Goal: Communication & Community: Answer question/provide support

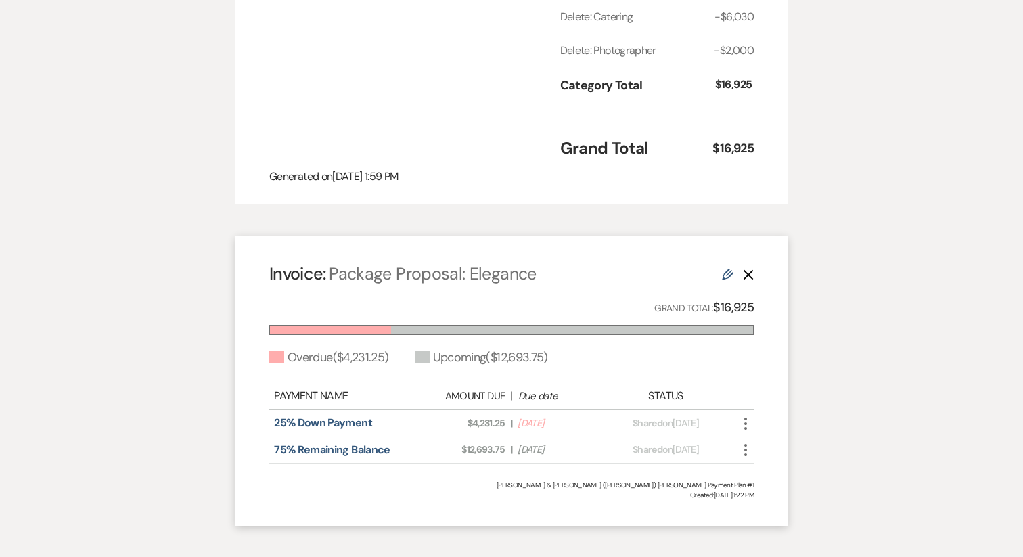
scroll to position [1411, 0]
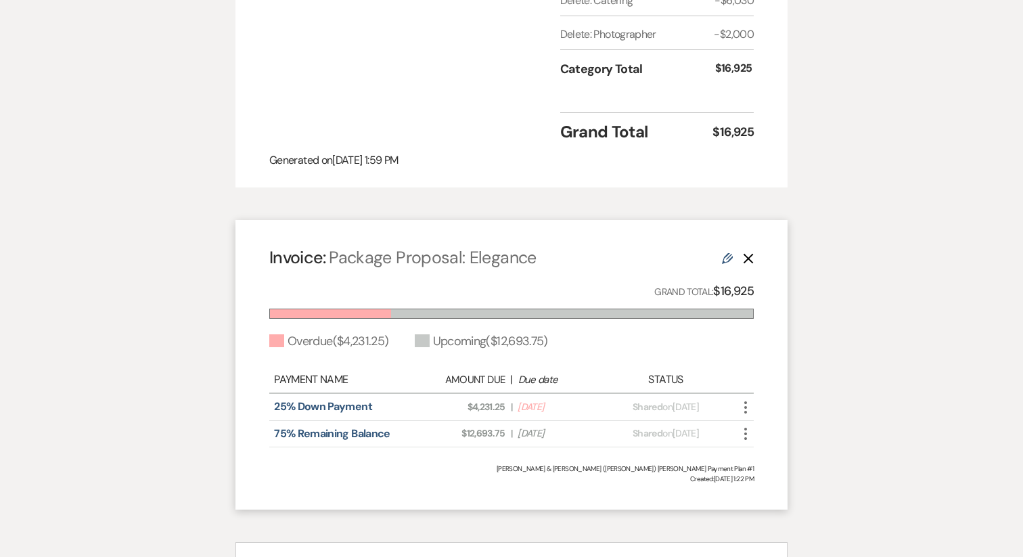
click at [726, 253] on use at bounding box center [727, 258] width 11 height 11
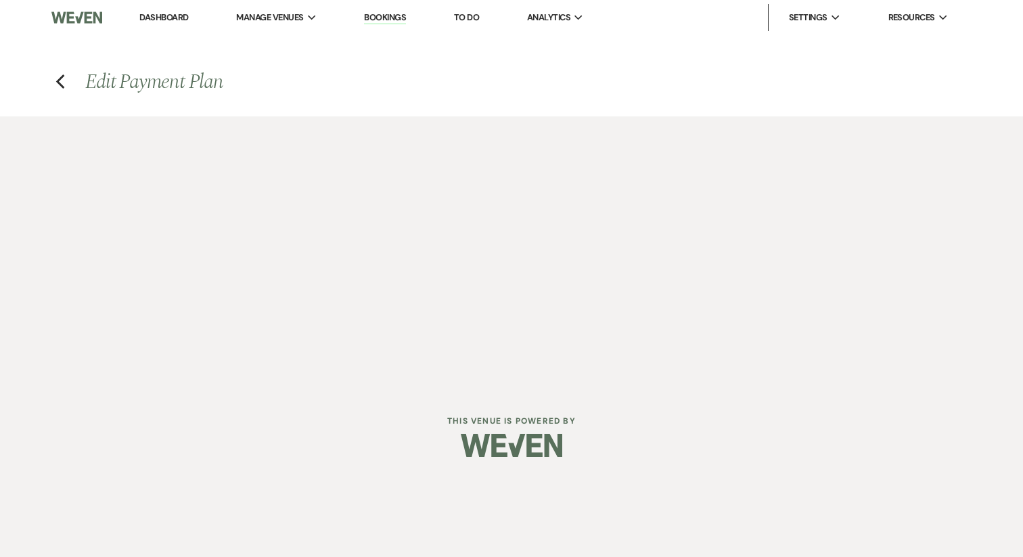
select select "28710"
select select "2"
select select "percentage"
select select "true"
select select "2"
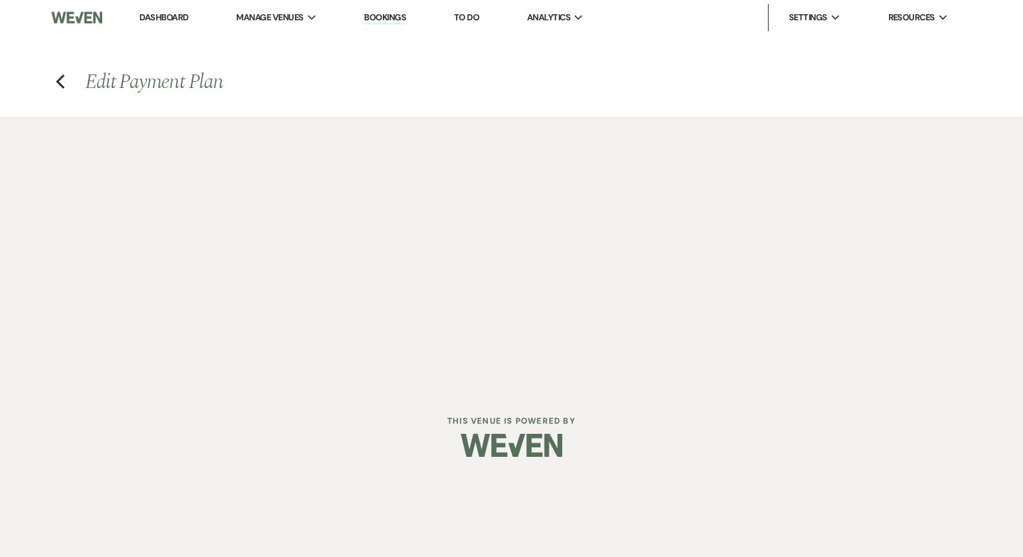
select select "percentage"
select select "true"
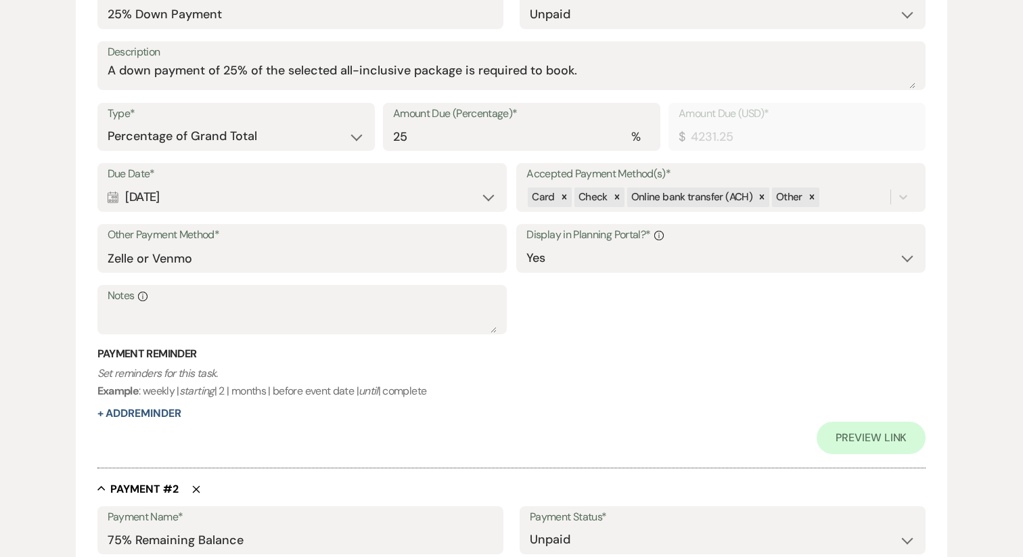
scroll to position [398, 0]
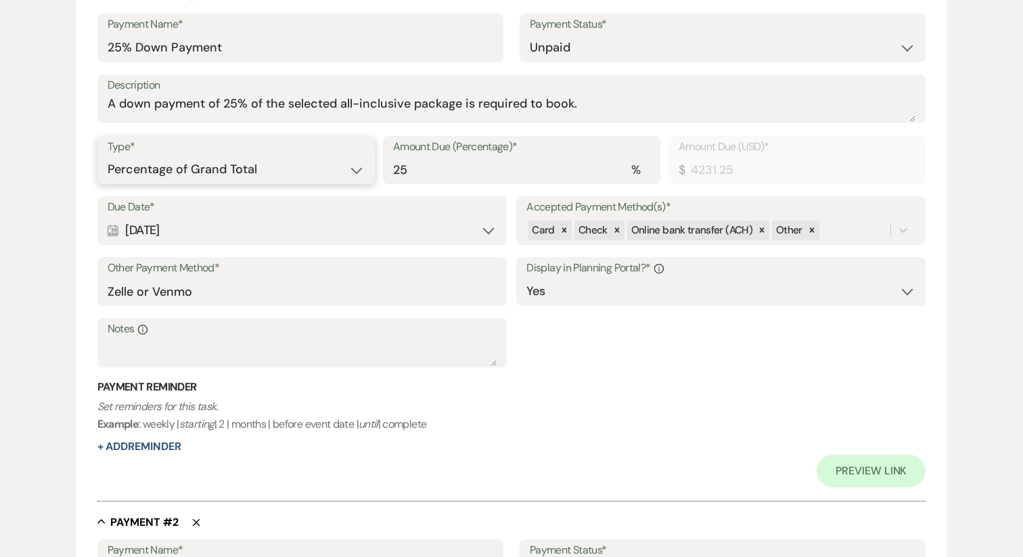
click at [296, 170] on select "Dollar Amount Percentage of Grand Total" at bounding box center [236, 169] width 257 height 26
select select "flat"
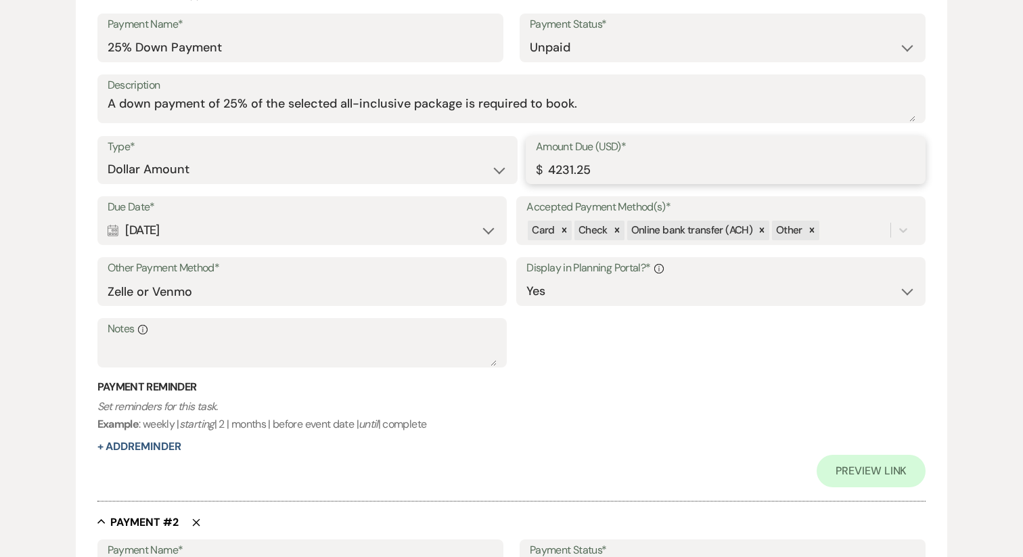
click at [605, 175] on input "4231.25" at bounding box center [726, 169] width 380 height 26
type input "4000.00"
click at [367, 221] on div "Calendar Jul 10, 2025 Expand" at bounding box center [302, 230] width 389 height 26
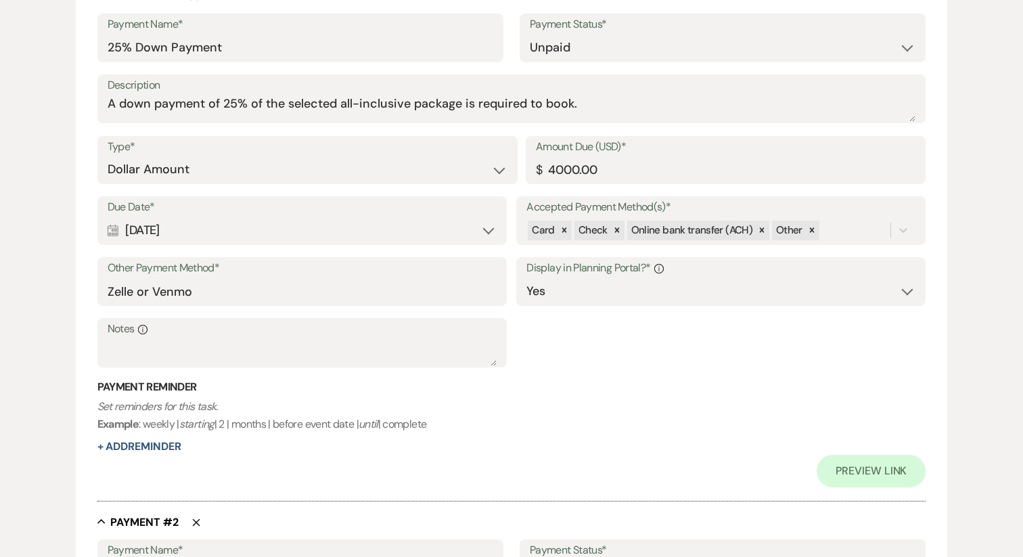
select select "day"
select select "afterBookedDate"
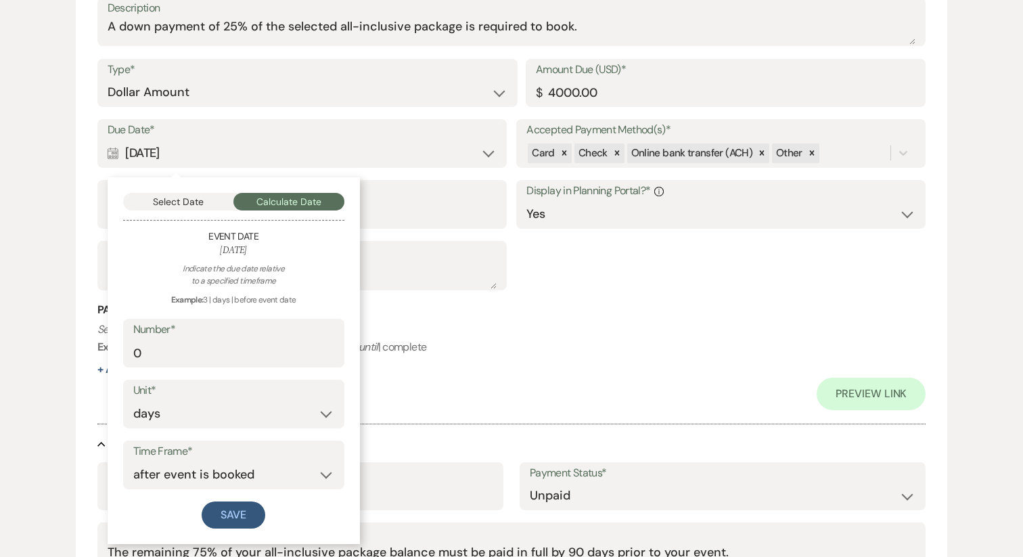
scroll to position [482, 0]
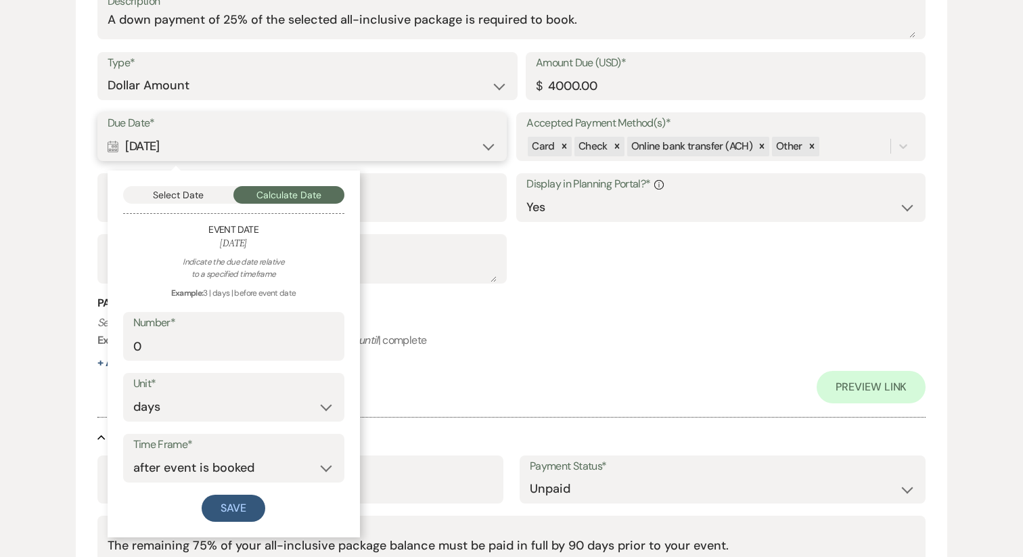
click at [206, 200] on button "Select Date" at bounding box center [178, 195] width 111 height 18
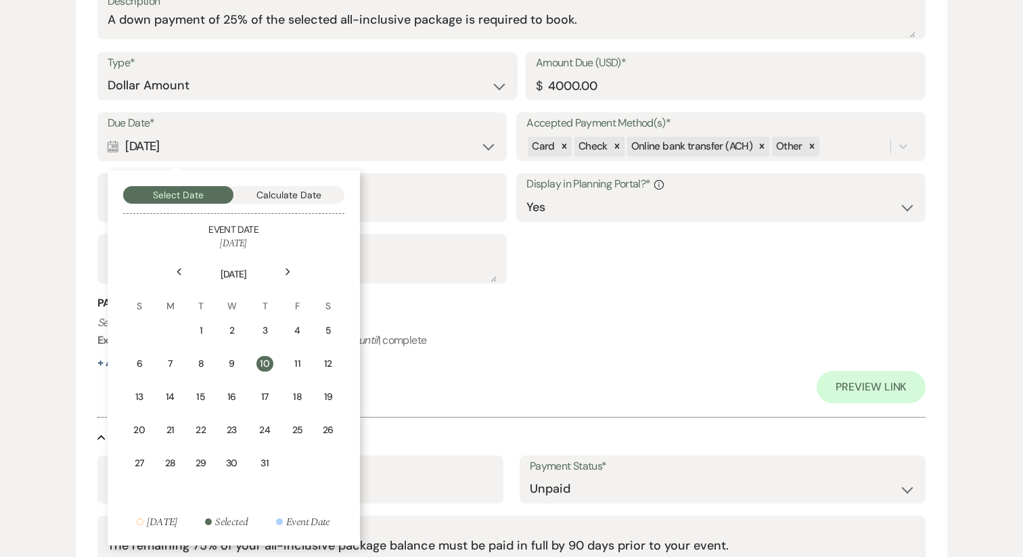
click at [175, 273] on div "Previous" at bounding box center [180, 272] width 22 height 22
click at [285, 270] on icon "Next" at bounding box center [288, 272] width 7 height 8
click at [235, 429] on div "23" at bounding box center [231, 430] width 12 height 14
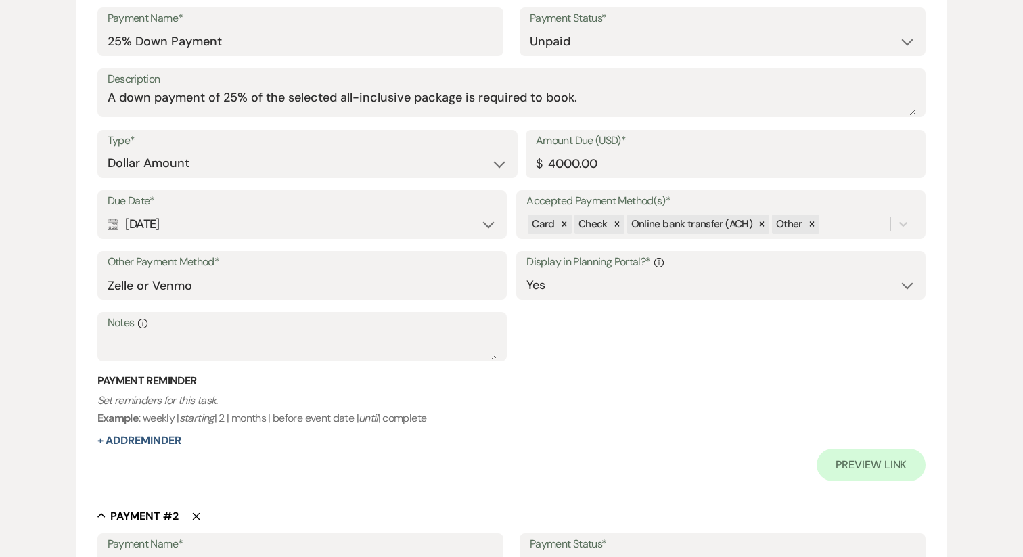
scroll to position [394, 0]
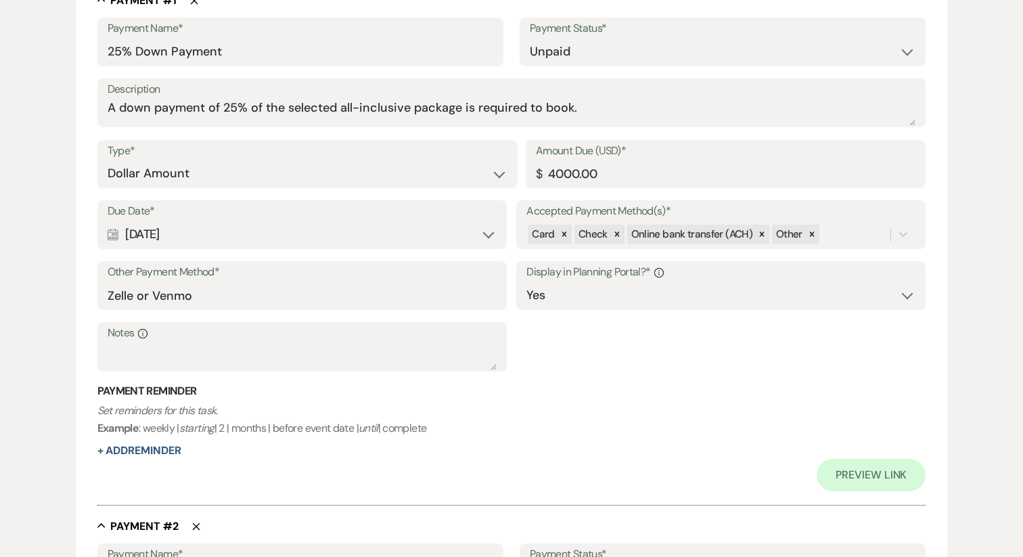
click at [551, 35] on label "Payment Status*" at bounding box center [723, 29] width 386 height 20
click at [551, 52] on select "Paid Unpaid" at bounding box center [723, 52] width 386 height 26
select select "1"
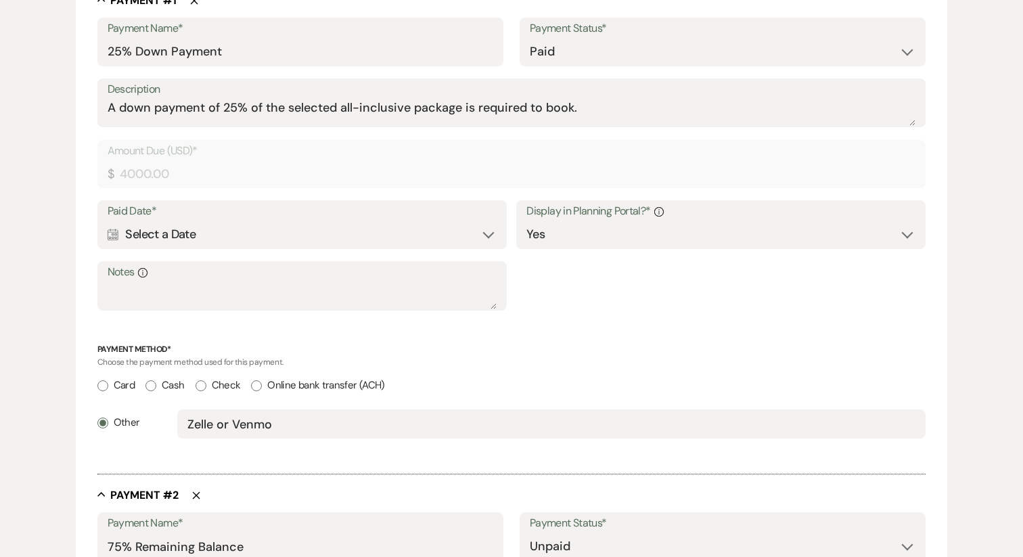
click at [277, 235] on div "Calendar Select a Date Expand" at bounding box center [302, 234] width 389 height 26
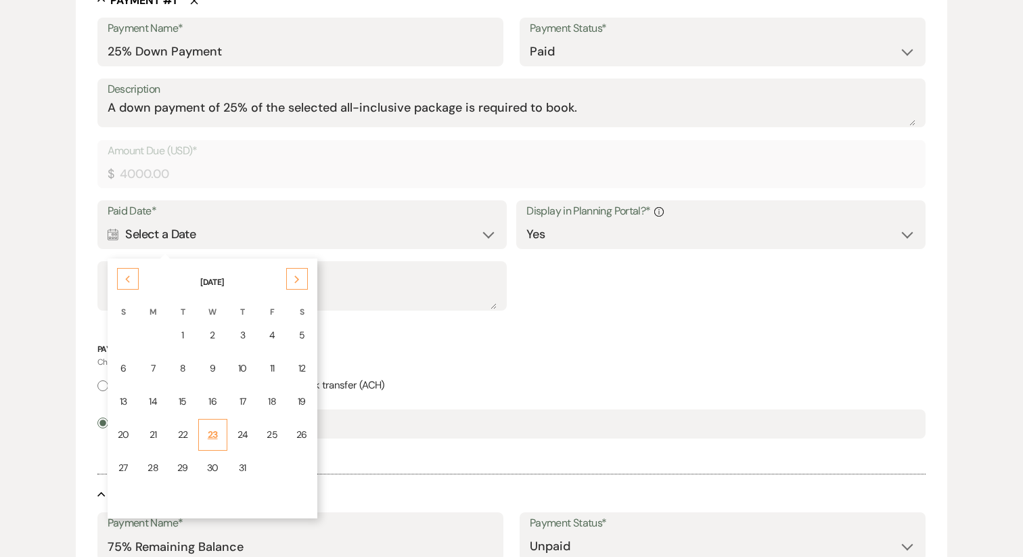
click at [208, 440] on div "23" at bounding box center [213, 435] width 12 height 14
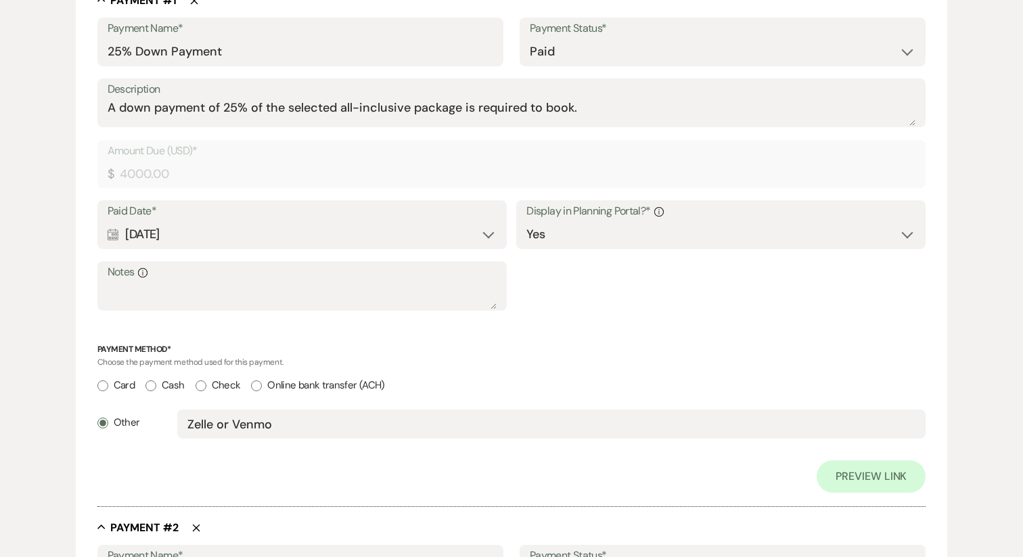
click at [277, 384] on label "Online bank transfer (ACH)" at bounding box center [317, 385] width 133 height 18
click at [262, 384] on input "Online bank transfer (ACH)" at bounding box center [256, 385] width 11 height 11
radio input "true"
radio input "false"
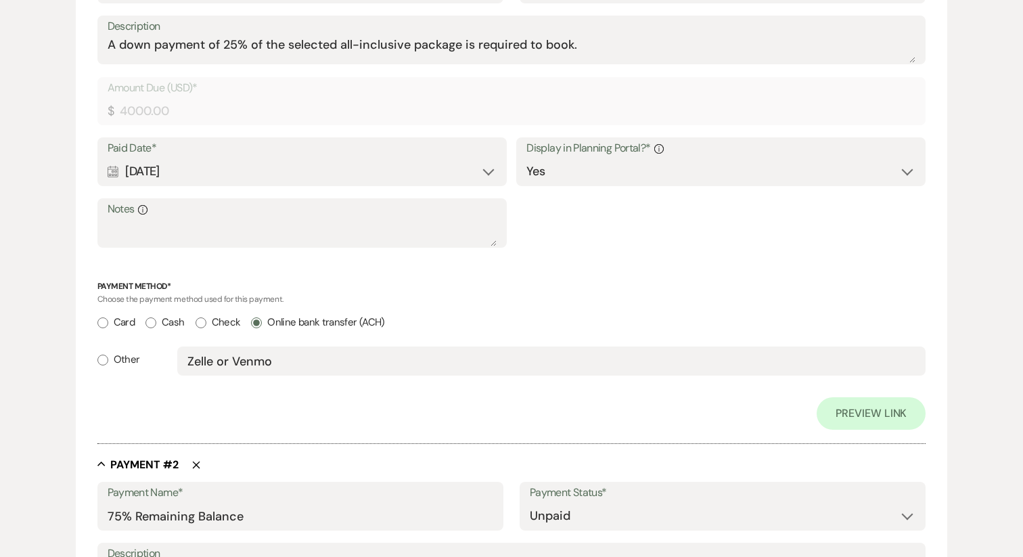
scroll to position [468, 0]
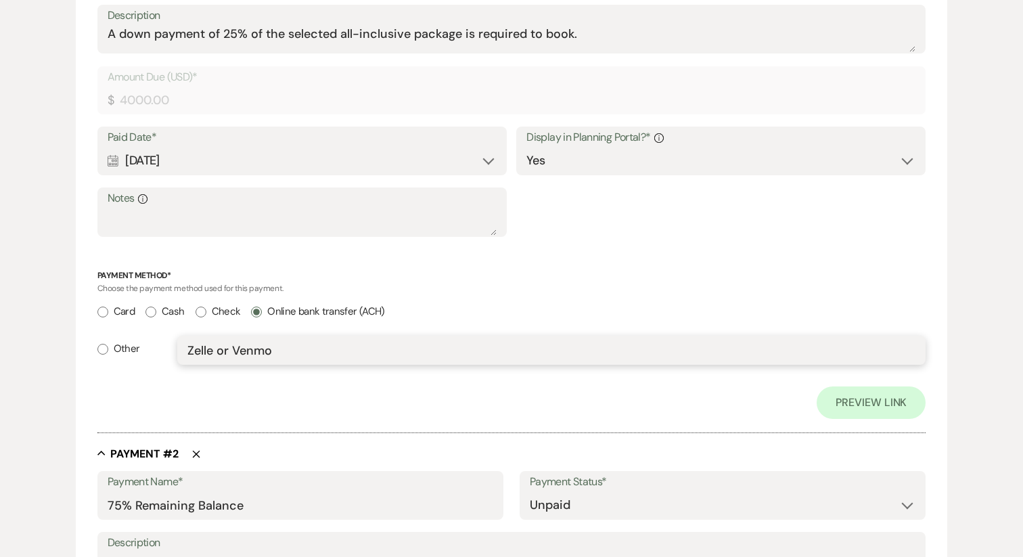
click at [236, 353] on input "Zelle or Venmo" at bounding box center [551, 350] width 728 height 26
radio input "false"
radio input "true"
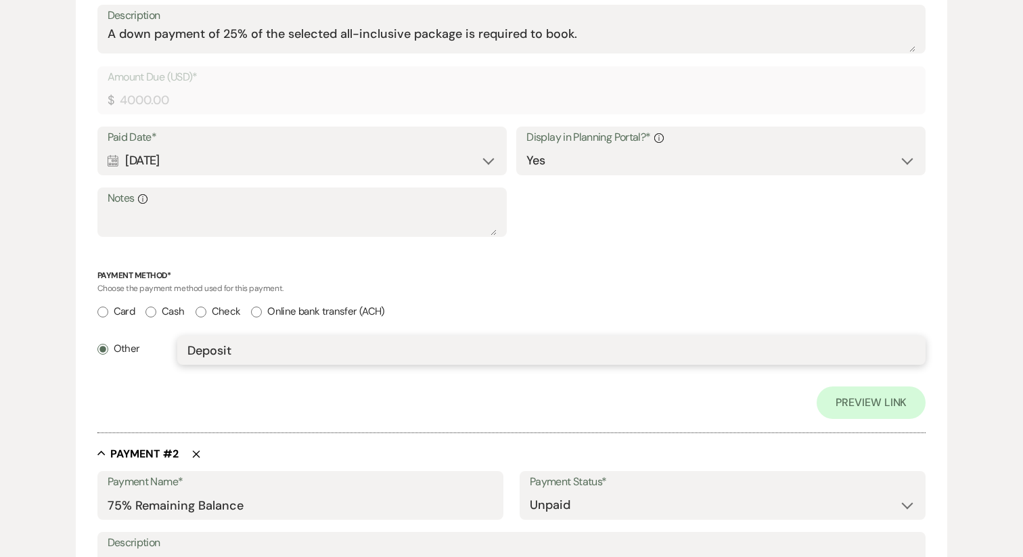
type input "Deposit"
click at [303, 421] on div at bounding box center [511, 426] width 829 height 14
click at [271, 307] on label "Online bank transfer (ACH)" at bounding box center [317, 311] width 133 height 18
click at [262, 307] on input "Online bank transfer (ACH)" at bounding box center [256, 312] width 11 height 11
radio input "true"
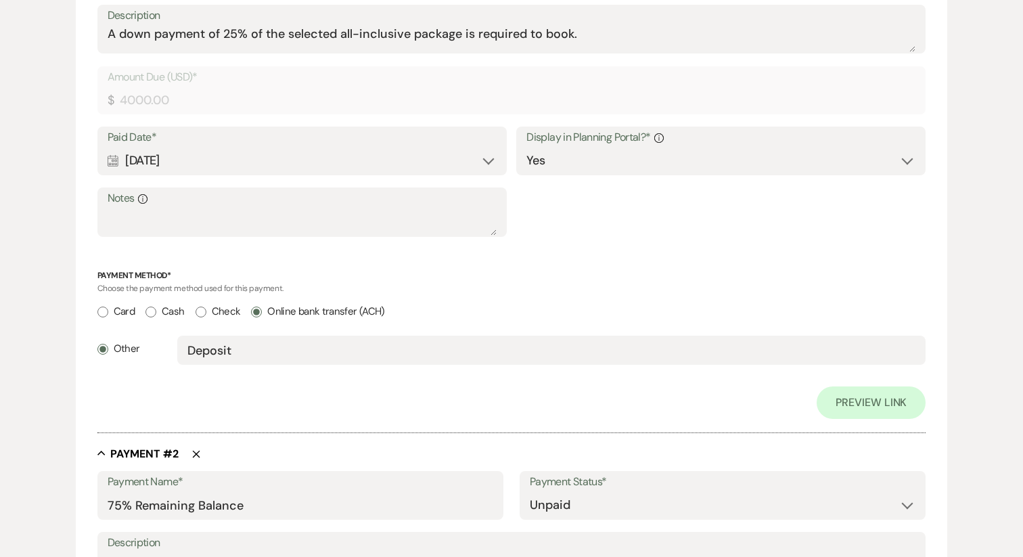
radio input "false"
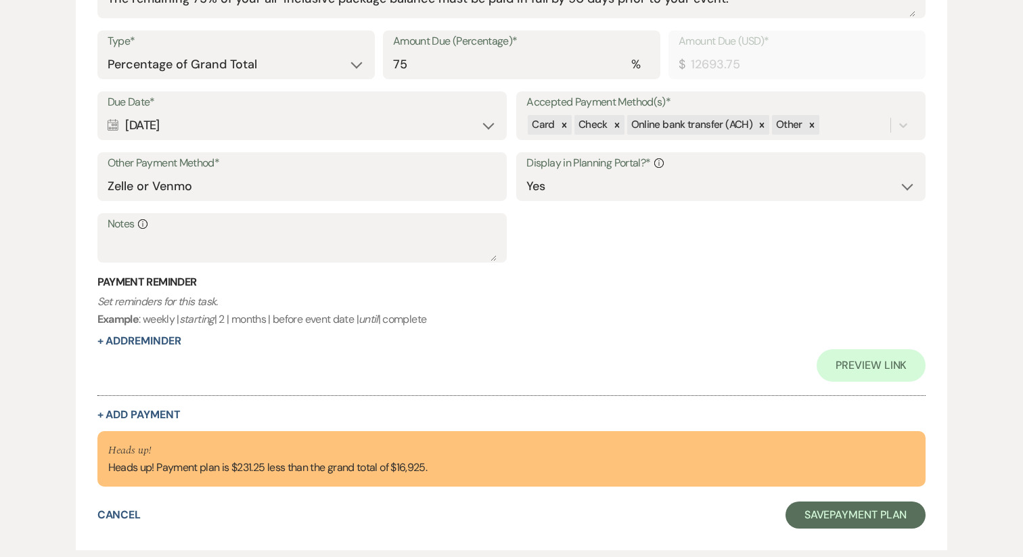
scroll to position [1036, 0]
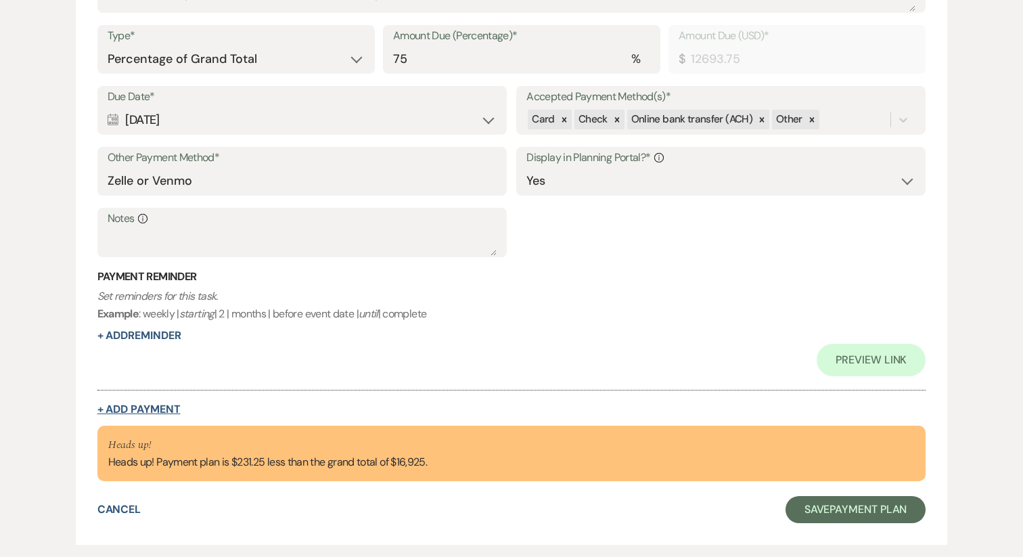
click at [142, 407] on button "+ Add Payment" at bounding box center [138, 409] width 83 height 11
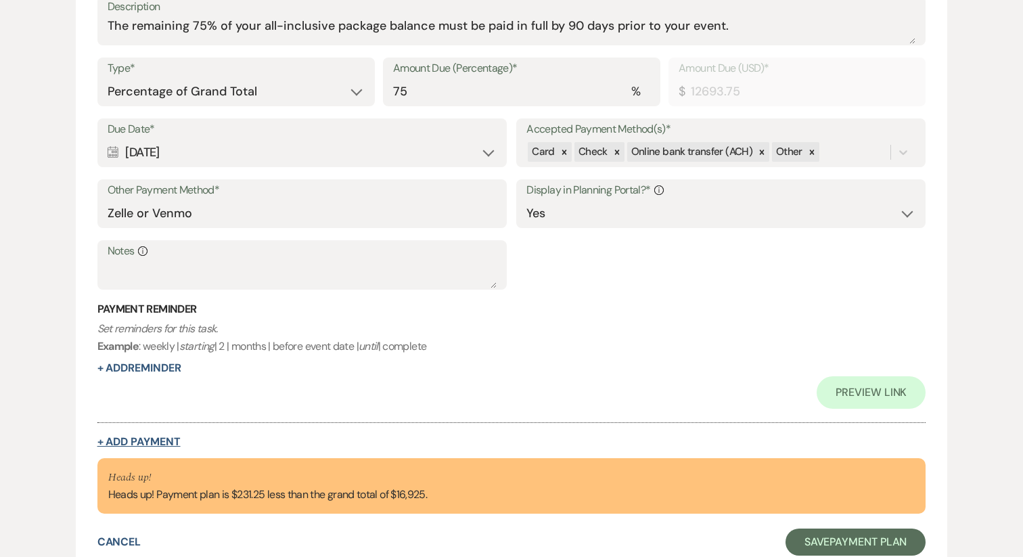
select select "2"
select select "percentage"
select select "true"
select select "client"
select select "weeks"
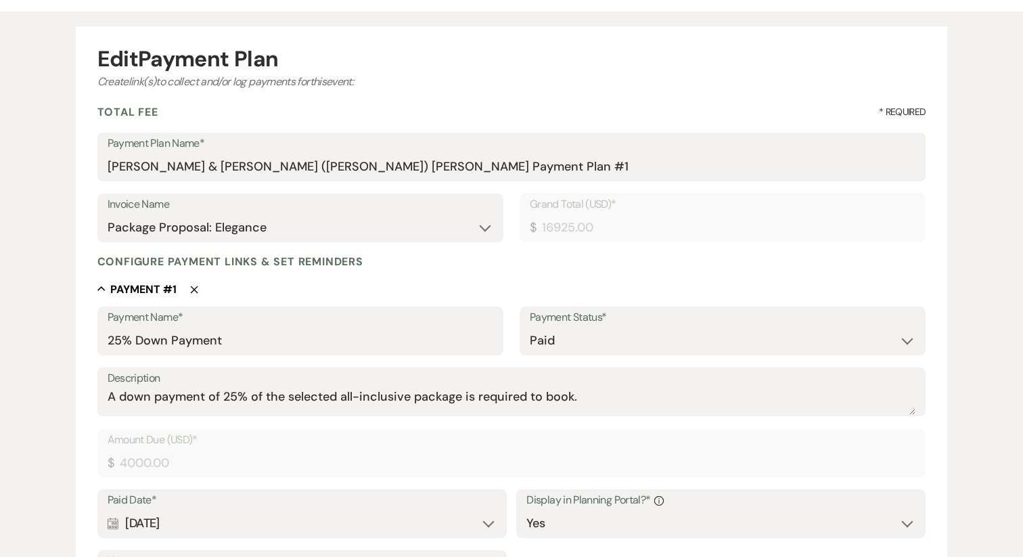
scroll to position [127, 0]
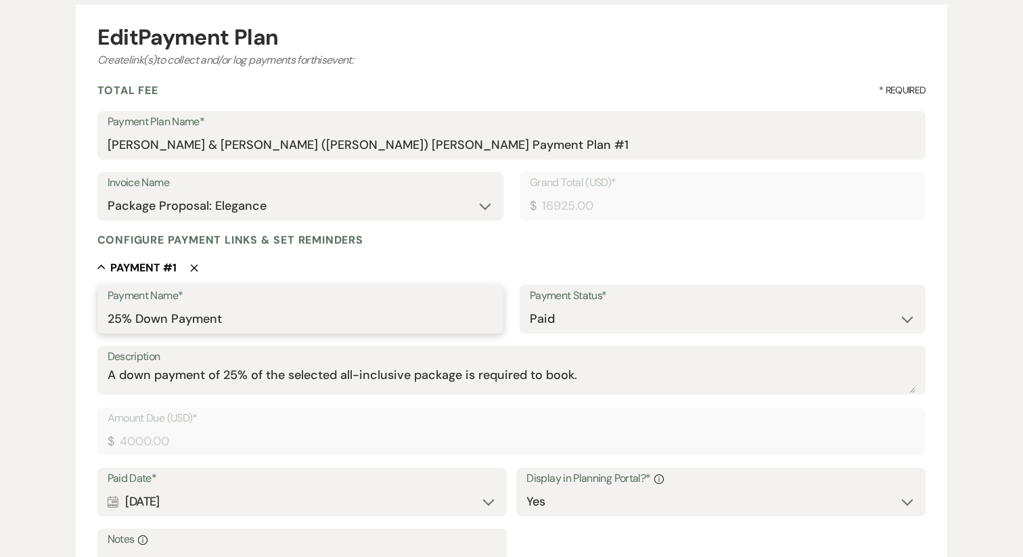
click at [273, 325] on input "25% Down Payment" at bounding box center [301, 319] width 386 height 26
drag, startPoint x: 284, startPoint y: 317, endPoint x: 223, endPoint y: 316, distance: 61.6
click at [223, 316] on input "25% Down Payment (1/2)" at bounding box center [301, 319] width 386 height 26
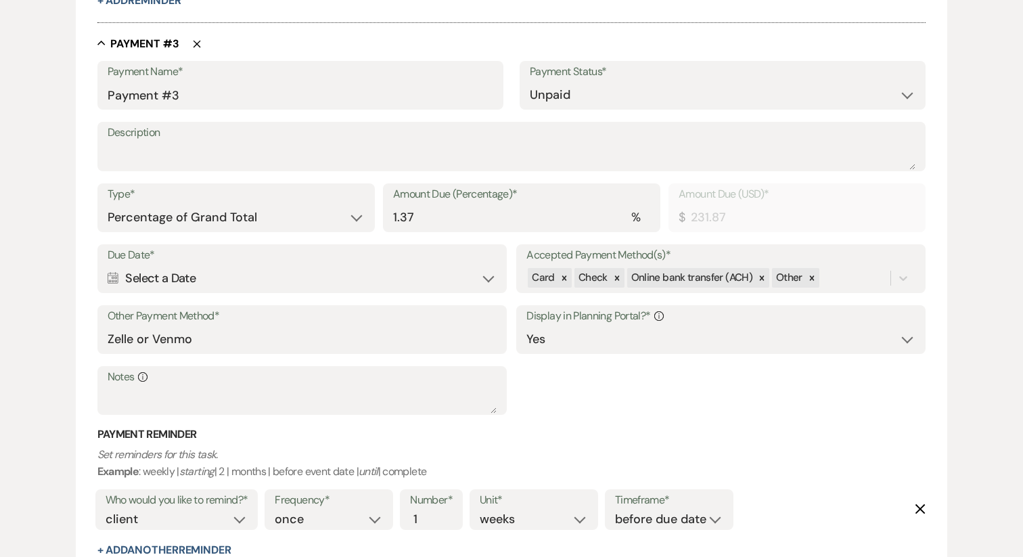
scroll to position [1342, 0]
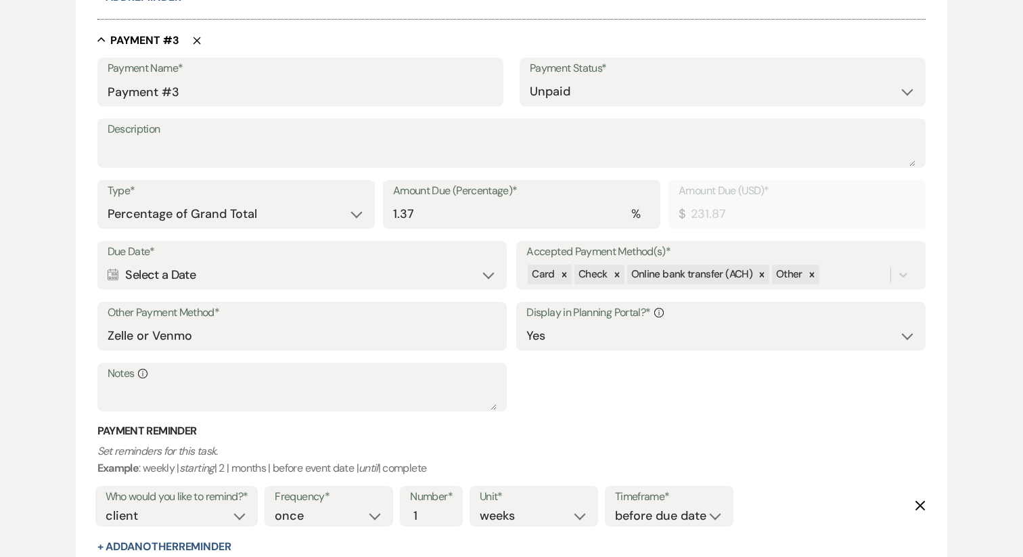
type input "25% Down Payment (1/2)"
click at [217, 83] on input "Payment #3" at bounding box center [301, 91] width 386 height 26
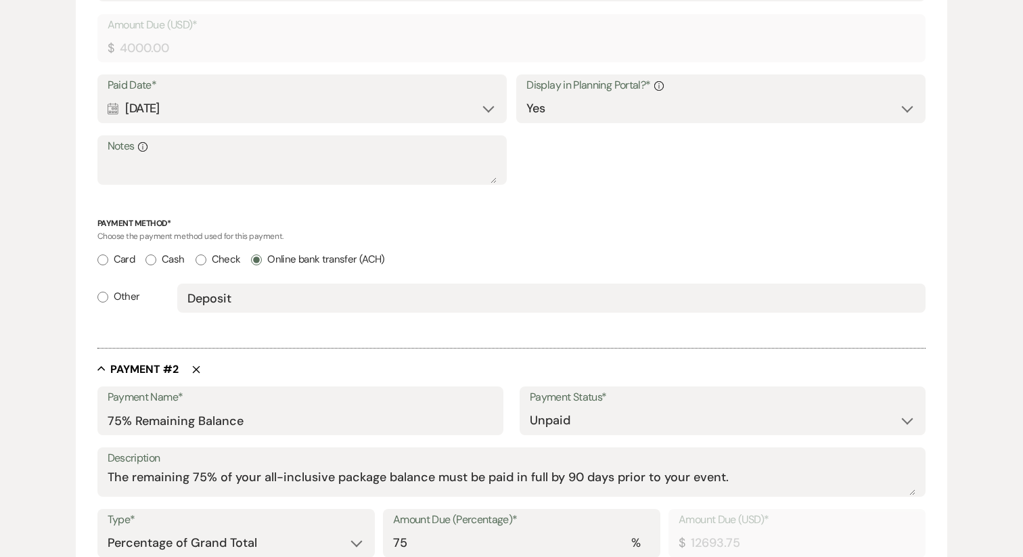
scroll to position [0, 0]
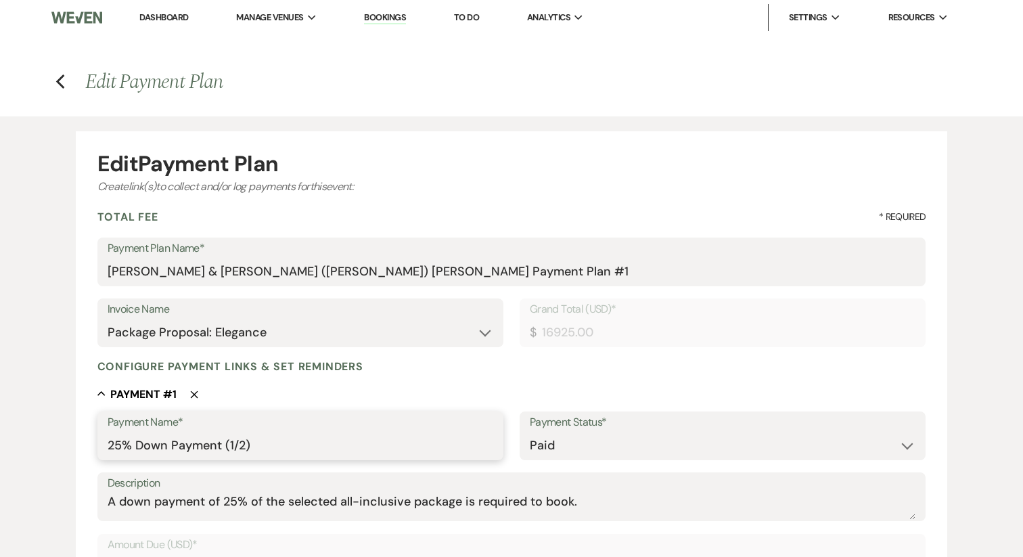
click at [190, 447] on input "25% Down Payment (1/2)" at bounding box center [301, 445] width 386 height 26
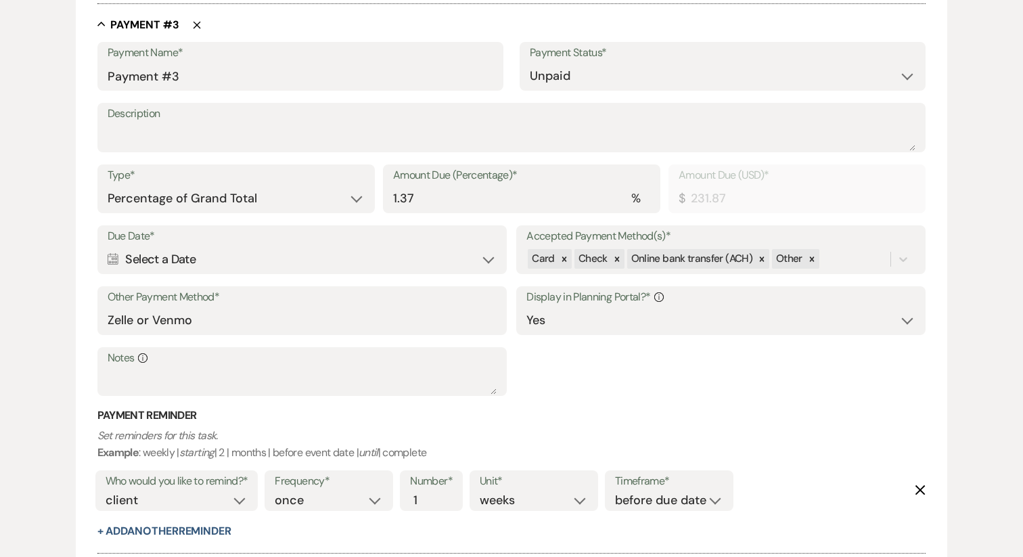
scroll to position [1351, 0]
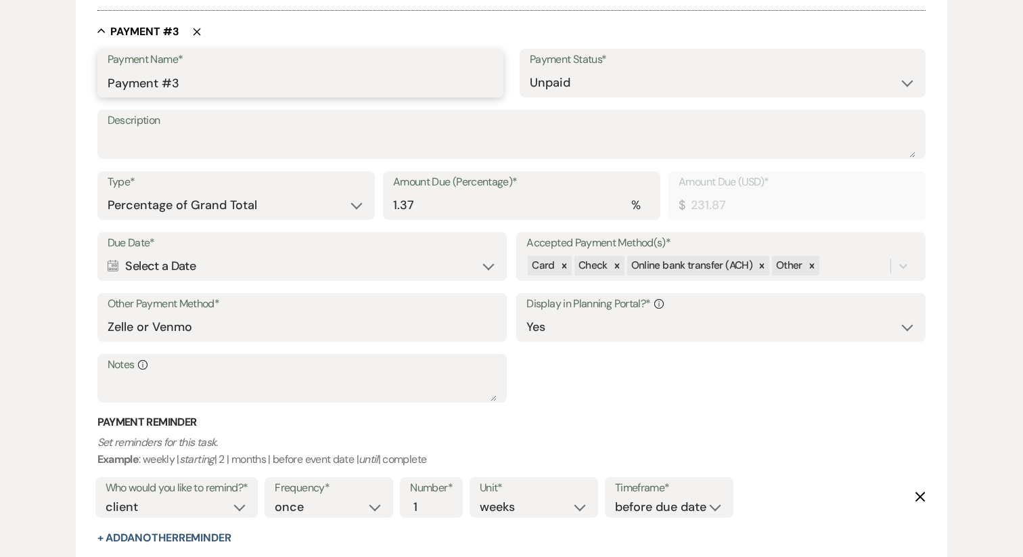
click at [156, 74] on input "Payment #3" at bounding box center [301, 83] width 386 height 26
paste input "25% Down Payment (1/2)"
click at [230, 84] on input "25% Down Payment (1/2)" at bounding box center [301, 83] width 386 height 26
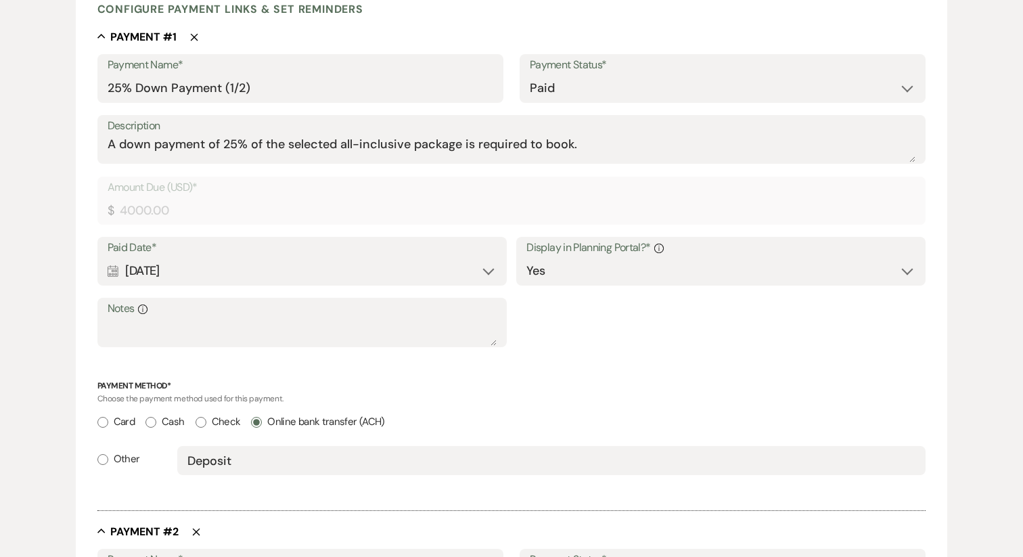
scroll to position [334, 0]
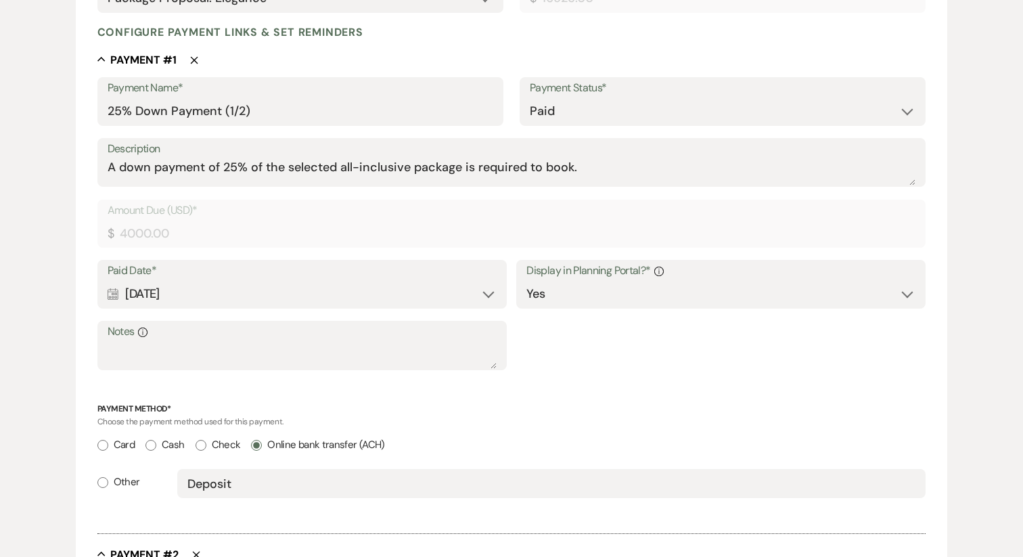
type input "25% Down Payment (2/2)"
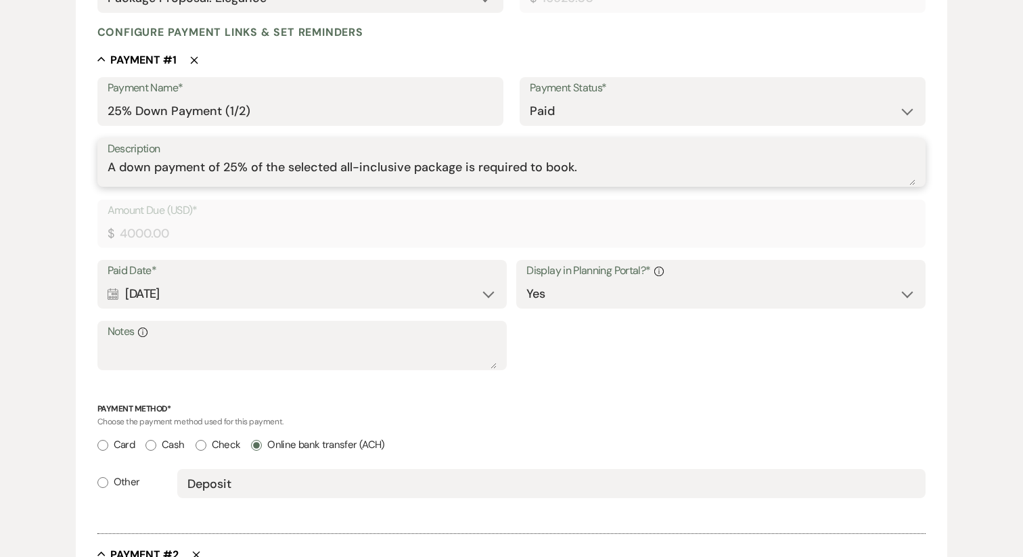
click at [214, 169] on textarea "A down payment of 25% of the selected all-inclusive package is required to book." at bounding box center [512, 171] width 809 height 27
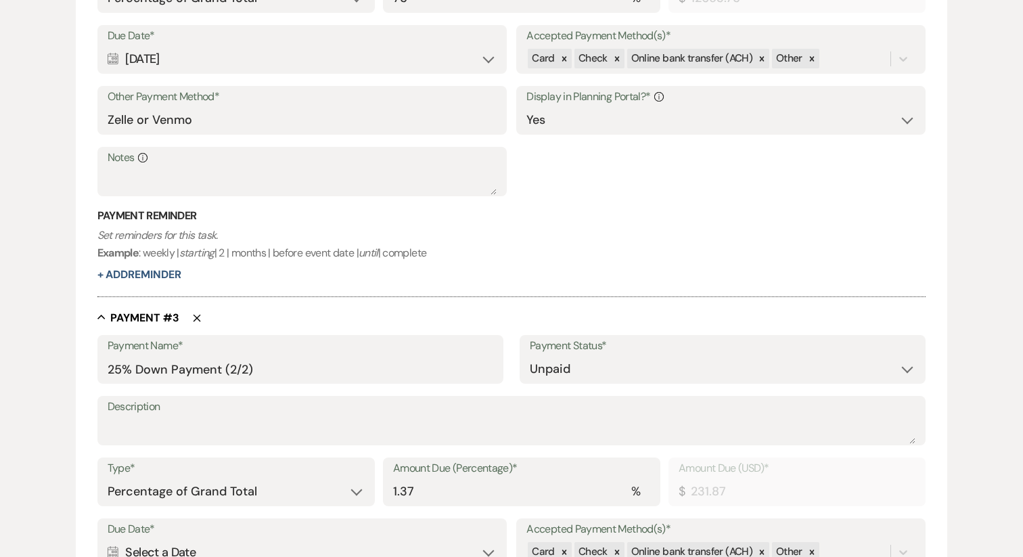
scroll to position [1140, 0]
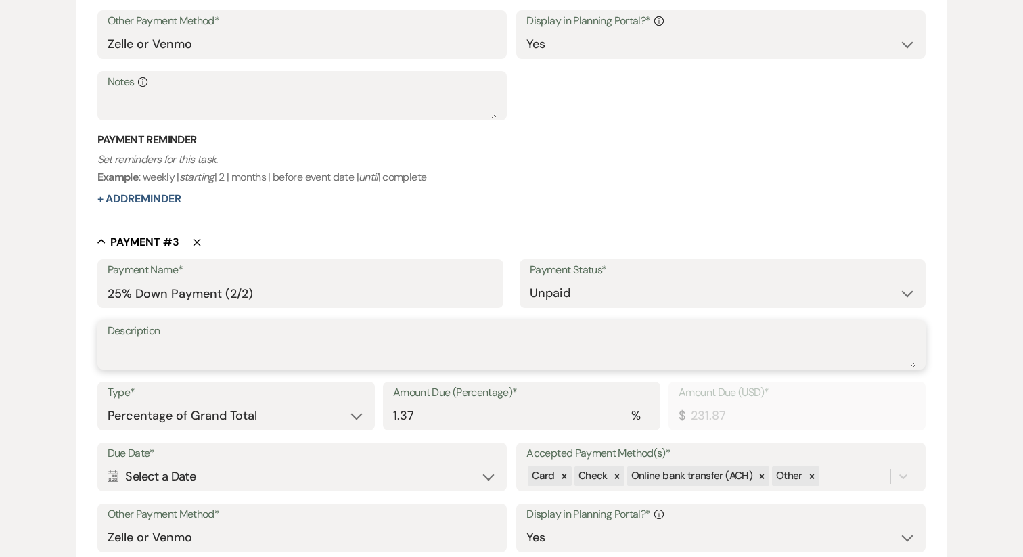
click at [190, 353] on textarea "Description" at bounding box center [512, 354] width 809 height 27
paste textarea "A down payment of 25% of the selected all-inclusive package is required to book."
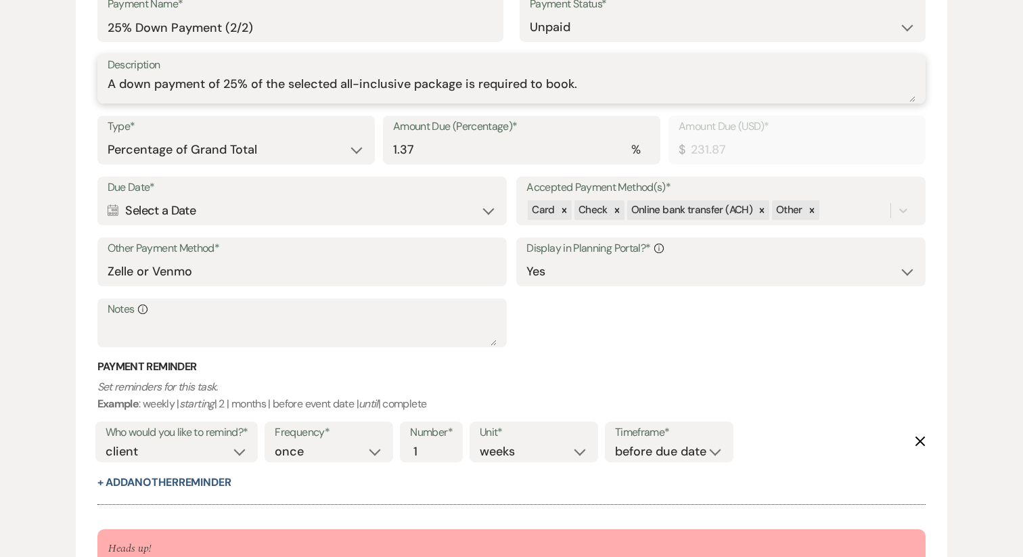
scroll to position [1390, 0]
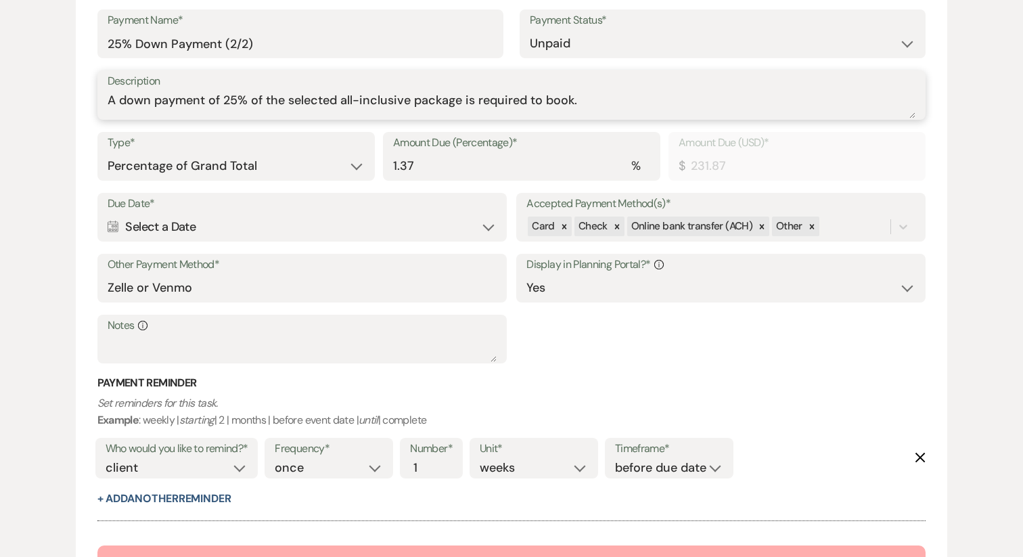
type textarea "A down payment of 25% of the selected all-inclusive package is required to book."
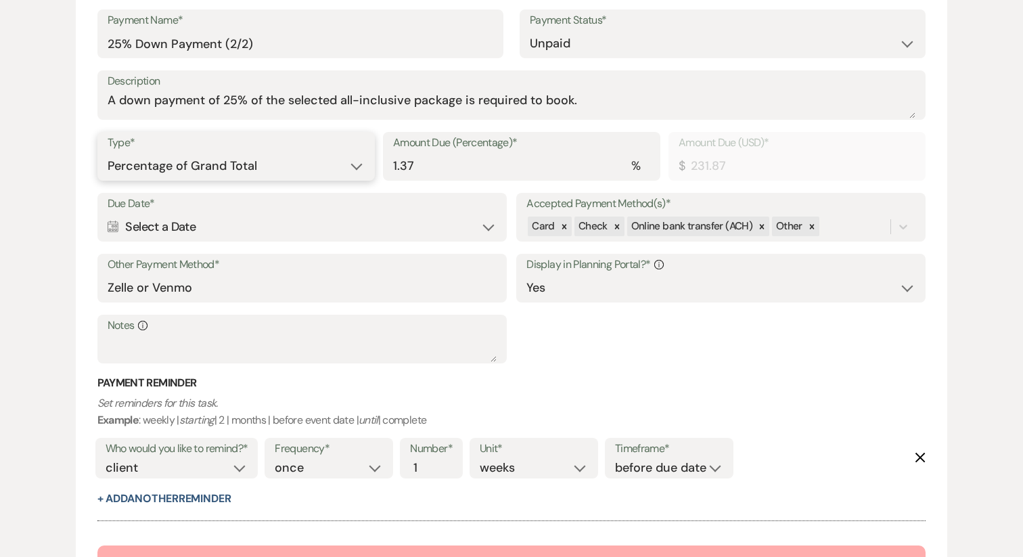
click at [215, 167] on select "Dollar Amount Percentage of Grand Total" at bounding box center [236, 166] width 257 height 26
select select "flat"
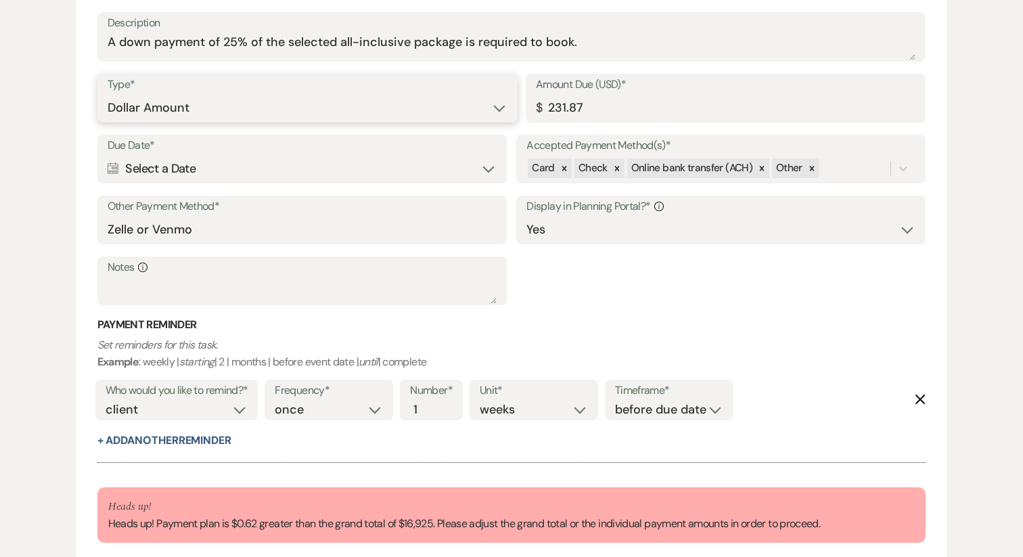
scroll to position [1453, 0]
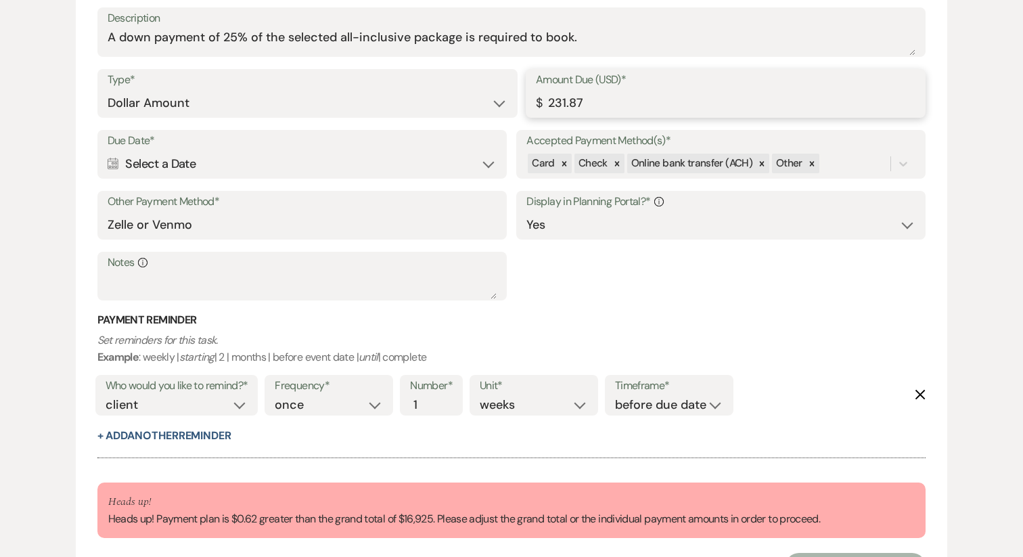
click at [602, 102] on input "231.87" at bounding box center [726, 103] width 380 height 26
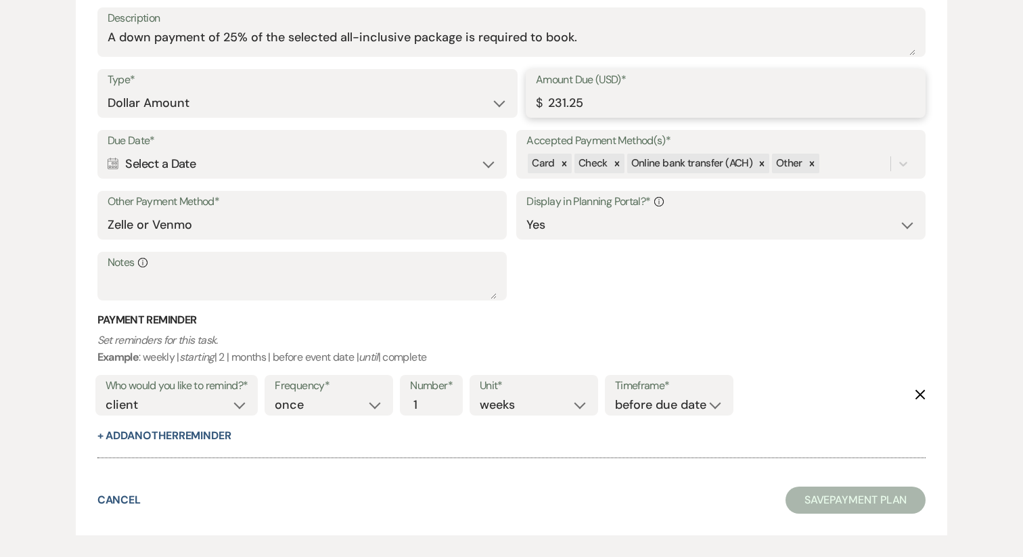
type input "231.25"
click at [612, 307] on div "Due Date* Calendar Select a Date Expand Accepted Payment Method(s)* Card Check …" at bounding box center [511, 221] width 829 height 183
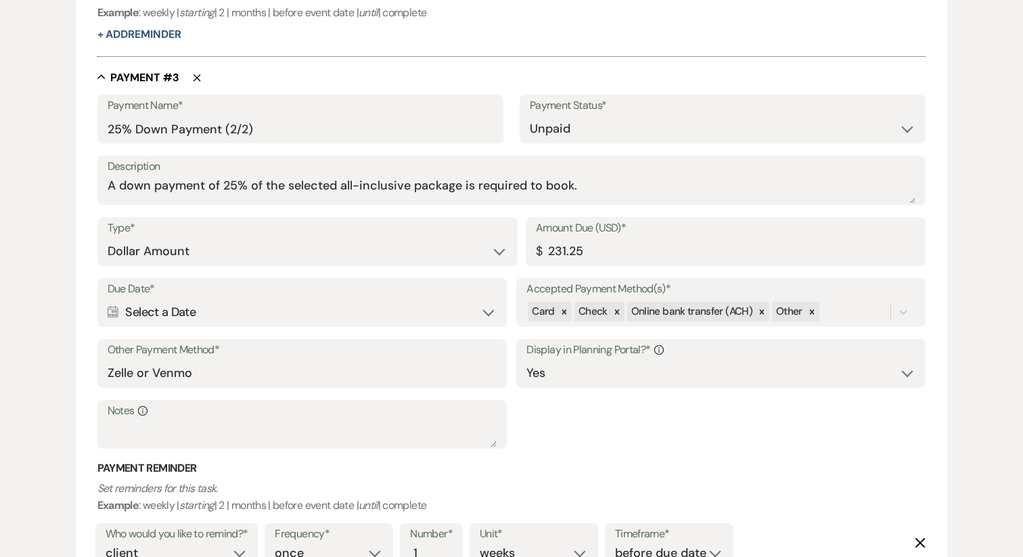
scroll to position [1298, 0]
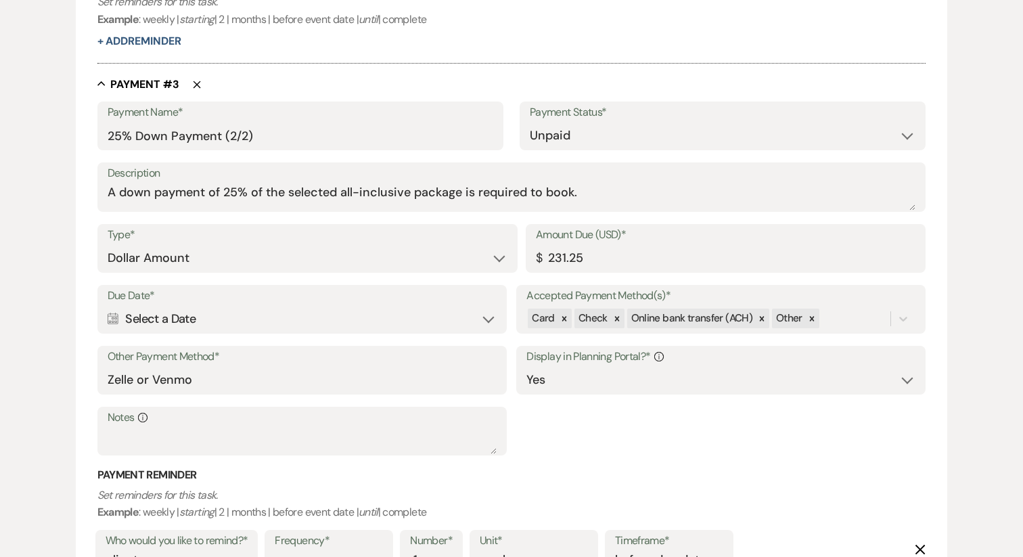
click at [189, 315] on div "Calendar Select a Date Expand" at bounding box center [302, 319] width 389 height 26
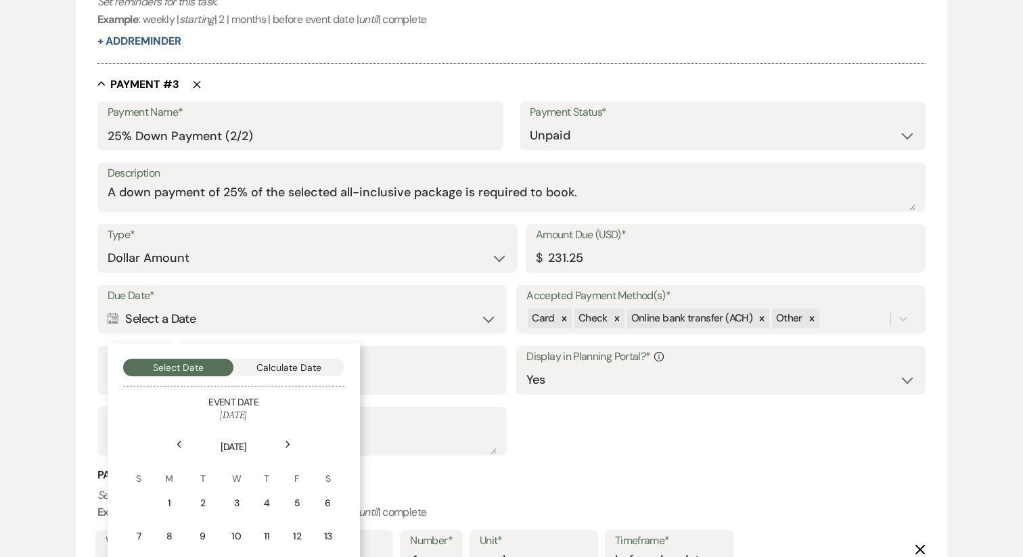
click at [175, 447] on div "Previous" at bounding box center [180, 445] width 22 height 22
click at [288, 446] on icon "Next" at bounding box center [288, 445] width 7 height 8
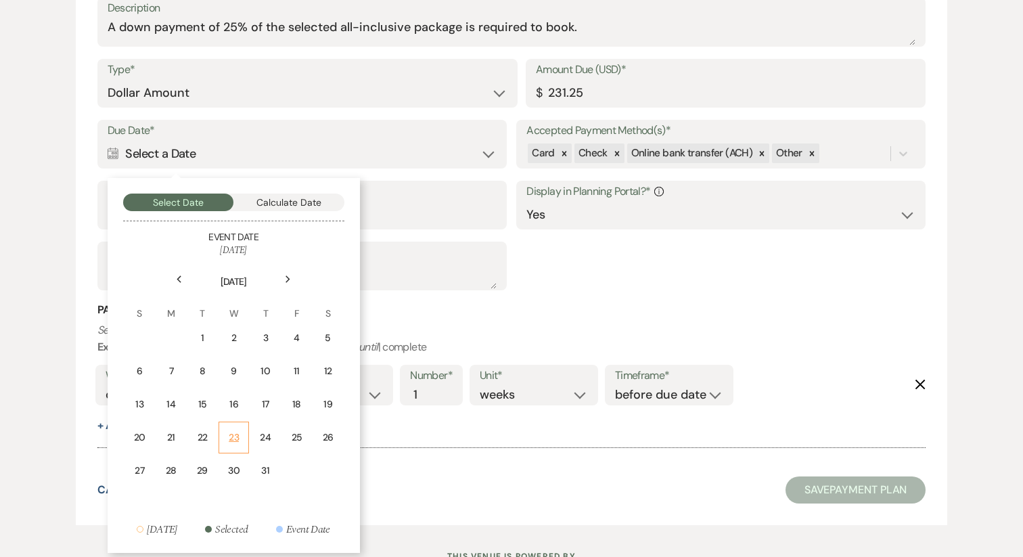
click at [229, 443] on div "23" at bounding box center [233, 437] width 13 height 14
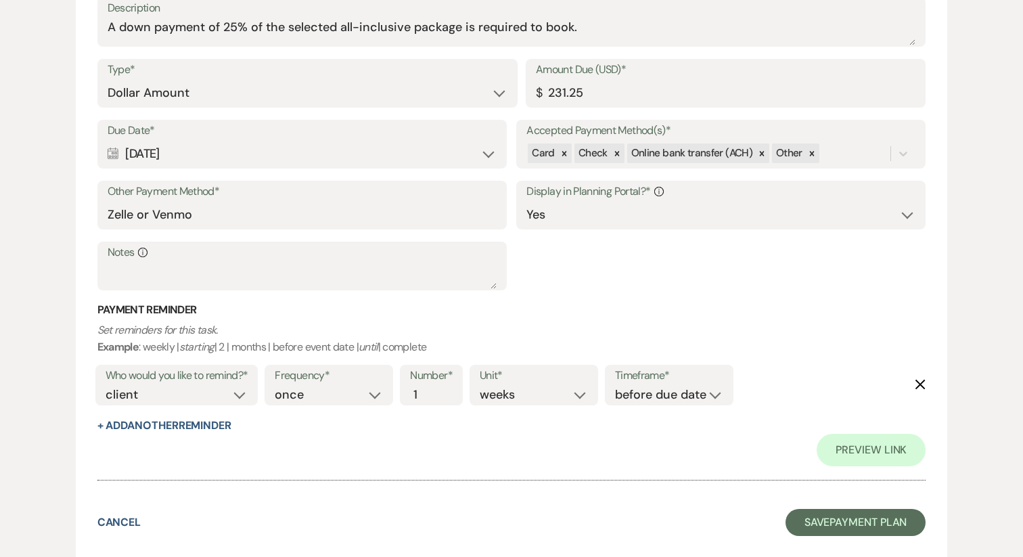
click at [917, 388] on use "button" at bounding box center [921, 385] width 10 height 10
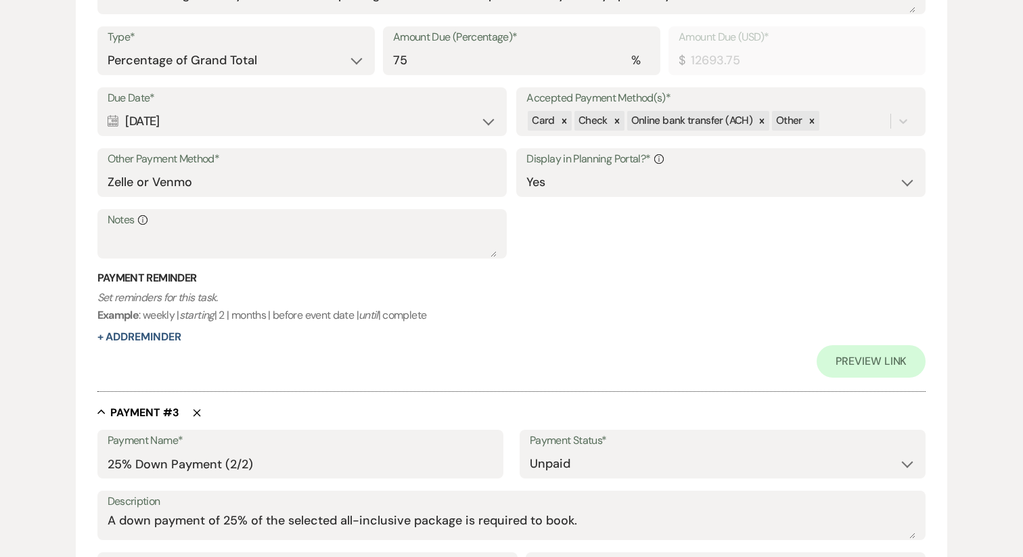
scroll to position [1036, 0]
click at [275, 179] on input "Zelle or Venmo" at bounding box center [302, 181] width 389 height 26
click at [261, 116] on div "Calendar Jul 12, 2026 Expand" at bounding box center [302, 120] width 389 height 26
select select "day"
select select "beforeEventDate"
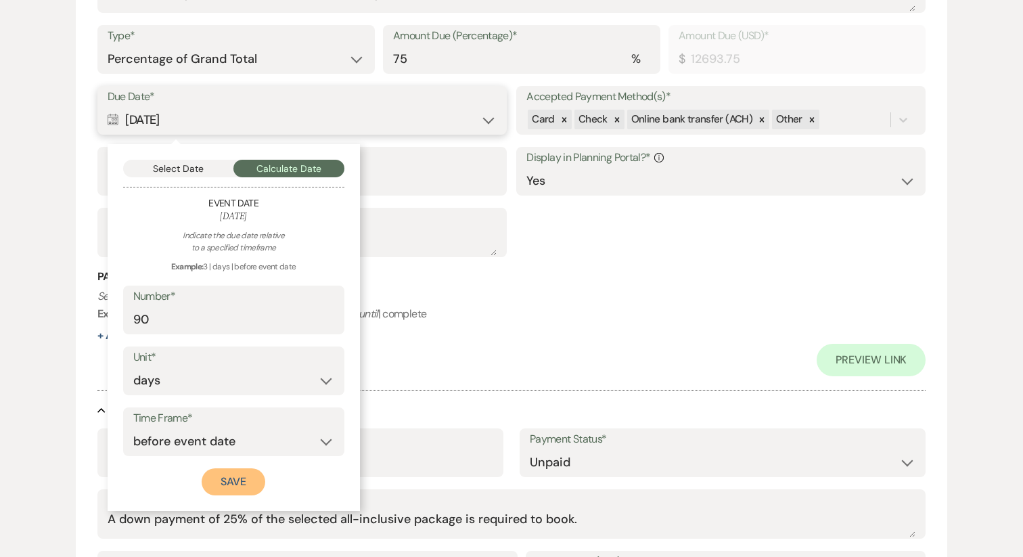
click at [227, 475] on button "Save" at bounding box center [234, 481] width 64 height 27
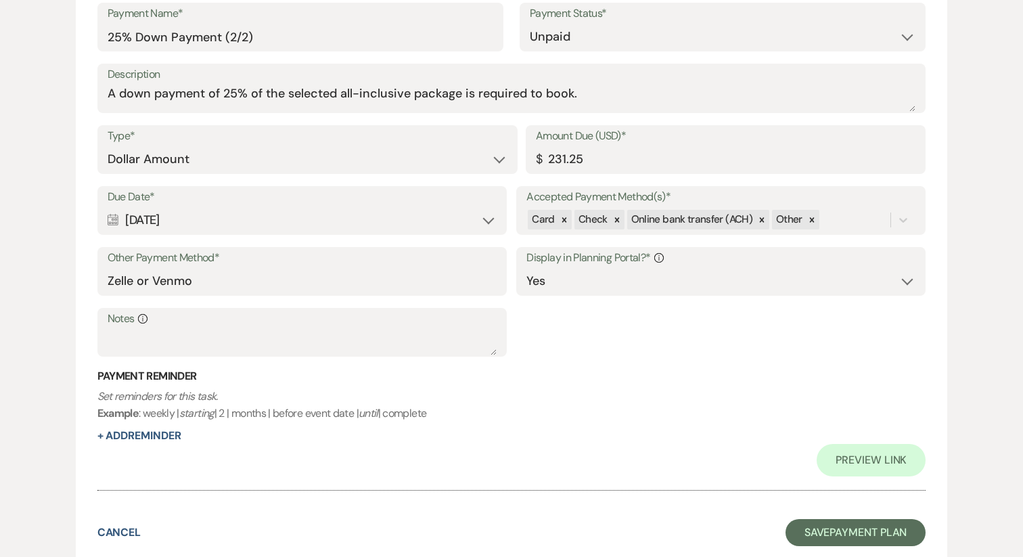
scroll to position [1558, 0]
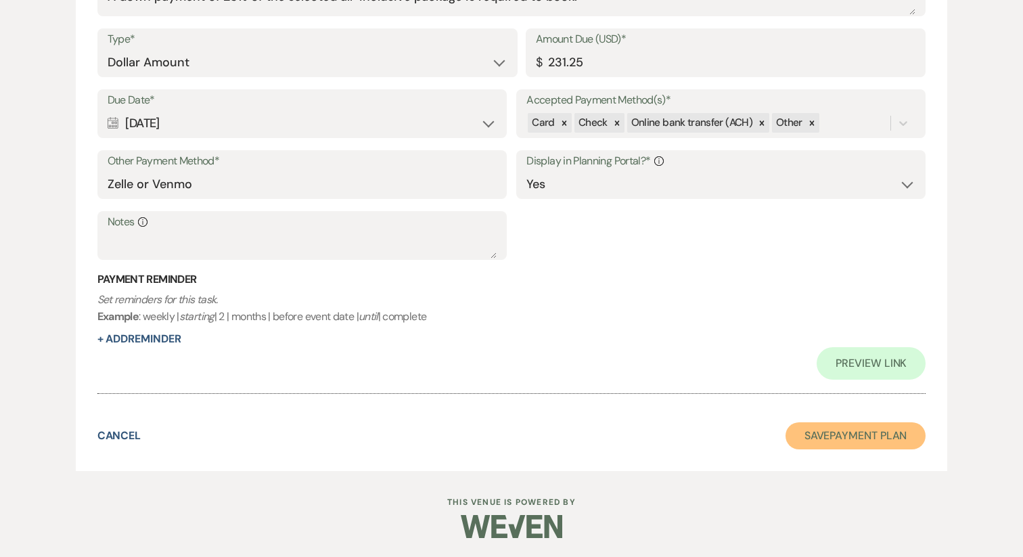
click at [806, 430] on button "Save Payment Plan" at bounding box center [856, 435] width 141 height 27
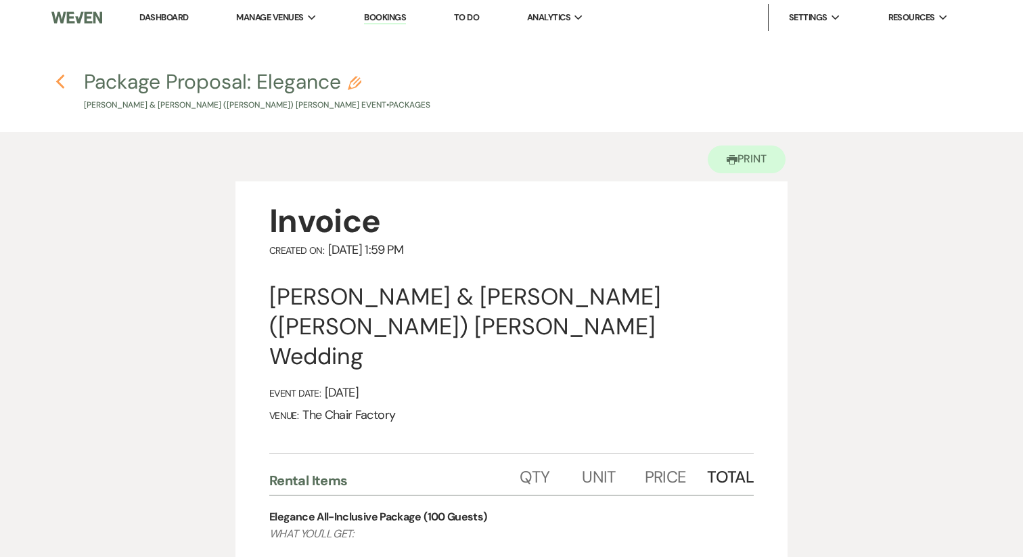
click at [59, 83] on use "button" at bounding box center [59, 81] width 9 height 15
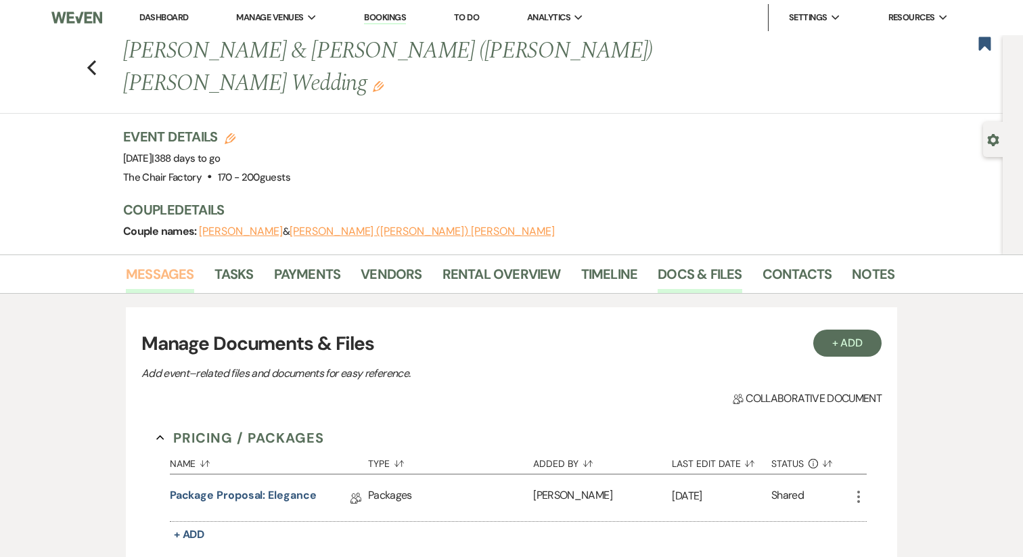
click at [168, 263] on link "Messages" at bounding box center [160, 278] width 68 height 30
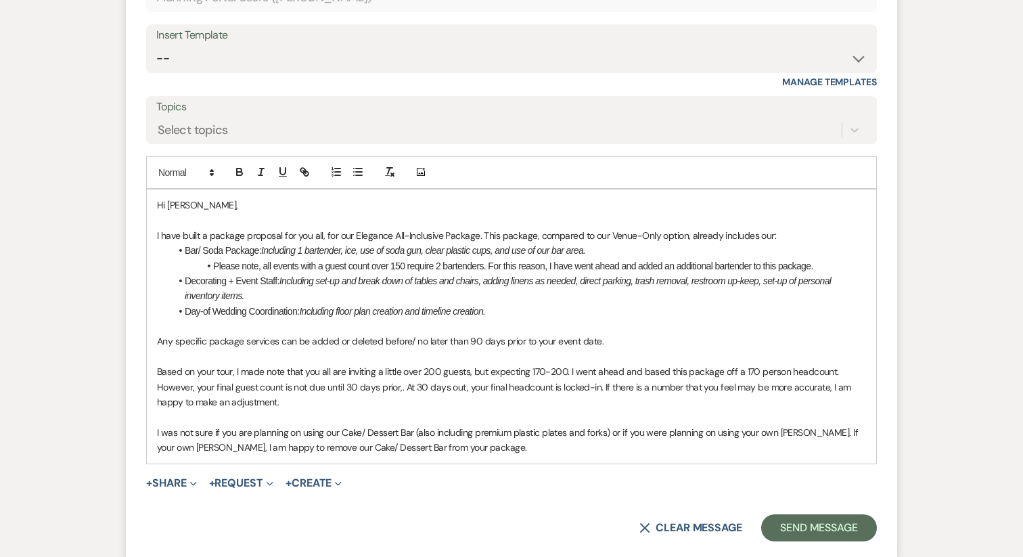
scroll to position [1041, 0]
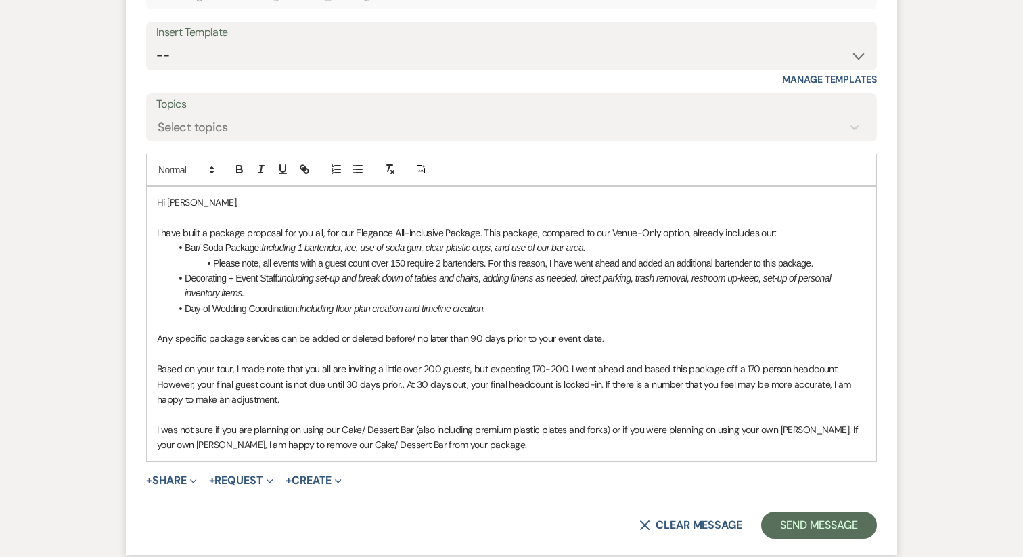
click at [475, 422] on p "I was not sure if you are planning on using our Cake/ Dessert Bar (also includi…" at bounding box center [511, 437] width 709 height 30
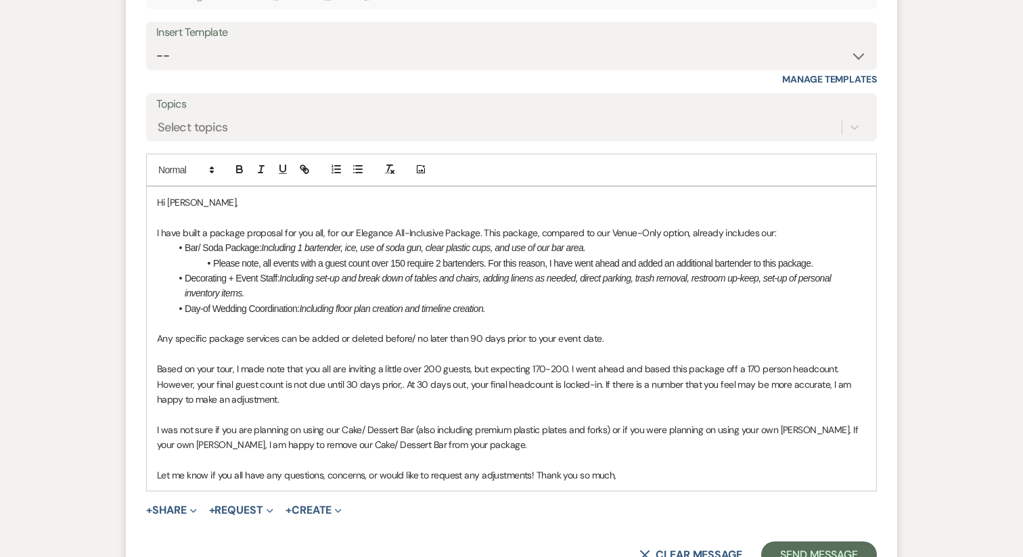
click at [535, 468] on p "Let me know if you all have any questions, concerns, or would like to request a…" at bounding box center [511, 475] width 709 height 15
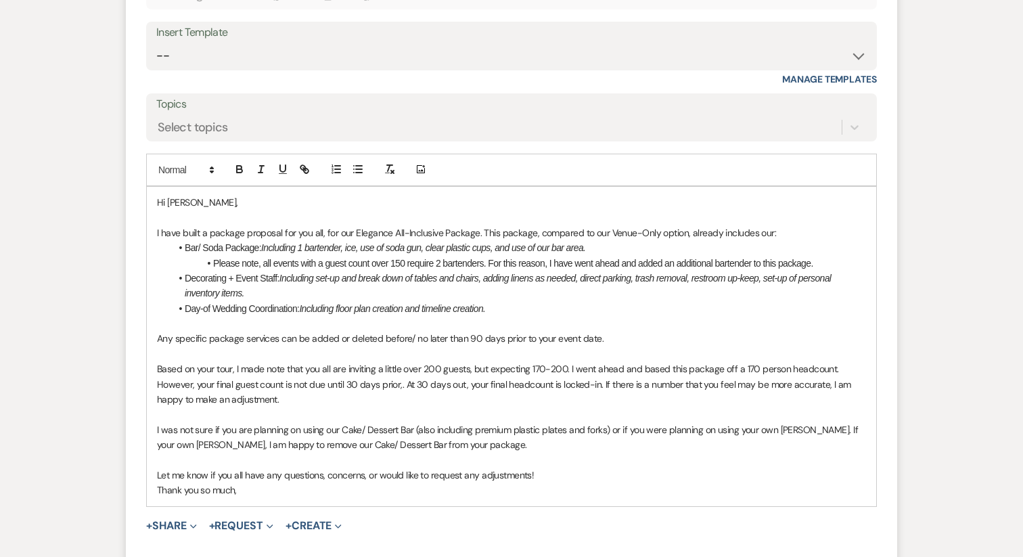
scroll to position [1286, 0]
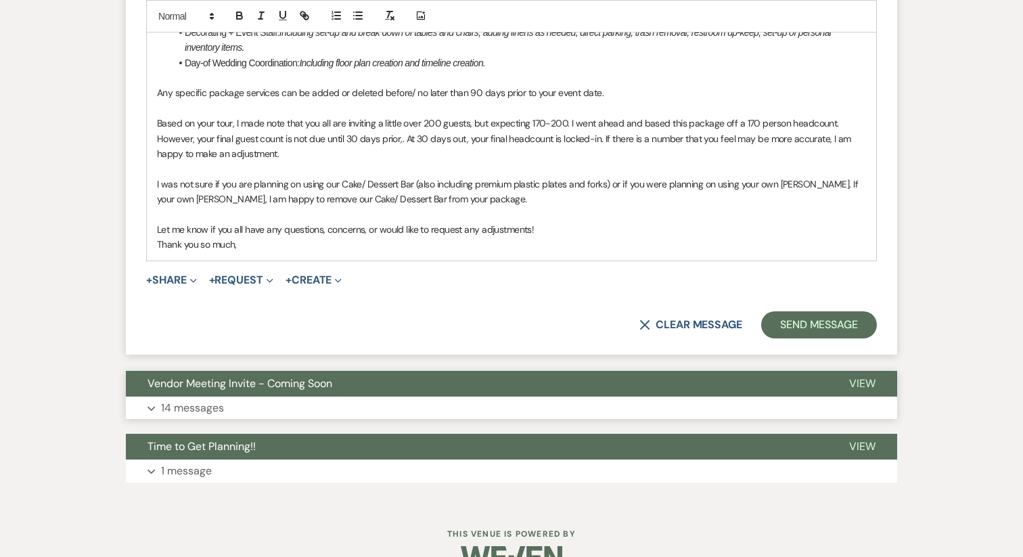
click at [273, 371] on button "Vendor Meeting Invite - Coming Soon" at bounding box center [477, 384] width 702 height 26
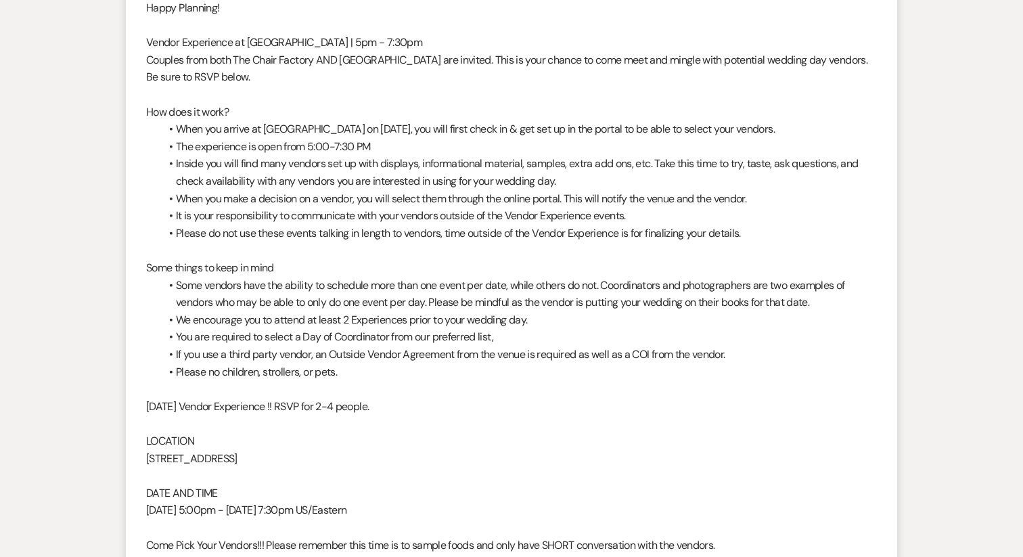
scroll to position [3298, 0]
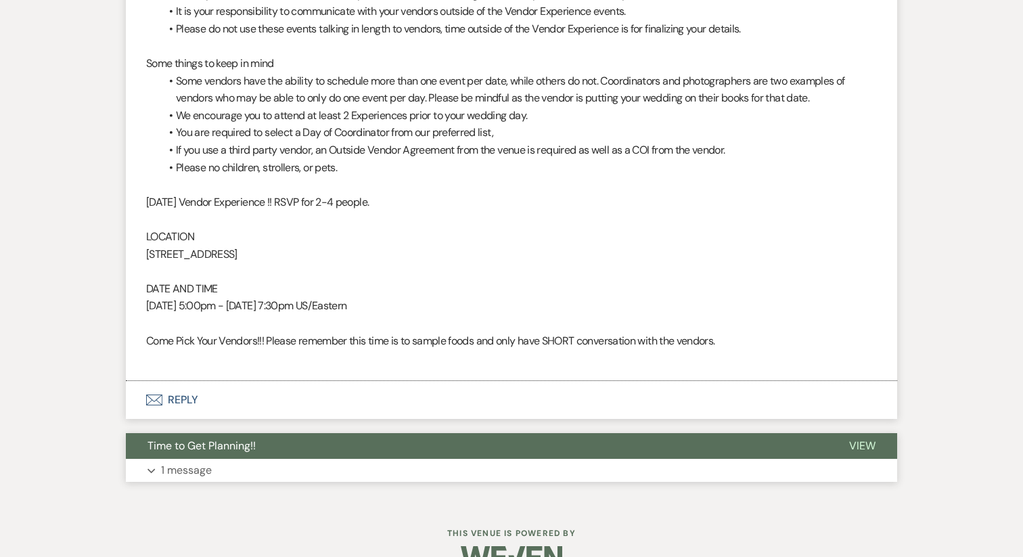
click at [223, 459] on button "Expand 1 message" at bounding box center [511, 470] width 771 height 23
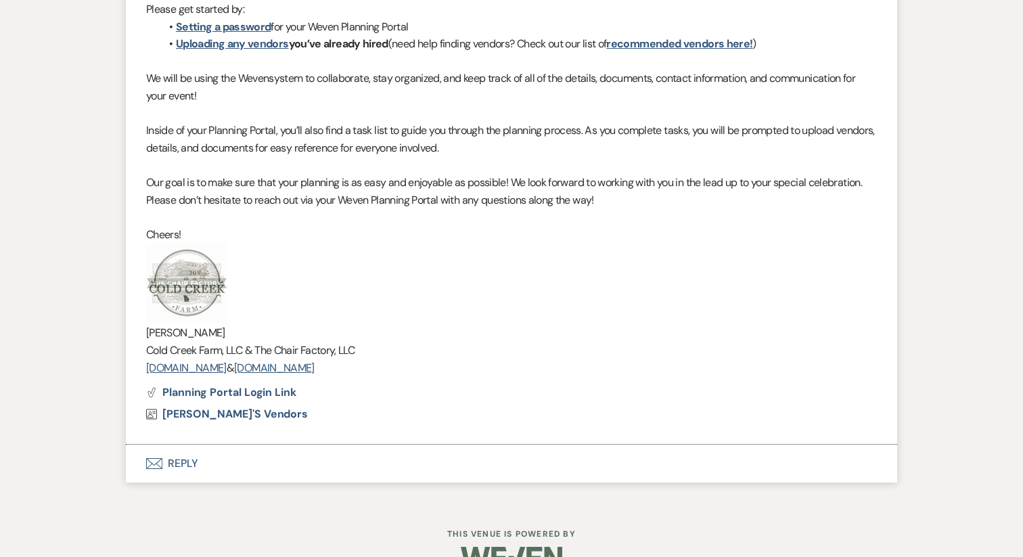
scroll to position [3874, 0]
drag, startPoint x: 445, startPoint y: 334, endPoint x: 147, endPoint y: 218, distance: 319.4
click at [147, 218] on div "Hi Kiersten, Congratulations! We are so excited to host your upcoming event on …" at bounding box center [511, 153] width 731 height 445
copy div "Katie Gatlin Cold Creek Farm, LLC & The Chair Factory, LLC www.coldcreekfarm.co…"
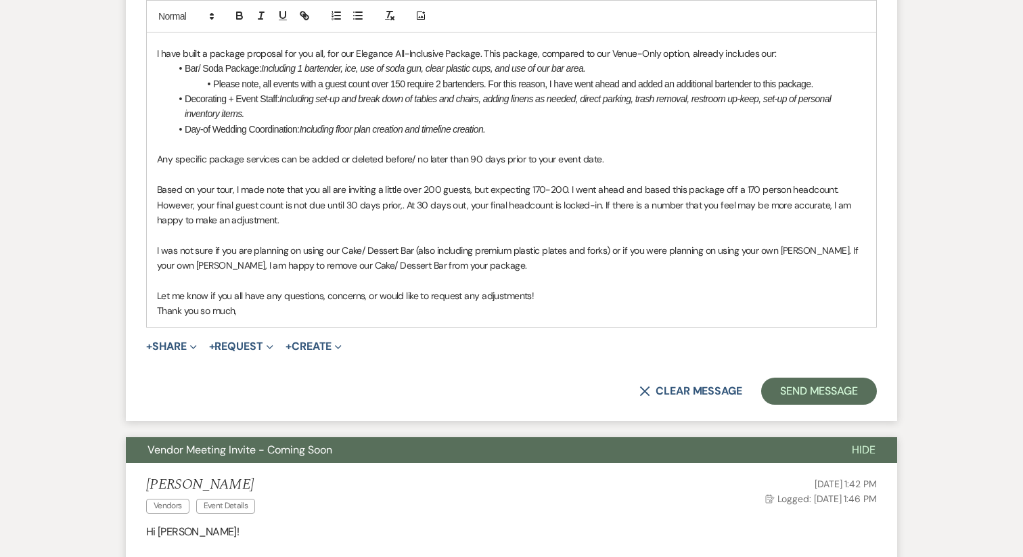
scroll to position [1238, 0]
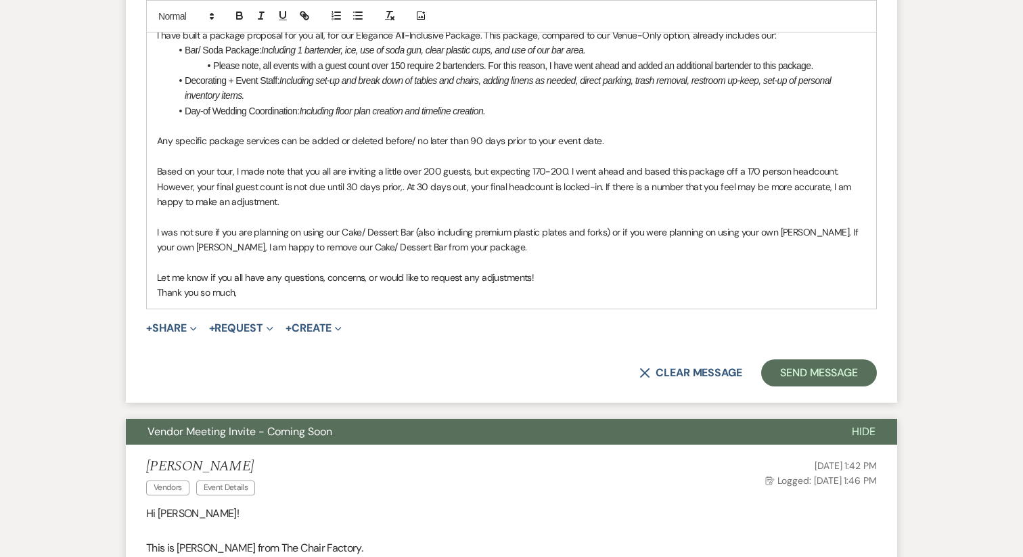
click at [277, 285] on p "Thank you so much," at bounding box center [511, 292] width 709 height 15
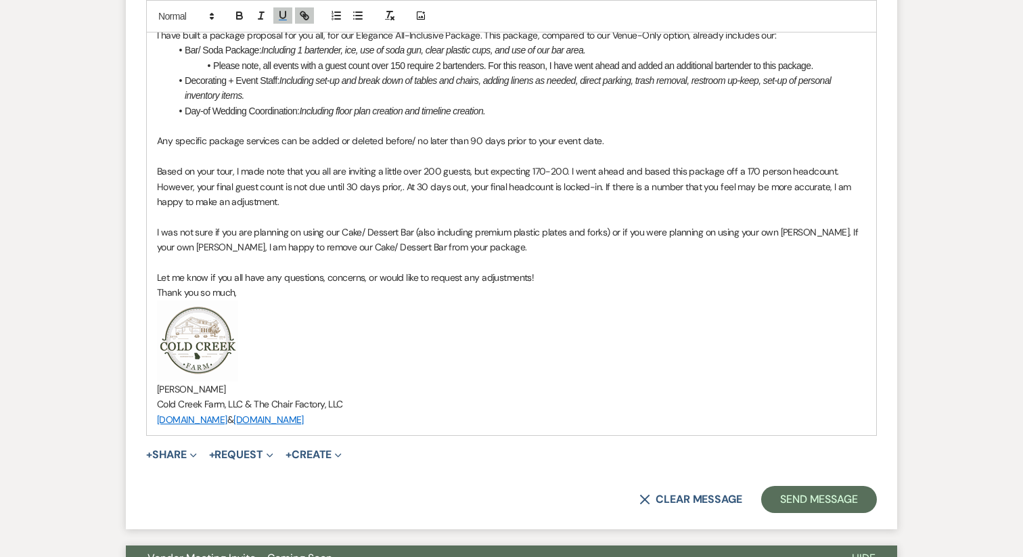
click at [155, 263] on div "Hi Kiersten, I have built a package proposal for you all, for our Elegance All-…" at bounding box center [511, 212] width 729 height 446
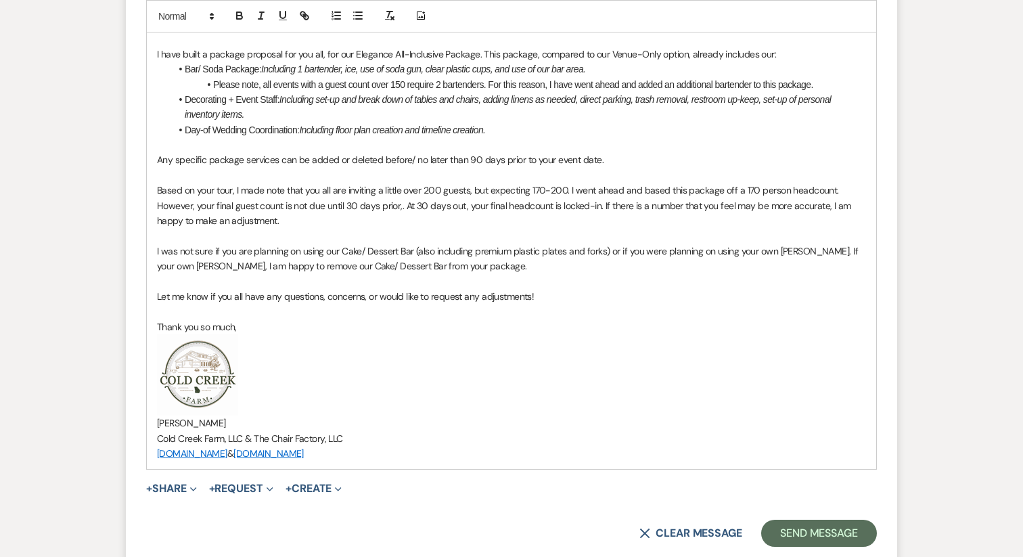
scroll to position [1223, 0]
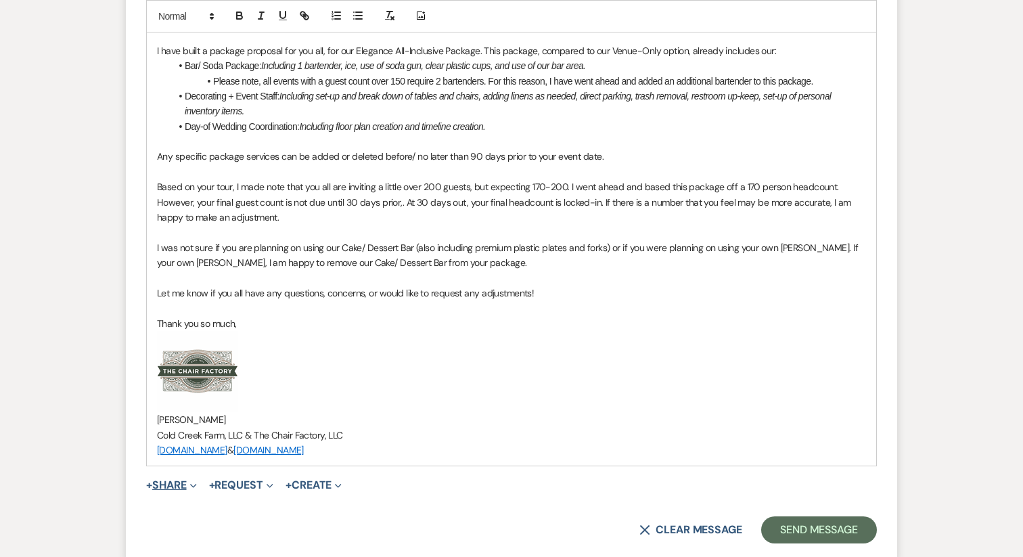
click at [194, 482] on icon "Expand" at bounding box center [193, 485] width 7 height 7
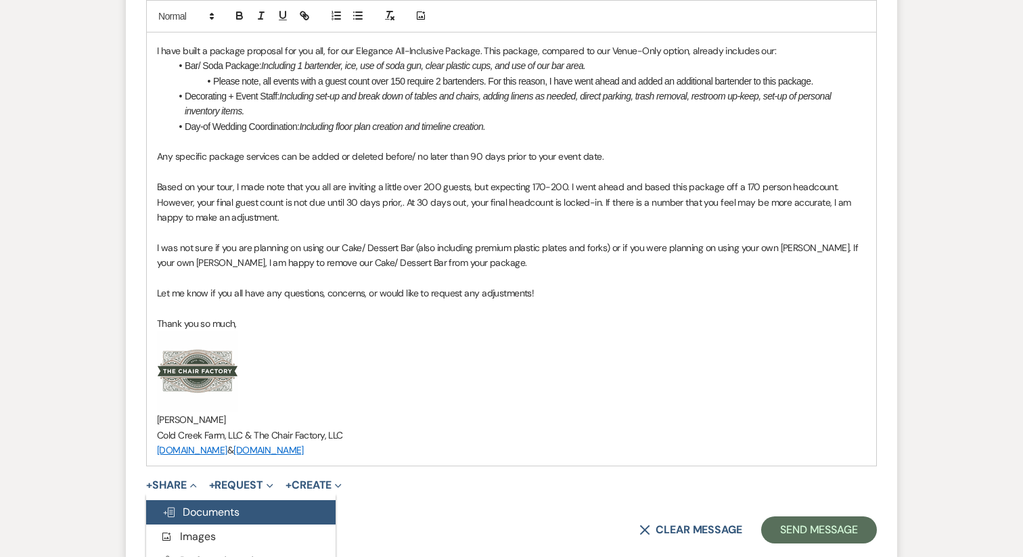
click at [225, 505] on span "Doc Upload Documents" at bounding box center [200, 512] width 77 height 14
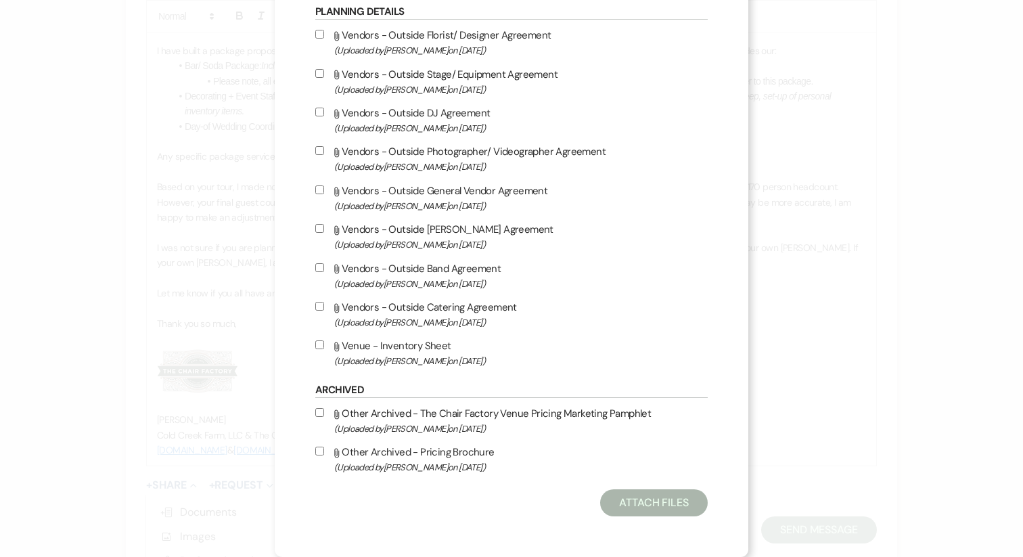
scroll to position [0, 0]
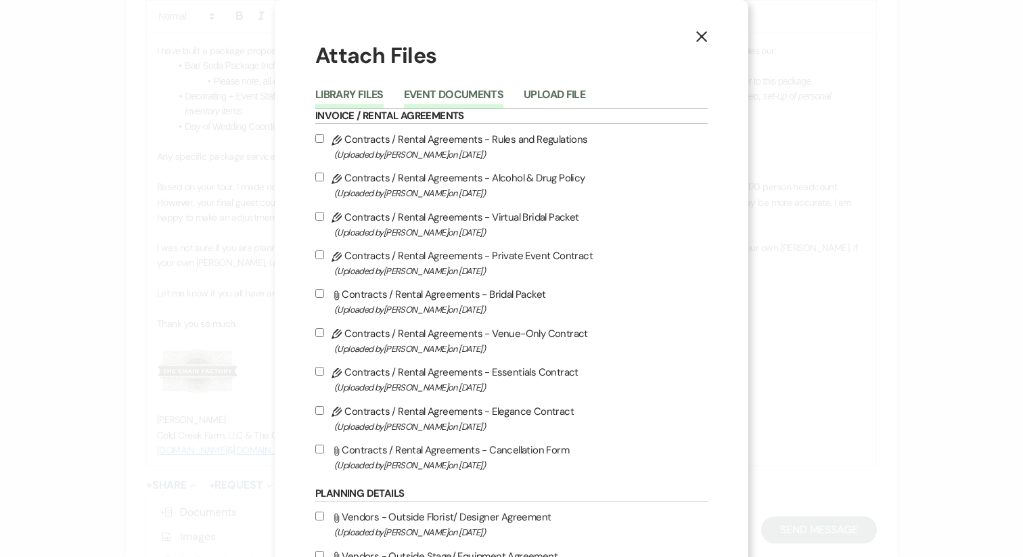
click at [447, 95] on button "Event Documents" at bounding box center [453, 98] width 99 height 19
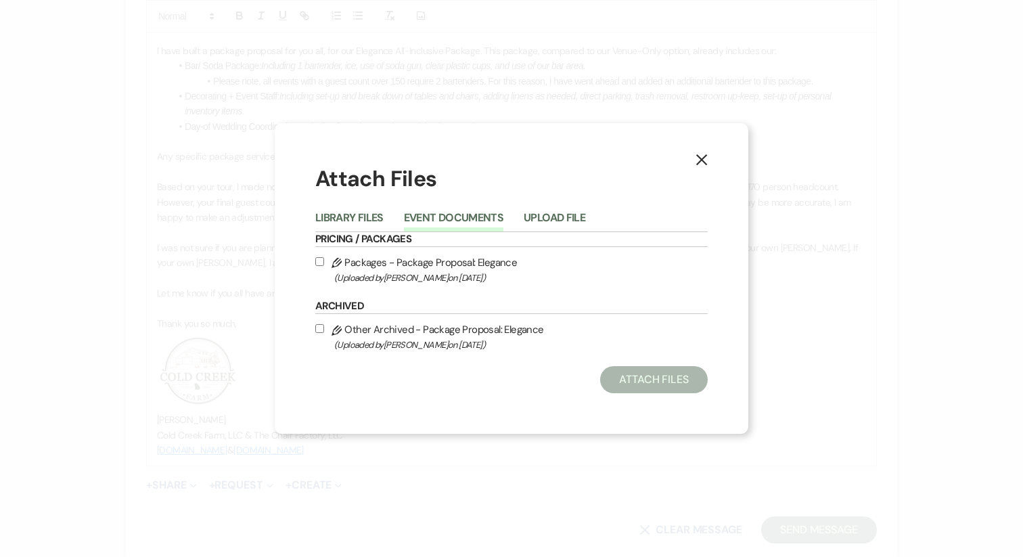
click at [405, 268] on label "Pencil Packages - Package Proposal: Elegance (Uploaded by Katie Gatlin on Sep 1…" at bounding box center [511, 270] width 392 height 32
click at [324, 266] on input "Pencil Packages - Package Proposal: Elegance (Uploaded by Katie Gatlin on Sep 1…" at bounding box center [319, 261] width 9 height 9
checkbox input "true"
click at [630, 386] on button "Attach Files" at bounding box center [654, 379] width 108 height 27
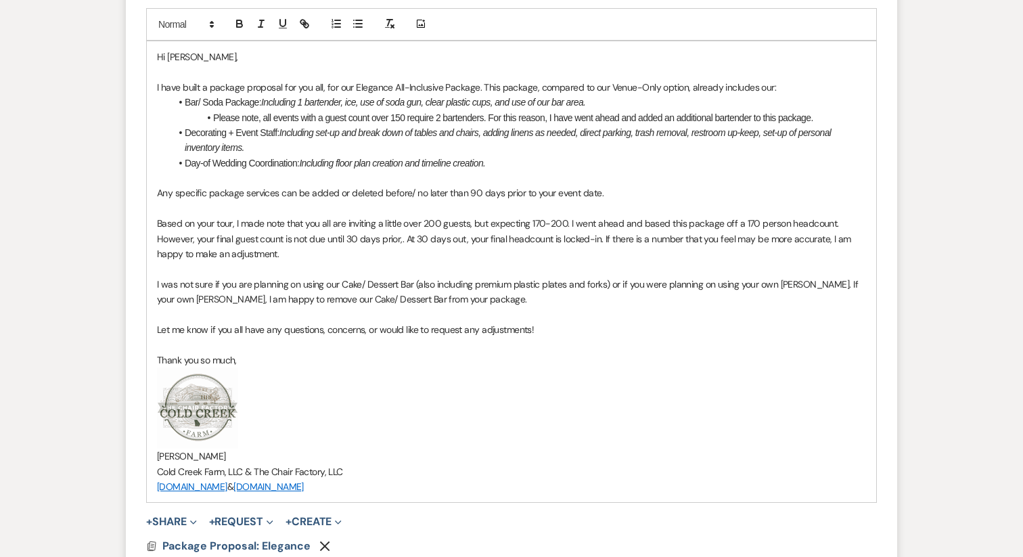
scroll to position [1216, 0]
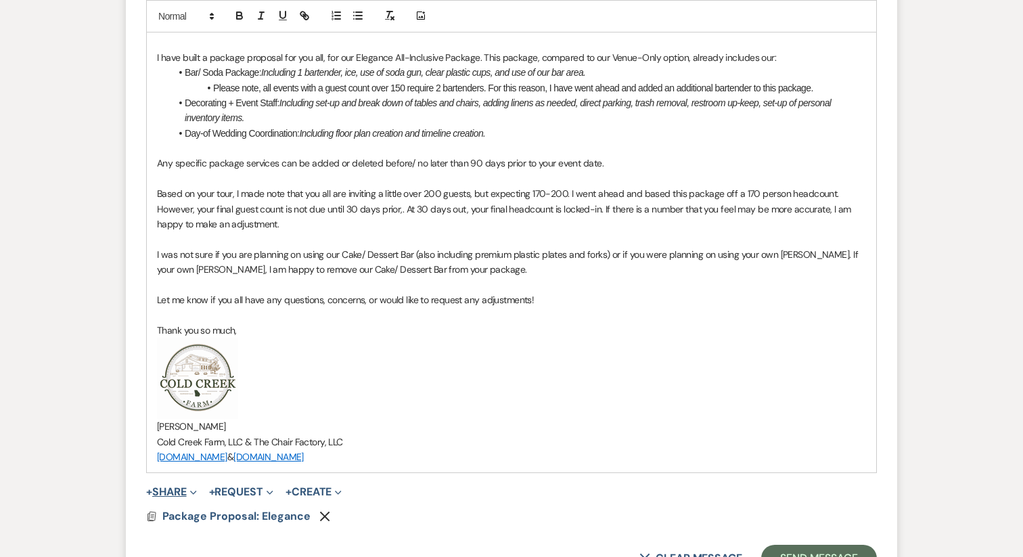
click at [194, 489] on icon "Expand" at bounding box center [193, 492] width 7 height 7
click at [387, 349] on p "﻿ ﻿" at bounding box center [511, 378] width 709 height 81
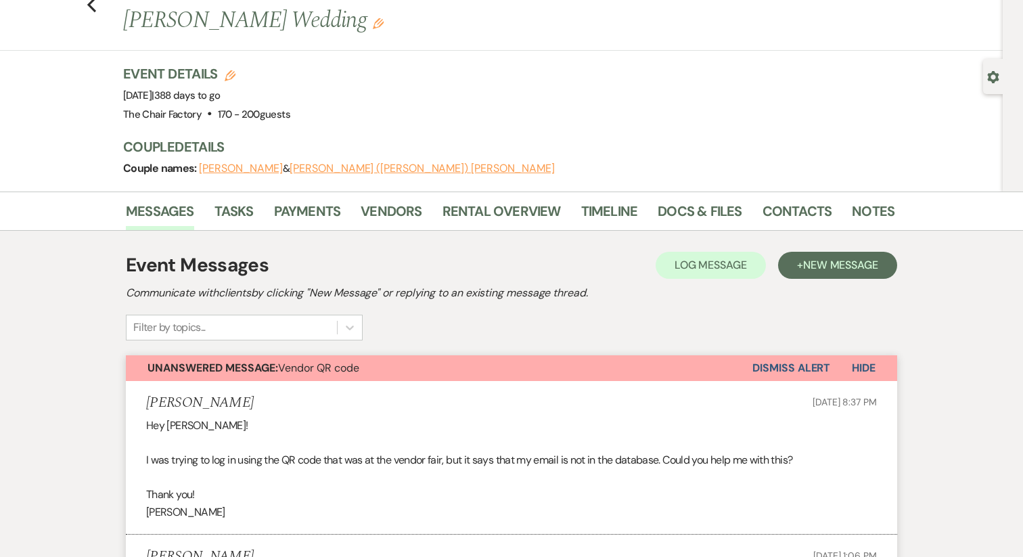
scroll to position [50, 0]
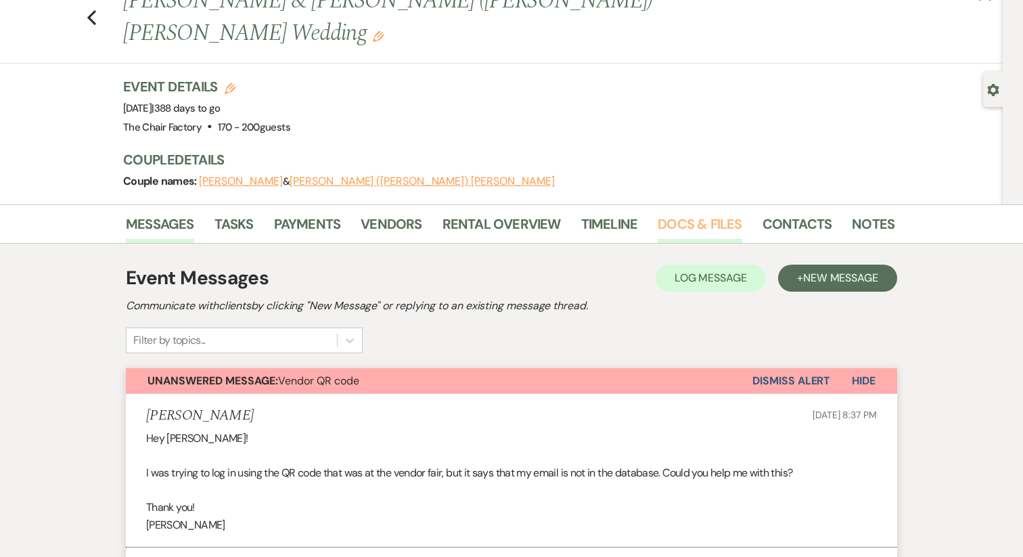
click at [681, 213] on link "Docs & Files" at bounding box center [700, 228] width 84 height 30
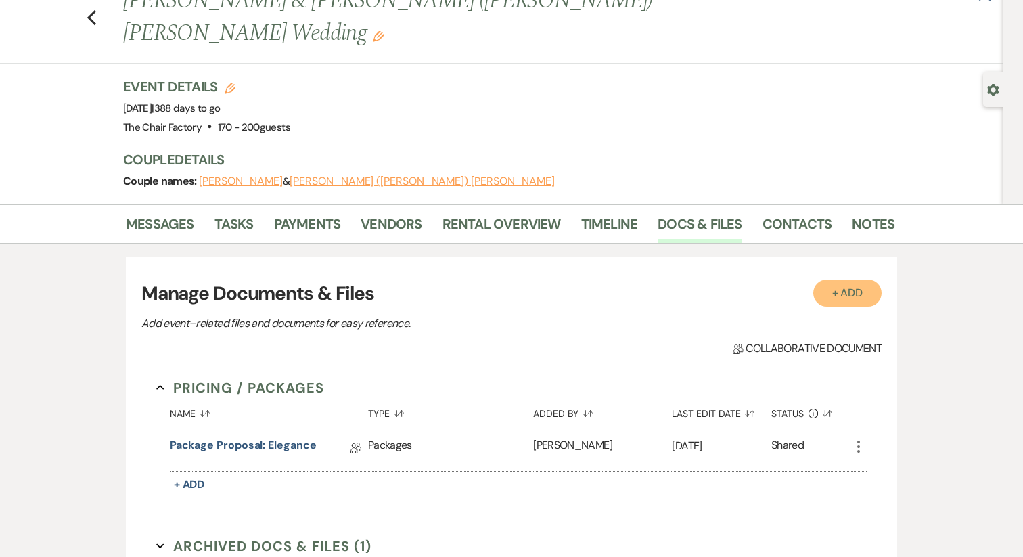
click at [847, 279] on button "+ Add" at bounding box center [847, 292] width 69 height 27
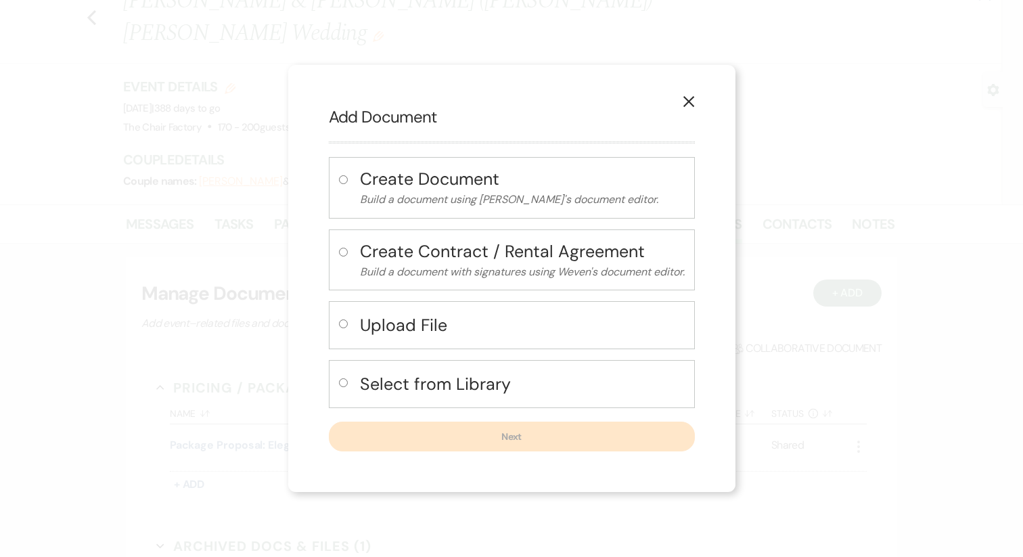
click at [528, 337] on button "Upload File" at bounding box center [522, 325] width 325 height 28
radio input "true"
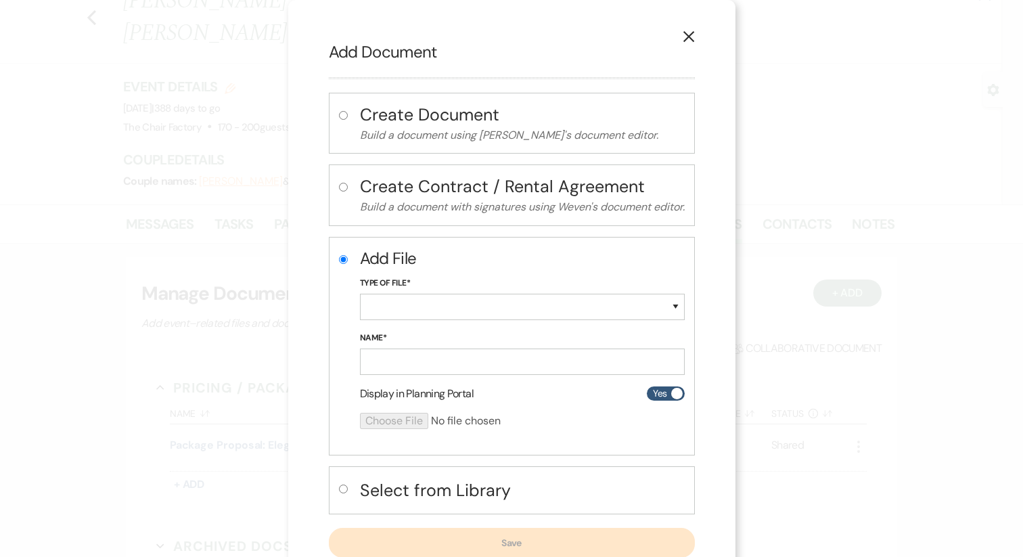
click at [460, 195] on h4 "Create Contract / Rental Agreement" at bounding box center [522, 187] width 325 height 24
radio input "true"
radio input "false"
select select "10"
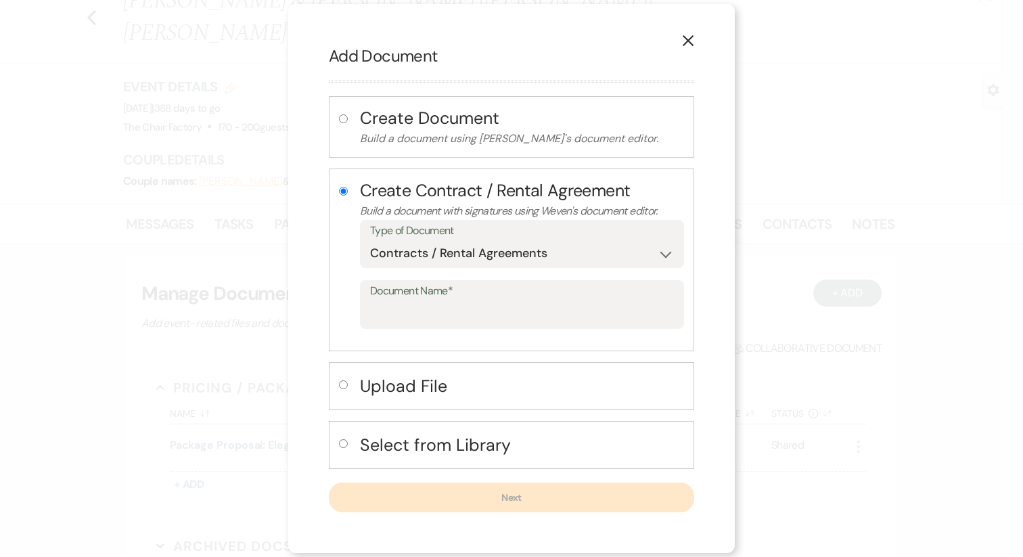
click at [437, 451] on h4 "Select from Library" at bounding box center [522, 445] width 324 height 24
radio input "false"
radio input "true"
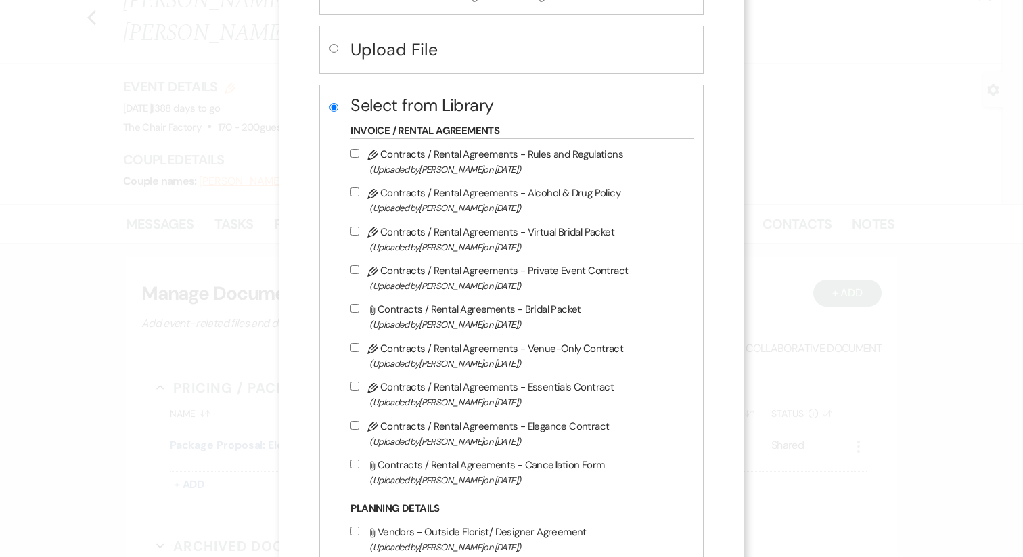
scroll to position [241, 0]
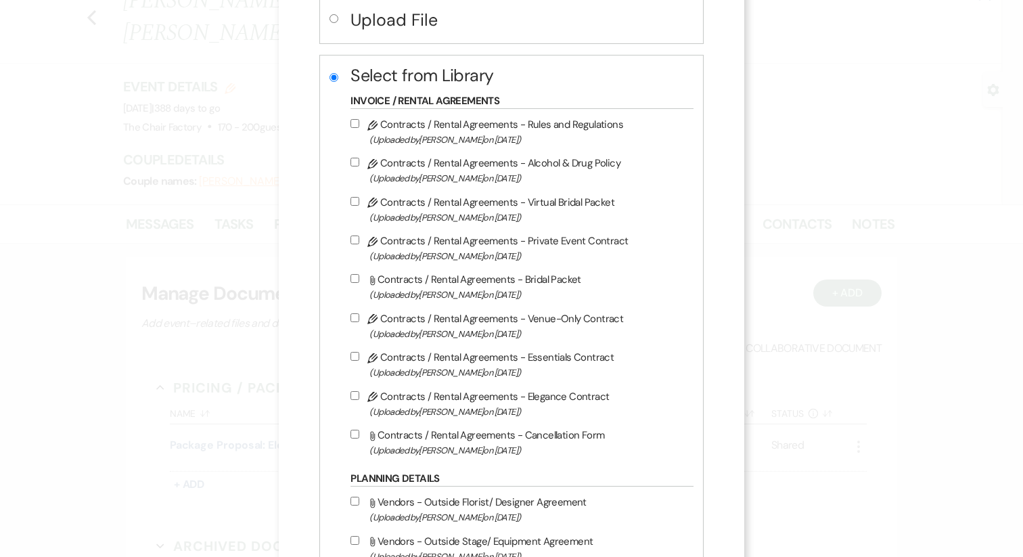
click at [358, 399] on input "Pencil Contracts / Rental Agreements - Elegance Contract (Uploaded by Katie Gat…" at bounding box center [355, 395] width 9 height 9
checkbox input "true"
click at [359, 161] on input "Pencil Contracts / Rental Agreements - Alcohol & Drug Policy (Uploaded by Macy …" at bounding box center [355, 162] width 9 height 9
checkbox input "true"
click at [359, 127] on input "Pencil Contracts / Rental Agreements - Rules and Regulations (Uploaded by Jeff …" at bounding box center [355, 123] width 9 height 9
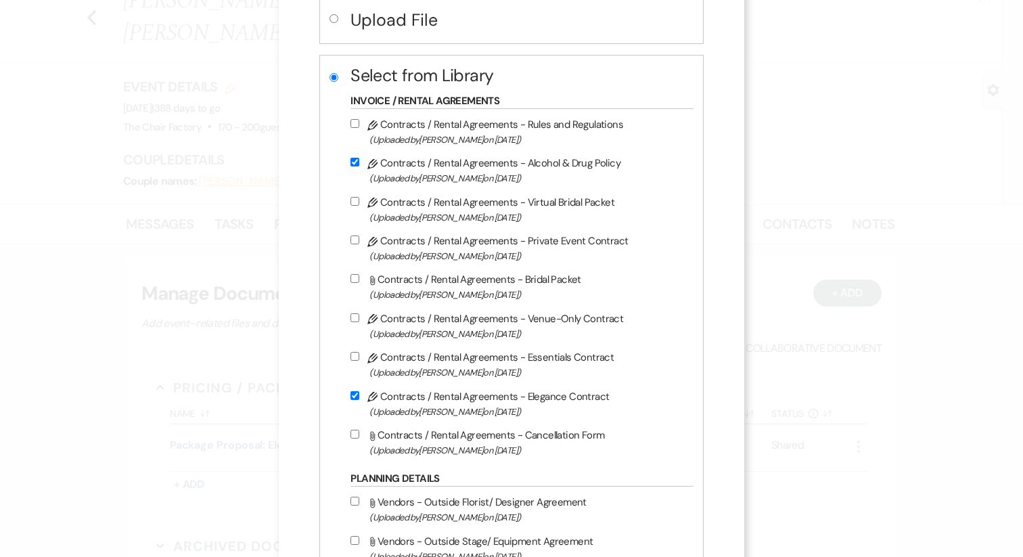
checkbox input "true"
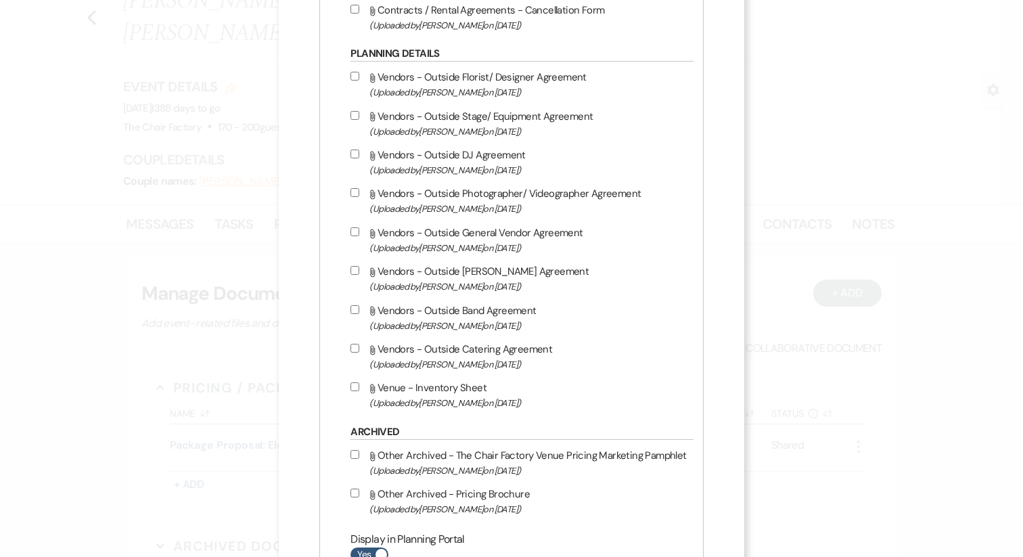
scroll to position [771, 0]
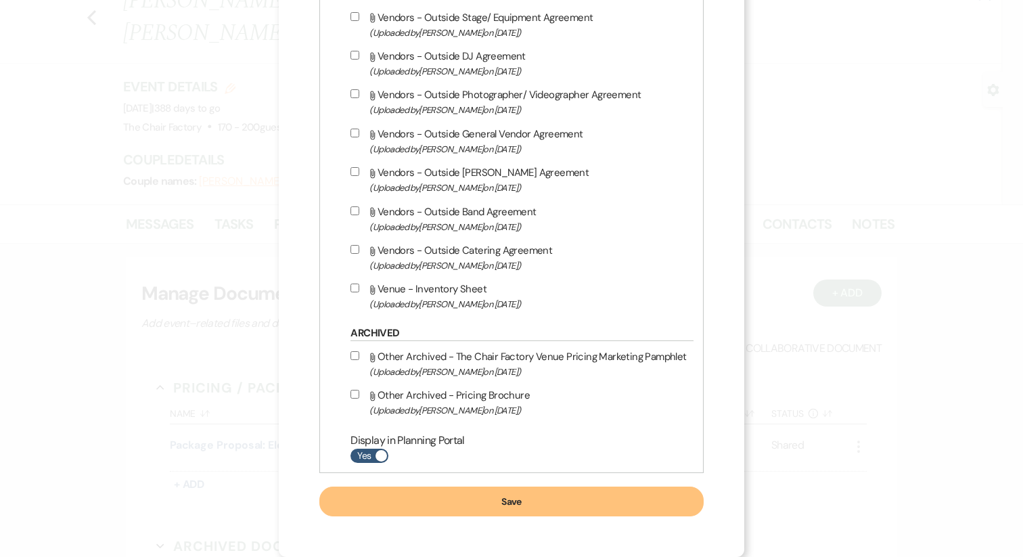
click at [531, 506] on button "Save" at bounding box center [511, 502] width 384 height 30
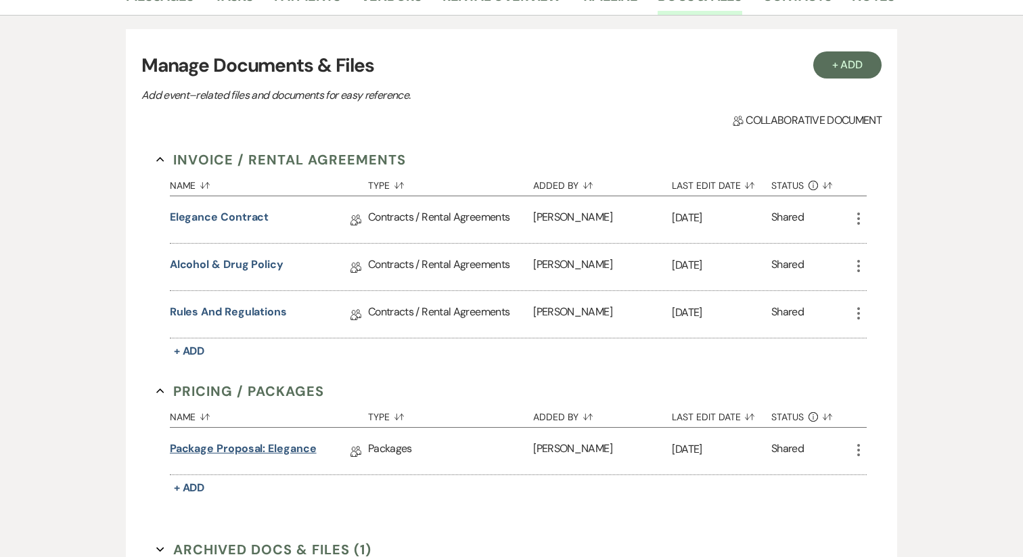
scroll to position [271, 0]
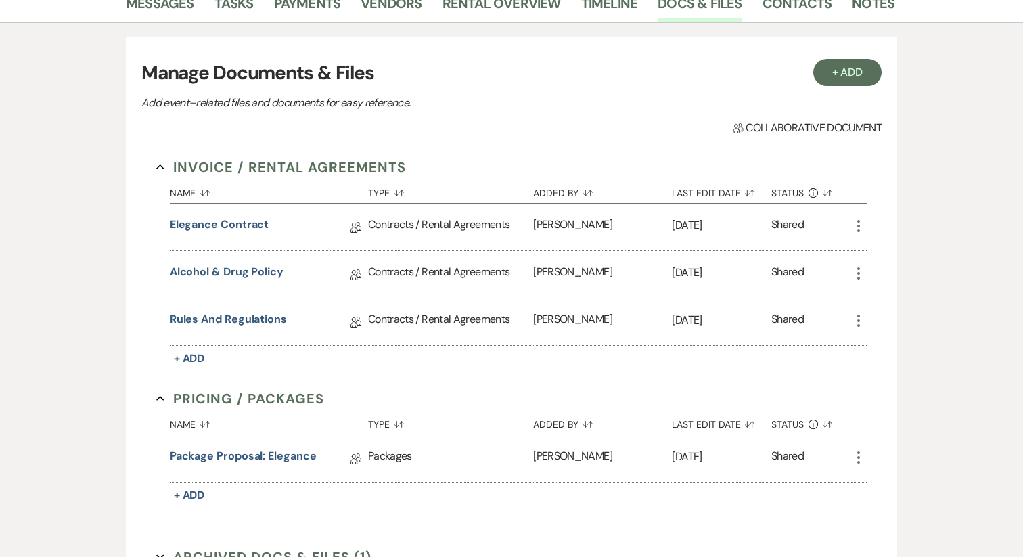
click at [234, 217] on link "Elegance Contract" at bounding box center [219, 227] width 99 height 21
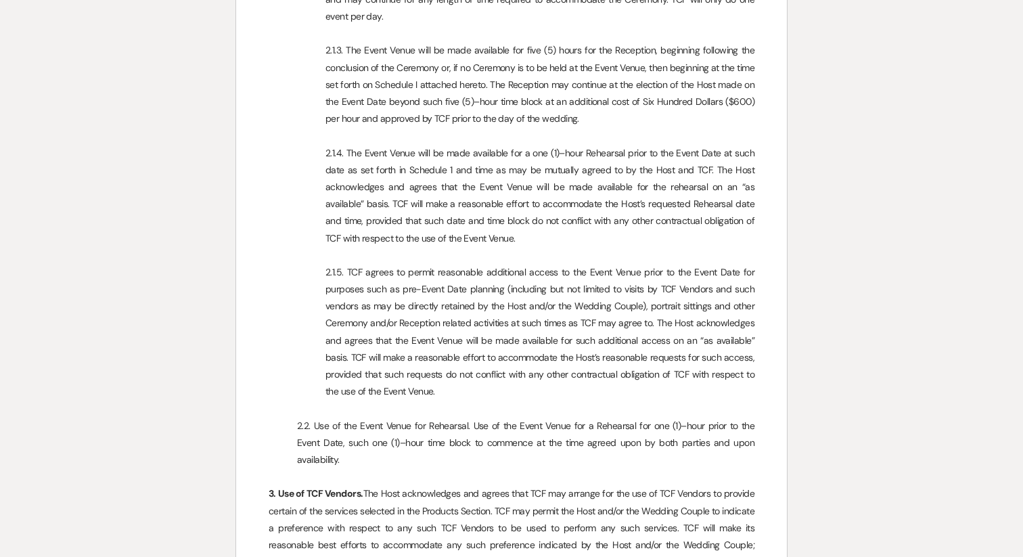
scroll to position [1427, 0]
click at [648, 293] on p "2.1.5. TCF agrees to permit reasonable additional access to the Event Venue pri…" at bounding box center [512, 331] width 486 height 137
click at [738, 291] on p "2.1.5. TCF agrees to permit reasonable additional access to the Event Venue pri…" at bounding box center [512, 331] width 486 height 137
drag, startPoint x: 715, startPoint y: 294, endPoint x: 646, endPoint y: 294, distance: 69.7
click at [646, 294] on p "2.1.5. TCF agrees to permit reasonable additional access to the Event Venue pri…" at bounding box center [512, 331] width 486 height 137
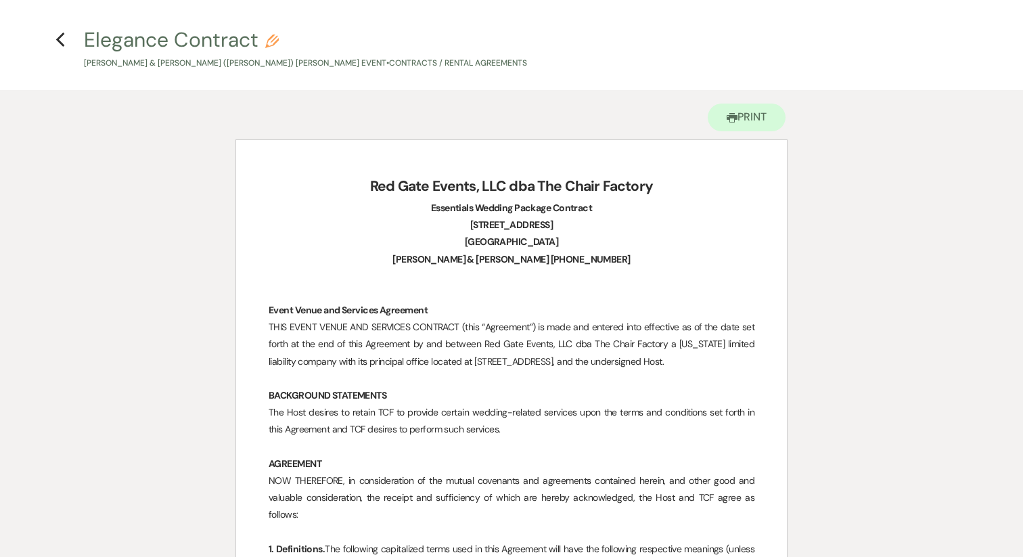
scroll to position [0, 0]
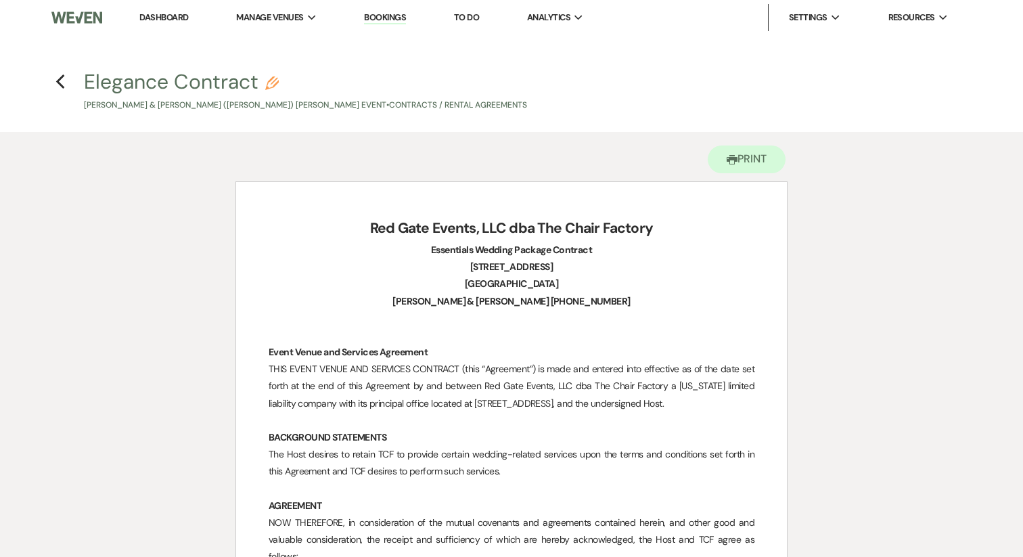
click at [271, 89] on icon "Pencil" at bounding box center [272, 83] width 14 height 14
select select "10"
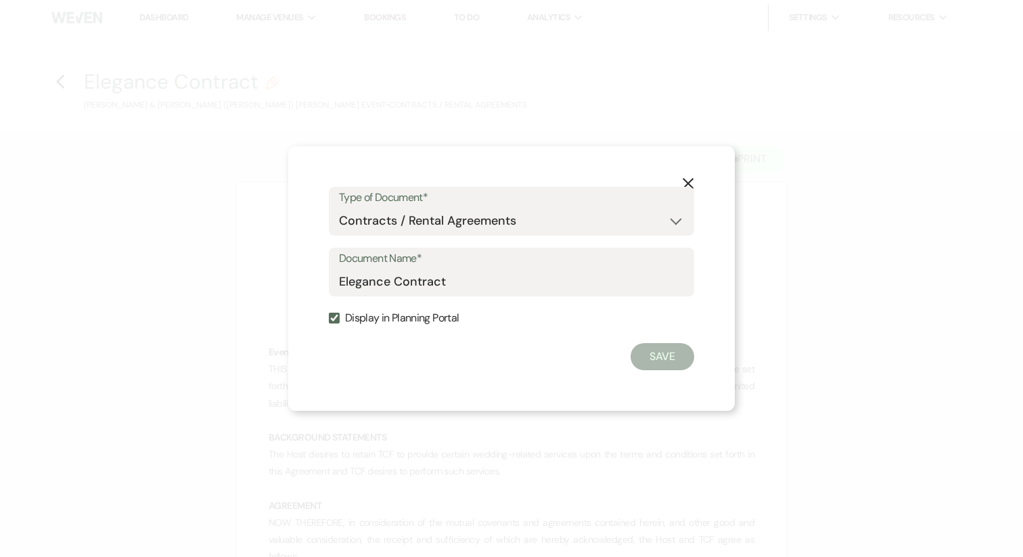
click at [694, 179] on icon "X" at bounding box center [688, 183] width 12 height 12
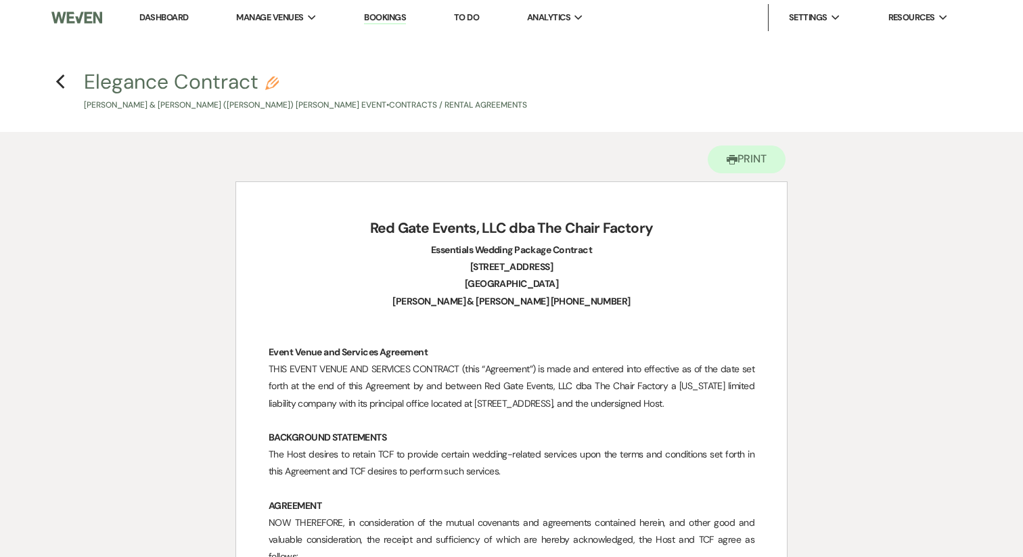
click at [68, 87] on h4 "Previous Elegance Contract Pencil Kiersten Geis & Alexander (Alex) Strawley's E…" at bounding box center [511, 90] width 974 height 44
click at [65, 87] on h4 "Previous Elegance Contract Pencil Kiersten Geis & Alexander (Alex) Strawley's E…" at bounding box center [511, 90] width 974 height 44
click at [60, 83] on icon "Previous" at bounding box center [60, 82] width 10 height 16
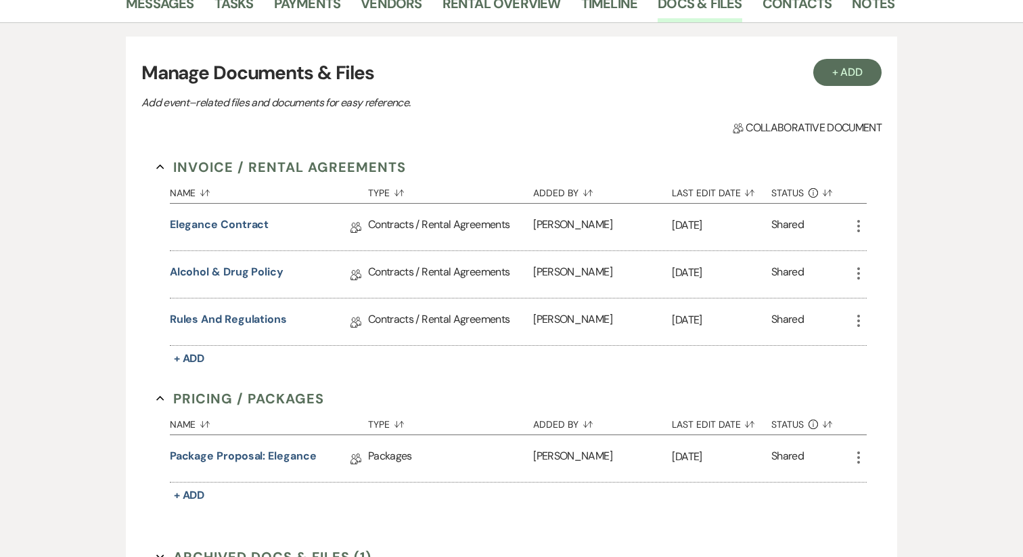
click at [853, 218] on icon "More" at bounding box center [859, 226] width 16 height 16
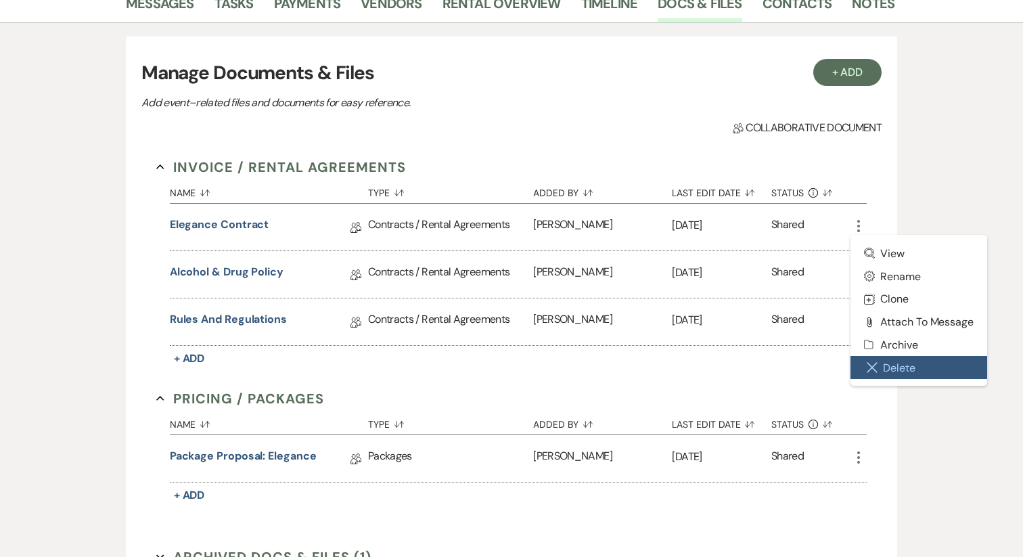
click at [918, 356] on button "Close Delete X Delete" at bounding box center [919, 367] width 137 height 23
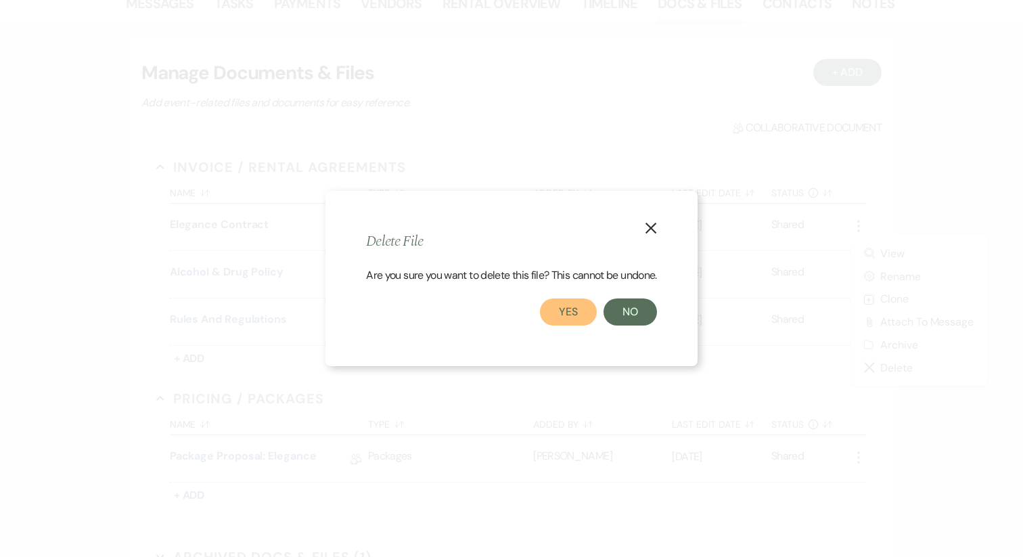
click at [581, 310] on button "Yes" at bounding box center [568, 311] width 57 height 27
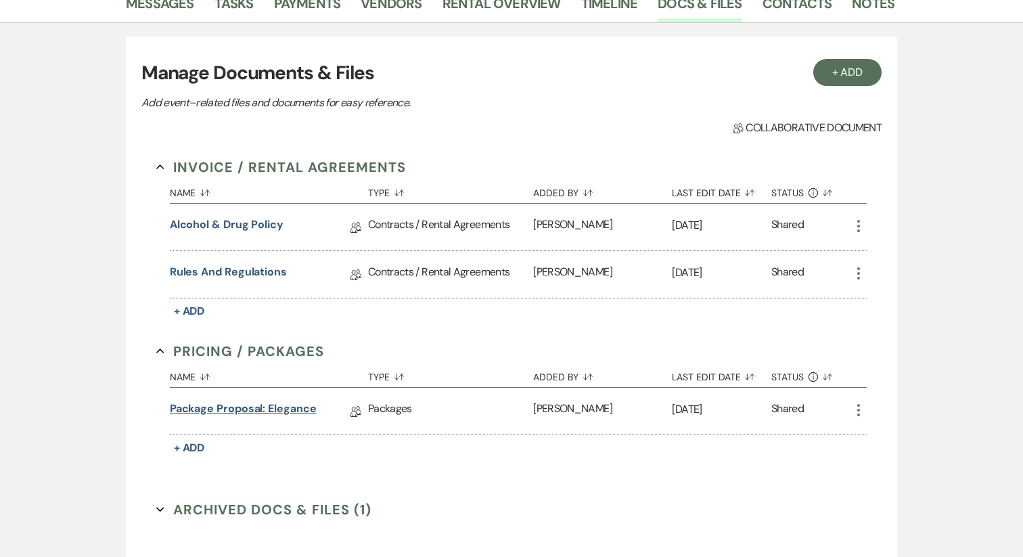
click at [215, 401] on link "Package Proposal: Elegance" at bounding box center [243, 411] width 147 height 21
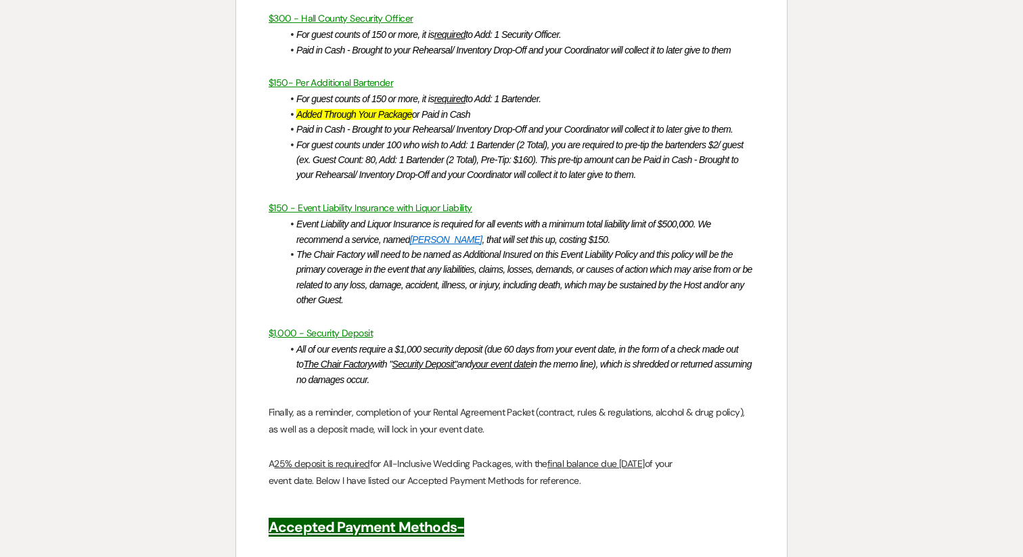
scroll to position [2500, 0]
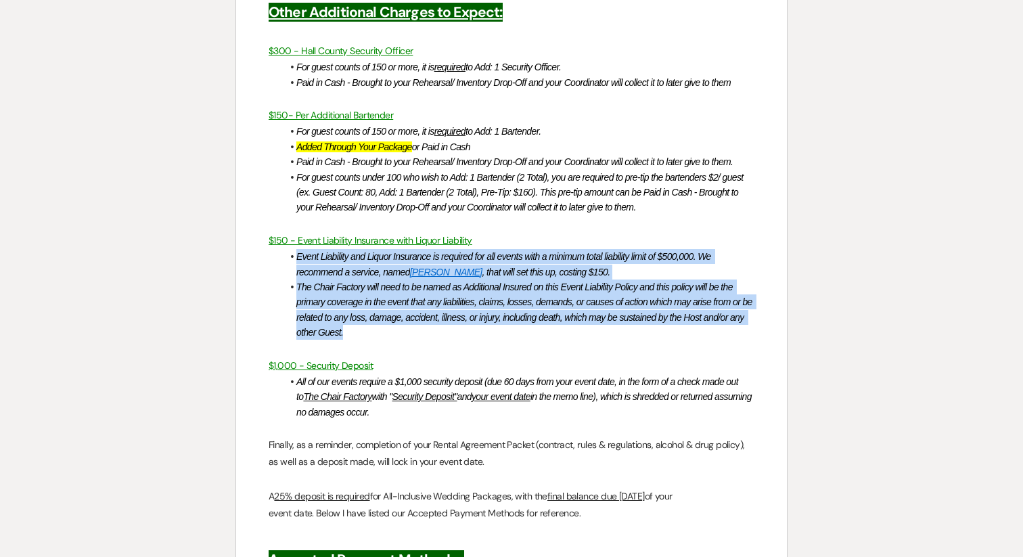
drag, startPoint x: 396, startPoint y: 288, endPoint x: 291, endPoint y: 213, distance: 129.0
click at [291, 249] on ul "Event Liability and Liquor Insurance is required for all events with a minimum …" at bounding box center [518, 294] width 472 height 91
copy ul "Event Liability and Liquor Insurance is required for all events with a minimum …"
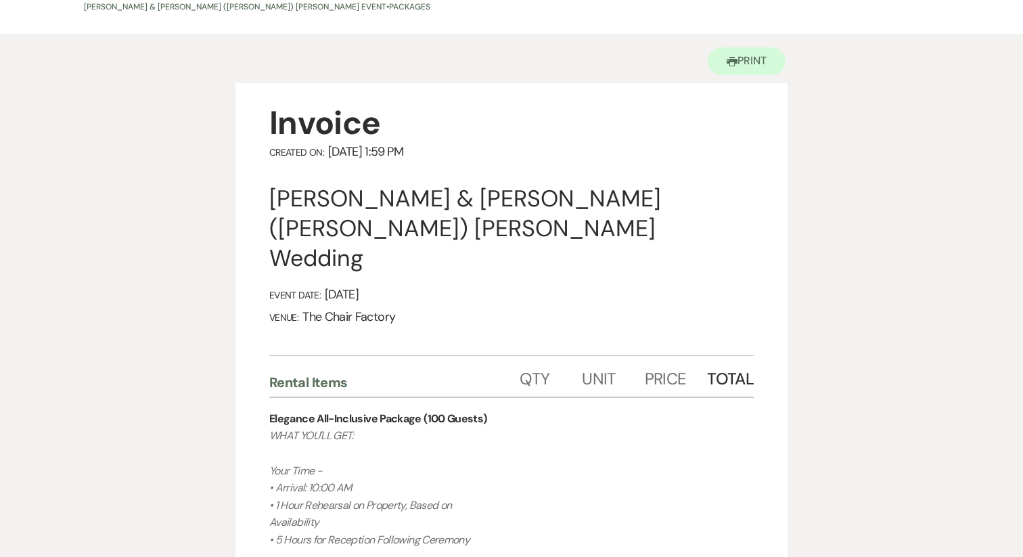
scroll to position [0, 0]
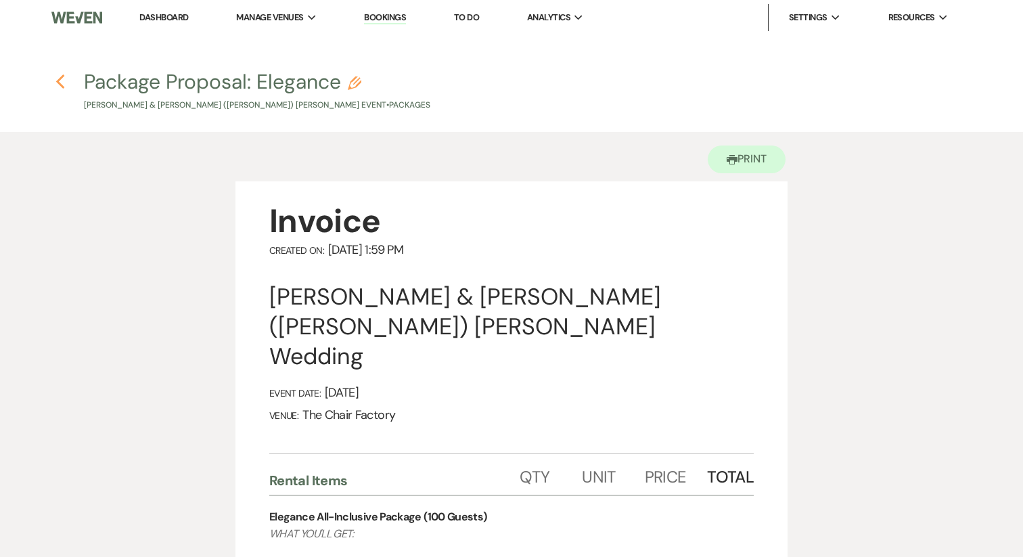
click at [62, 87] on use "button" at bounding box center [59, 81] width 9 height 15
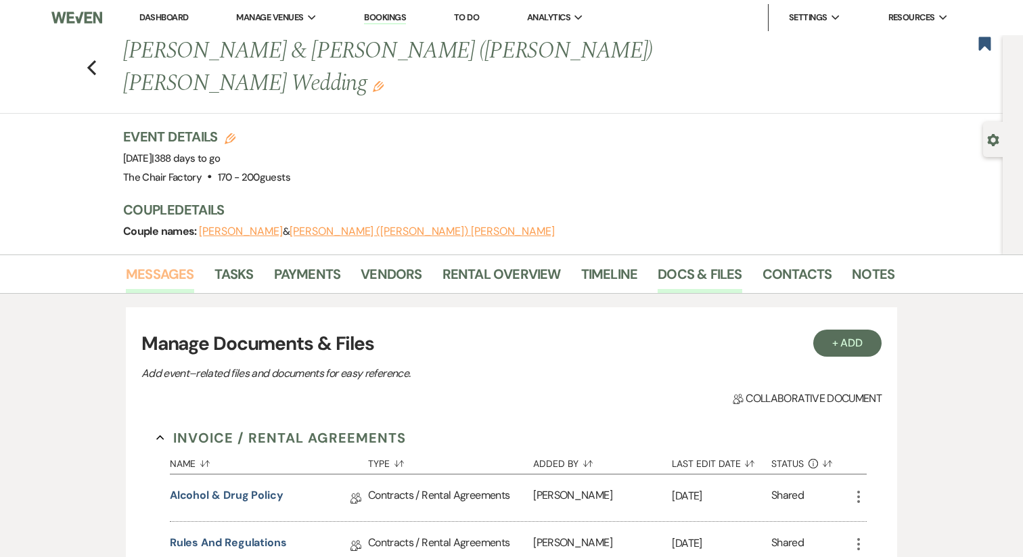
click at [179, 263] on link "Messages" at bounding box center [160, 278] width 68 height 30
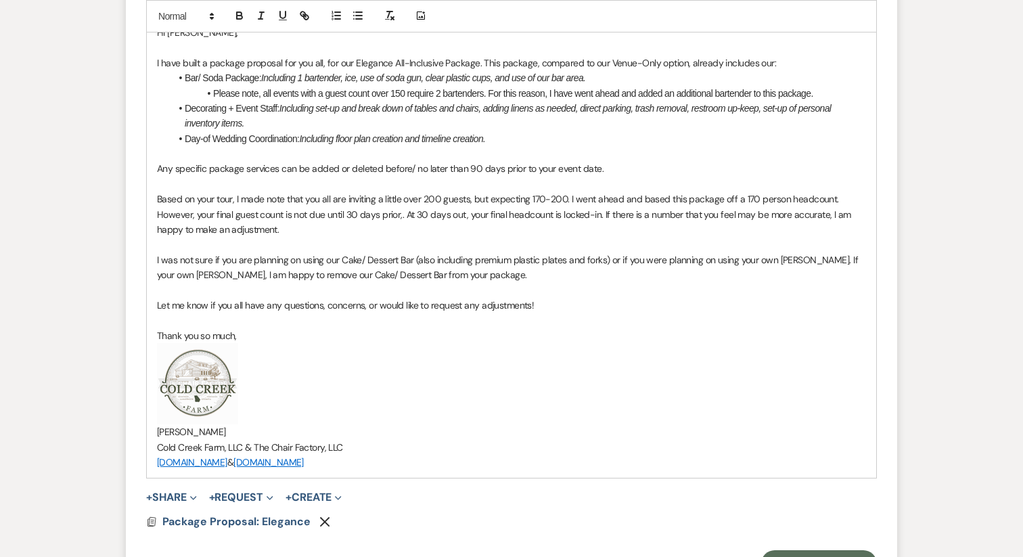
scroll to position [1219, 0]
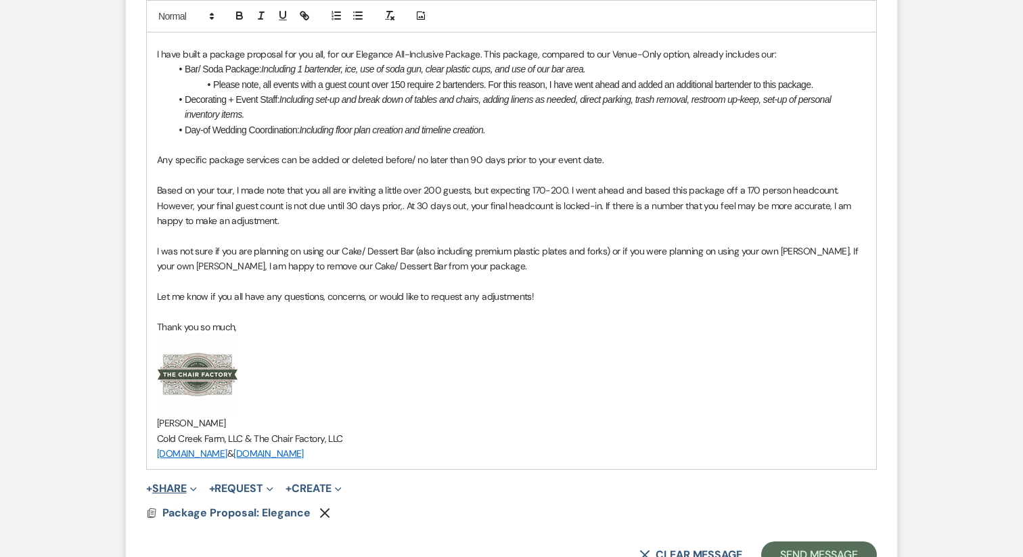
click at [149, 483] on span "+" at bounding box center [149, 488] width 6 height 11
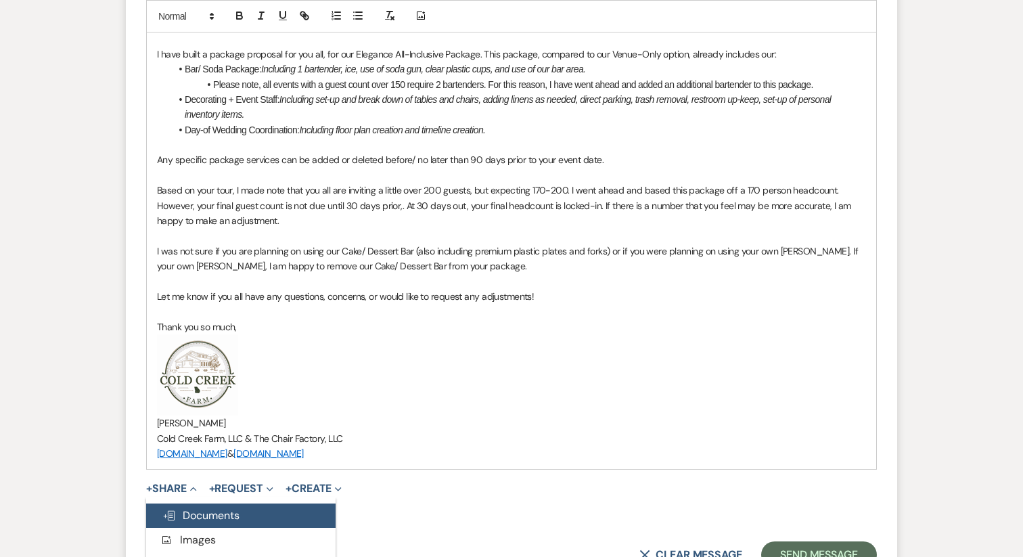
click at [197, 508] on span "Doc Upload Documents" at bounding box center [200, 515] width 77 height 14
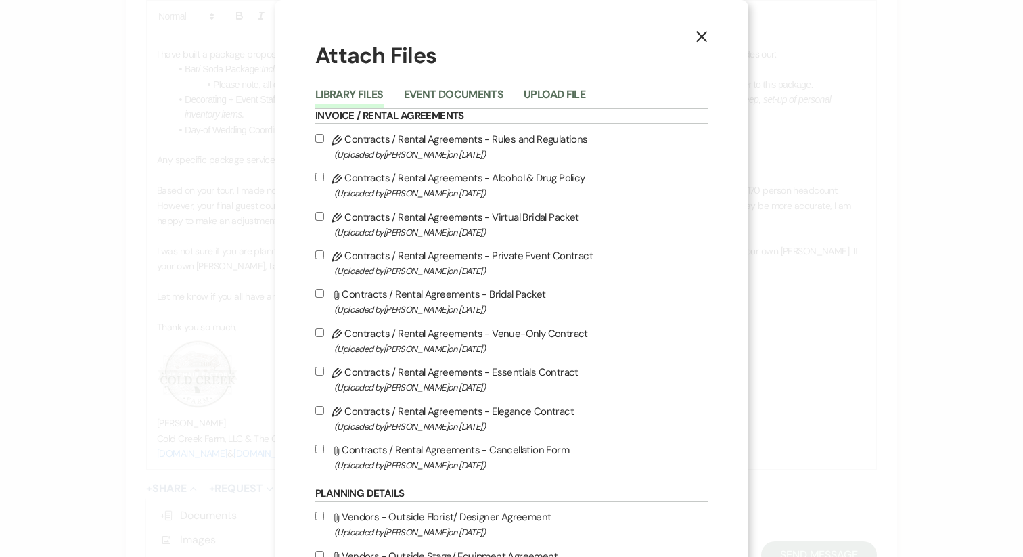
click at [696, 39] on icon "X" at bounding box center [702, 36] width 12 height 12
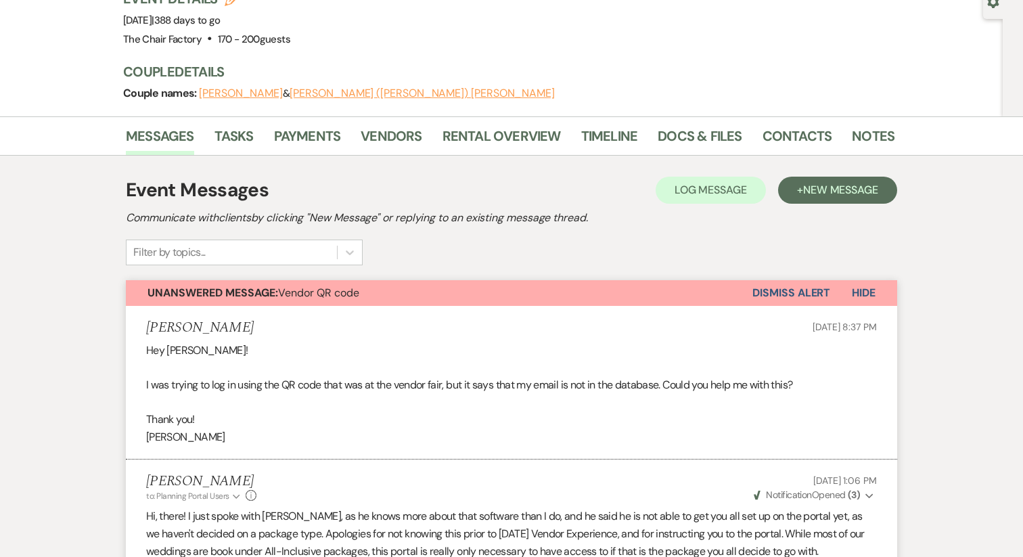
scroll to position [0, 0]
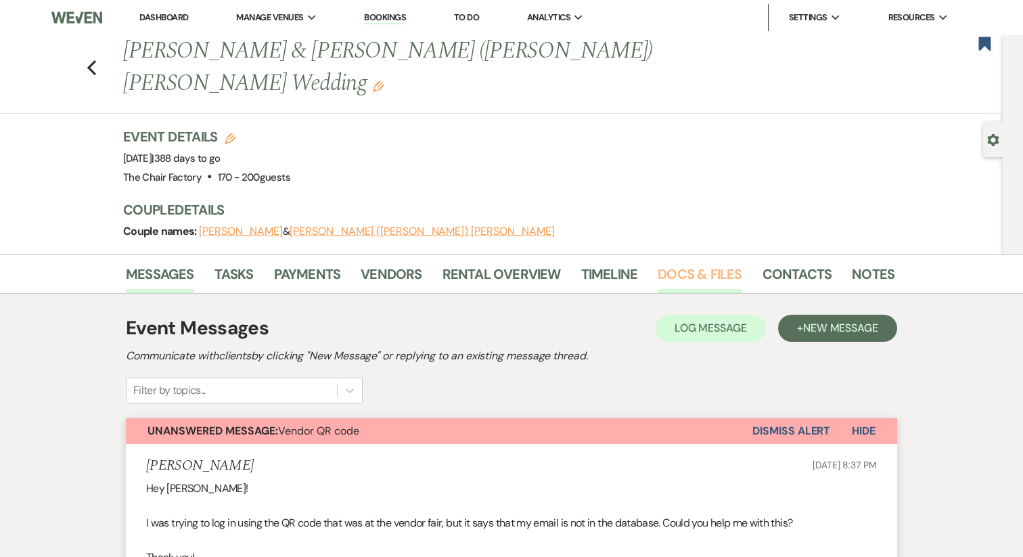
click at [667, 263] on link "Docs & Files" at bounding box center [700, 278] width 84 height 30
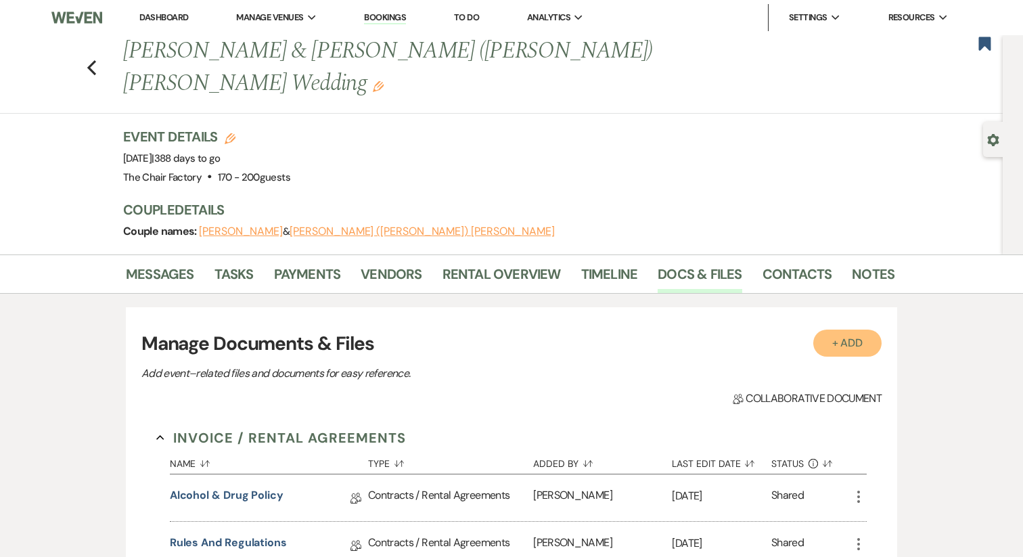
click at [860, 330] on button "+ Add" at bounding box center [847, 343] width 69 height 27
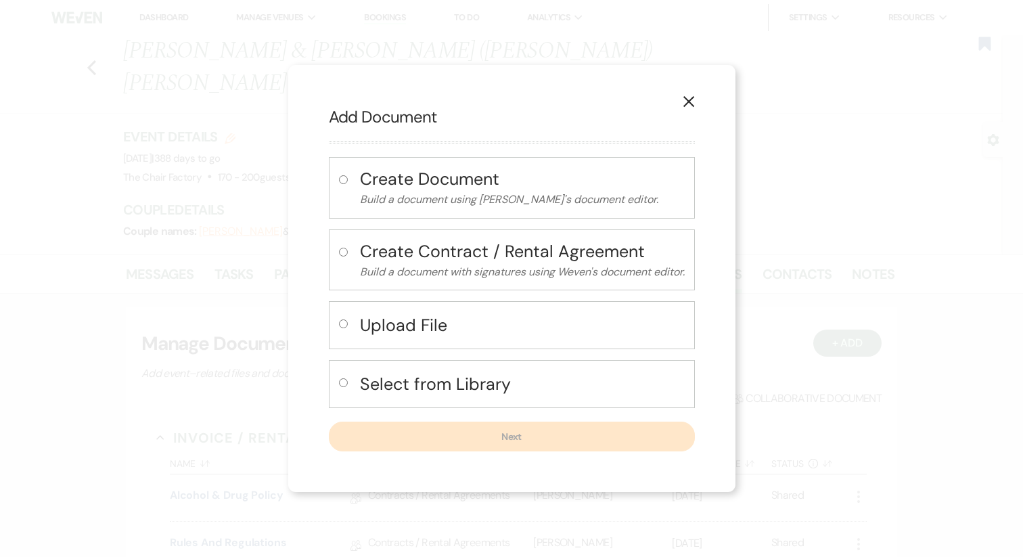
click at [436, 380] on h4 "Select from Library" at bounding box center [522, 384] width 325 height 24
radio input "true"
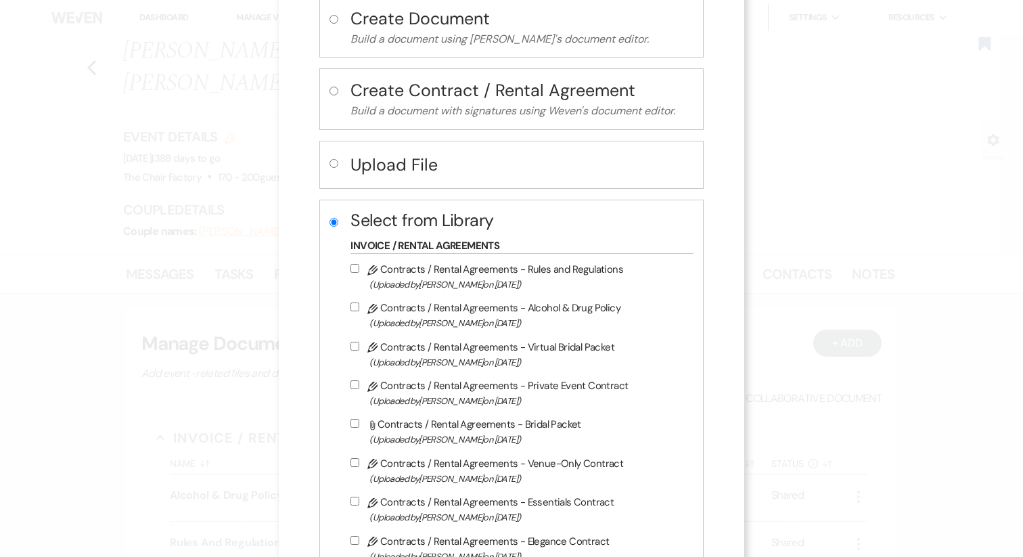
scroll to position [134, 0]
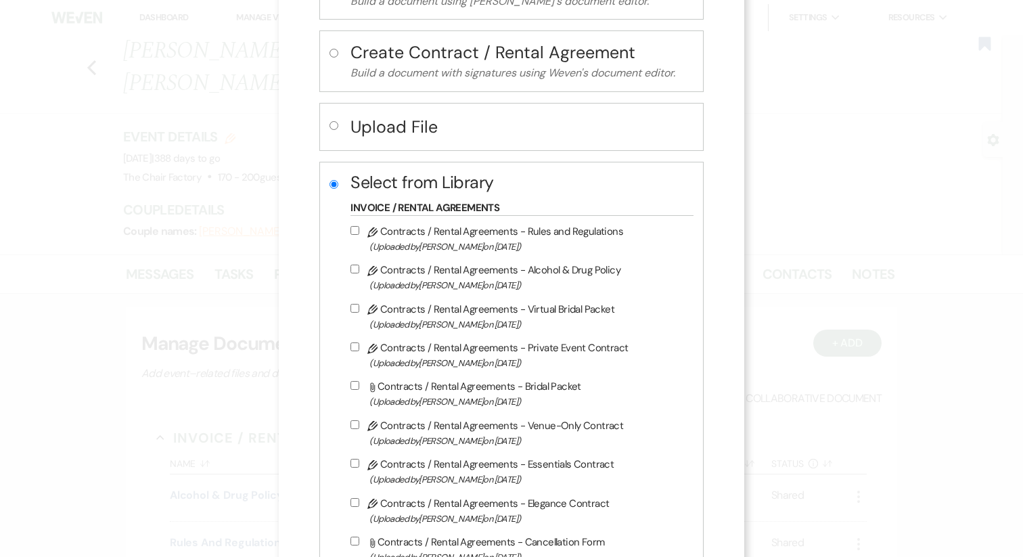
click at [500, 510] on label "Pencil Contracts / Rental Agreements - Elegance Contract (Uploaded by Katie Gat…" at bounding box center [519, 511] width 336 height 32
click at [359, 507] on input "Pencil Contracts / Rental Agreements - Elegance Contract (Uploaded by Katie Gat…" at bounding box center [355, 502] width 9 height 9
checkbox input "true"
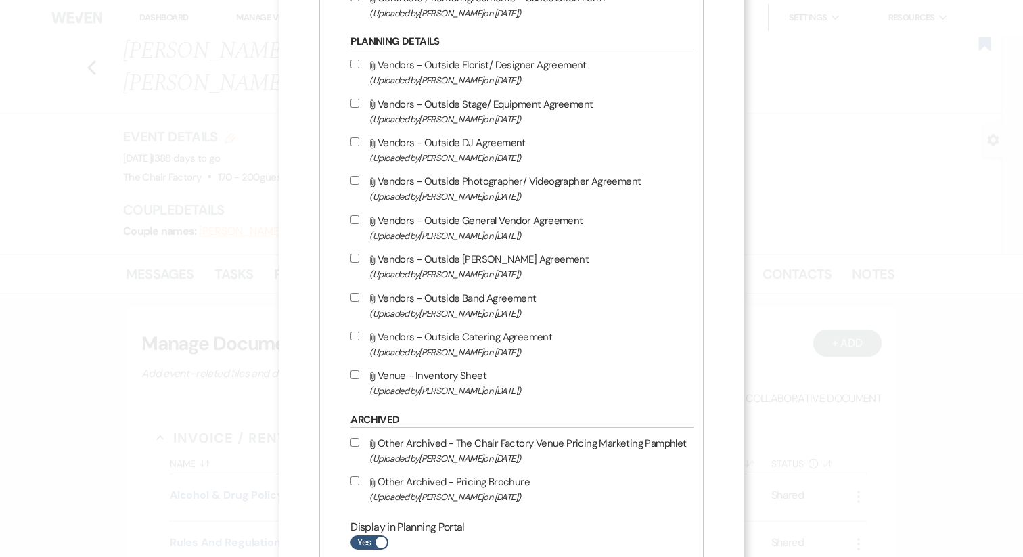
scroll to position [771, 0]
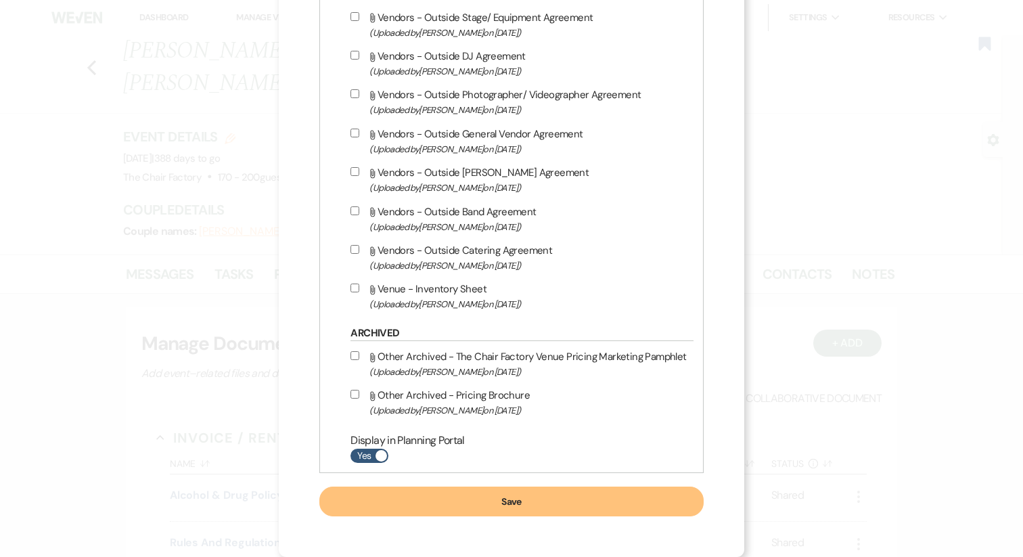
click at [499, 506] on button "Save" at bounding box center [511, 502] width 384 height 30
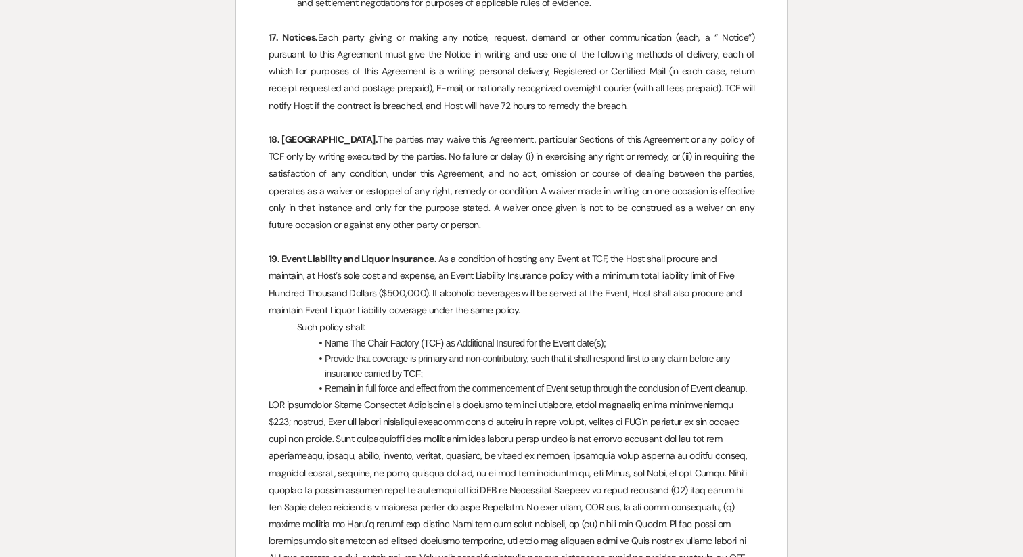
scroll to position [6065, 0]
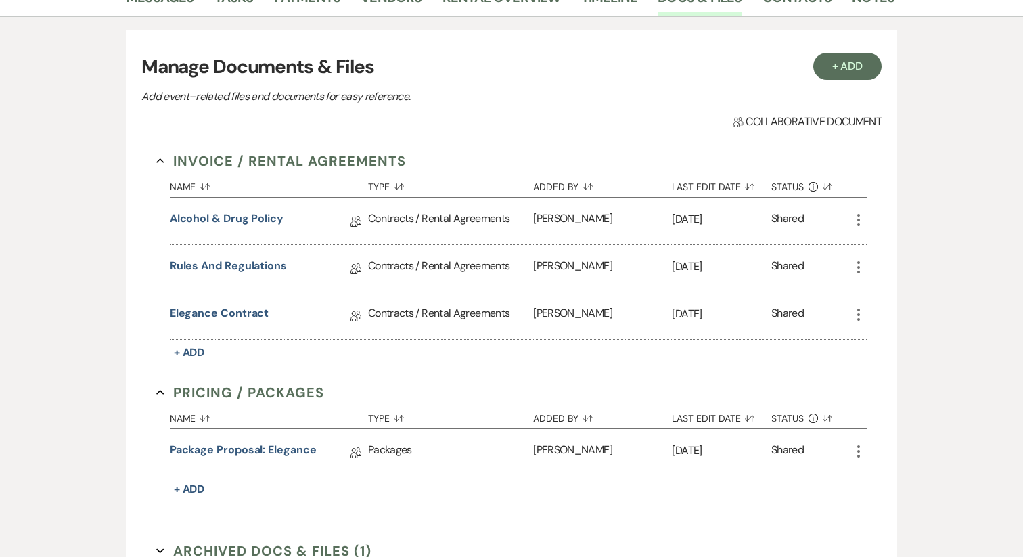
scroll to position [290, 0]
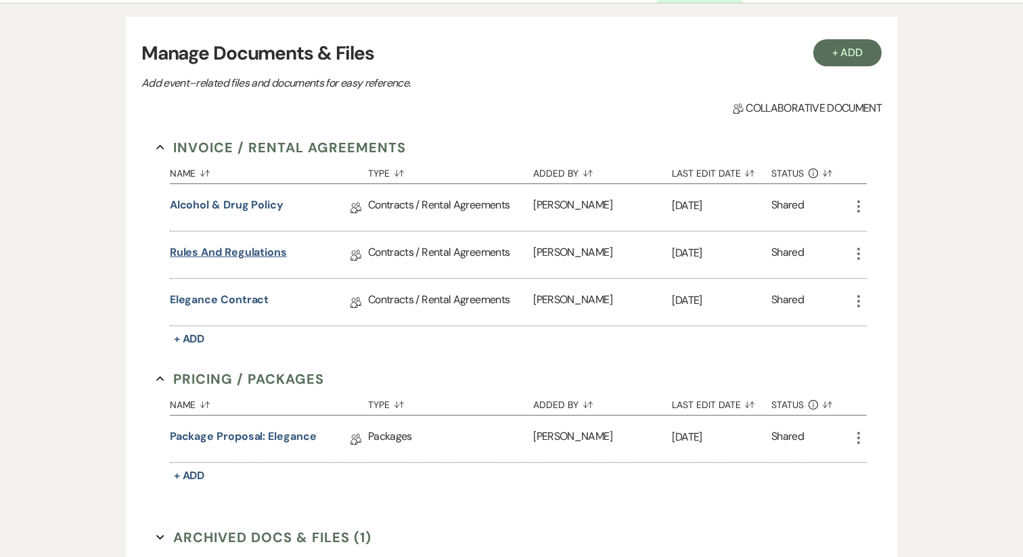
click at [256, 244] on link "Rules and Regulations" at bounding box center [228, 254] width 117 height 21
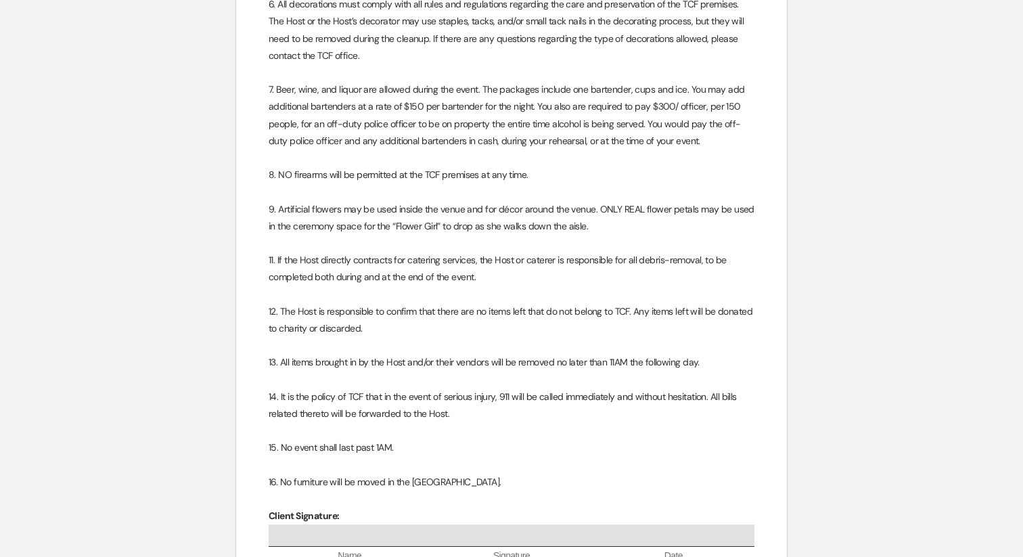
scroll to position [596, 0]
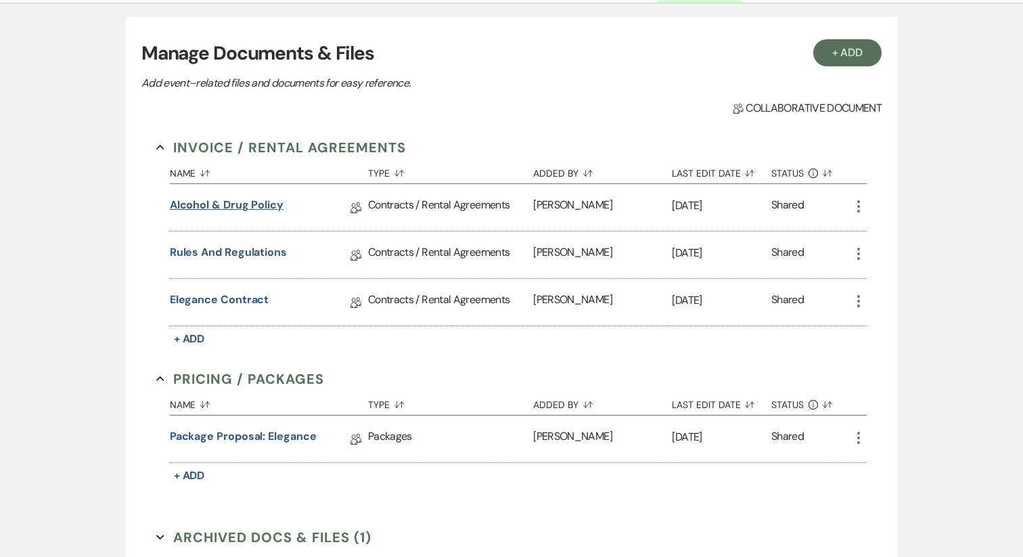
click at [242, 197] on link "Alcohol & Drug Policy" at bounding box center [227, 207] width 114 height 21
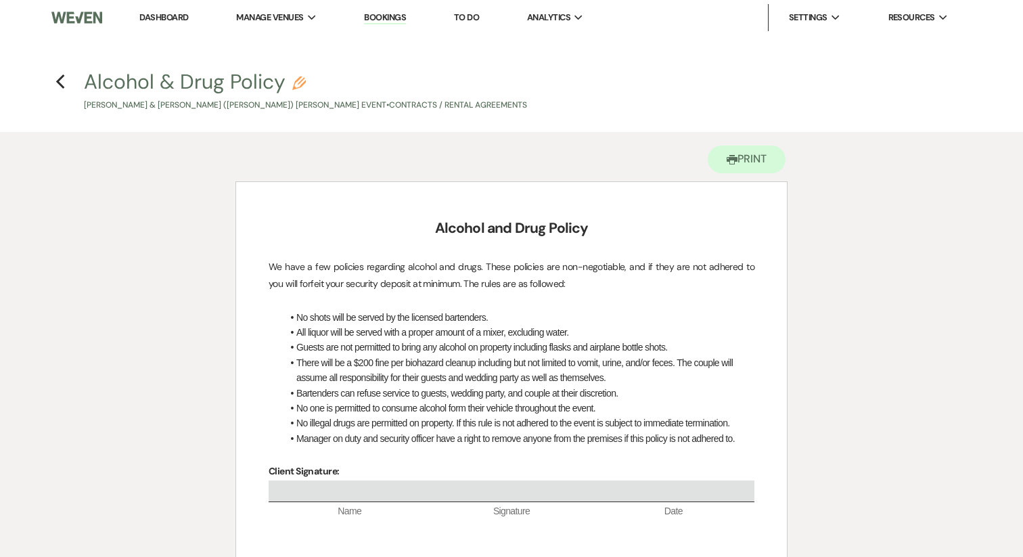
scroll to position [290, 0]
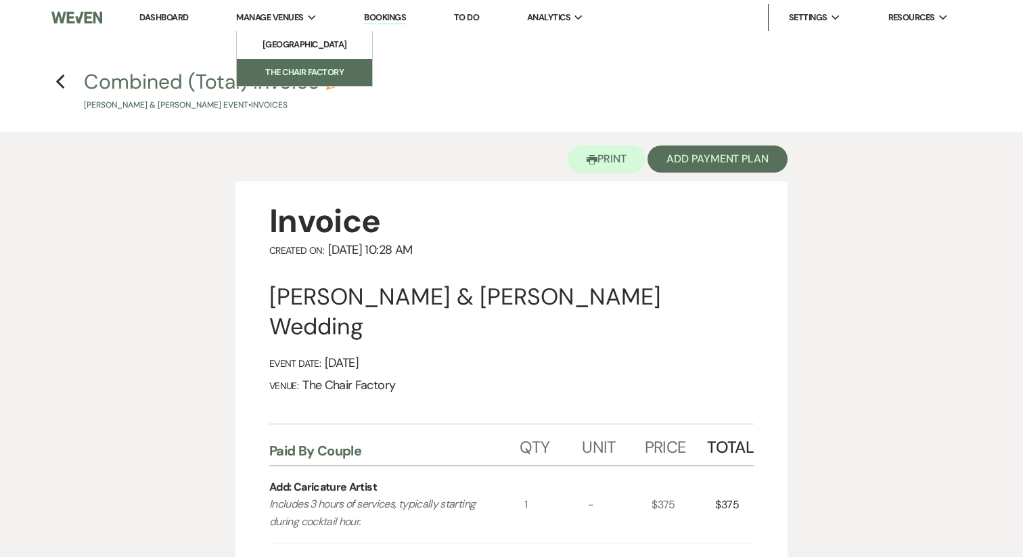
click at [298, 72] on li "The Chair Factory" at bounding box center [305, 73] width 122 height 14
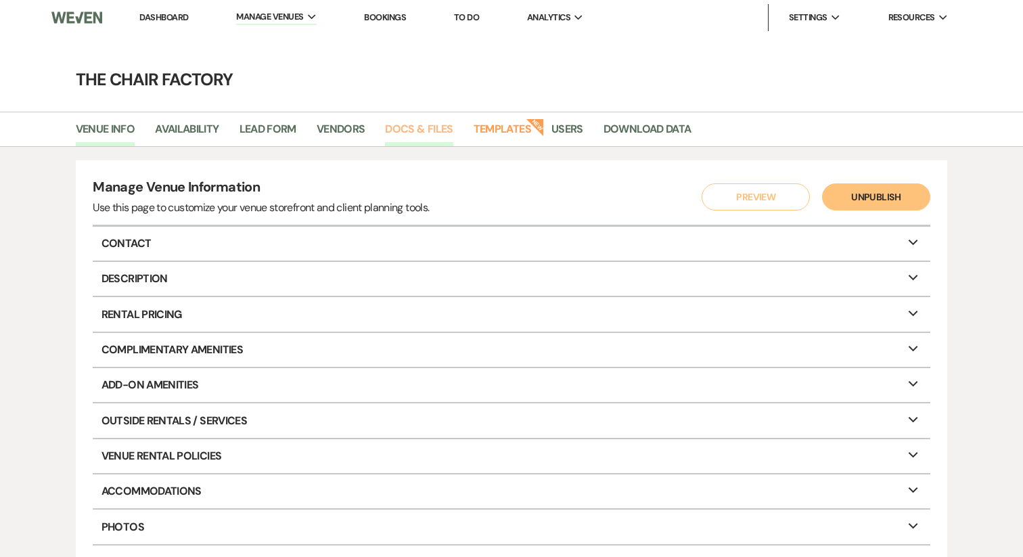
click at [400, 133] on link "Docs & Files" at bounding box center [419, 133] width 68 height 26
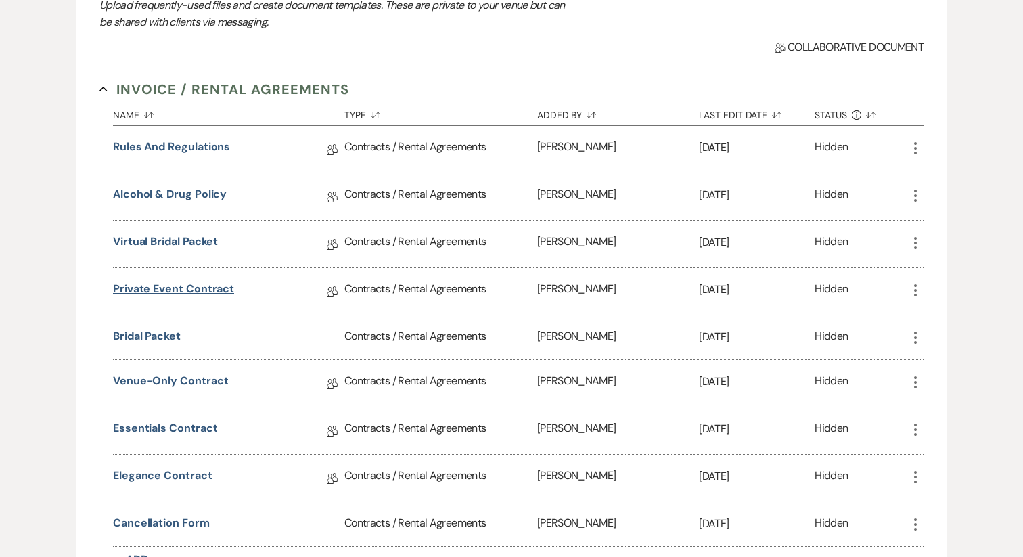
scroll to position [221, 0]
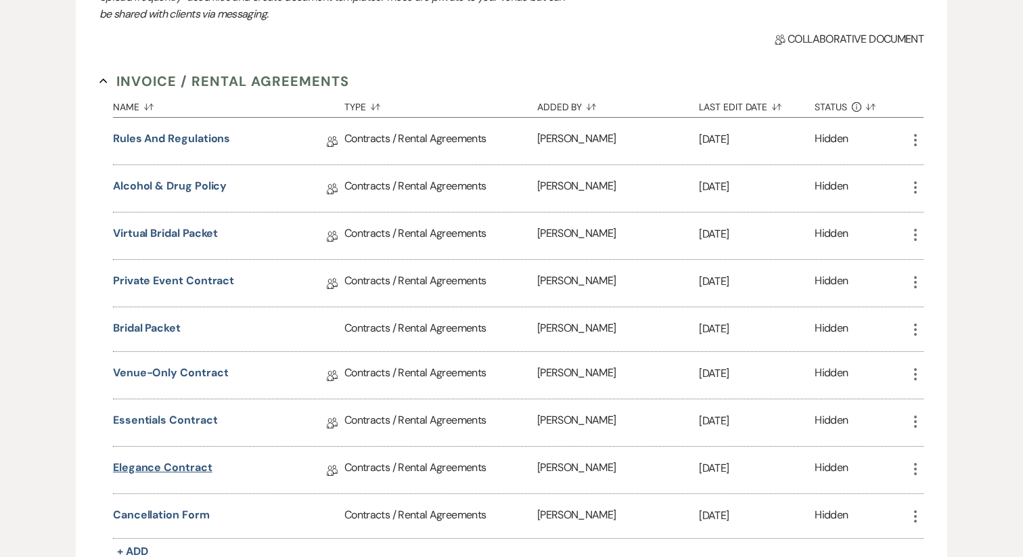
click at [182, 465] on link "Elegance Contract" at bounding box center [162, 469] width 99 height 21
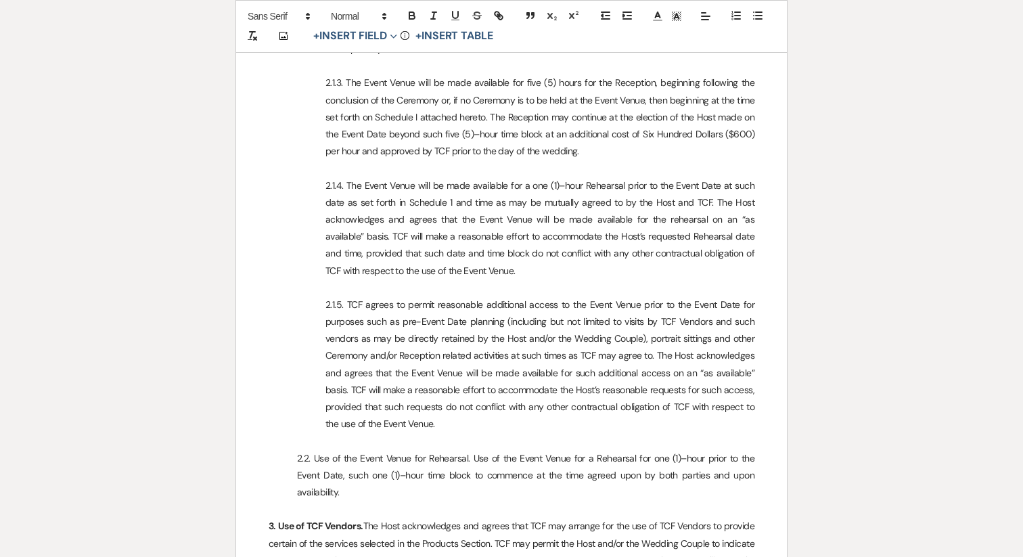
scroll to position [1462, 0]
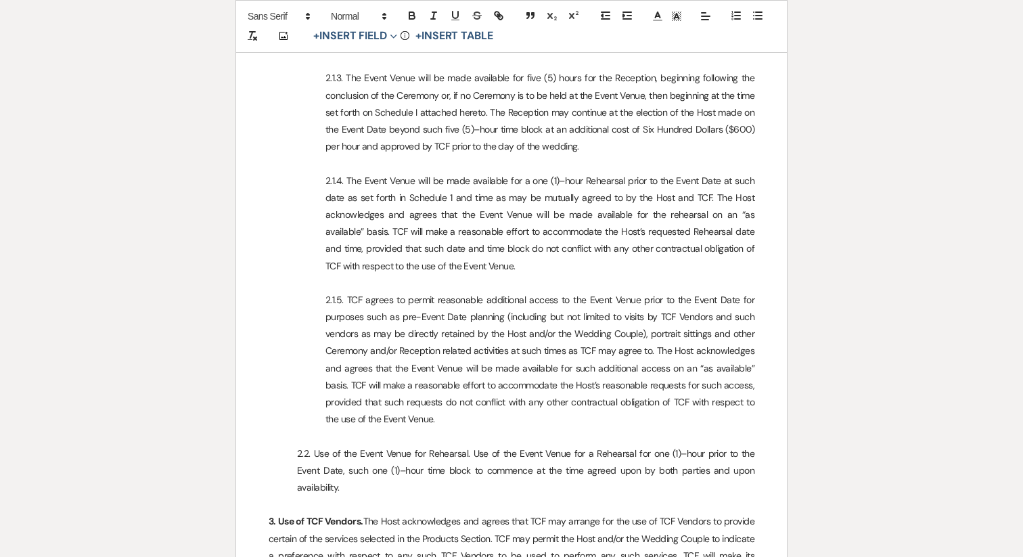
drag, startPoint x: 646, startPoint y: 319, endPoint x: 716, endPoint y: 319, distance: 70.4
click at [716, 319] on p "2.1.5. TCF agrees to permit reasonable additional access to the Event Venue pri…" at bounding box center [512, 360] width 486 height 137
drag, startPoint x: 714, startPoint y: 319, endPoint x: 645, endPoint y: 325, distance: 69.3
click at [645, 325] on p "2.1.5. TCF agrees to permit reasonable additional access to the Event Venue pri…" at bounding box center [512, 360] width 486 height 137
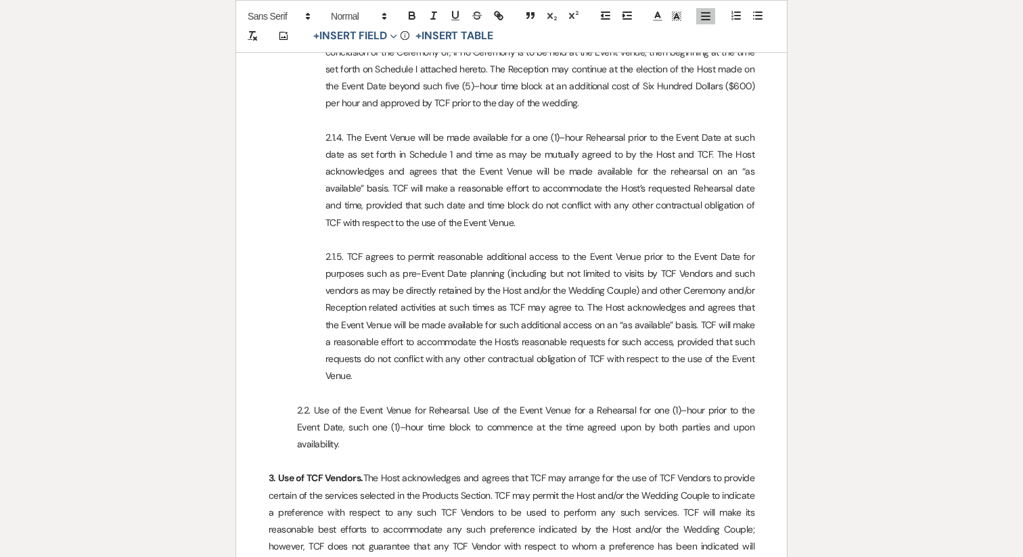
scroll to position [1511, 0]
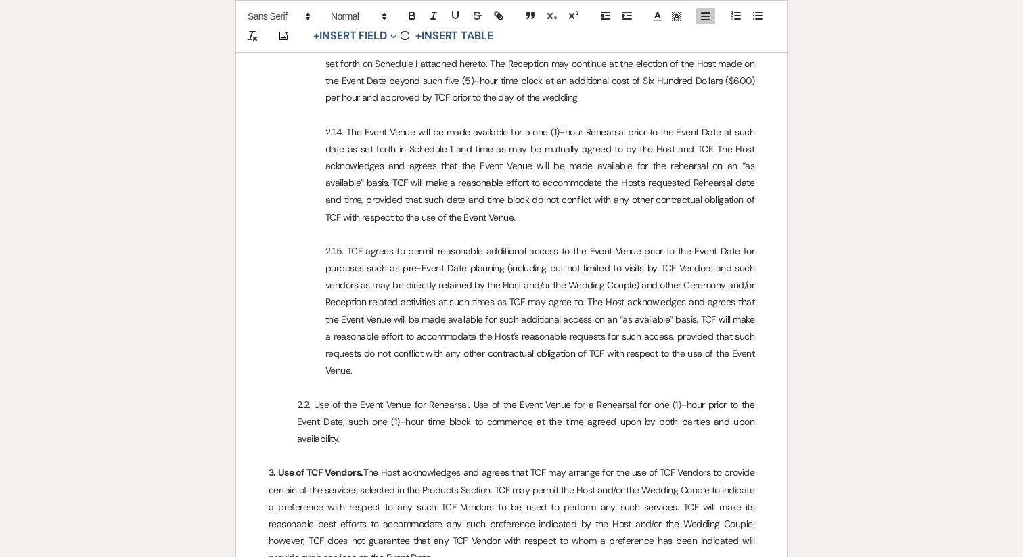
click at [460, 269] on p "2.1.5. TCF agrees to permit reasonable additional access to the Event Venue pri…" at bounding box center [512, 311] width 486 height 137
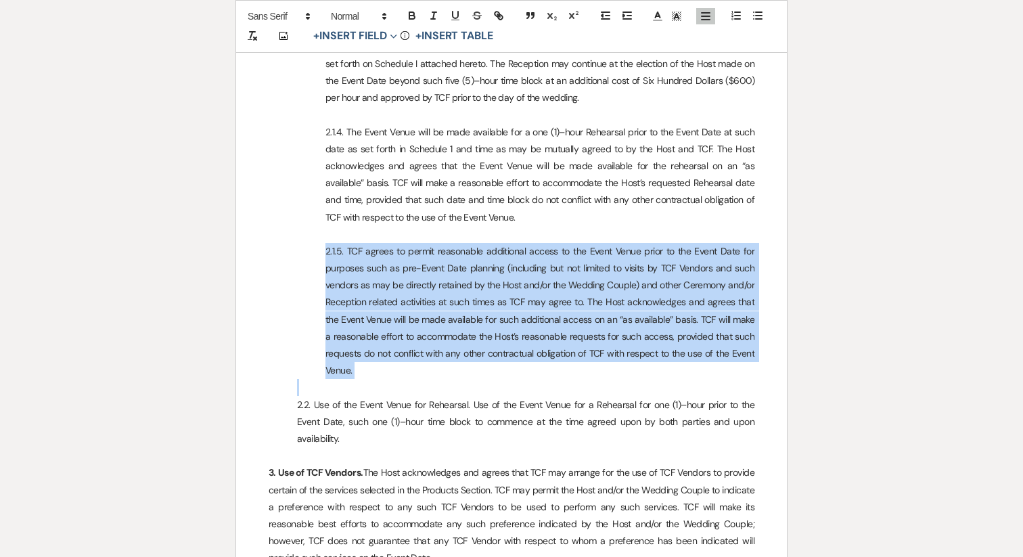
click at [460, 269] on p "2.1.5. TCF agrees to permit reasonable additional access to the Event Venue pri…" at bounding box center [512, 311] width 486 height 137
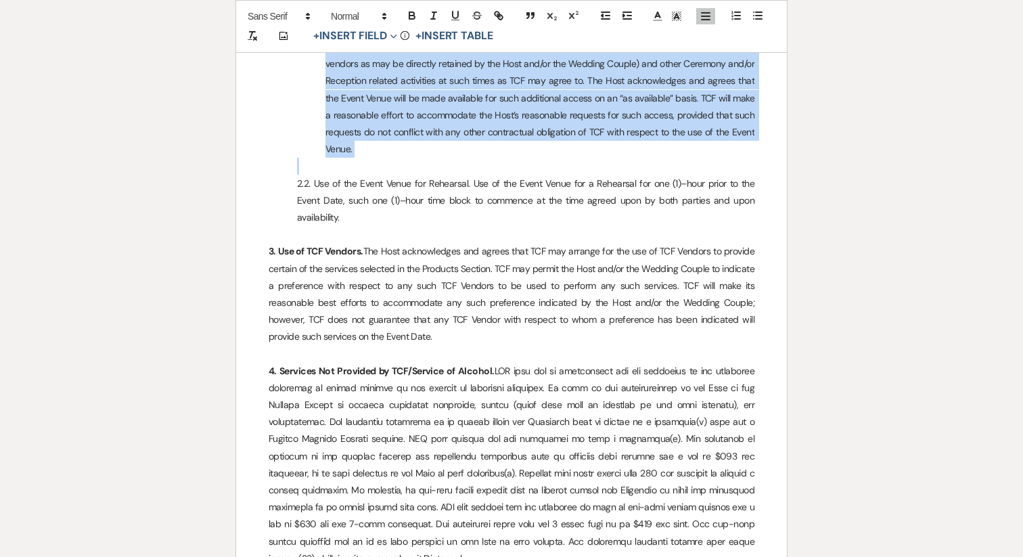
scroll to position [1740, 0]
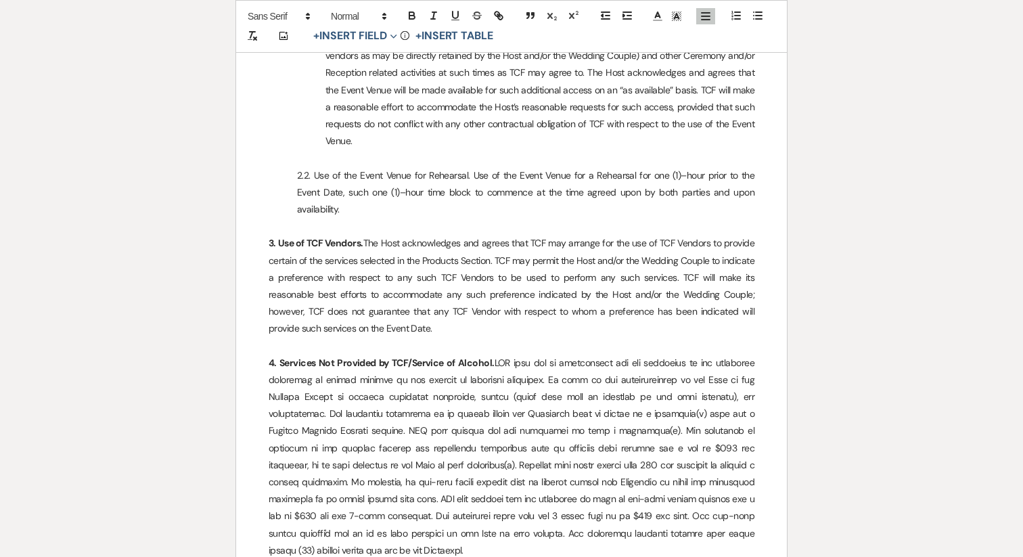
click at [290, 337] on p at bounding box center [512, 345] width 486 height 17
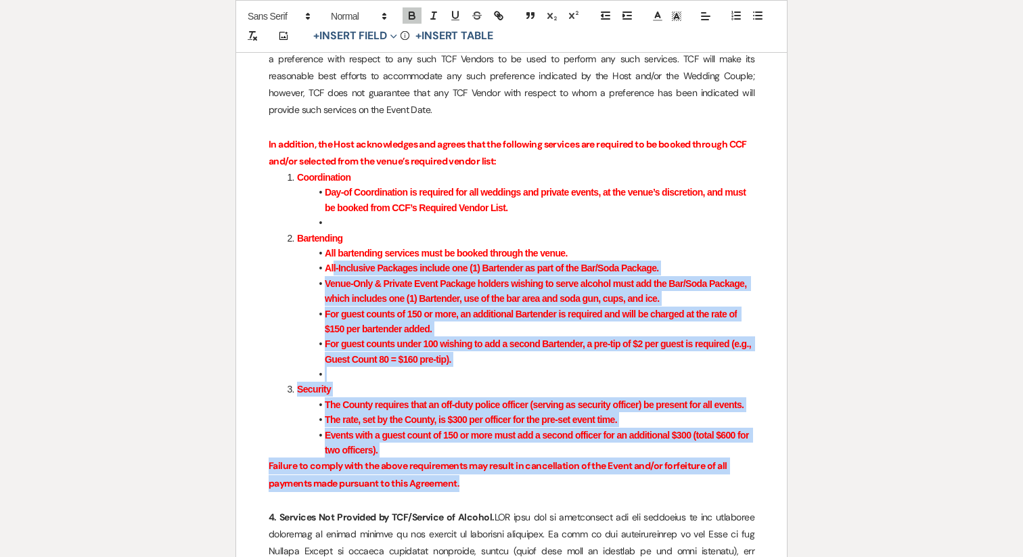
scroll to position [1944, 0]
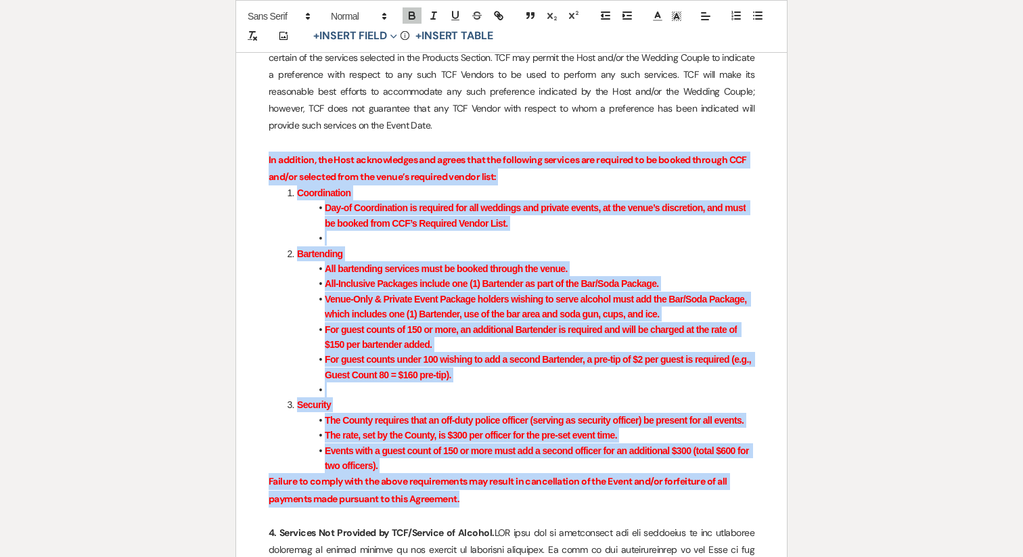
drag, startPoint x: 470, startPoint y: 379, endPoint x: 261, endPoint y: 143, distance: 314.9
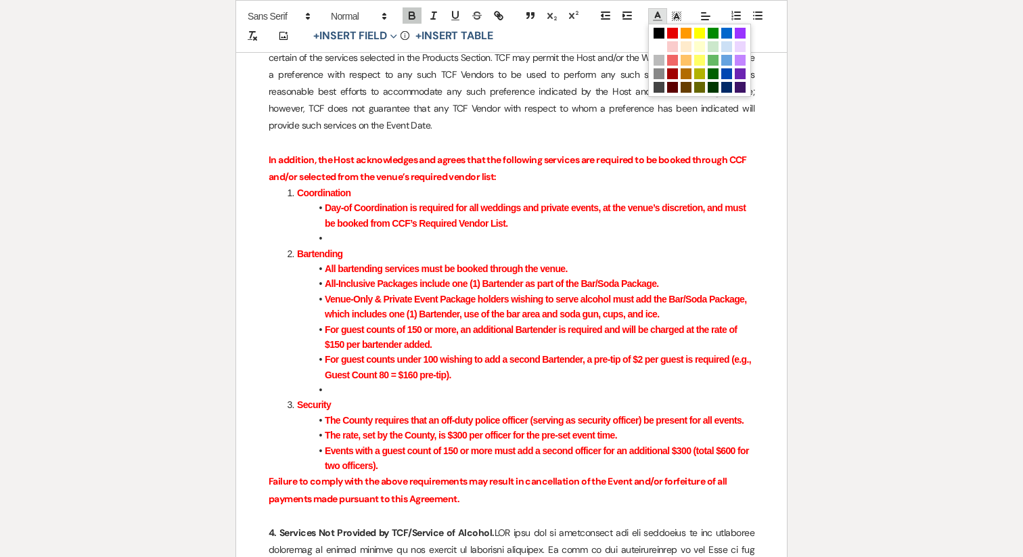
click at [662, 14] on icon at bounding box center [658, 16] width 12 height 12
click at [658, 34] on span at bounding box center [659, 33] width 11 height 11
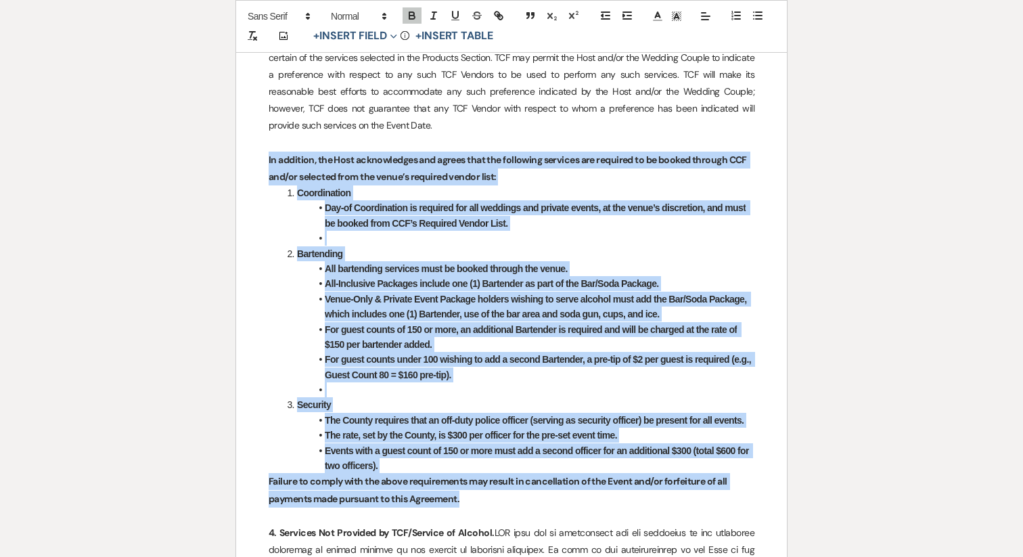
click at [413, 202] on strong "Day-of Coordination is required for all weddings and private events, at the ven…" at bounding box center [536, 215] width 423 height 26
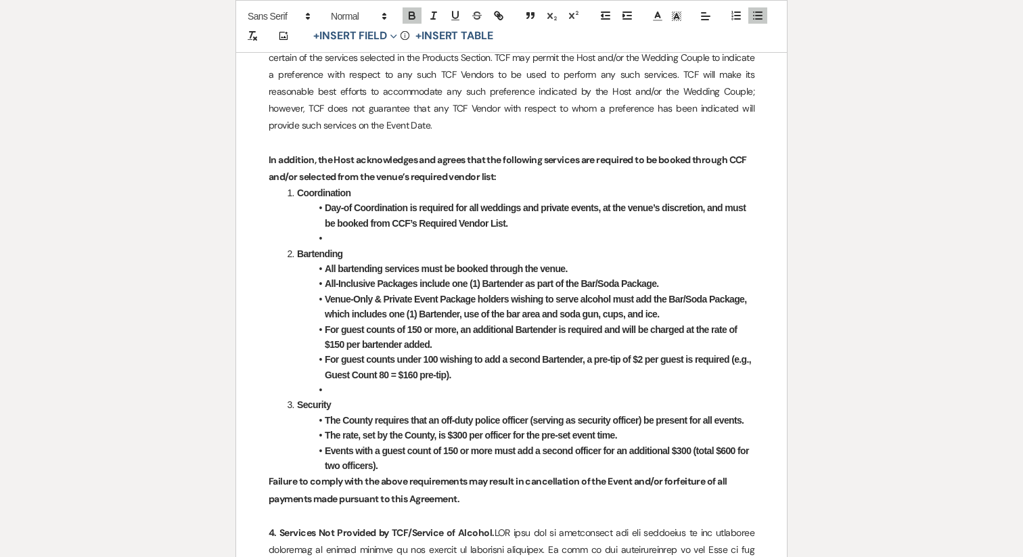
click at [297, 187] on strong "Coordination" at bounding box center [323, 192] width 53 height 11
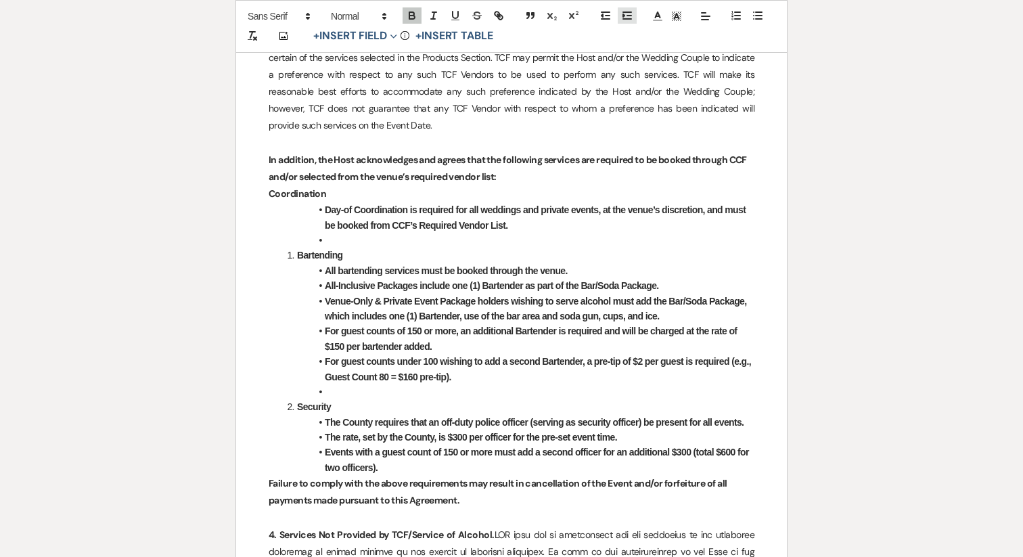
click at [628, 17] on icon "button" at bounding box center [627, 15] width 12 height 12
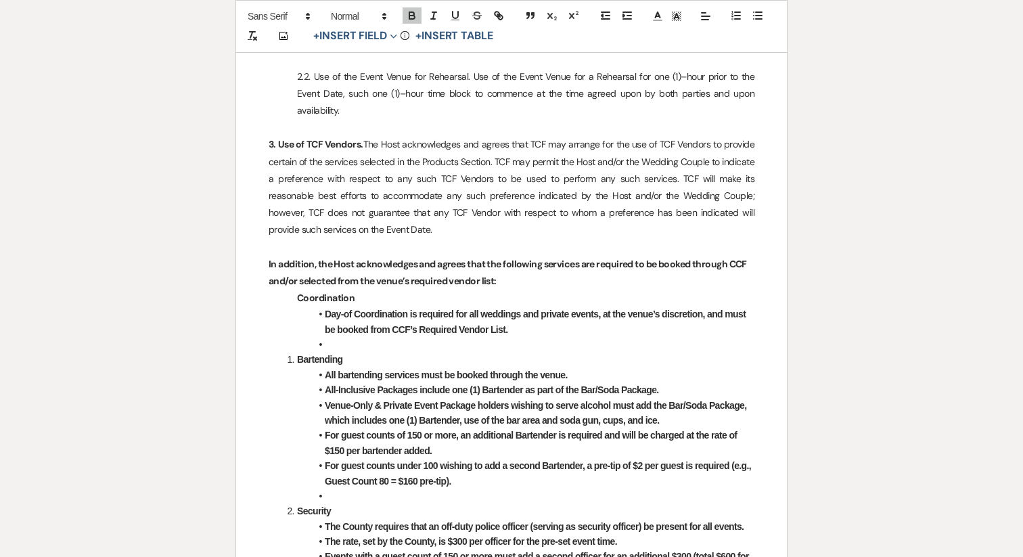
scroll to position [1874, 0]
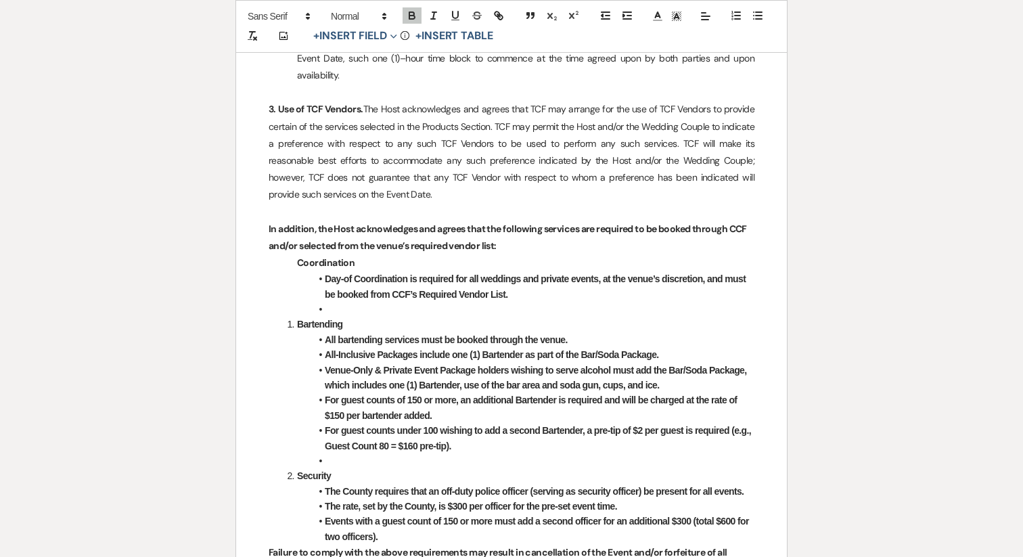
click at [346, 302] on li at bounding box center [518, 309] width 472 height 15
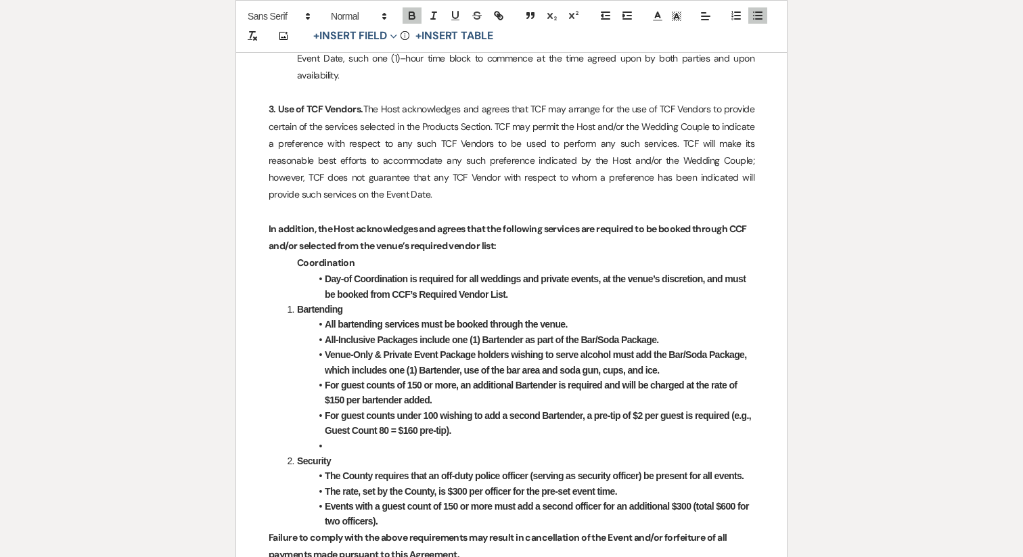
click at [294, 302] on li "Bartending" at bounding box center [519, 309] width 472 height 15
click at [757, 14] on icon "button" at bounding box center [758, 15] width 12 height 12
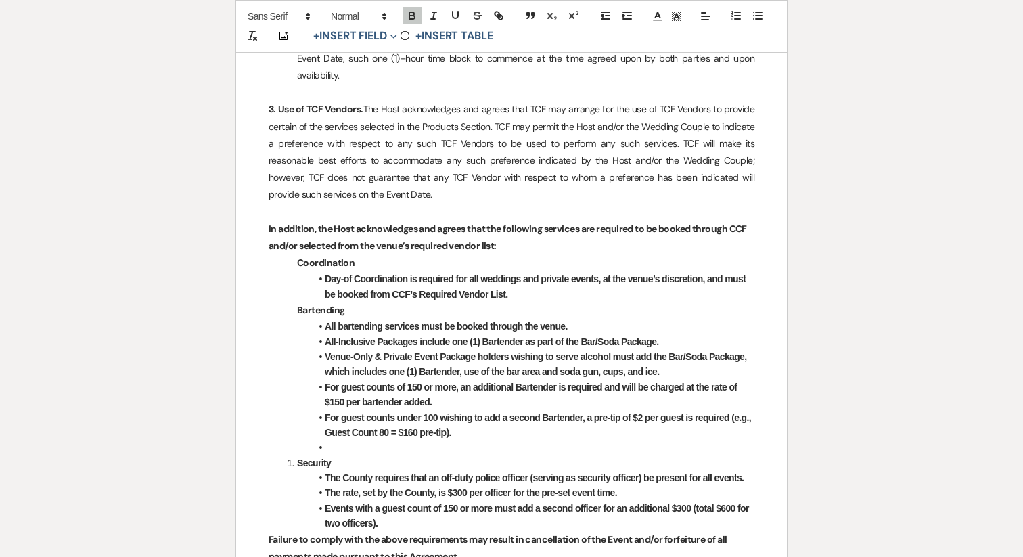
click at [343, 440] on li at bounding box center [518, 447] width 472 height 15
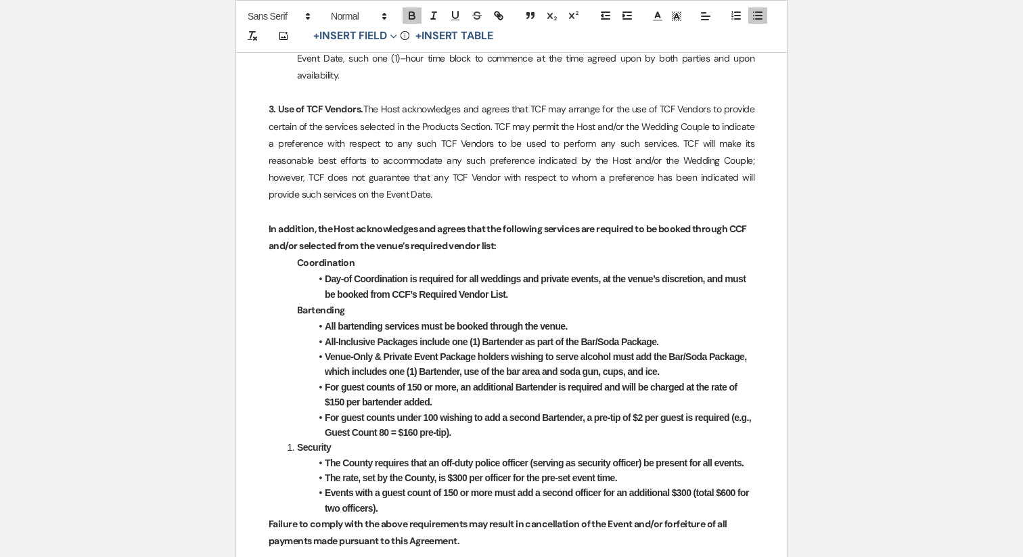
click at [298, 442] on strong "Security" at bounding box center [314, 447] width 34 height 11
click at [757, 14] on icon "button" at bounding box center [758, 15] width 12 height 12
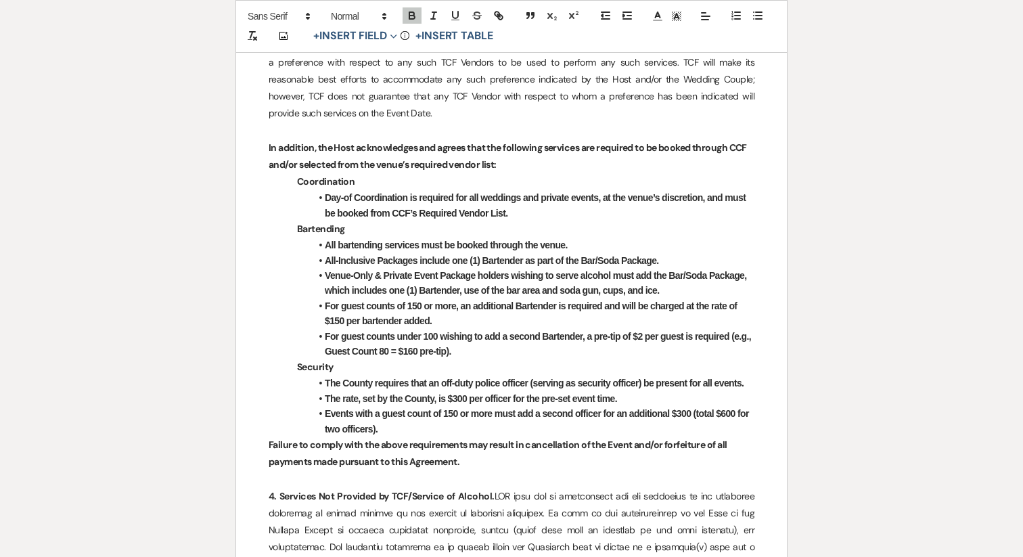
scroll to position [1957, 0]
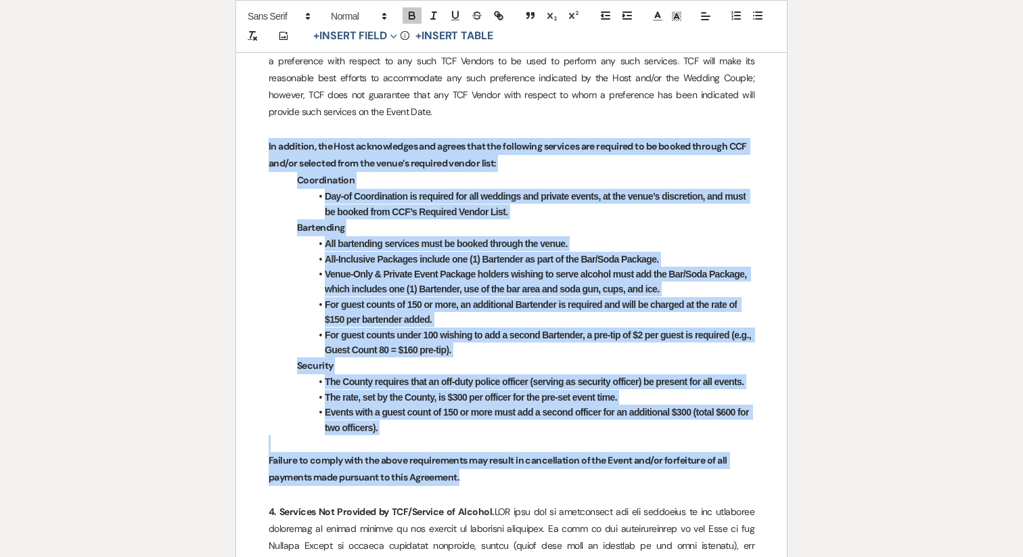
drag, startPoint x: 468, startPoint y: 461, endPoint x: 265, endPoint y: 129, distance: 388.8
click at [413, 19] on icon "button" at bounding box center [411, 17] width 5 height 3
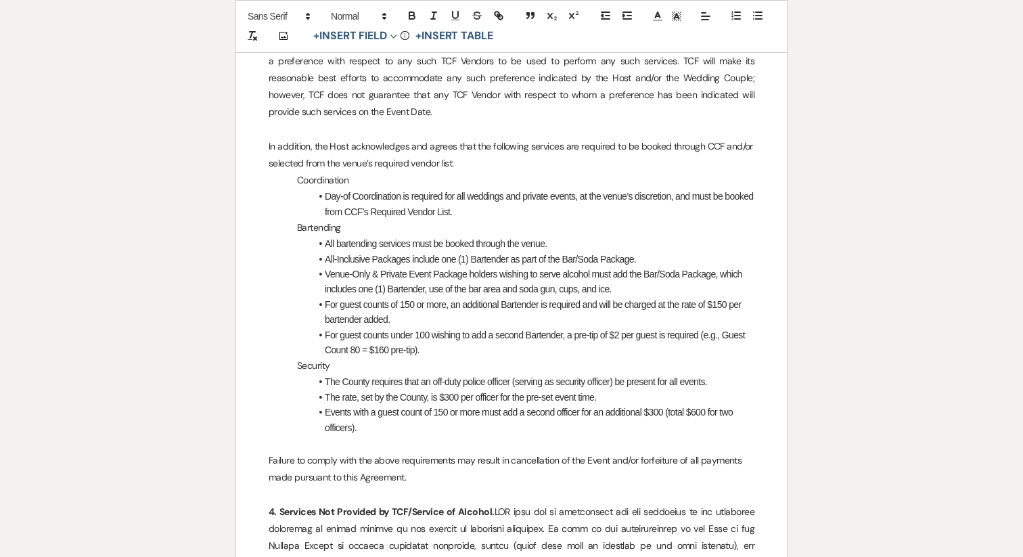
click at [369, 189] on li "Day-of Coordination is required for all weddings and private events, at the ven…" at bounding box center [518, 204] width 472 height 30
click at [462, 145] on p "In addition, the Host acknowledges and agrees that the following services are r…" at bounding box center [512, 155] width 486 height 34
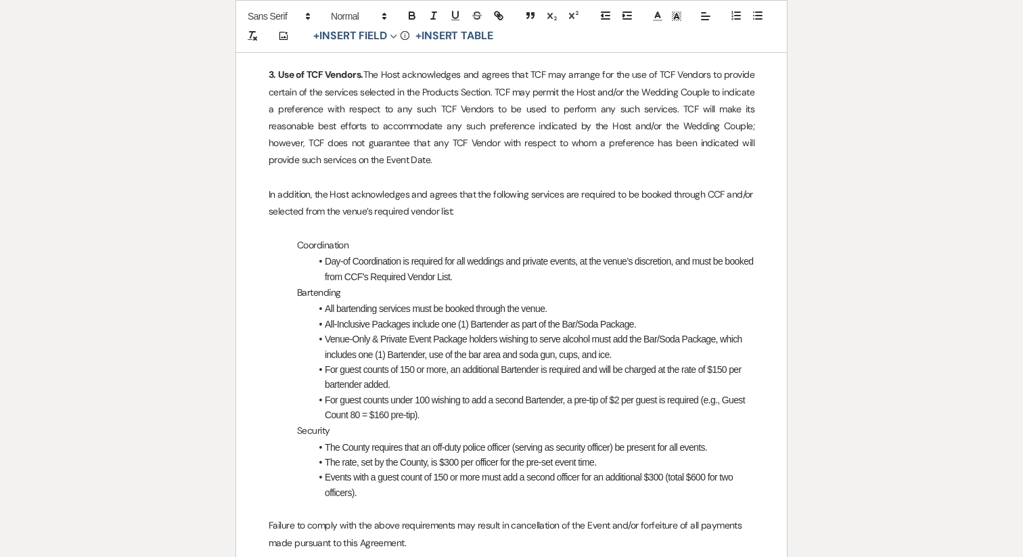
scroll to position [1902, 0]
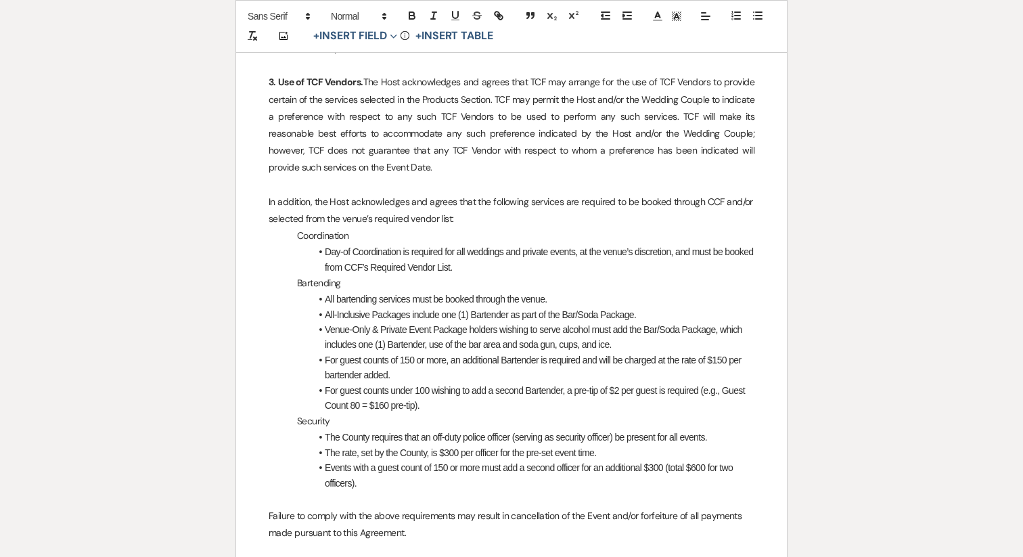
click at [344, 491] on p at bounding box center [512, 499] width 486 height 17
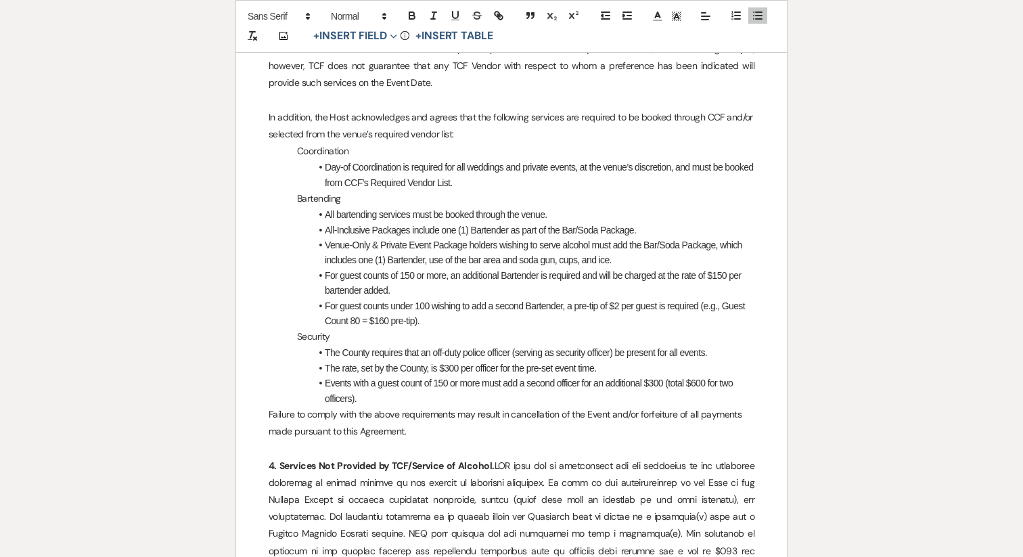
scroll to position [1895, 0]
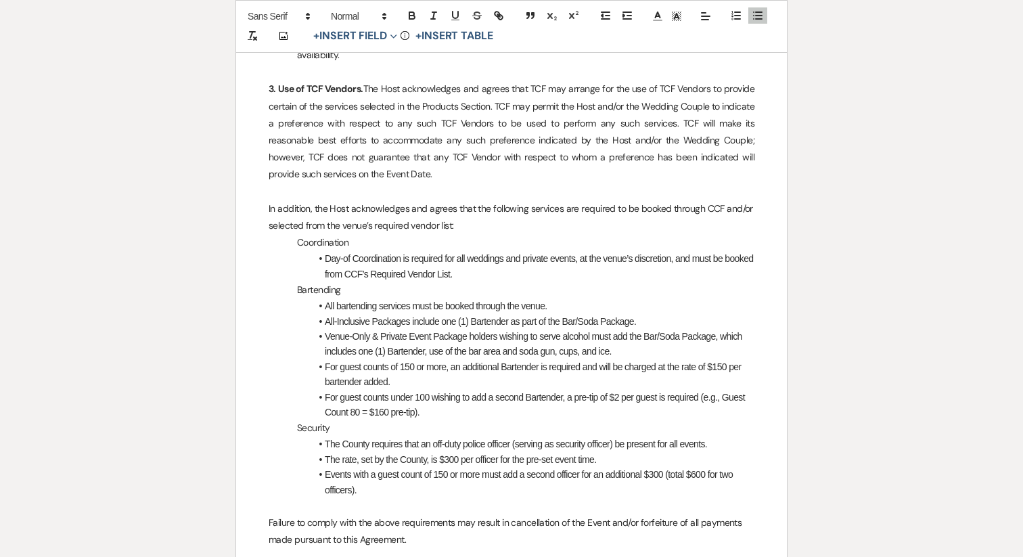
click at [290, 234] on p "Coordination" at bounding box center [512, 242] width 486 height 17
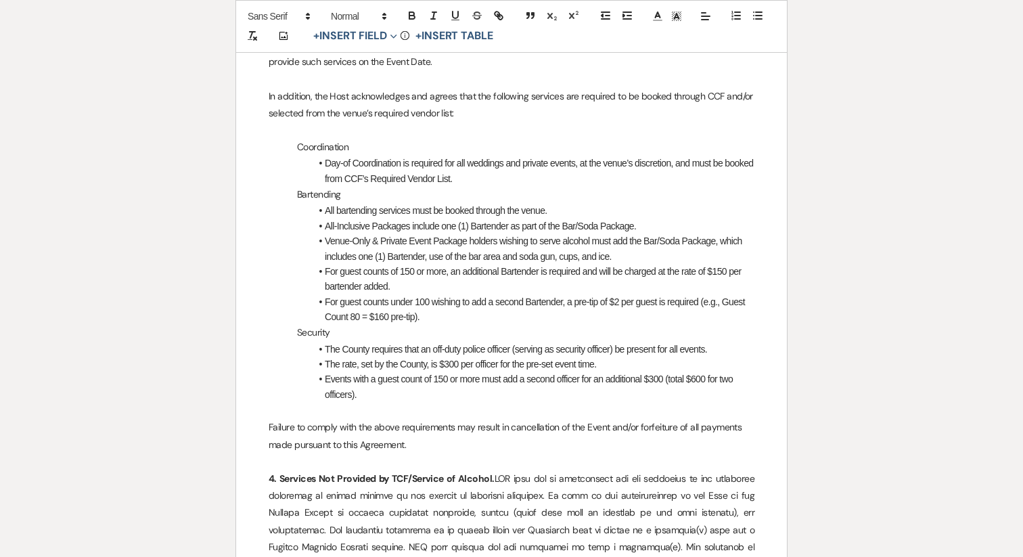
scroll to position [2013, 0]
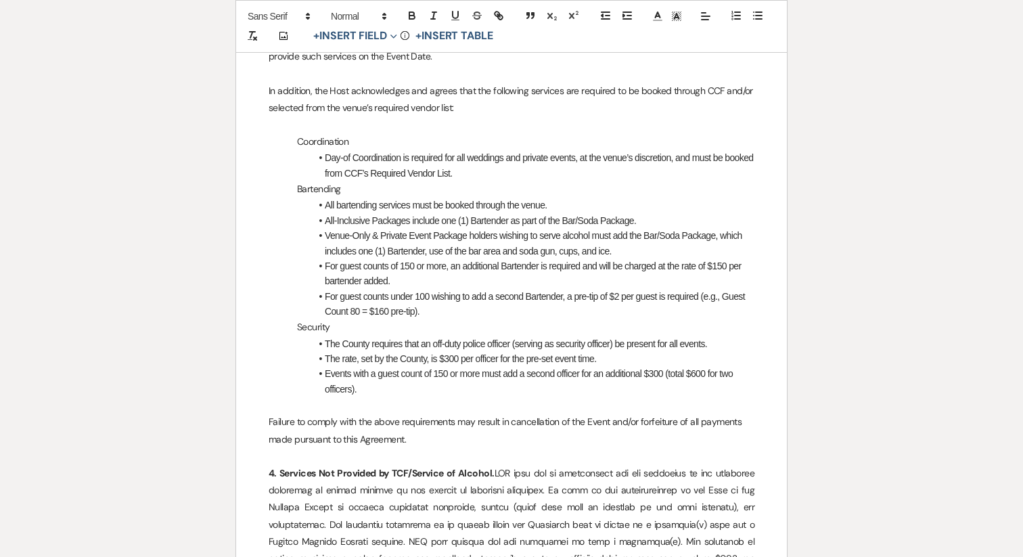
click at [319, 321] on span "Security" at bounding box center [313, 327] width 33 height 12
click at [316, 183] on span "Bartending" at bounding box center [318, 189] width 43 height 12
click at [317, 135] on span "Coordination" at bounding box center [322, 141] width 51 height 12
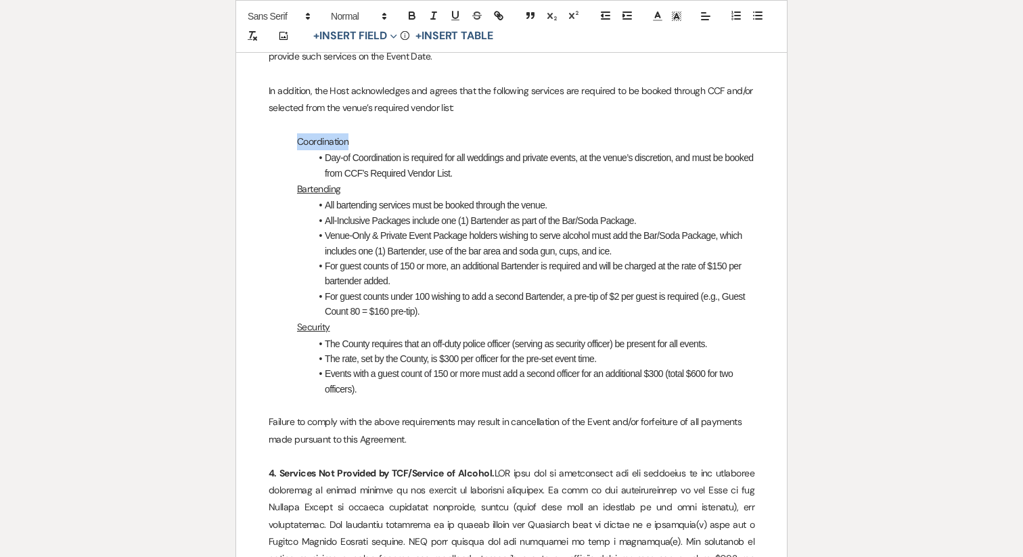
click at [317, 135] on span "Coordination" at bounding box center [322, 141] width 51 height 12
click at [374, 415] on span "Failure to comply with the above requirements may result in cancellation of the…" at bounding box center [507, 429] width 476 height 29
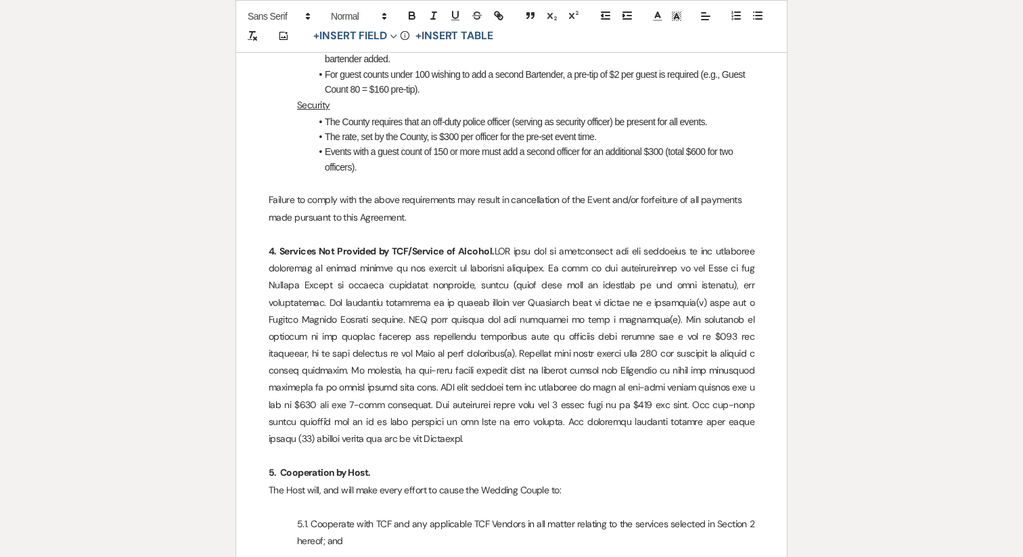
scroll to position [2238, 0]
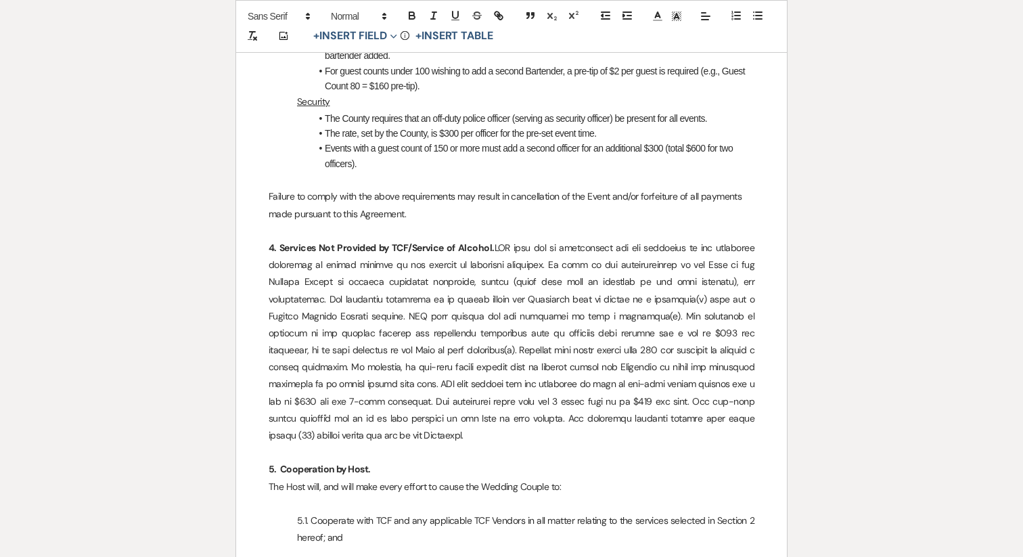
click at [731, 302] on p "4. Services Not Provided by TCF/Service of Alcohol." at bounding box center [512, 342] width 486 height 204
click at [394, 332] on p "4. Services Not Provided by TCF/Service of Alcohol." at bounding box center [512, 342] width 486 height 204
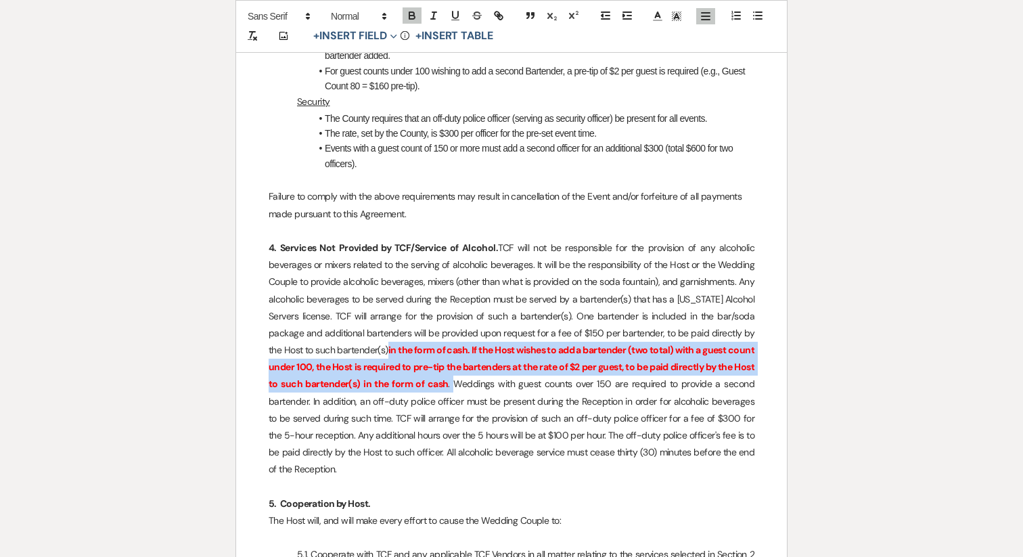
drag, startPoint x: 489, startPoint y: 369, endPoint x: 396, endPoint y: 328, distance: 101.8
click at [396, 328] on p "4. Services Not Provided by TCF/Service of Alcohol. TCF will not be responsible…" at bounding box center [512, 359] width 486 height 239
click at [413, 10] on icon "button" at bounding box center [412, 15] width 12 height 12
click at [411, 16] on icon "button" at bounding box center [411, 17] width 5 height 3
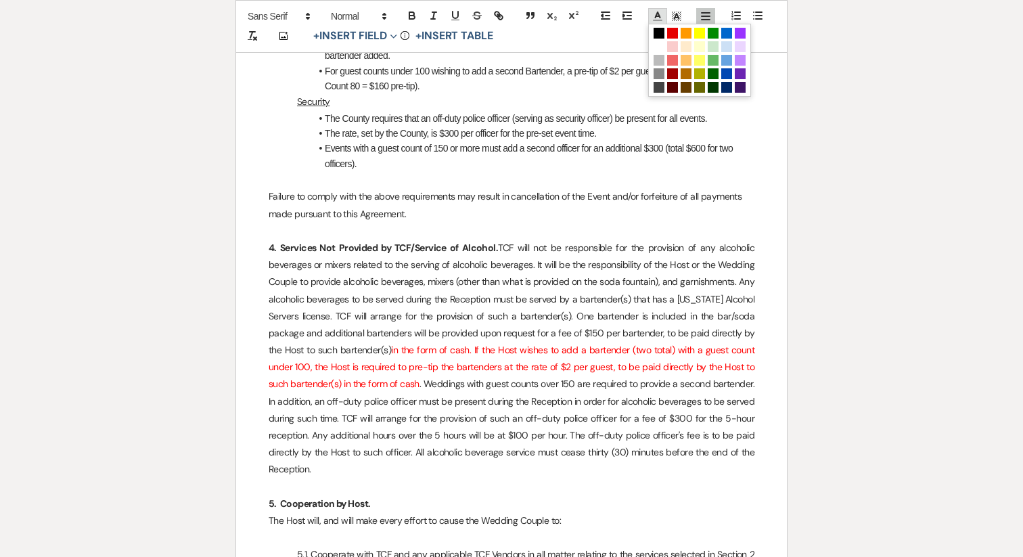
click at [661, 15] on icon at bounding box center [658, 16] width 12 height 12
click at [662, 29] on span at bounding box center [659, 33] width 11 height 11
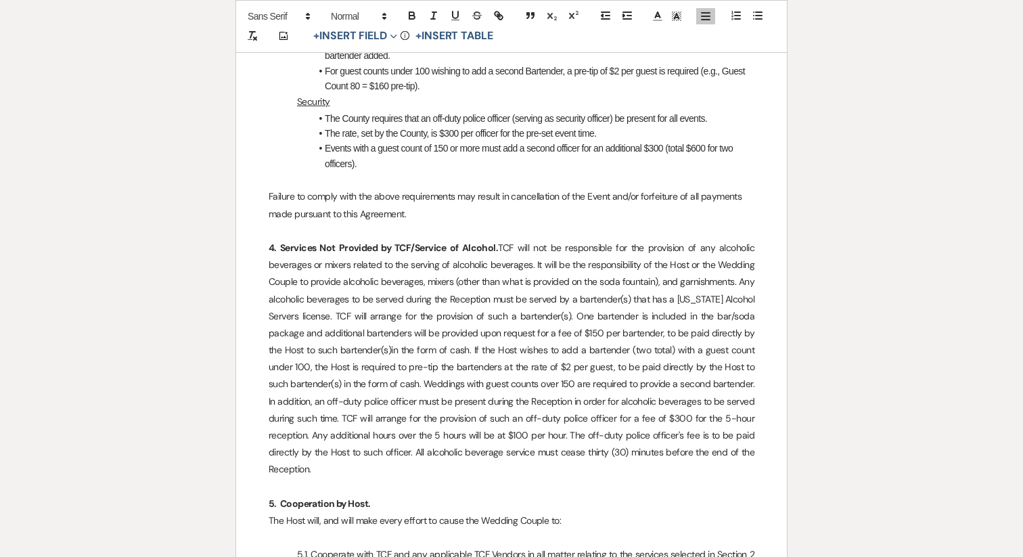
click at [436, 388] on p "4. Services Not Provided by TCF/Service of Alcohol. TCF will not be responsible…" at bounding box center [512, 359] width 486 height 239
click at [696, 403] on p "4. Services Not Provided by TCF/Service of Alcohol. TCF will not be responsible…" at bounding box center [512, 359] width 486 height 239
click at [689, 403] on p "4. Services Not Provided by TCF/Service of Alcohol. TCF will not be responsible…" at bounding box center [512, 359] width 486 height 239
click at [318, 420] on p "4. Services Not Provided by TCF/Service of Alcohol. TCF will not be responsible…" at bounding box center [512, 359] width 486 height 239
drag, startPoint x: 316, startPoint y: 419, endPoint x: 691, endPoint y: 401, distance: 375.3
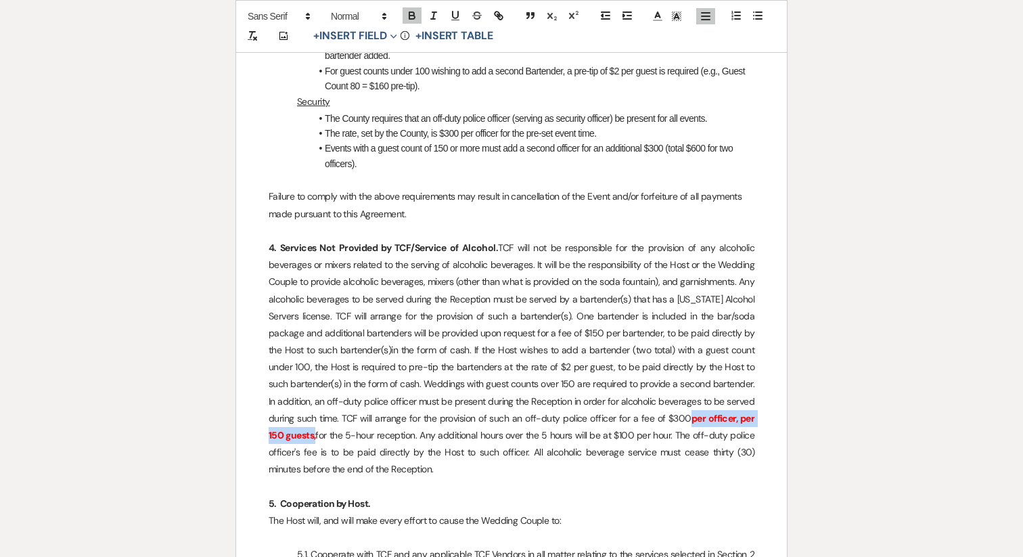
click at [691, 412] on strong "per officer, per 150 guests," at bounding box center [512, 426] width 487 height 29
click at [409, 12] on icon "button" at bounding box center [411, 13] width 5 height 3
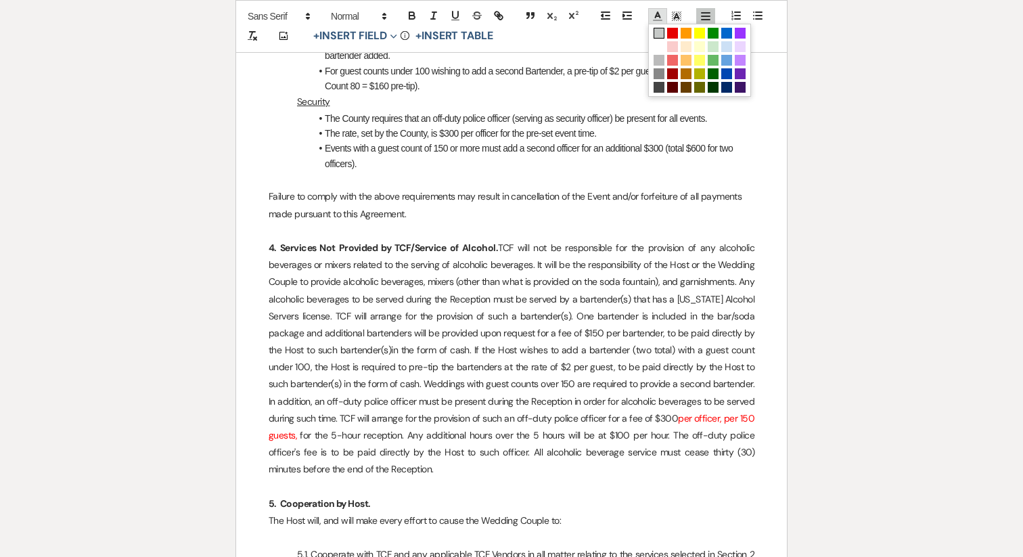
click at [656, 18] on icon at bounding box center [658, 16] width 12 height 12
click at [660, 32] on span at bounding box center [659, 33] width 11 height 11
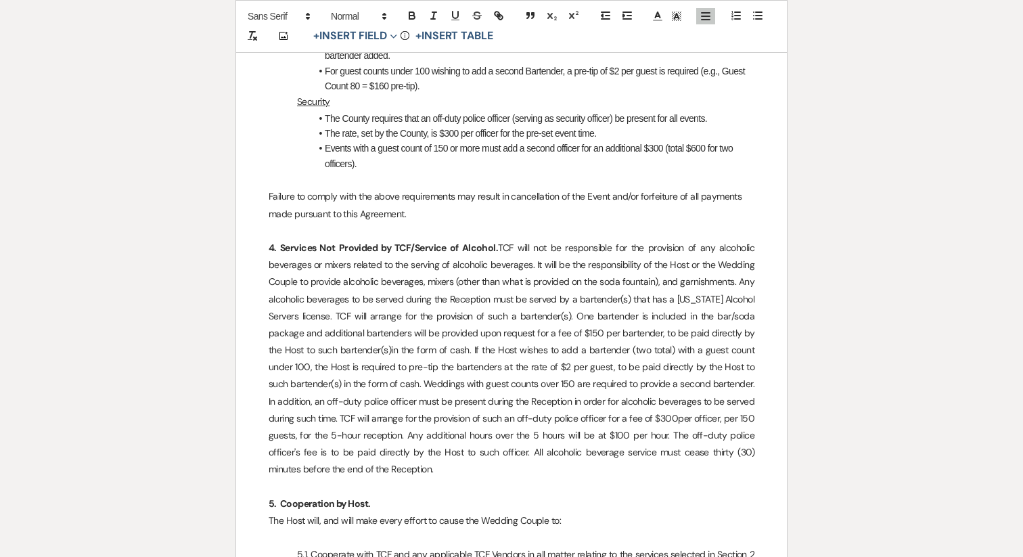
click at [505, 364] on p "4. Services Not Provided by TCF/Service of Alcohol. TCF will not be responsible…" at bounding box center [512, 359] width 486 height 239
click at [667, 420] on p "4. Services Not Provided by TCF/Service of Alcohol. TCF will not be responsible…" at bounding box center [512, 359] width 486 height 239
drag, startPoint x: 654, startPoint y: 424, endPoint x: 698, endPoint y: 421, distance: 44.1
click at [698, 421] on p "4. Services Not Provided by TCF/Service of Alcohol. TCF will not be responsible…" at bounding box center [512, 359] width 486 height 239
click at [658, 20] on line at bounding box center [658, 20] width 8 height 0
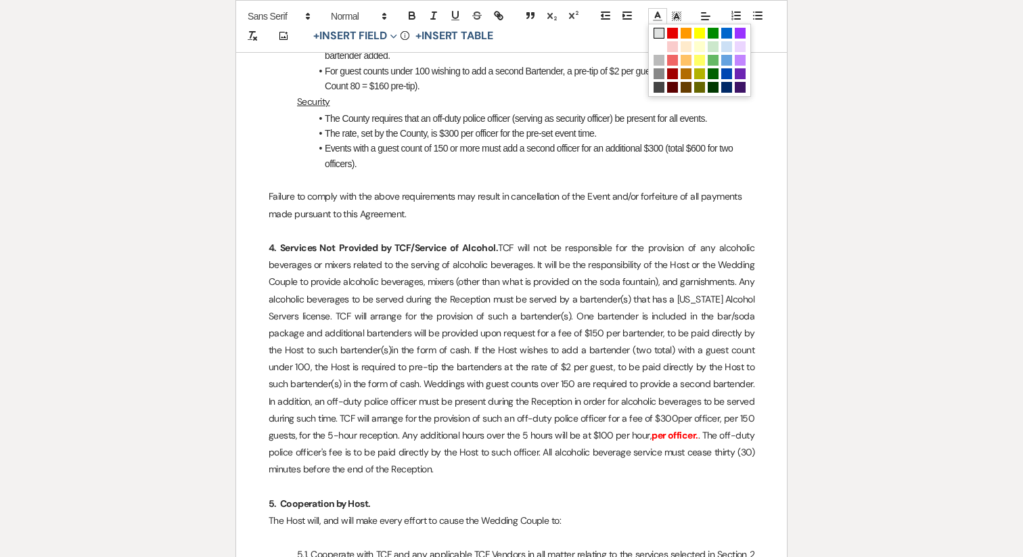
click at [662, 32] on span at bounding box center [659, 33] width 11 height 11
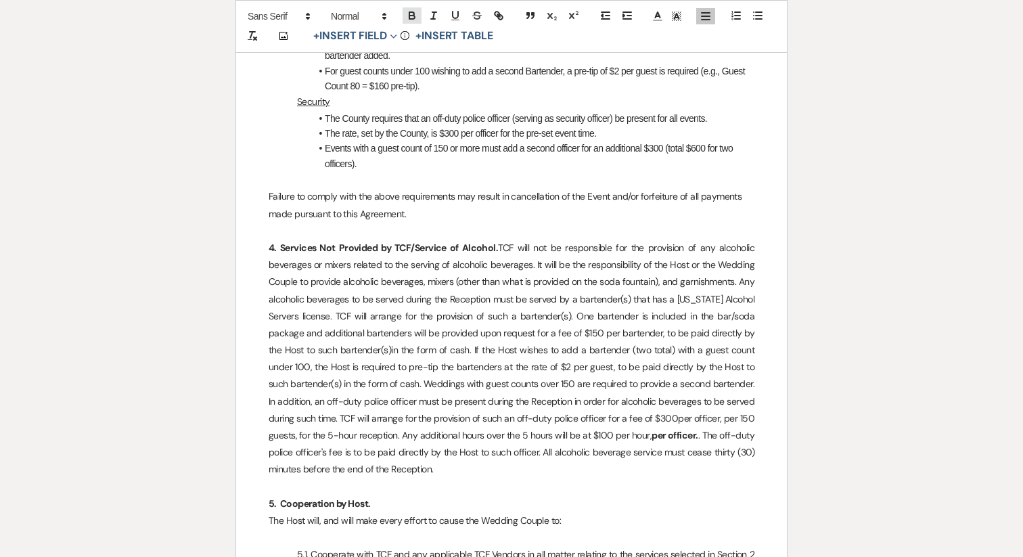
click at [409, 20] on icon "button" at bounding box center [412, 15] width 12 height 12
click at [704, 427] on p "4. Services Not Provided by TCF/Service of Alcohol. TCF will not be responsible…" at bounding box center [512, 359] width 486 height 239
click at [537, 436] on p "4. Services Not Provided by TCF/Service of Alcohol. TCF will not be responsible…" at bounding box center [512, 359] width 486 height 239
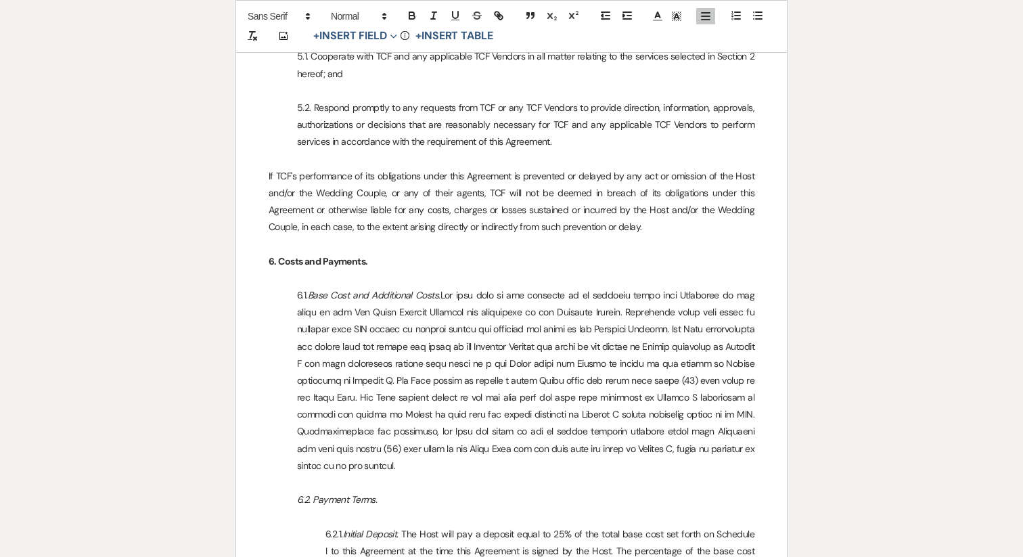
scroll to position [2755, 0]
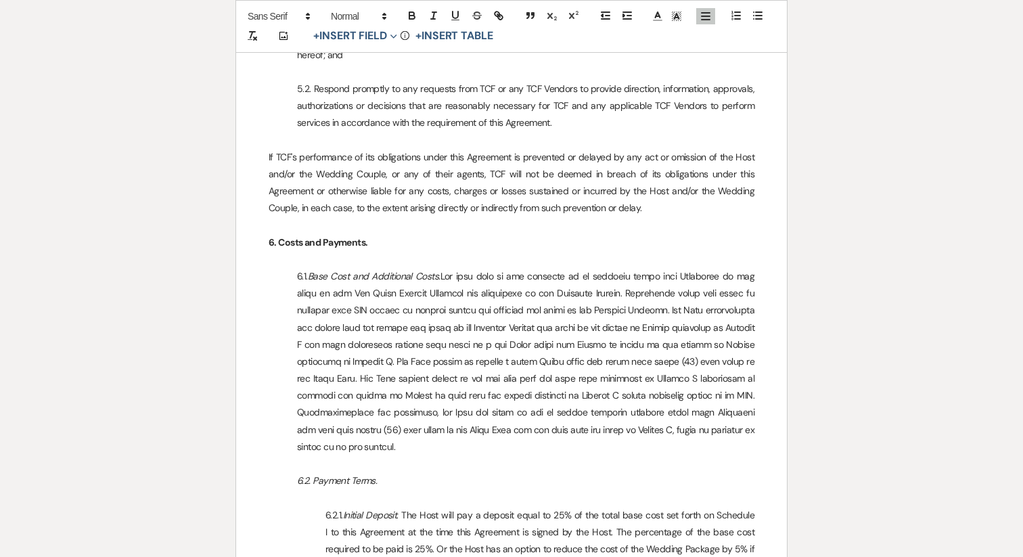
click at [717, 345] on p "6.1. Base Cost and Additional Costs." at bounding box center [512, 361] width 486 height 187
click at [742, 344] on p "6.1. Base Cost and Additional Costs." at bounding box center [512, 361] width 486 height 187
click at [501, 311] on p "6.1. Base Cost and Additional Costs." at bounding box center [512, 361] width 486 height 187
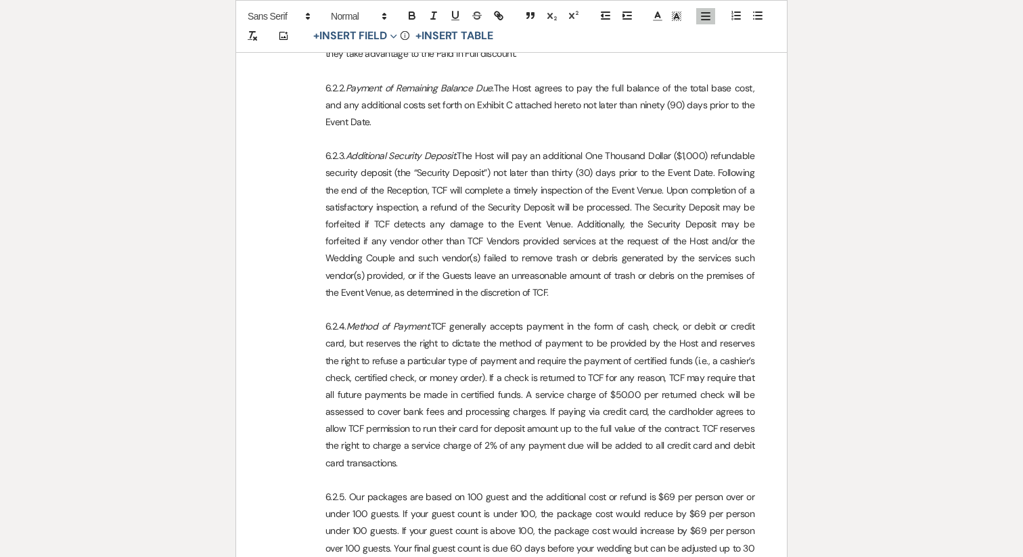
scroll to position [3254, 0]
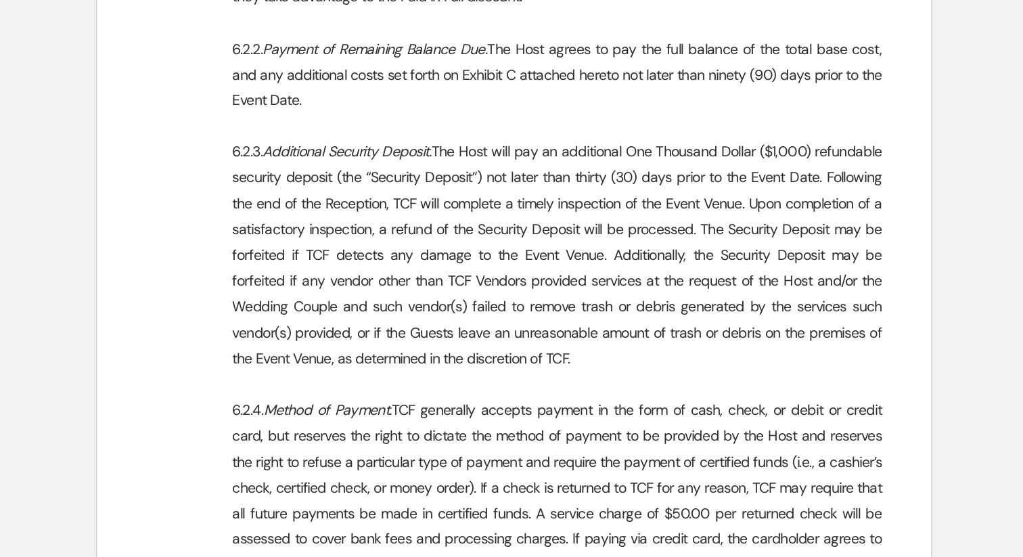
click at [738, 161] on p "6.2.3. Additional Security Deposit. The Host will pay an additional One Thousan…" at bounding box center [512, 238] width 486 height 154
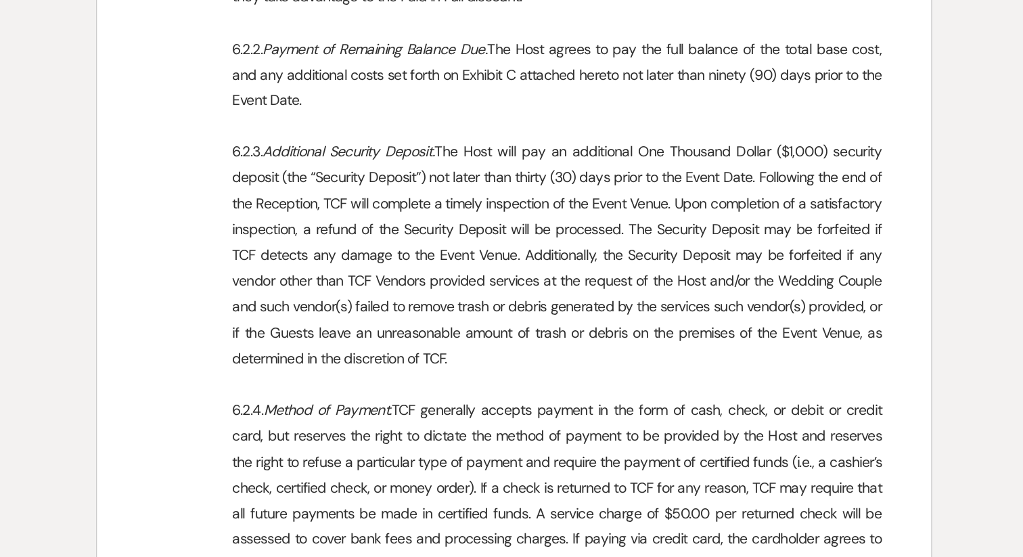
click at [669, 171] on p "6.2.3. Additional Security Deposit. The Host will pay an additional One Thousan…" at bounding box center [512, 238] width 486 height 154
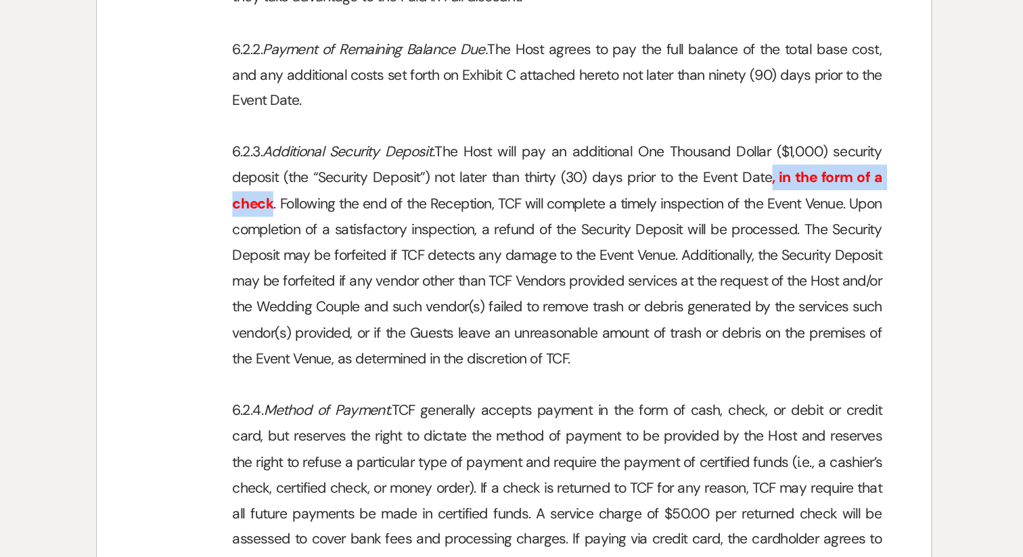
drag, startPoint x: 352, startPoint y: 187, endPoint x: 682, endPoint y: 173, distance: 330.6
click at [682, 173] on p "6.2.3. Additional Security Deposit. The Host will pay an additional One Thousan…" at bounding box center [512, 238] width 486 height 154
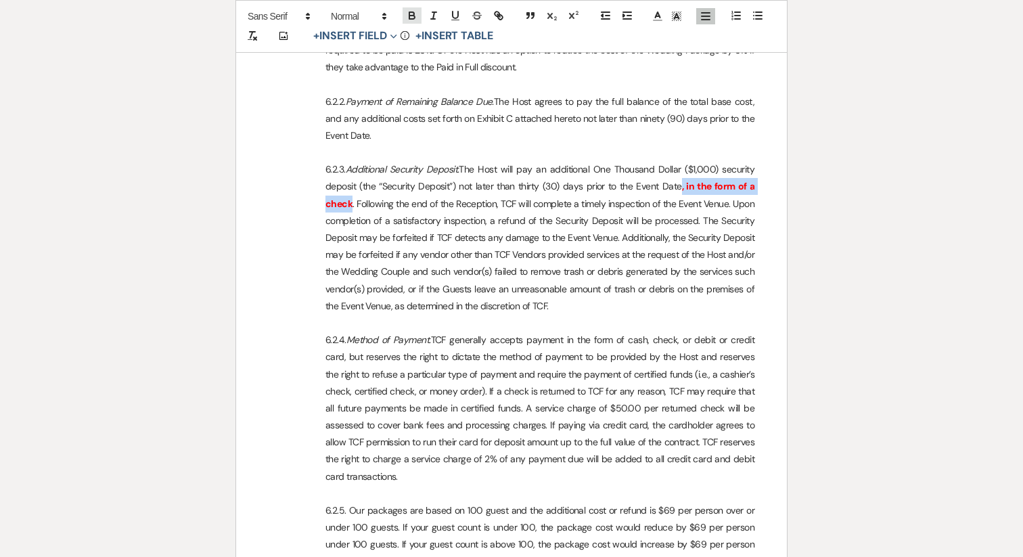
click at [412, 16] on icon "button" at bounding box center [411, 17] width 5 height 3
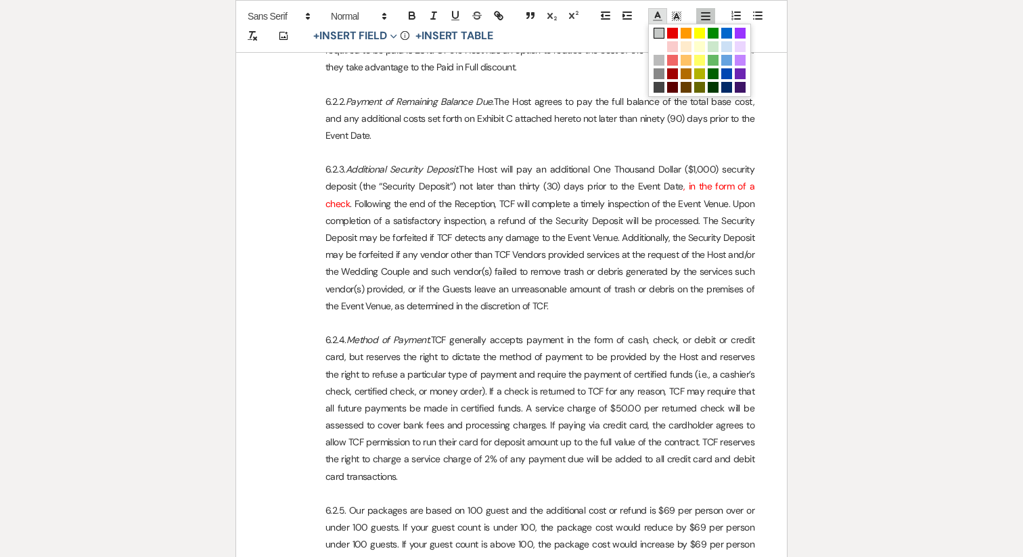
click at [660, 18] on polyline at bounding box center [658, 14] width 5 height 5
click at [659, 35] on span at bounding box center [659, 33] width 11 height 11
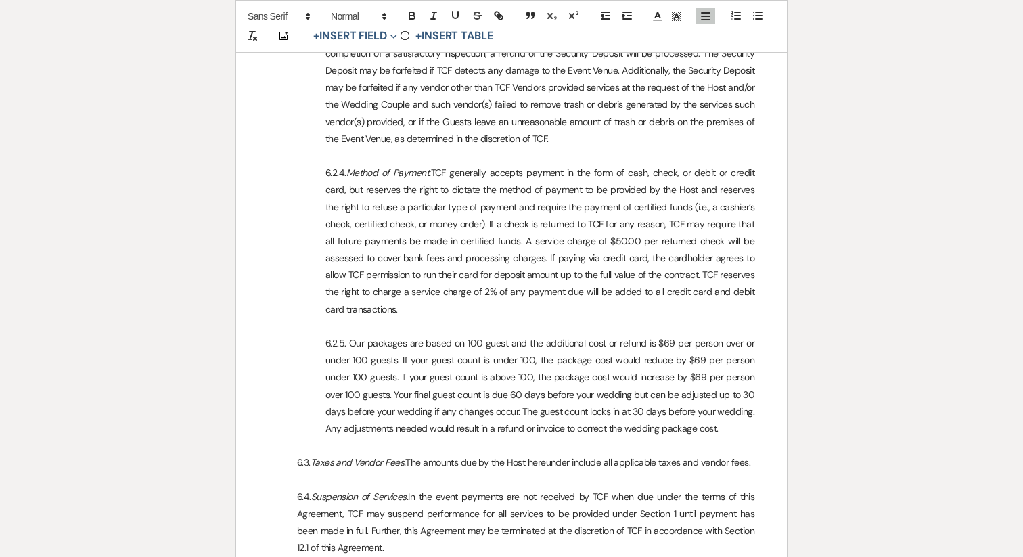
scroll to position [3467, 0]
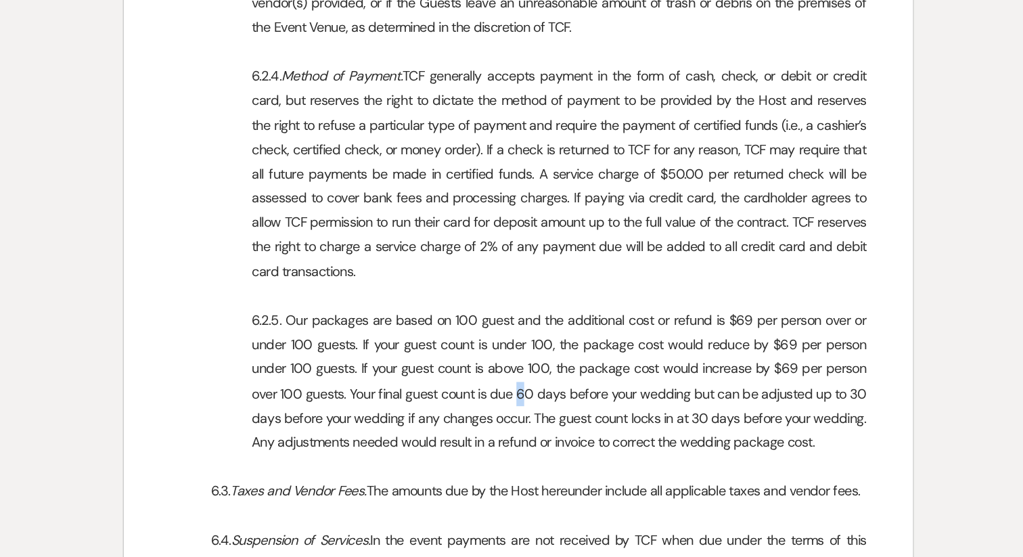
click at [513, 330] on p "6.2.5. Our packages are based on 100 guest and the additional cost or refund is…" at bounding box center [512, 339] width 486 height 102
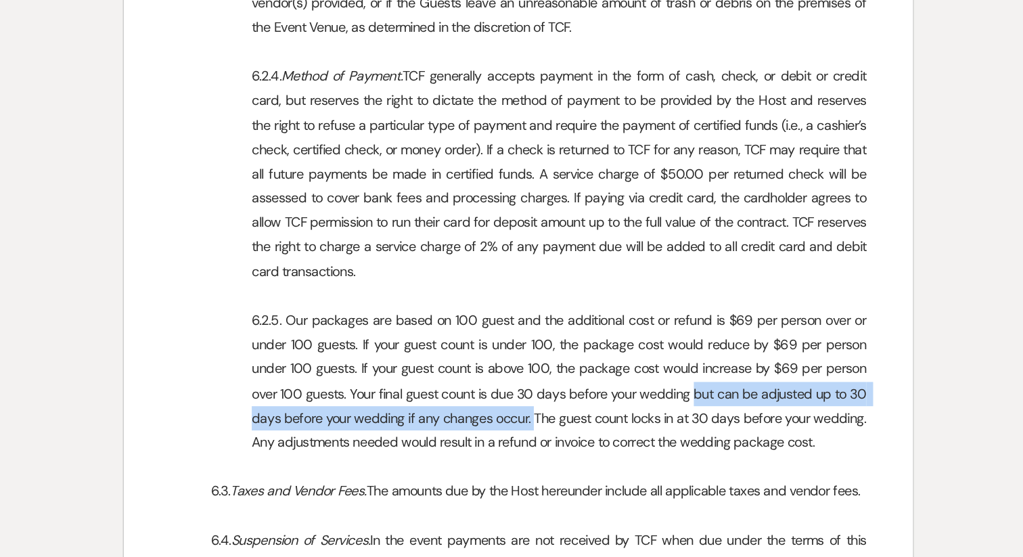
drag, startPoint x: 634, startPoint y: 332, endPoint x: 522, endPoint y: 346, distance: 112.6
click at [522, 346] on p "6.2.5. Our packages are based on 100 guest and the additional cost or refund is…" at bounding box center [512, 339] width 486 height 102
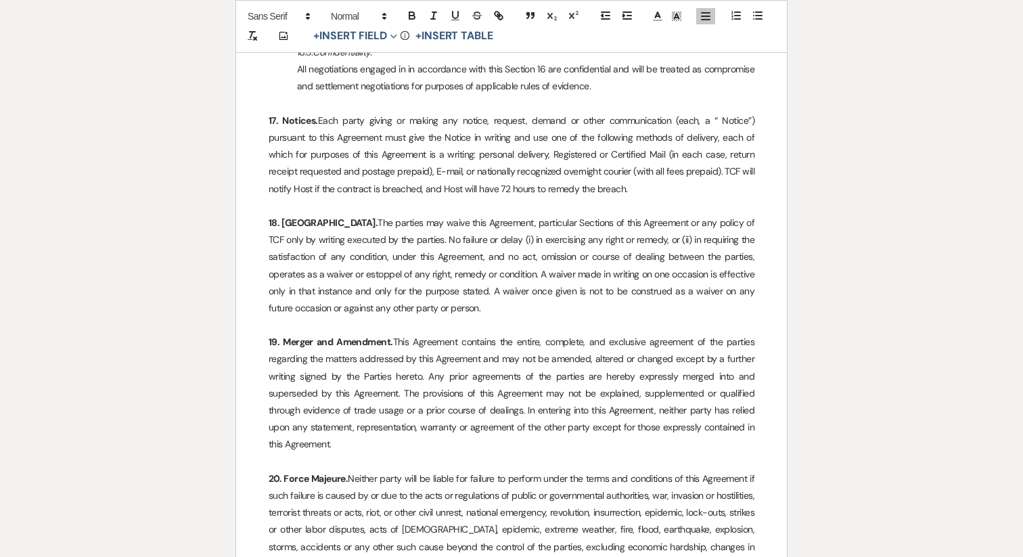
scroll to position [6083, 0]
click at [282, 315] on p at bounding box center [512, 323] width 486 height 17
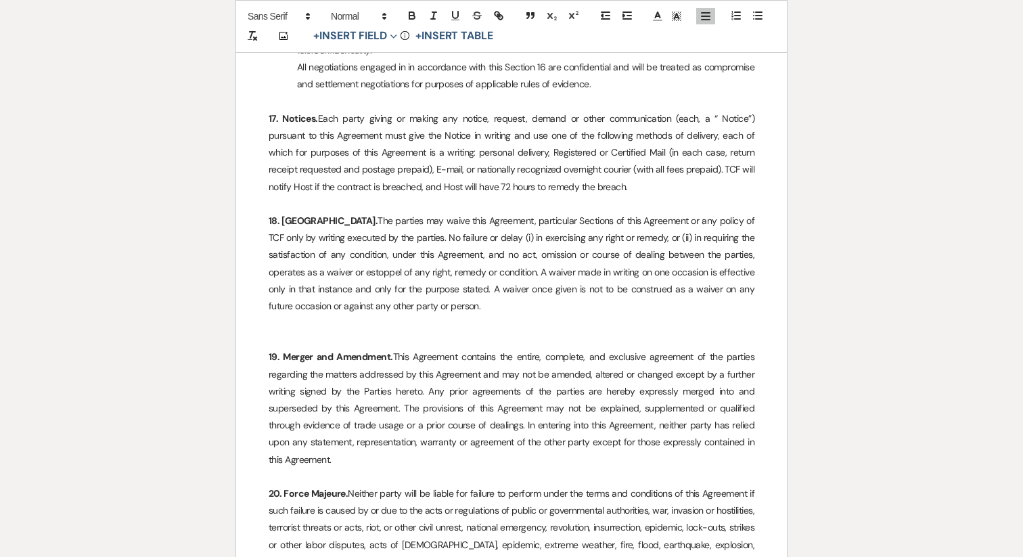
click at [280, 315] on p at bounding box center [512, 323] width 486 height 17
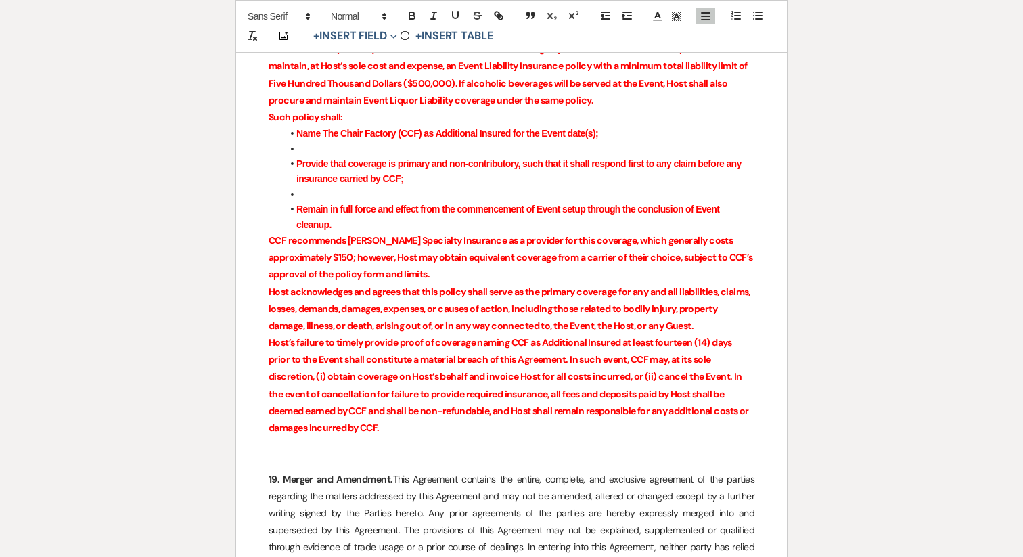
scroll to position [6387, 0]
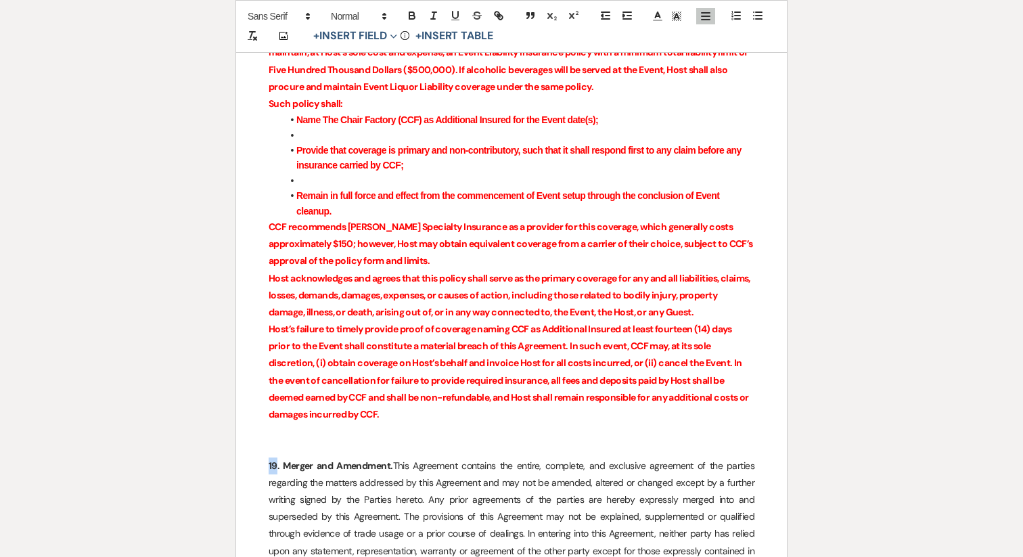
drag, startPoint x: 277, startPoint y: 416, endPoint x: 248, endPoint y: 416, distance: 29.1
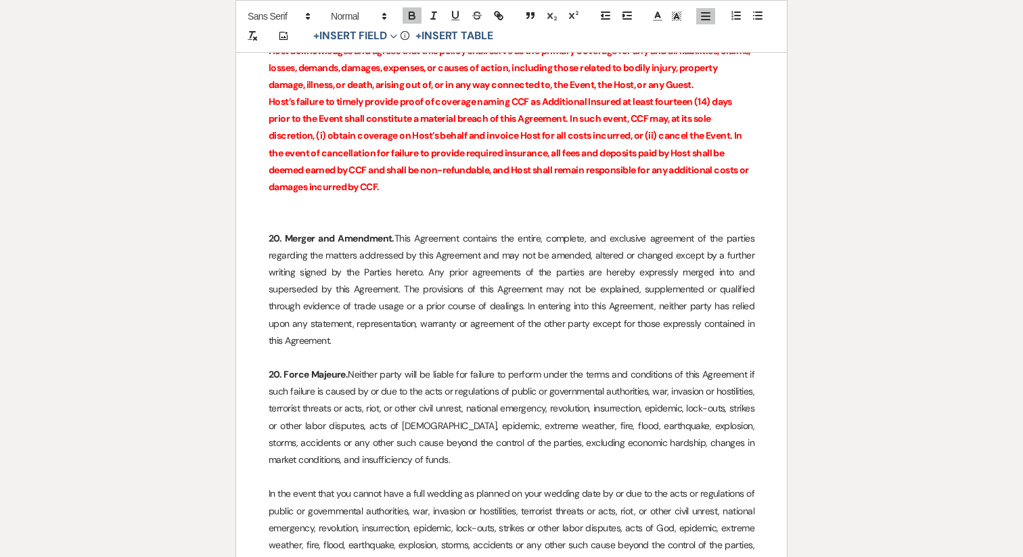
scroll to position [6633, 0]
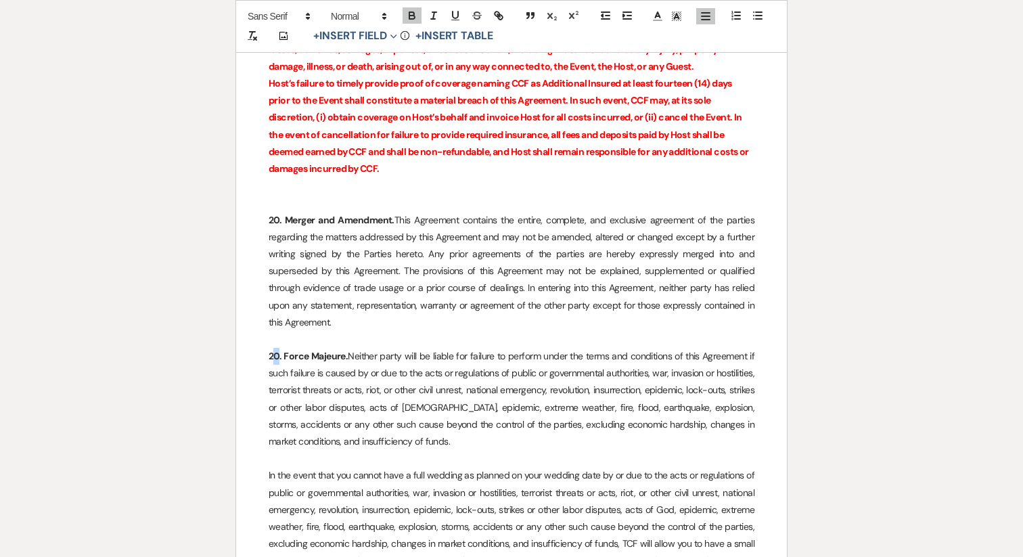
click at [275, 350] on strong "20. Force Majeure." at bounding box center [308, 356] width 79 height 12
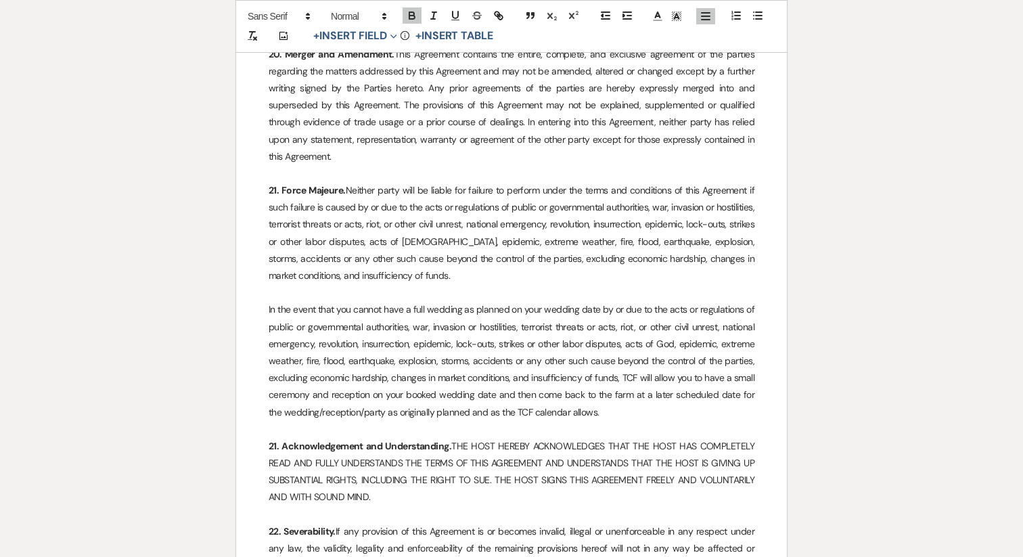
scroll to position [6805, 0]
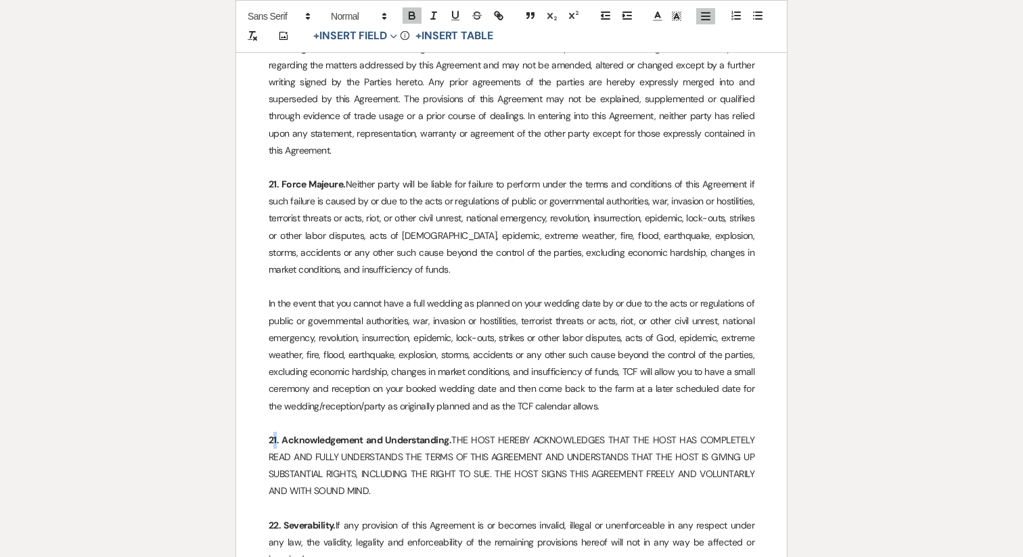
click at [275, 434] on strong "21. Acknowledgement and Understanding." at bounding box center [360, 440] width 183 height 12
click at [274, 519] on strong "22. Severability." at bounding box center [302, 525] width 67 height 12
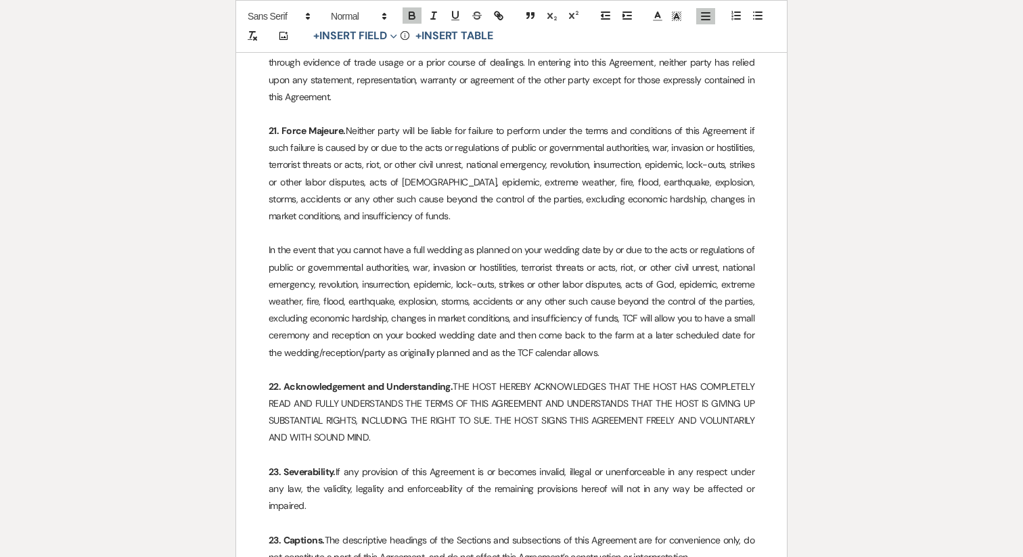
scroll to position [6879, 0]
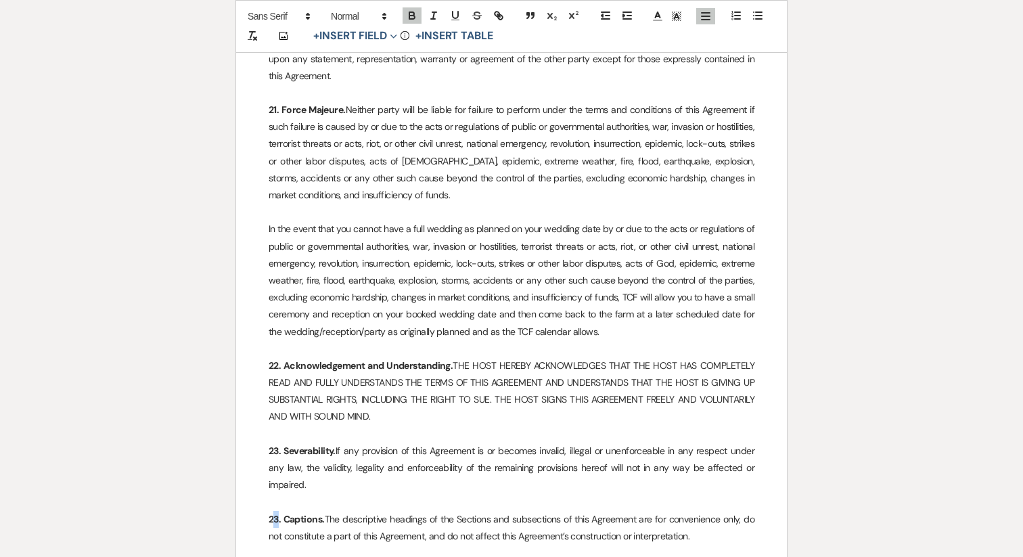
click at [277, 513] on strong "23. Captions." at bounding box center [297, 519] width 56 height 12
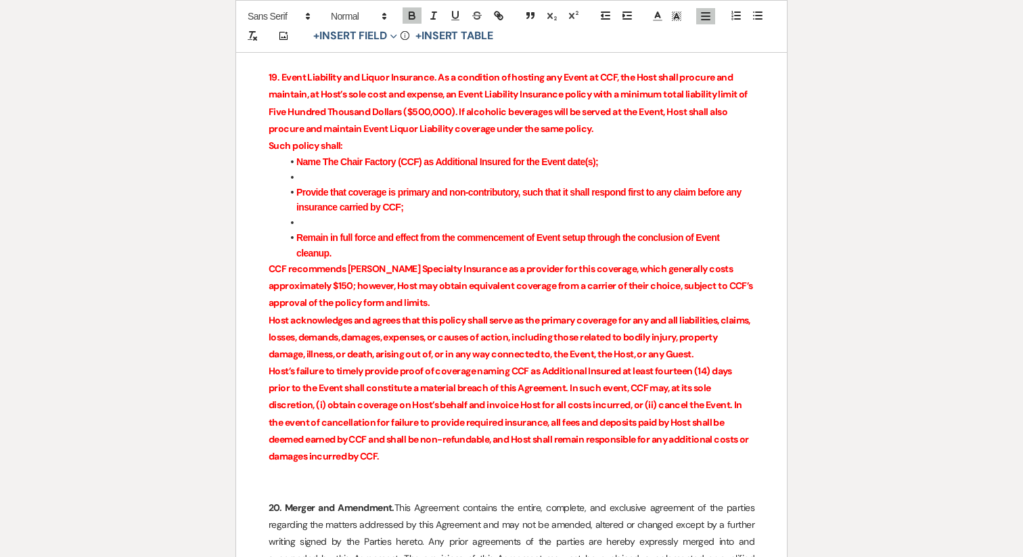
scroll to position [6332, 0]
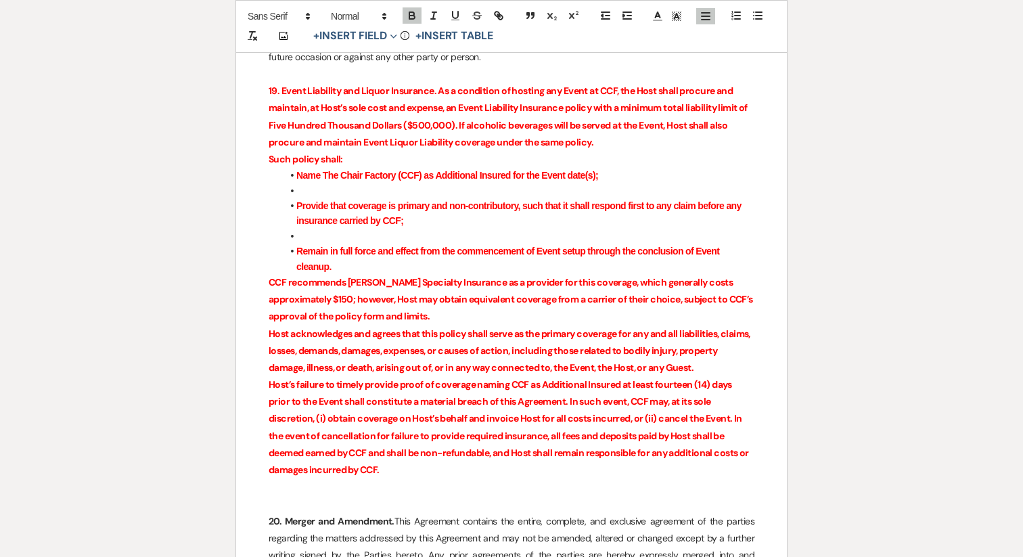
click at [320, 495] on p at bounding box center [512, 503] width 486 height 17
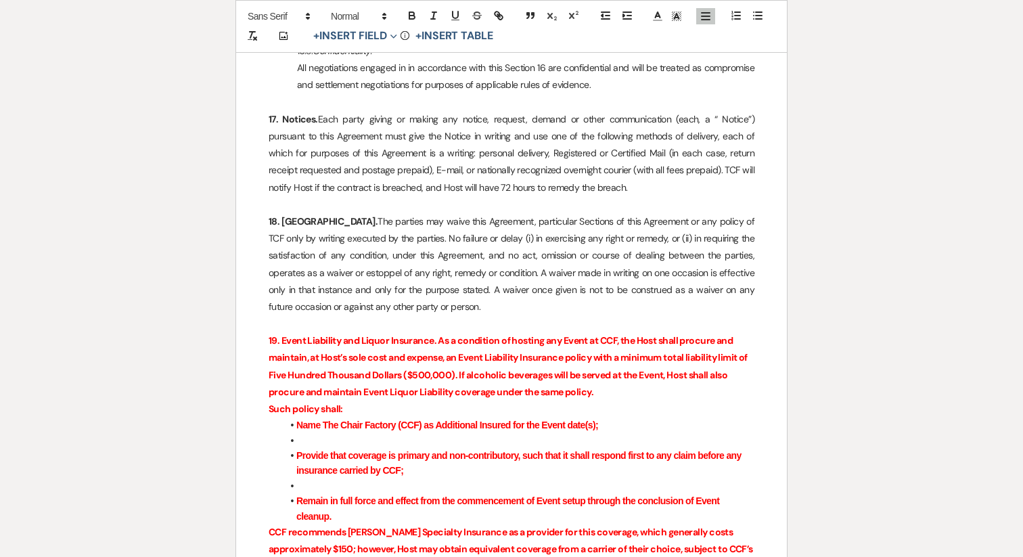
scroll to position [6059, 0]
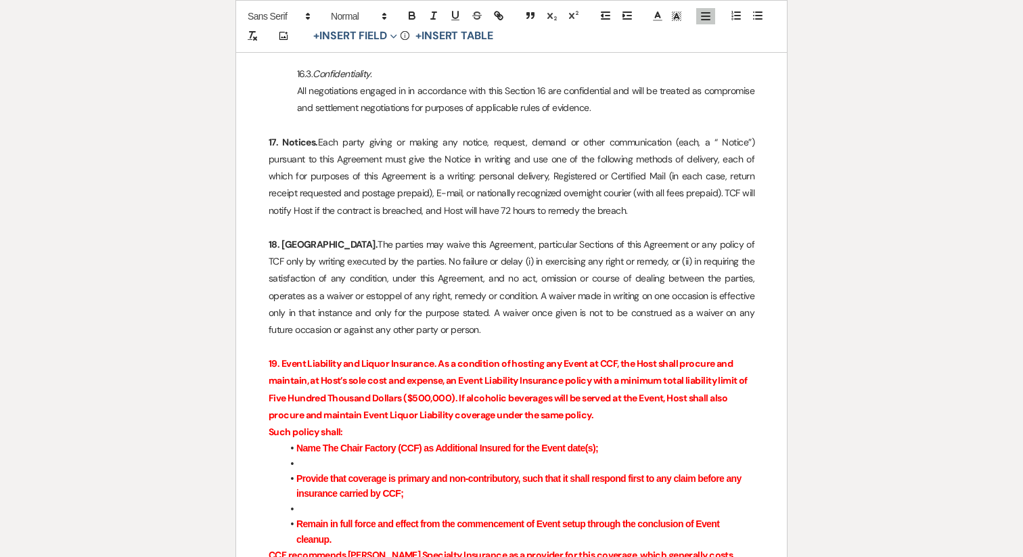
click at [303, 338] on p at bounding box center [512, 346] width 486 height 17
drag, startPoint x: 436, startPoint y: 313, endPoint x: 254, endPoint y: 314, distance: 182.0
click at [661, 14] on icon at bounding box center [658, 16] width 12 height 12
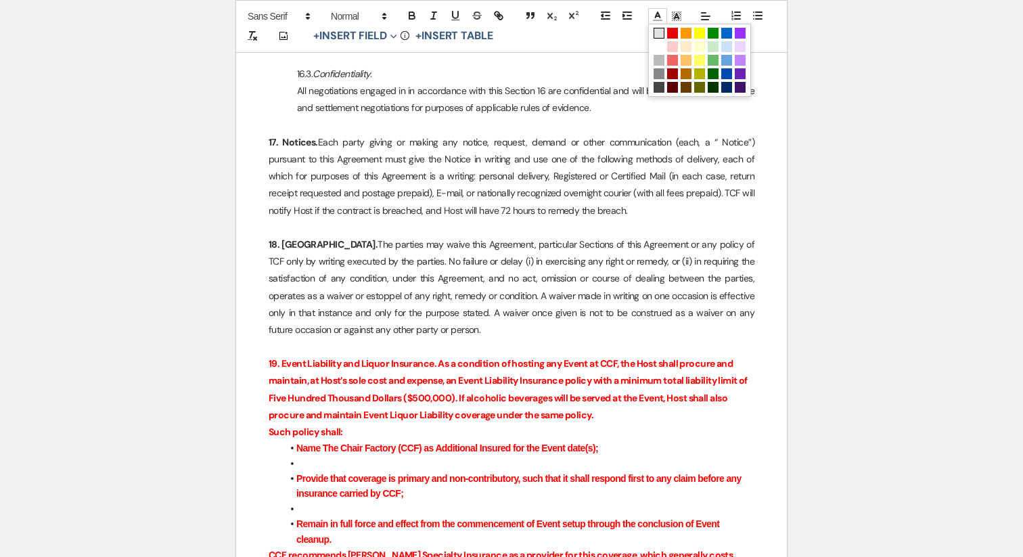
click at [659, 34] on span at bounding box center [659, 33] width 11 height 11
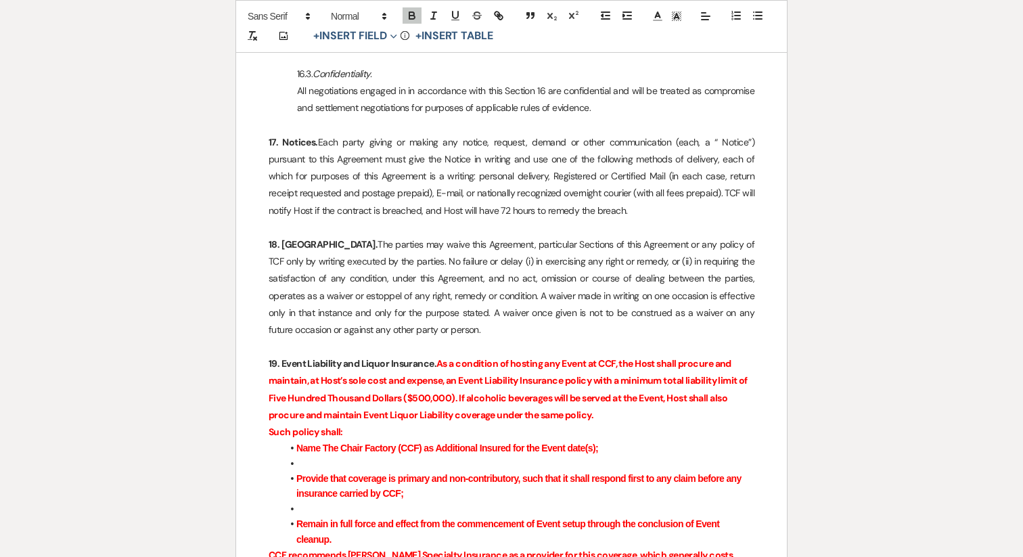
click at [427, 357] on strong "As a condition of hosting any Event at CCF, the Host shall procure and maintain…" at bounding box center [509, 389] width 480 height 64
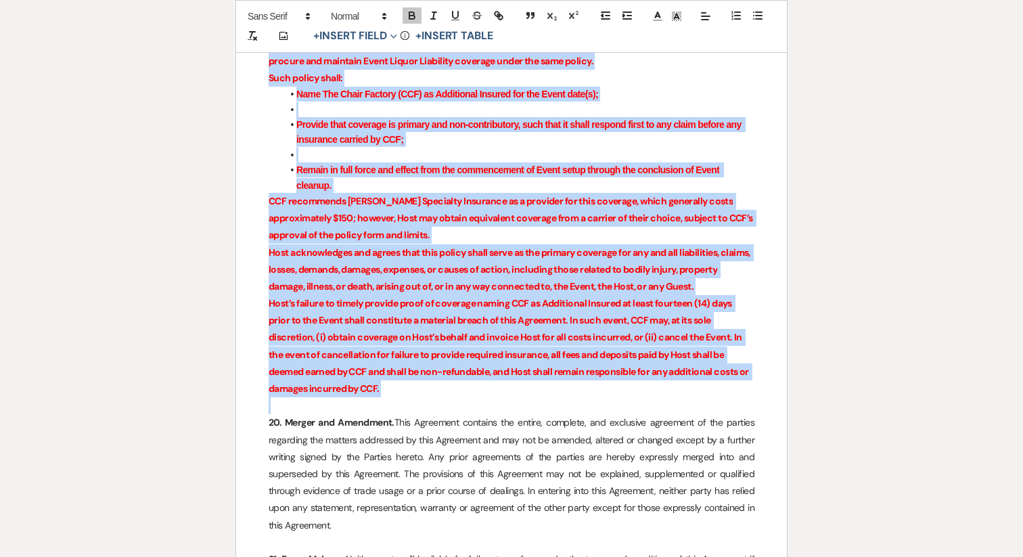
scroll to position [6414, 0]
drag, startPoint x: 439, startPoint y: 313, endPoint x: 522, endPoint y: 330, distance: 85.5
click at [412, 16] on icon "button" at bounding box center [411, 17] width 5 height 3
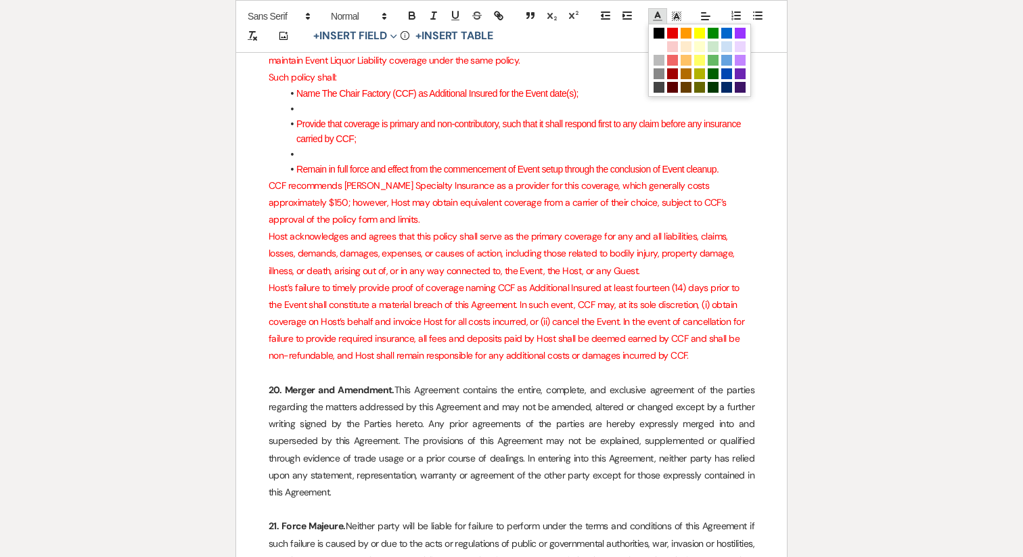
click at [654, 15] on icon at bounding box center [658, 16] width 12 height 12
click at [660, 31] on span at bounding box center [659, 33] width 11 height 11
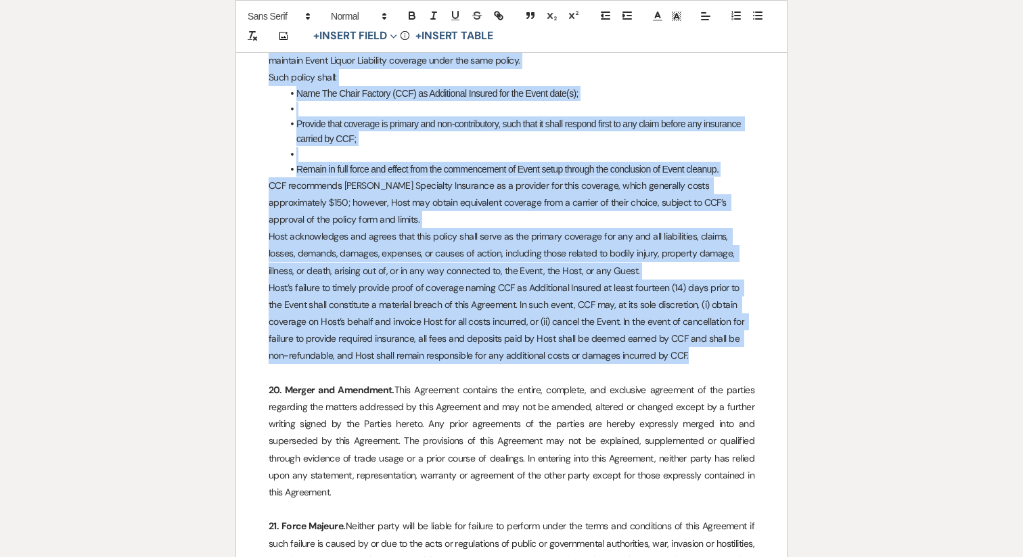
click at [490, 230] on span "Host acknowledges and agrees that this policy shall serve as the primary covera…" at bounding box center [503, 253] width 468 height 46
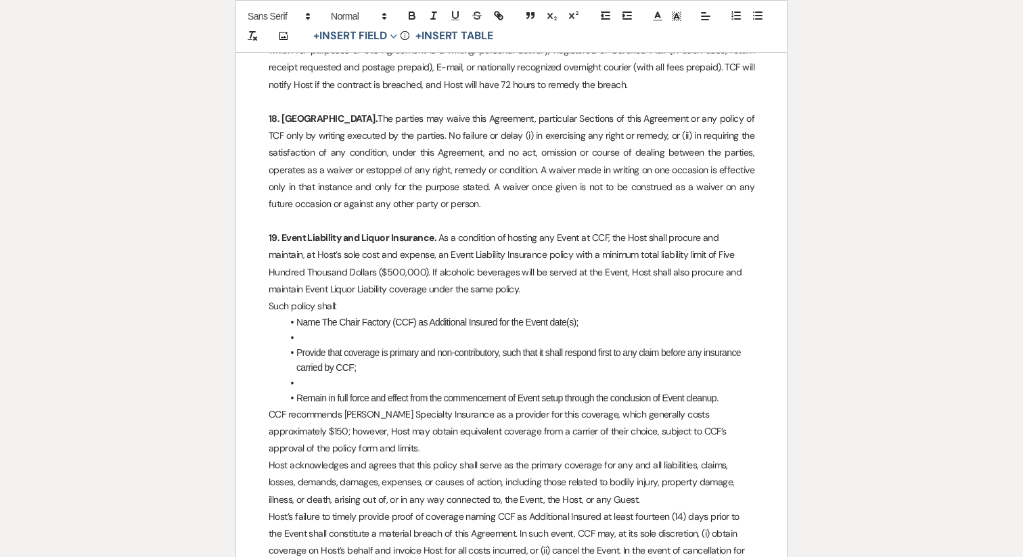
scroll to position [6182, 0]
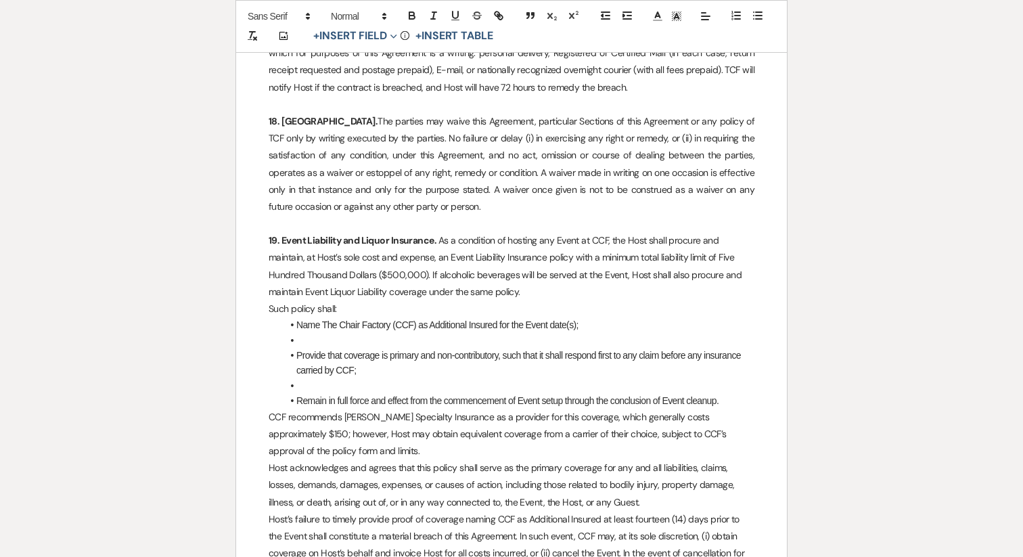
click at [317, 333] on li at bounding box center [518, 340] width 472 height 15
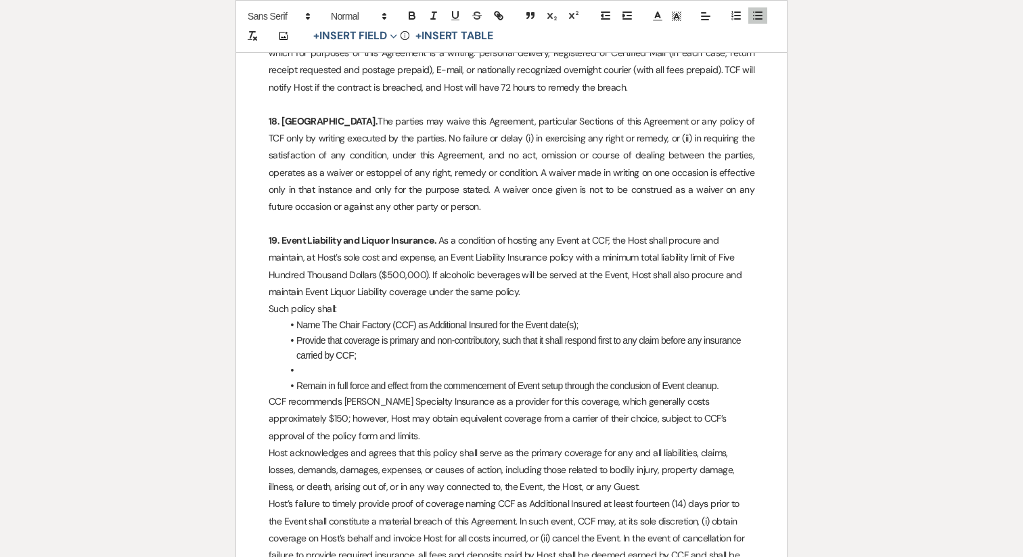
click at [309, 378] on li "Remain in full force and effect from the commencement of Event setup through th…" at bounding box center [518, 385] width 472 height 15
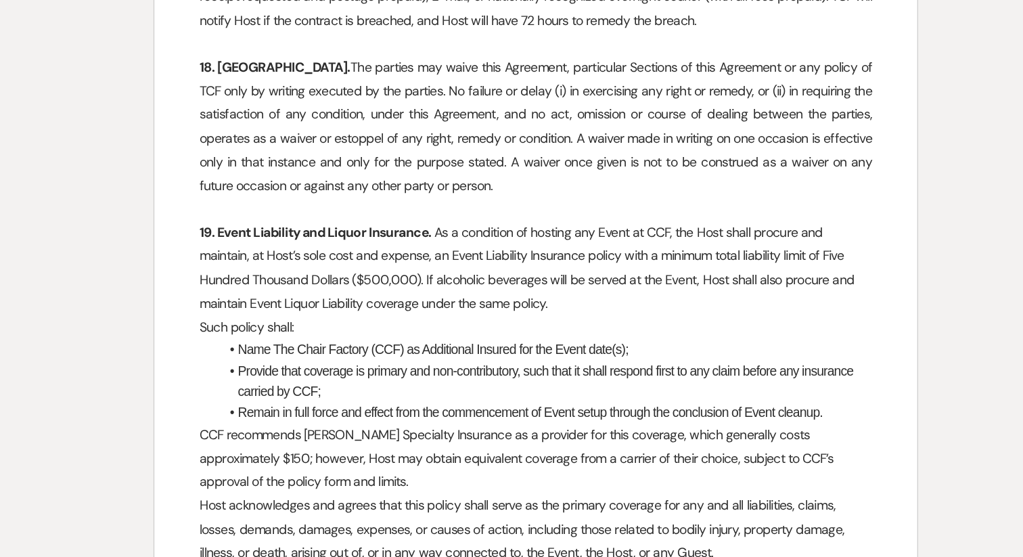
click at [598, 234] on span "As a condition of hosting any Event at CCF, the Host shall procure and maintain…" at bounding box center [507, 266] width 476 height 64
click at [597, 234] on span "As a condition of hosting any Event at TCF, the Host shall procure and maintain…" at bounding box center [507, 266] width 476 height 64
copy span "TCF"
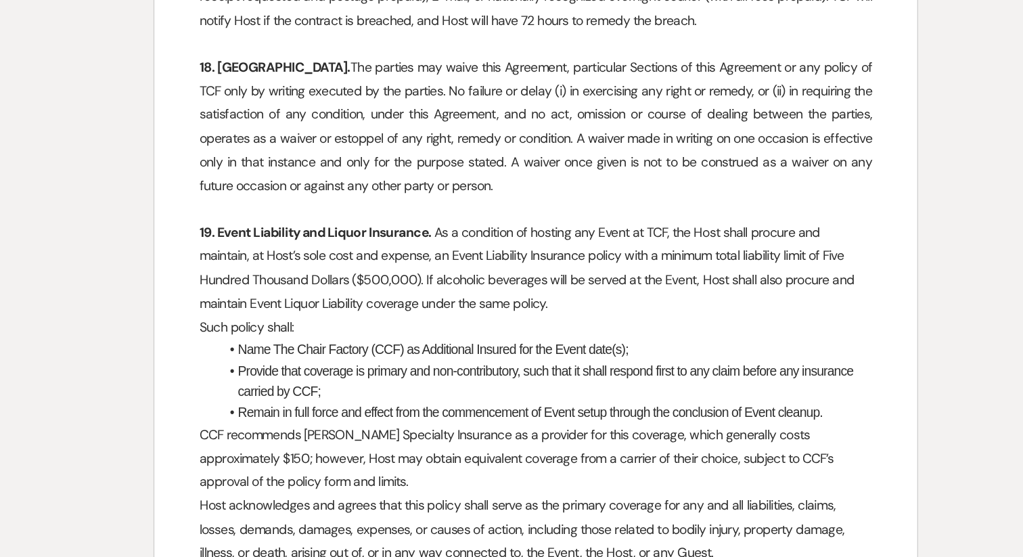
click at [600, 239] on p "19. Event Liability and Liquor Insurance. As a condition of hosting any Event a…" at bounding box center [512, 266] width 486 height 68
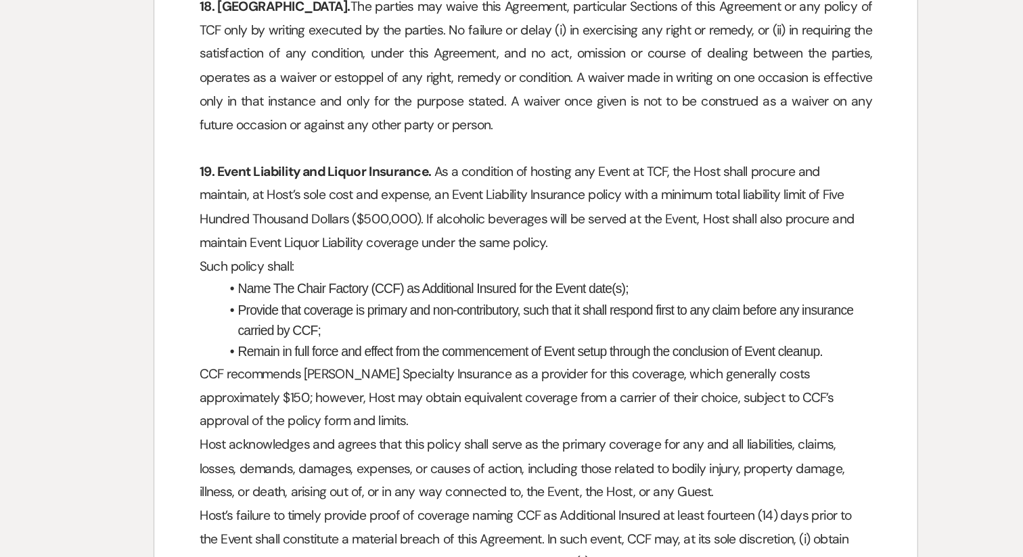
click at [401, 319] on span "Name The Chair Factory (CCF) as Additional Insured for the Event date(s);" at bounding box center [437, 324] width 282 height 11
click at [346, 335] on span "Provide that coverage is primary and non-contributory, such that it shall respo…" at bounding box center [519, 348] width 447 height 26
click at [273, 380] on span "CCF recommends Markel Specialty Insurance as a provider for this coverage, whic…" at bounding box center [499, 403] width 460 height 46
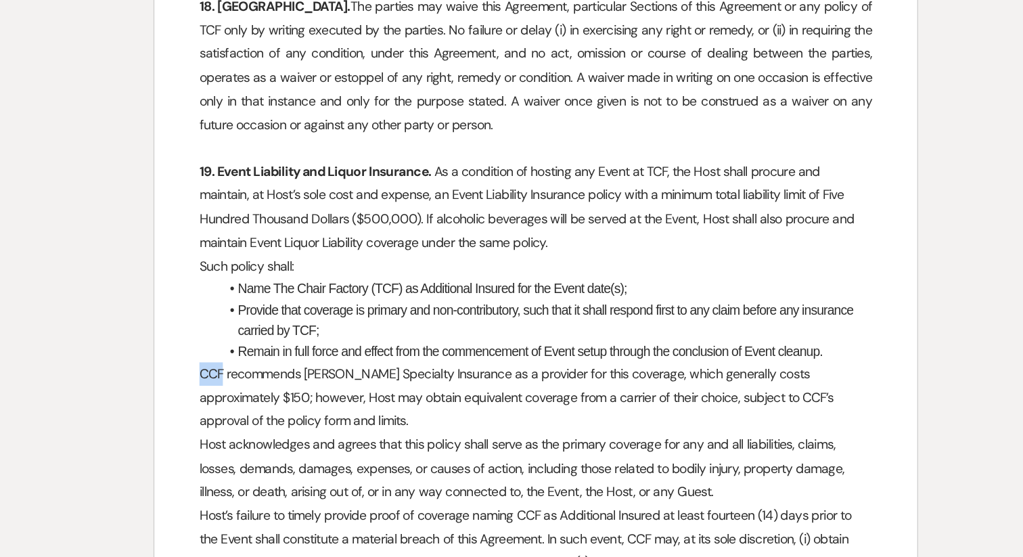
click at [273, 380] on span "CCF recommends Markel Specialty Insurance as a provider for this coverage, whic…" at bounding box center [499, 403] width 460 height 46
click at [362, 378] on p "TCF recommends Markel Specialty Insurance as a provider for this coverage, whic…" at bounding box center [512, 403] width 486 height 51
click at [622, 380] on span "TCF recommends Markel Specialty Insurance as a provider for this coverage, whic…" at bounding box center [499, 403] width 460 height 46
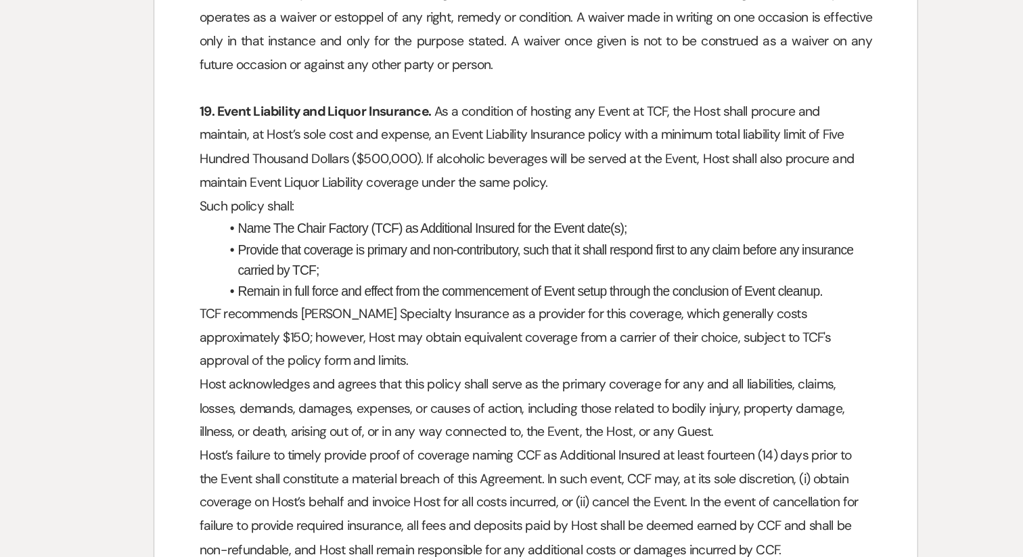
scroll to position [6200, 0]
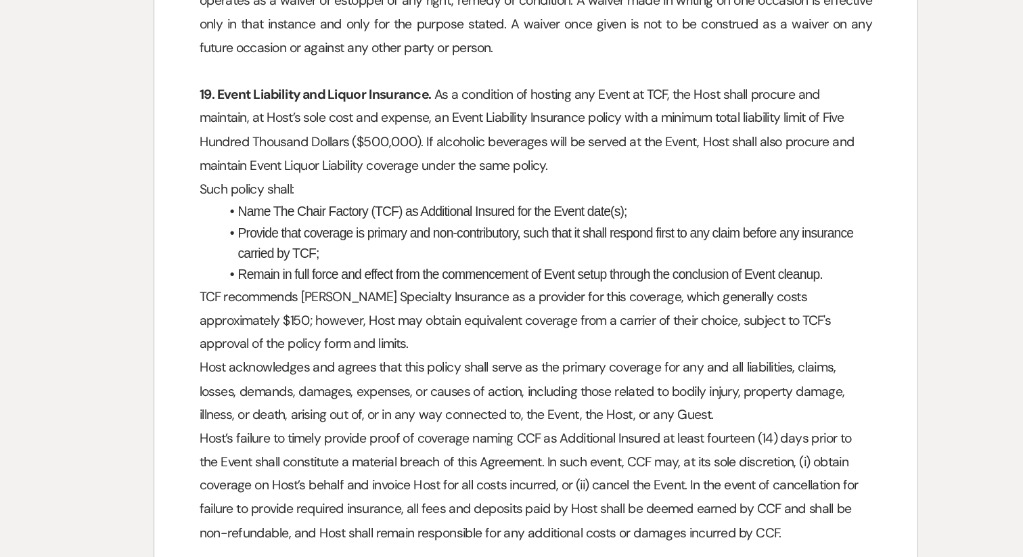
click at [500, 465] on span "Host’s failure to timely provide proof of coverage naming CCF as Additional Ins…" at bounding box center [508, 505] width 478 height 81
click at [567, 465] on span "Host’s failure to timely provide proof of coverage naming TCF as Additional Ins…" at bounding box center [512, 505] width 487 height 81
click at [673, 472] on span "Host’s failure to timely provide proof of coverage naming TCF as Additional Ins…" at bounding box center [512, 505] width 487 height 81
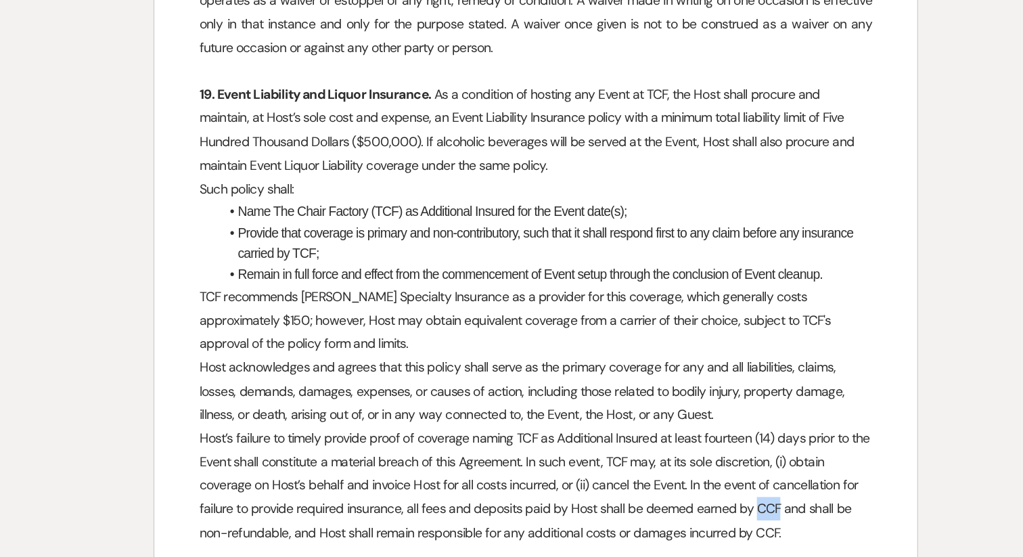
click at [673, 472] on span "Host’s failure to timely provide proof of coverage naming TCF as Additional Ins…" at bounding box center [512, 505] width 487 height 81
click at [650, 489] on span "Host’s failure to timely provide proof of coverage naming TCF as Additional Ins…" at bounding box center [512, 505] width 487 height 81
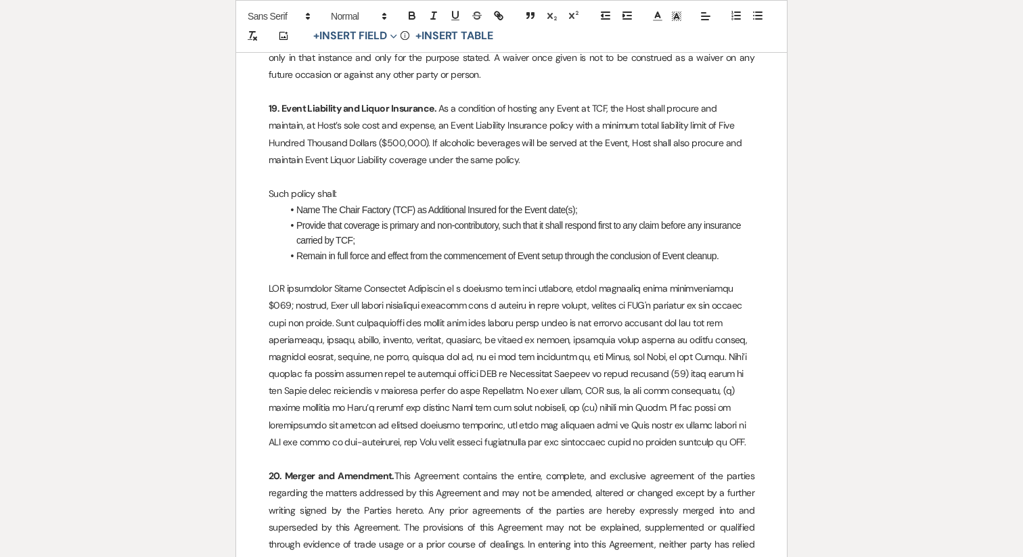
scroll to position [6273, 0]
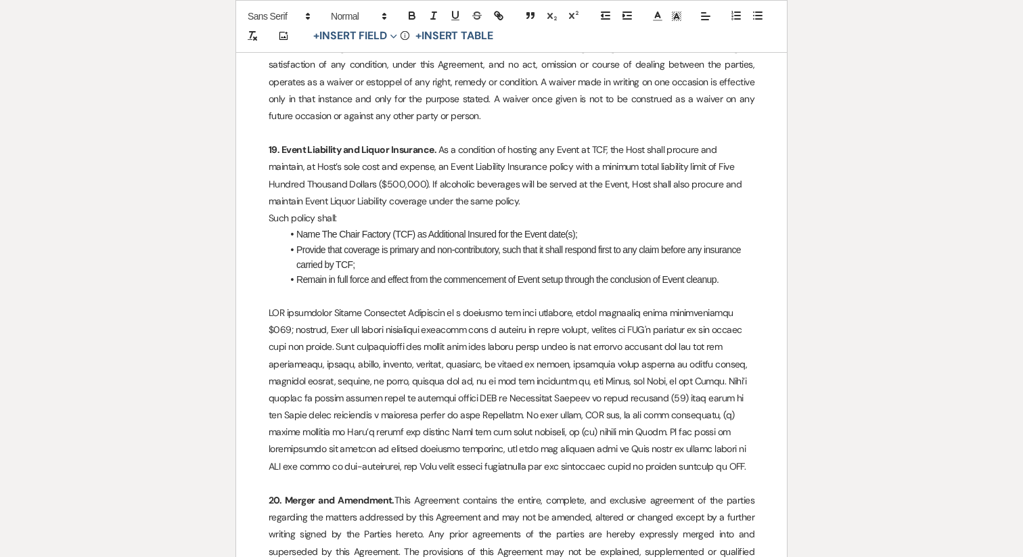
click at [269, 212] on span "Such policy shall:" at bounding box center [303, 218] width 68 height 12
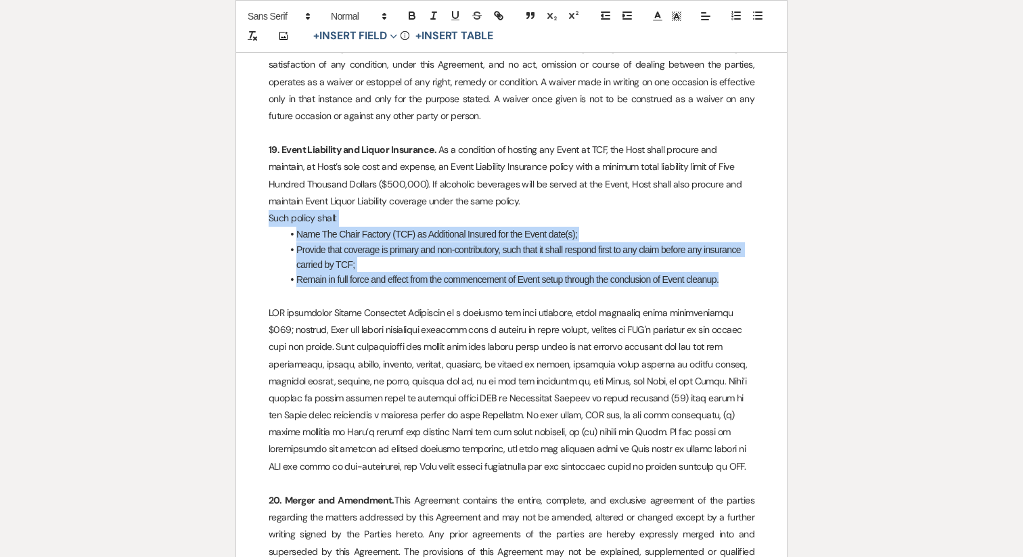
drag, startPoint x: 734, startPoint y: 233, endPoint x: 248, endPoint y: 171, distance: 489.8
click at [631, 14] on icon "button" at bounding box center [627, 15] width 12 height 12
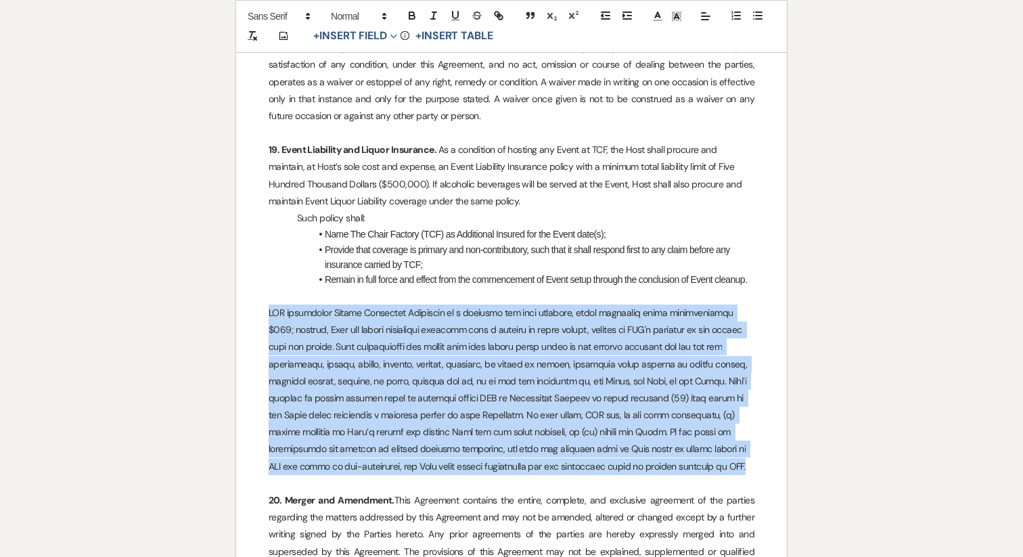
drag, startPoint x: 608, startPoint y: 418, endPoint x: 254, endPoint y: 265, distance: 385.2
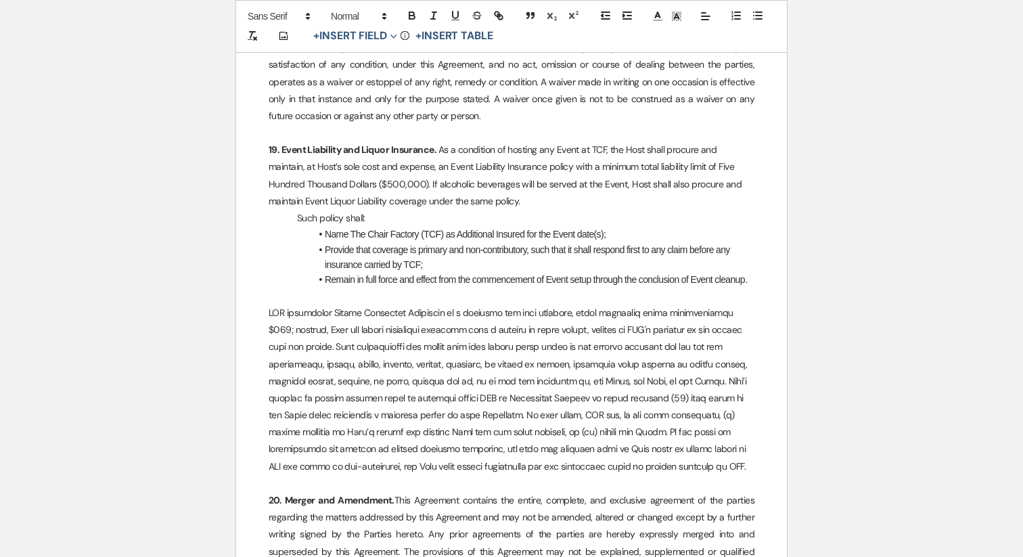
click at [313, 288] on p at bounding box center [512, 296] width 486 height 17
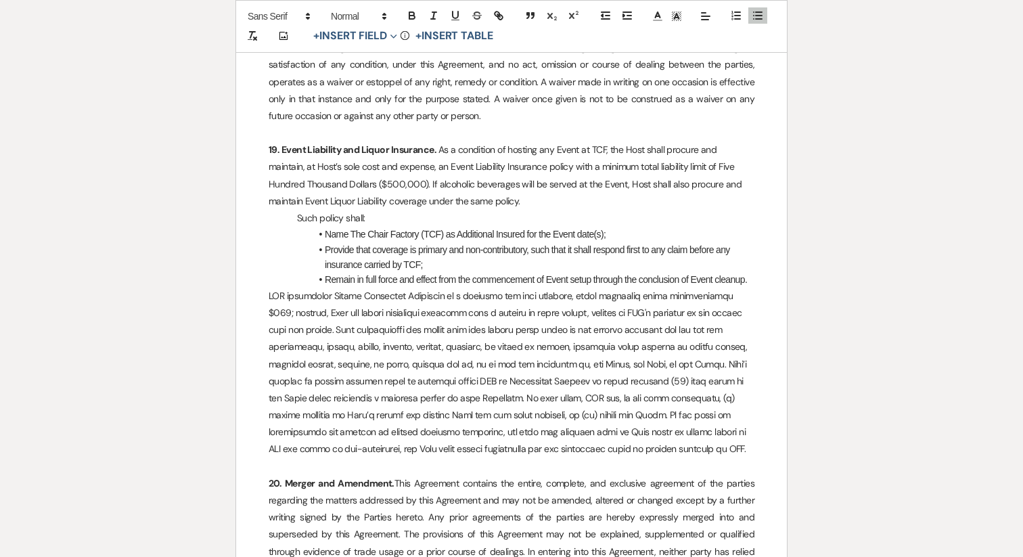
click at [465, 387] on span at bounding box center [509, 373] width 481 height 166
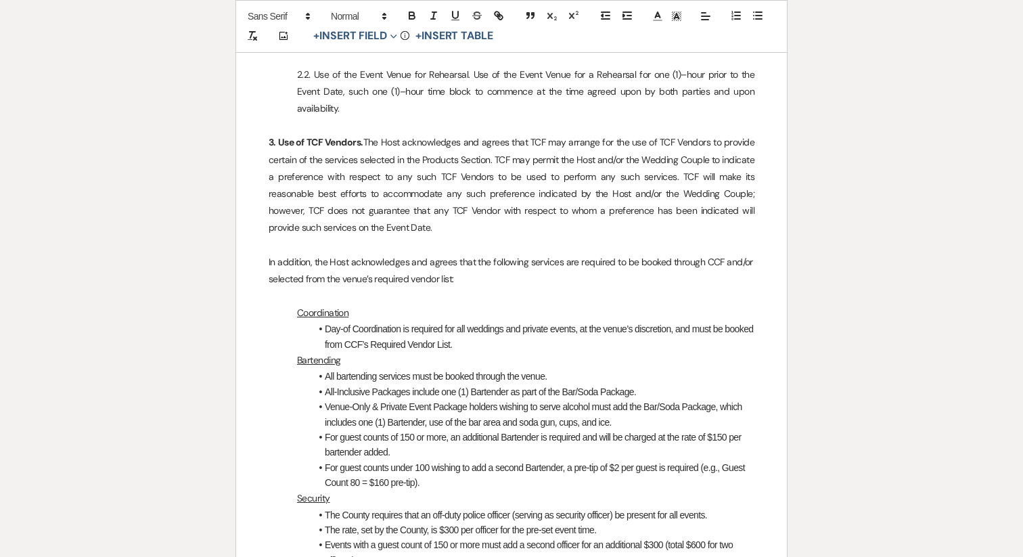
scroll to position [1845, 0]
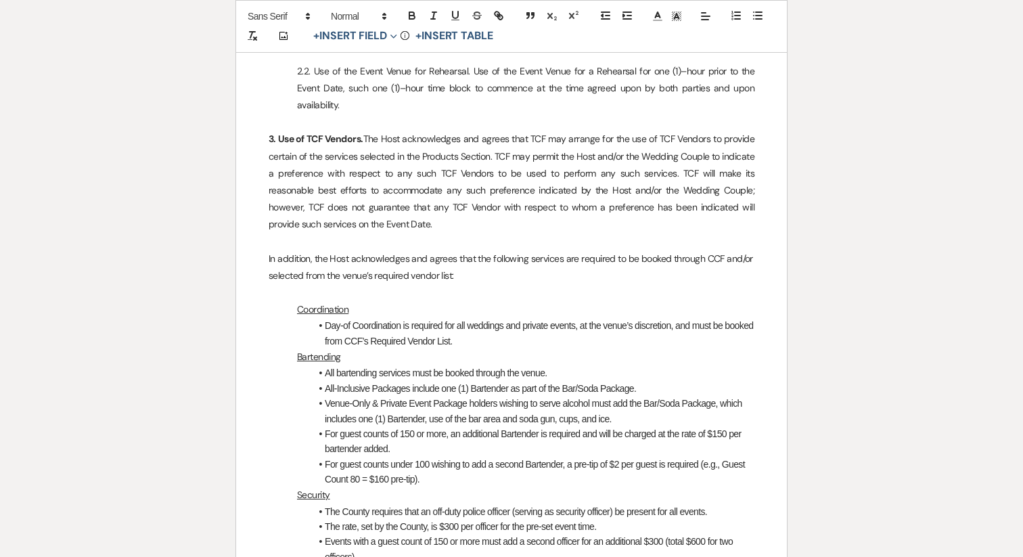
click at [712, 252] on span "In addition, the Host acknowledges and agrees that the following services are r…" at bounding box center [512, 266] width 487 height 29
click at [386, 322] on span "Day-of Coordination is required for all weddings and private events, at the ven…" at bounding box center [540, 333] width 431 height 26
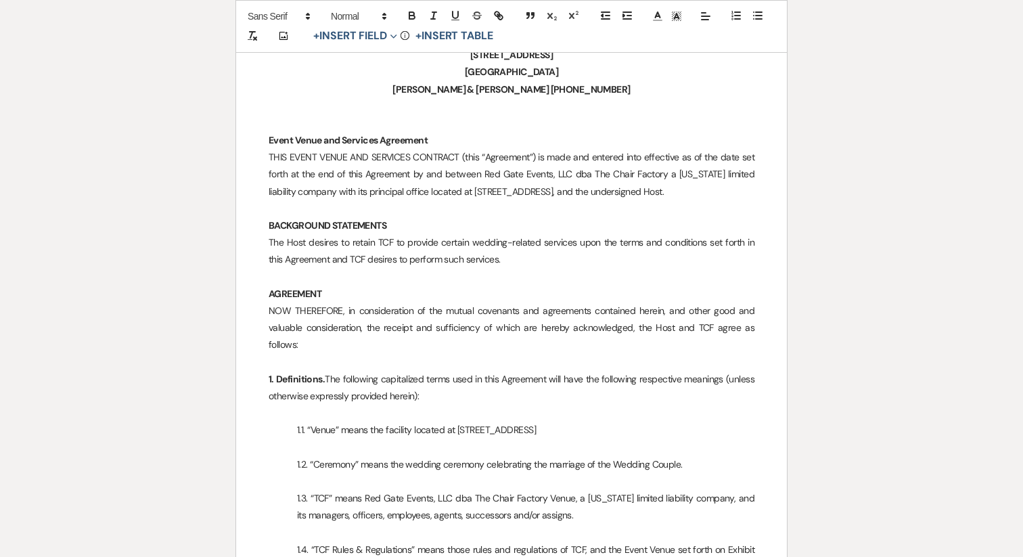
scroll to position [284, 0]
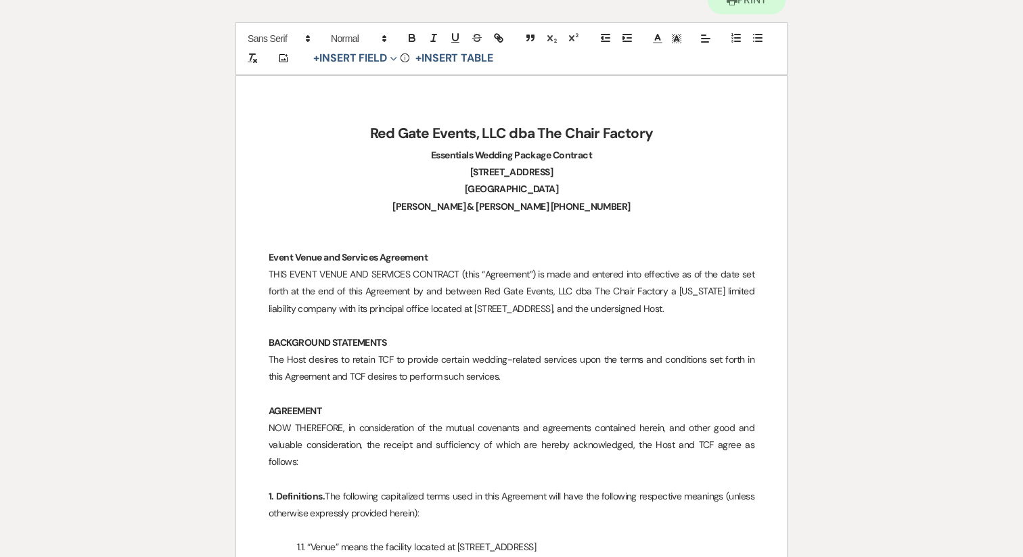
scroll to position [0, 0]
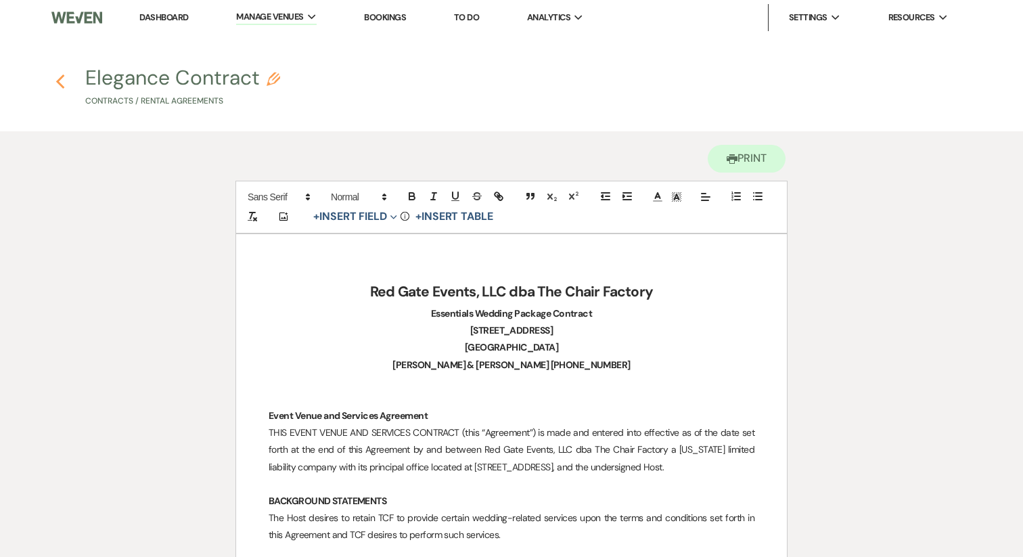
click at [58, 81] on use "button" at bounding box center [59, 81] width 9 height 15
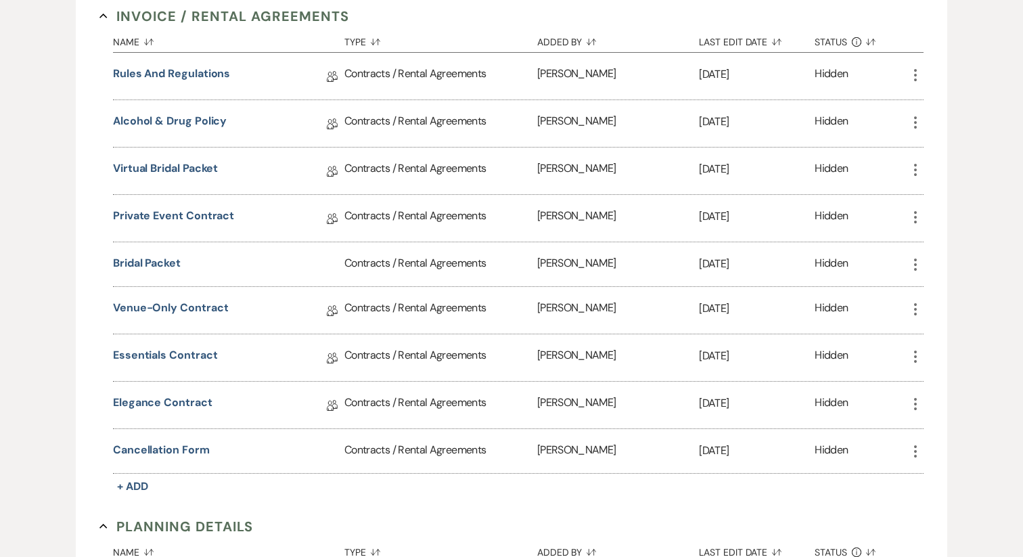
scroll to position [295, 0]
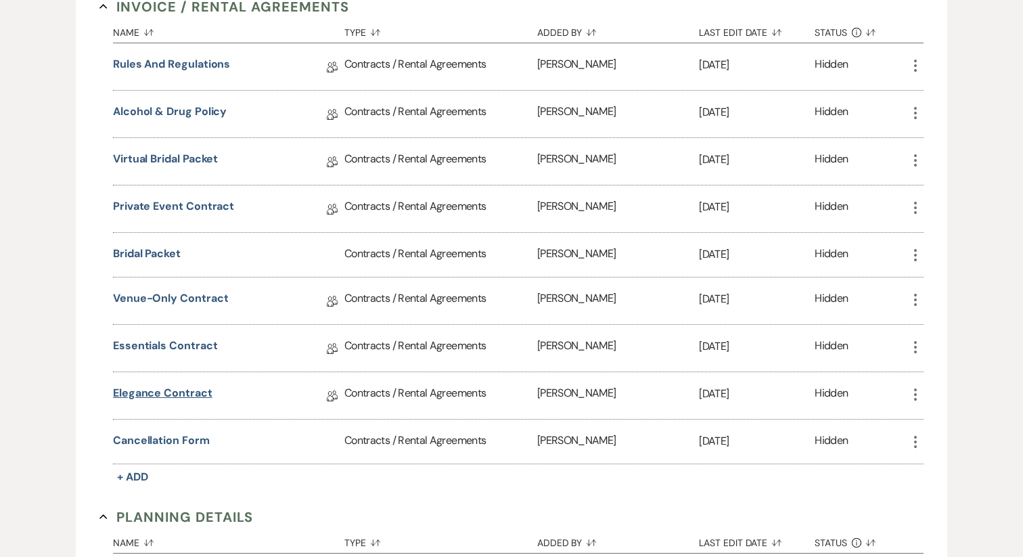
click at [188, 389] on link "Elegance Contract" at bounding box center [162, 395] width 99 height 21
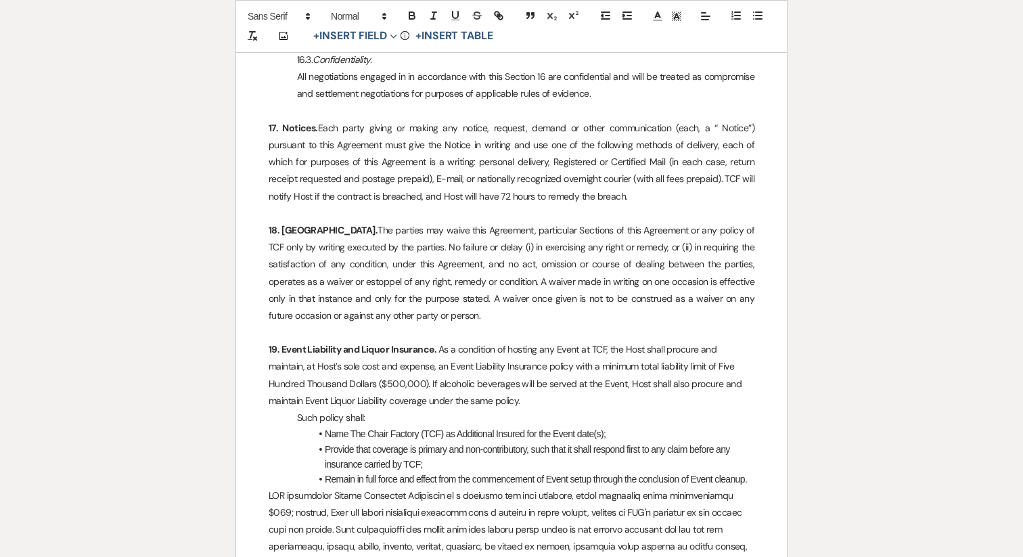
scroll to position [6069, 0]
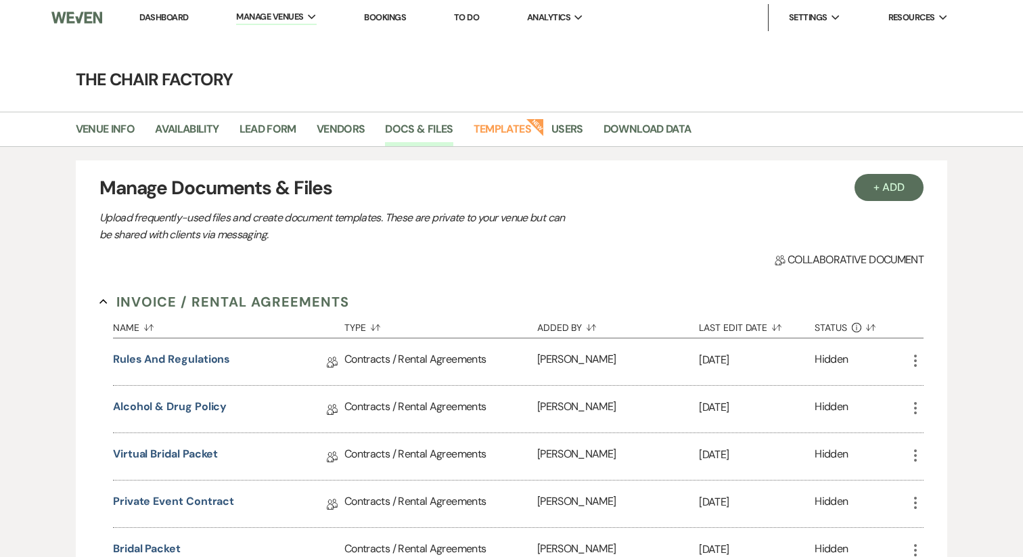
click at [177, 22] on link "Dashboard" at bounding box center [163, 18] width 49 height 12
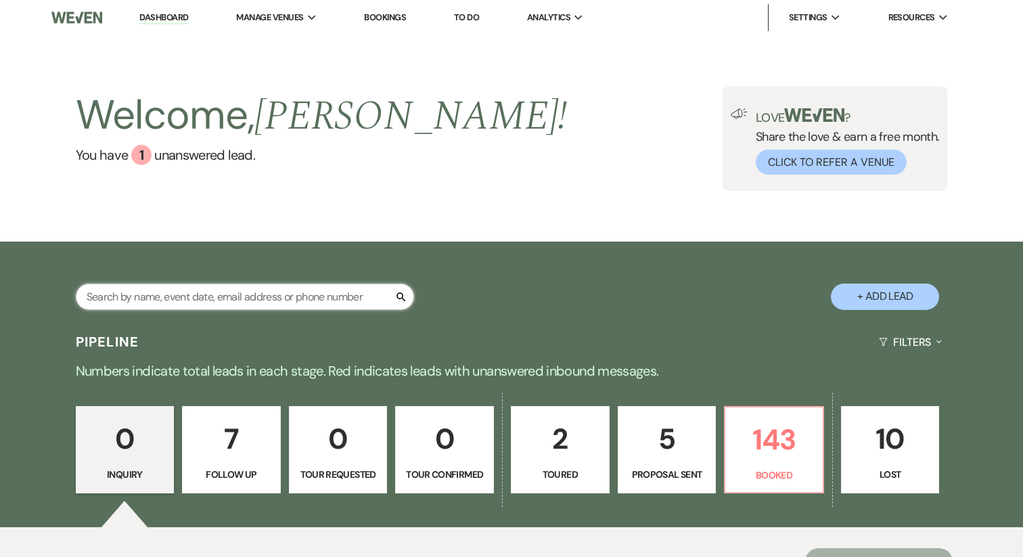
click at [236, 301] on input "text" at bounding box center [245, 297] width 338 height 26
type input "geis"
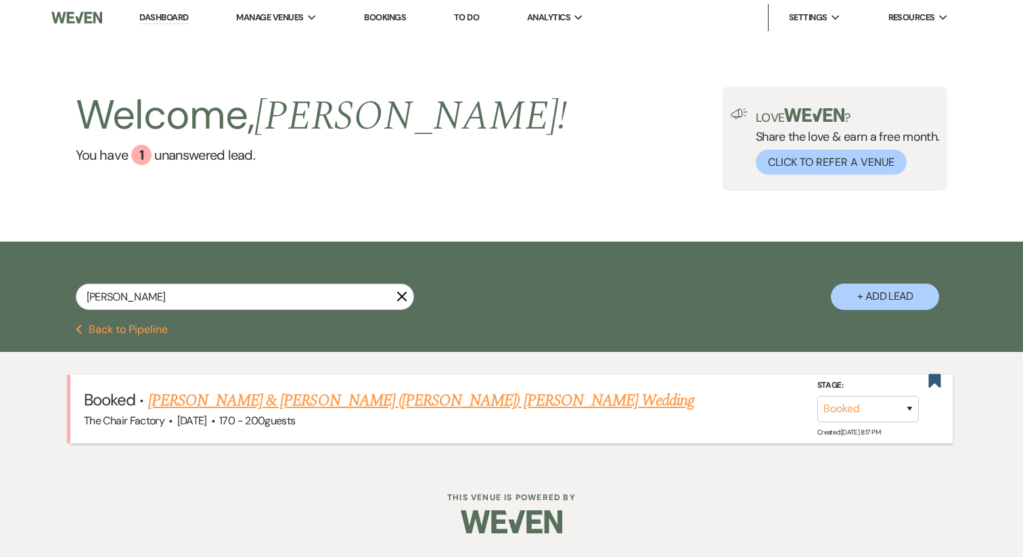
click at [360, 403] on link "Kiersten Geis & Alexander (Alex) Strawley's Wedding" at bounding box center [421, 400] width 547 height 24
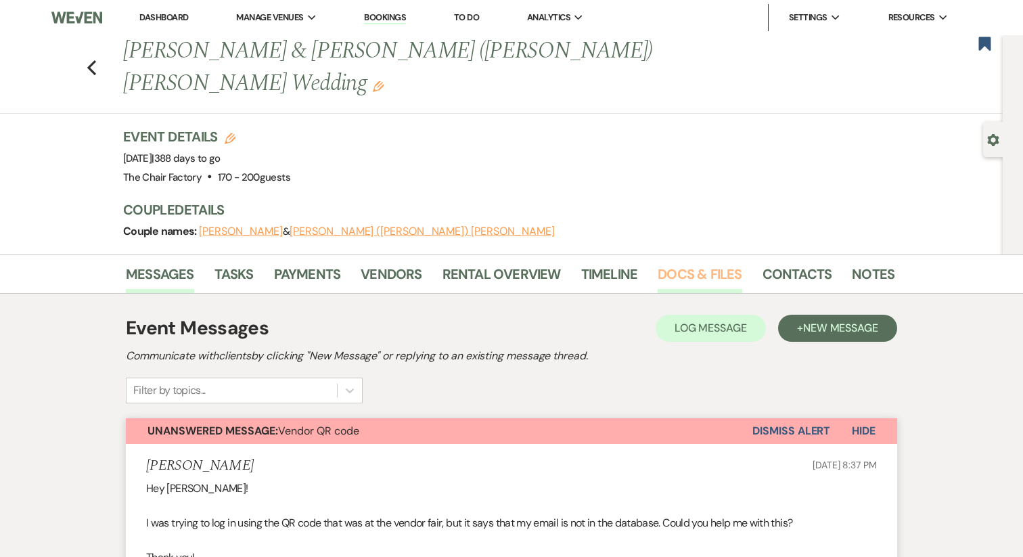
click at [683, 263] on link "Docs & Files" at bounding box center [700, 278] width 84 height 30
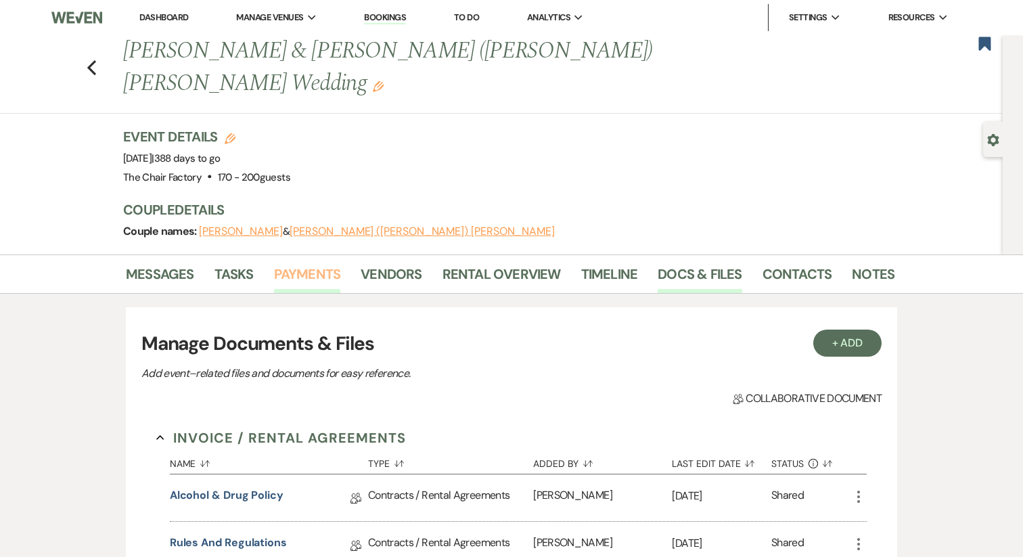
click at [310, 263] on link "Payments" at bounding box center [307, 278] width 67 height 30
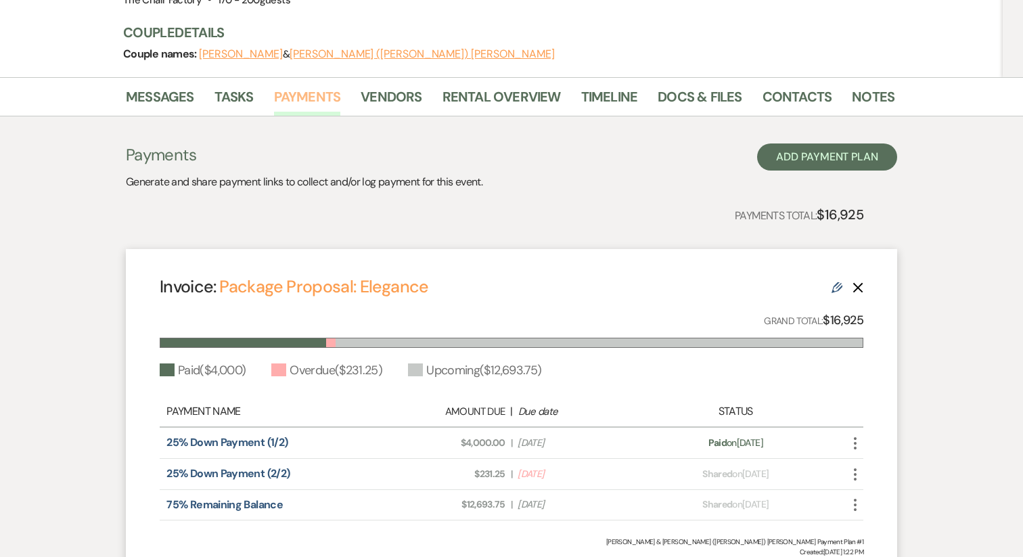
scroll to position [271, 0]
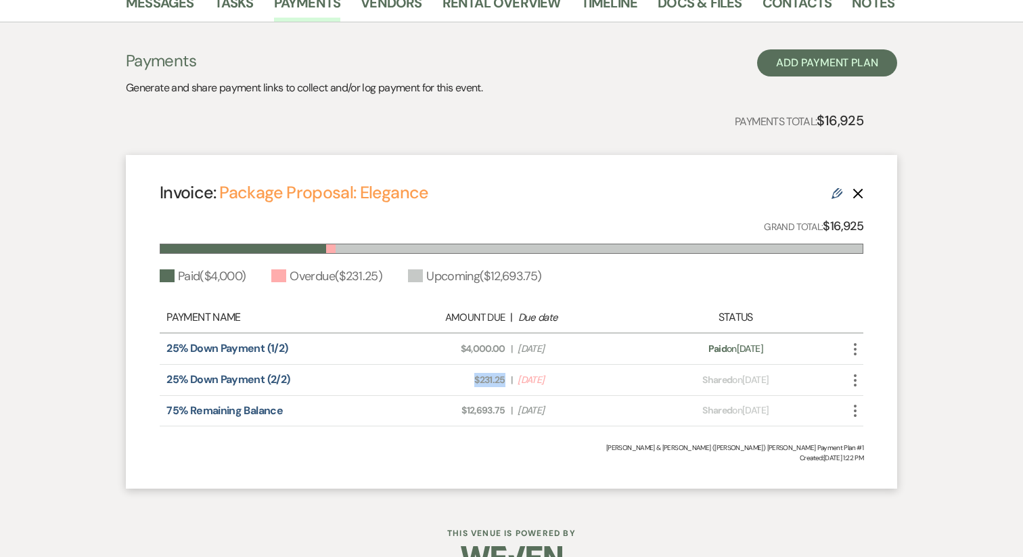
drag, startPoint x: 507, startPoint y: 348, endPoint x: 470, endPoint y: 349, distance: 37.2
click at [470, 373] on div "Amount Due: $231.25 | Due Date Jul 23, 2025" at bounding box center [512, 380] width 276 height 14
copy span "$231.25"
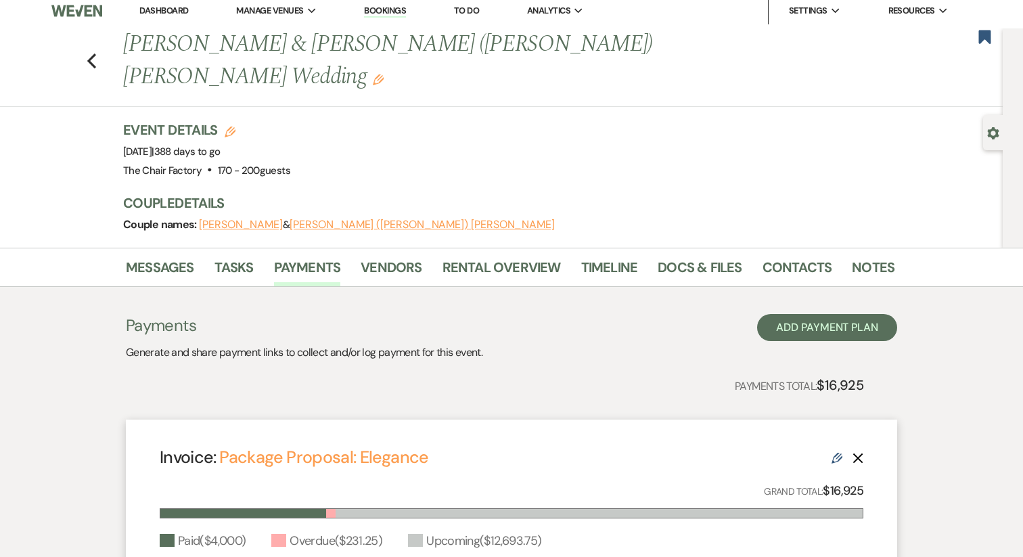
scroll to position [0, 0]
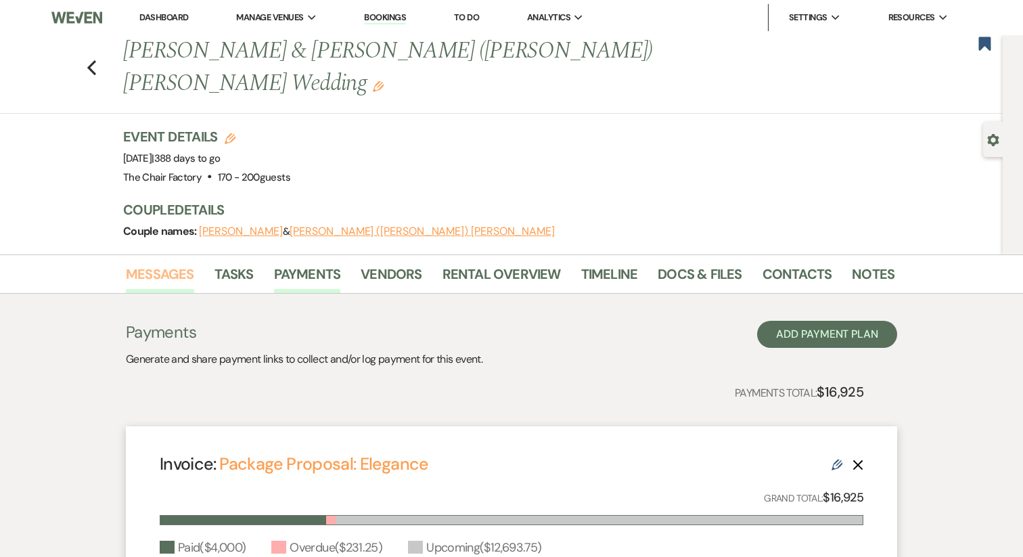
click at [152, 263] on link "Messages" at bounding box center [160, 278] width 68 height 30
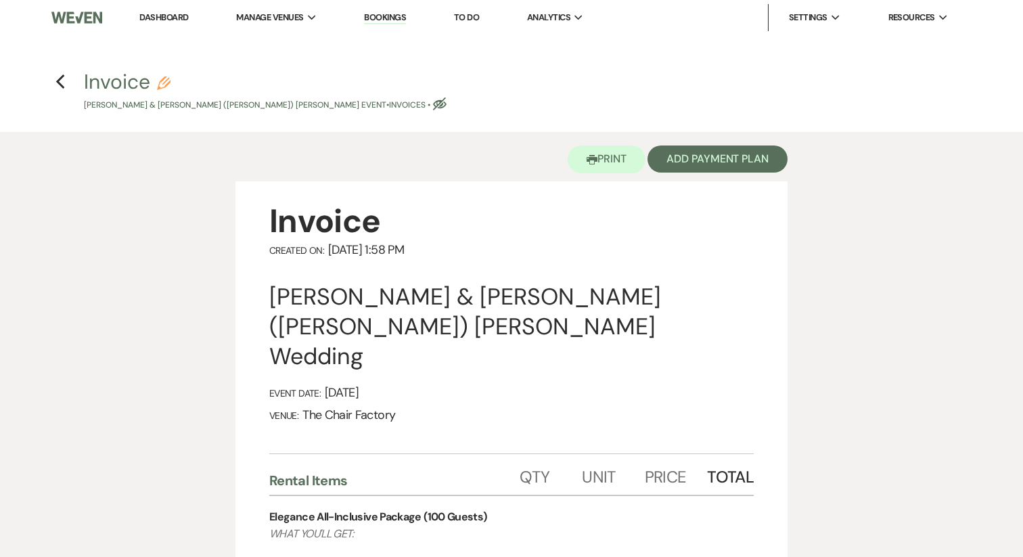
click at [68, 83] on h4 "Previous Invoice Pencil Kiersten Geis & Alexander (Alex) Strawley's Event • Inv…" at bounding box center [511, 90] width 974 height 44
click at [59, 82] on icon "Previous" at bounding box center [60, 82] width 10 height 16
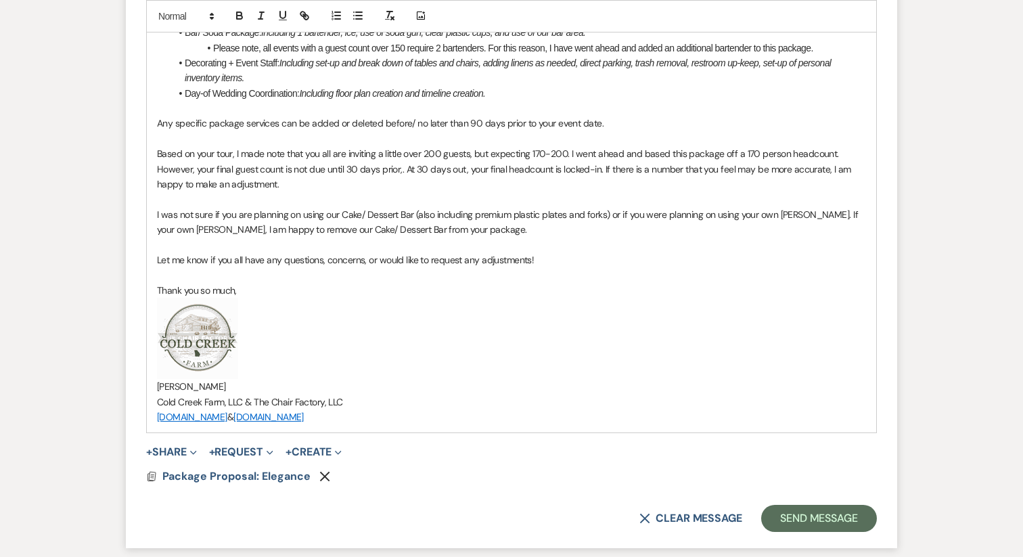
scroll to position [1257, 0]
click at [171, 446] on button "+ Share Expand" at bounding box center [171, 451] width 51 height 11
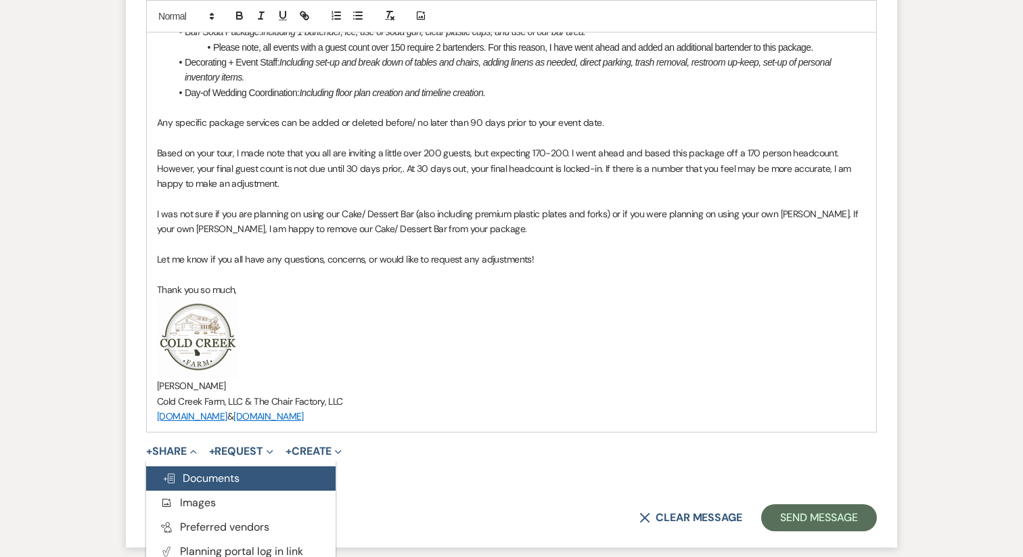
click at [194, 471] on span "Doc Upload Documents" at bounding box center [200, 478] width 77 height 14
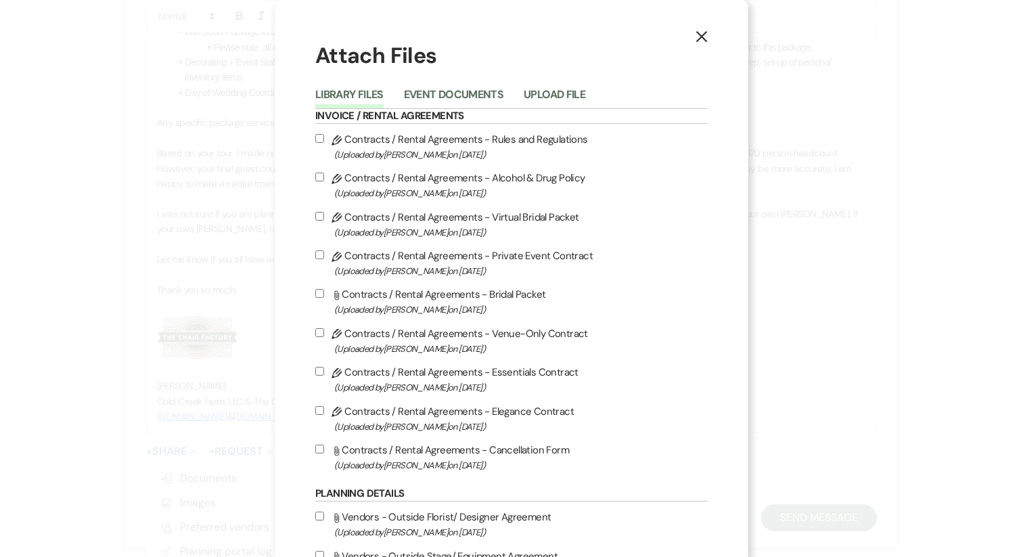
click at [464, 78] on div "Attach Files Library Files Event Documents Upload File Invoice / Rental Agreeme…" at bounding box center [511, 520] width 392 height 958
click at [463, 84] on div "Library Files Event Documents Upload File" at bounding box center [511, 95] width 392 height 28
click at [461, 95] on button "Event Documents" at bounding box center [453, 98] width 99 height 19
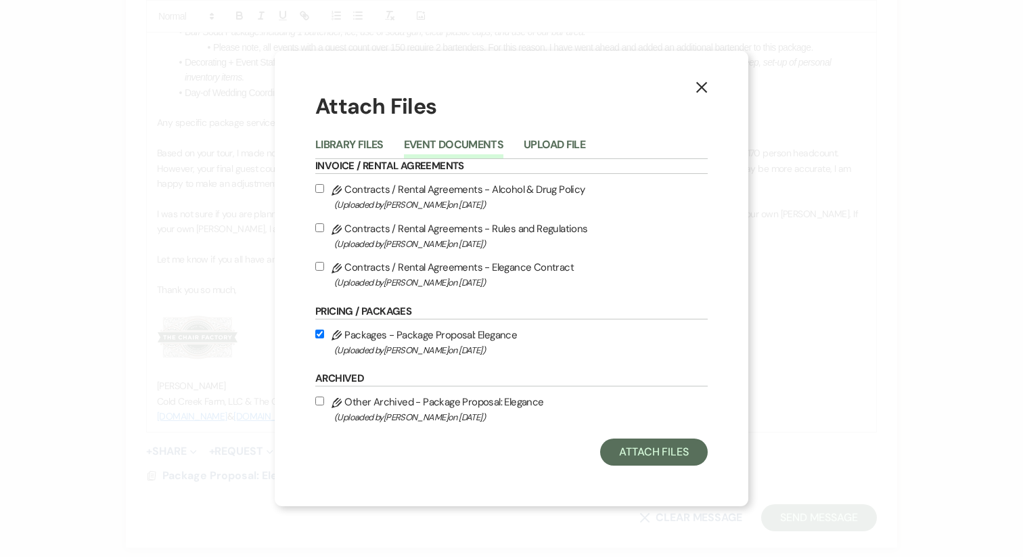
click at [375, 267] on label "Pencil Contracts / Rental Agreements - Elegance Contract (Uploaded by Katie Gat…" at bounding box center [511, 275] width 392 height 32
click at [324, 267] on input "Pencil Contracts / Rental Agreements - Elegance Contract (Uploaded by Katie Gat…" at bounding box center [319, 266] width 9 height 9
checkbox input "true"
click at [375, 236] on span "(Uploaded by Katie Gatlin on Sep 16th, 2025 )" at bounding box center [521, 244] width 374 height 16
click at [324, 232] on input "Pencil Contracts / Rental Agreements - Rules and Regulations (Uploaded by Katie…" at bounding box center [319, 227] width 9 height 9
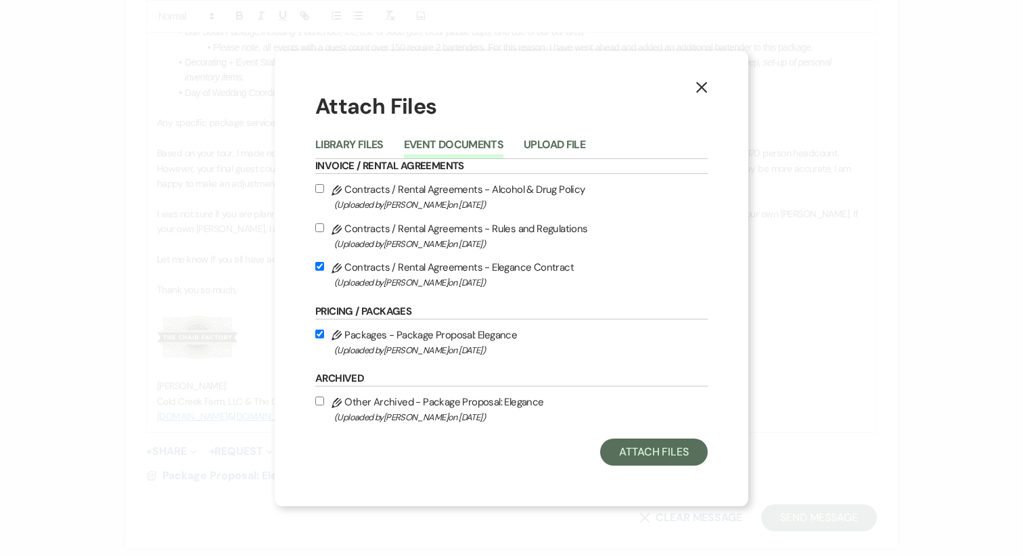
checkbox input "true"
click at [380, 193] on label "Pencil Contracts / Rental Agreements - Alcohol & Drug Policy (Uploaded by Katie…" at bounding box center [511, 197] width 392 height 32
click at [324, 193] on input "Pencil Contracts / Rental Agreements - Alcohol & Drug Policy (Uploaded by Katie…" at bounding box center [319, 188] width 9 height 9
checkbox input "true"
click at [649, 458] on button "Attach Files" at bounding box center [654, 452] width 108 height 27
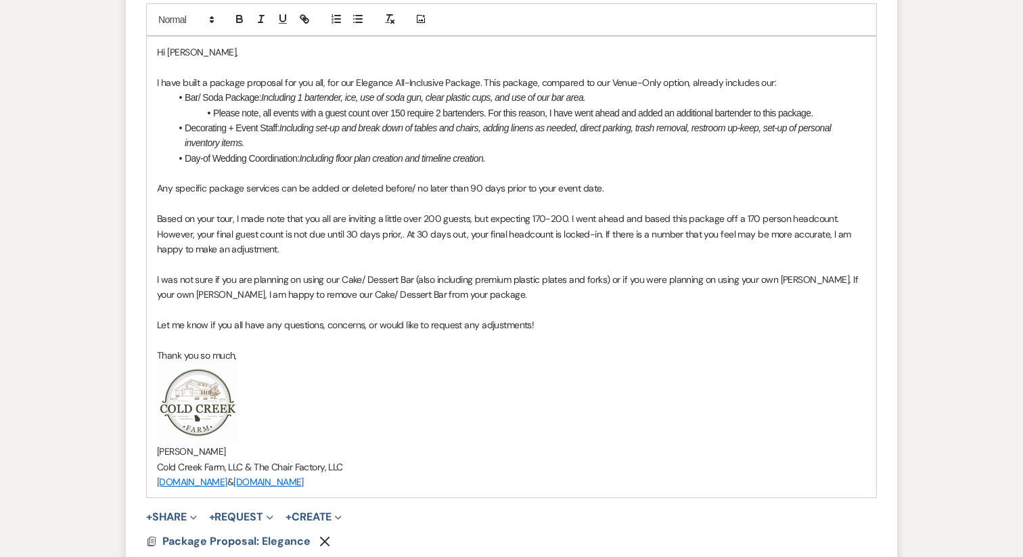
scroll to position [1193, 0]
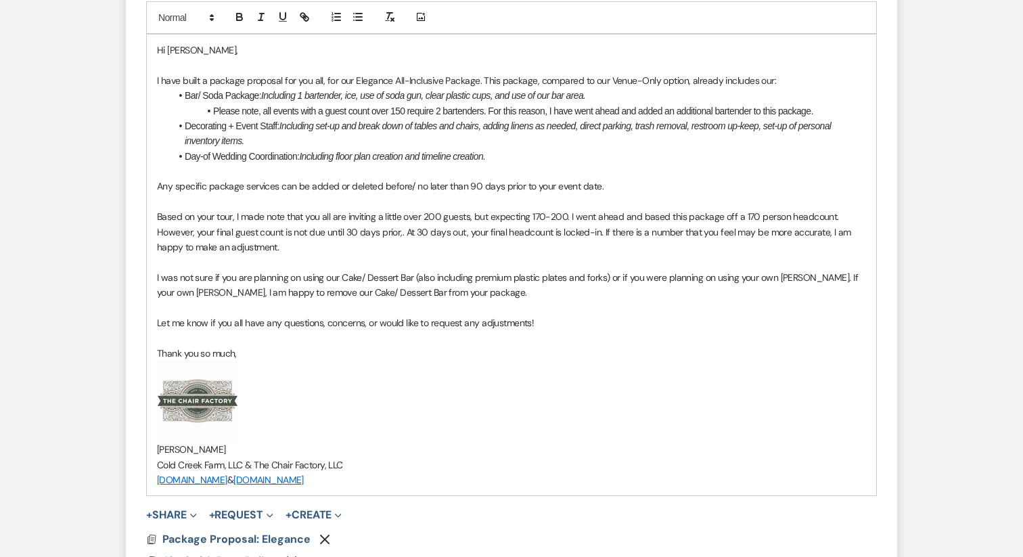
click at [390, 300] on p at bounding box center [511, 307] width 709 height 15
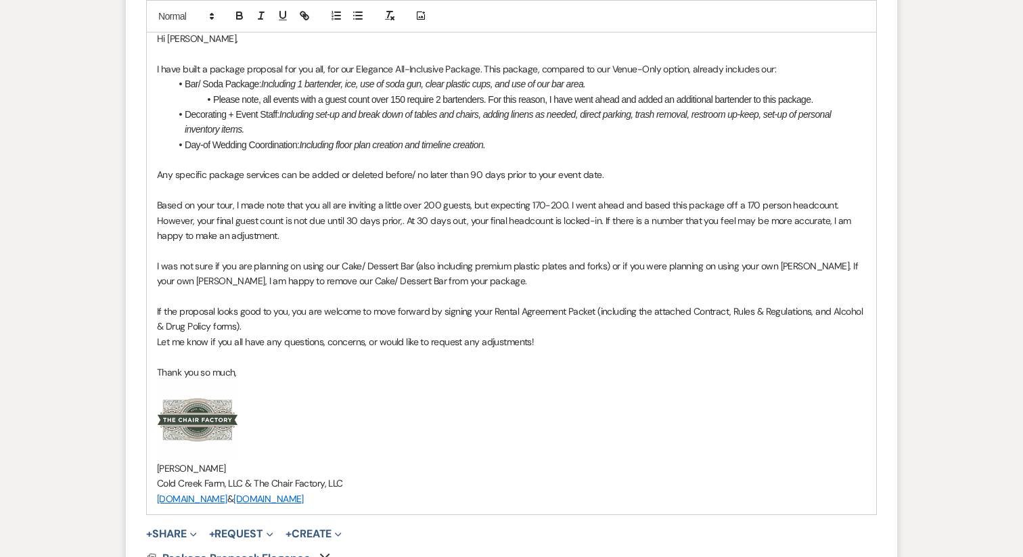
scroll to position [1198, 0]
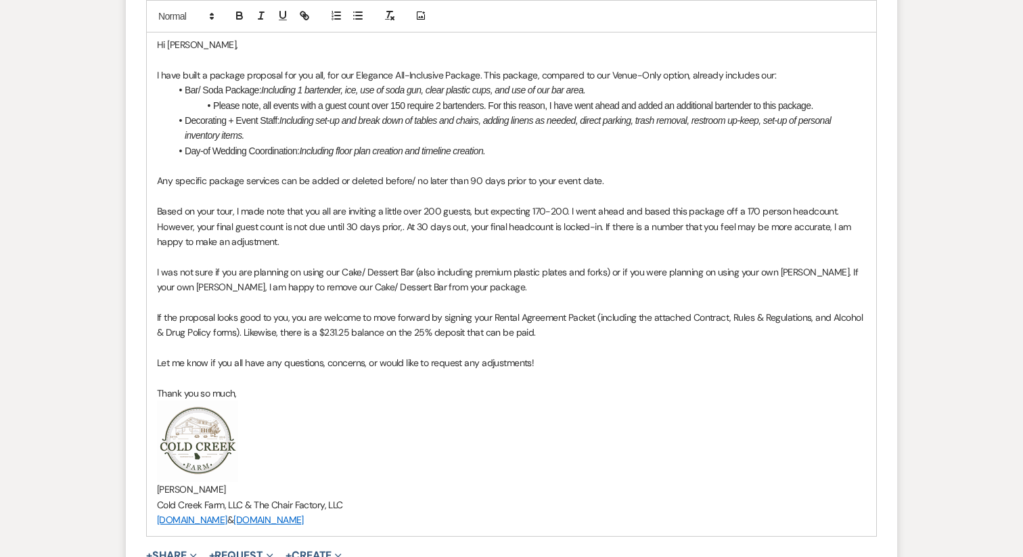
click at [467, 310] on p "If the proposal looks good to you, you are welcome to move forward by signing y…" at bounding box center [511, 325] width 709 height 30
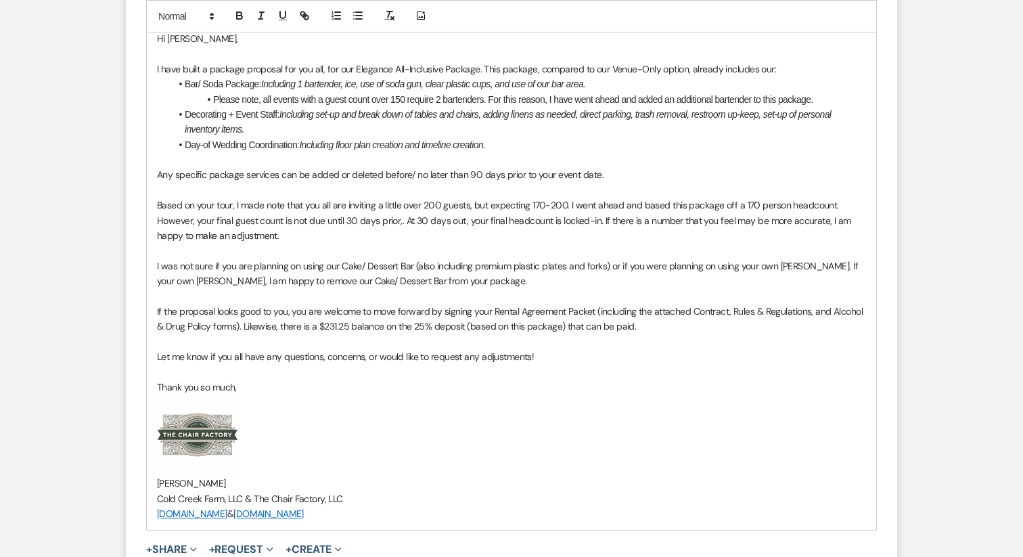
scroll to position [1208, 0]
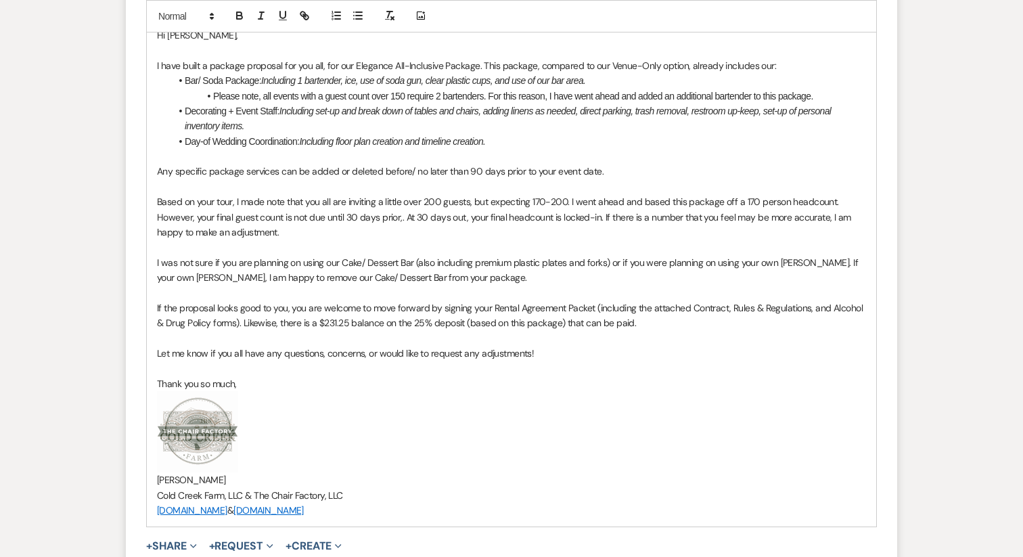
click at [180, 300] on p "If the proposal looks good to you, you are welcome to move forward by signing y…" at bounding box center [511, 315] width 709 height 30
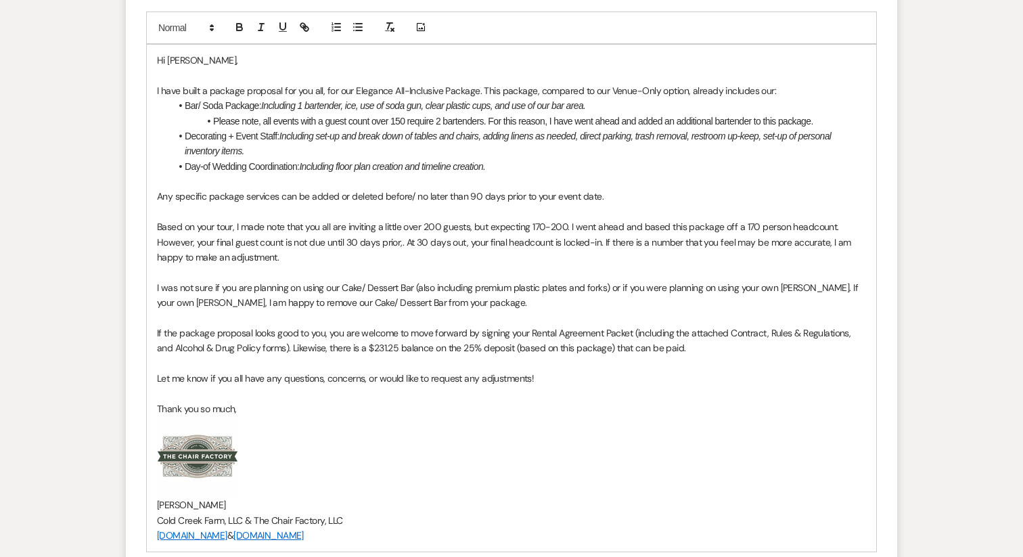
scroll to position [1188, 0]
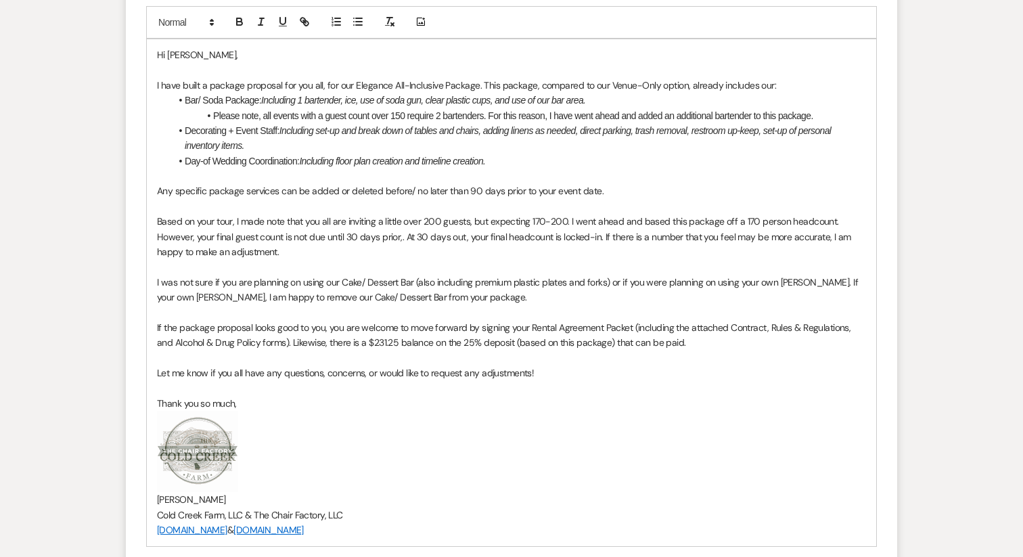
click at [686, 320] on p "If the package proposal looks good to you, you are welcome to move forward by s…" at bounding box center [511, 335] width 709 height 30
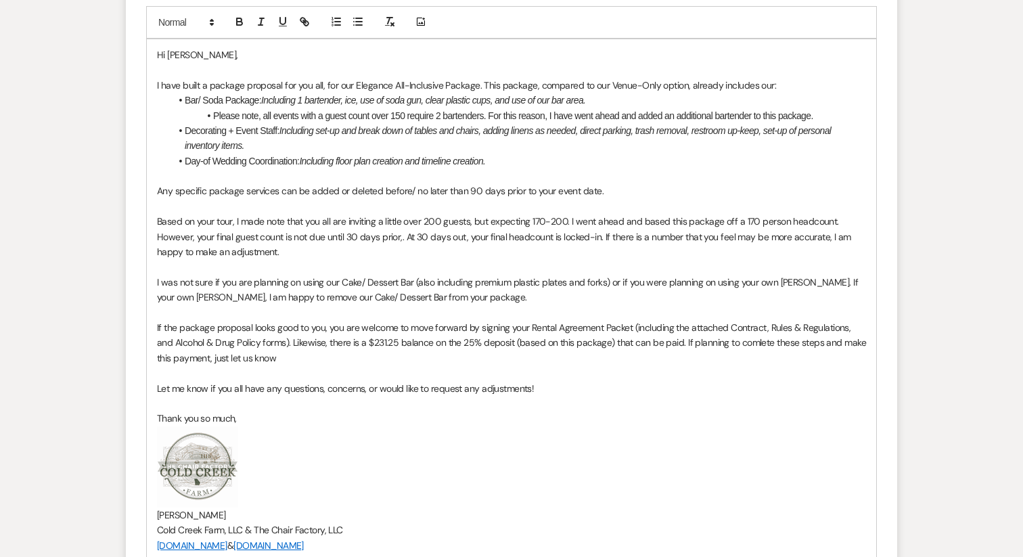
click at [733, 320] on p "If the package proposal looks good to you, you are welcome to move forward by s…" at bounding box center [511, 342] width 709 height 45
click at [740, 320] on p "If the package proposal looks good to you, you are welcome to move forward by s…" at bounding box center [511, 342] width 709 height 45
click at [298, 325] on p "If the package proposal looks good to you, you are welcome to move forward by s…" at bounding box center [511, 342] width 709 height 45
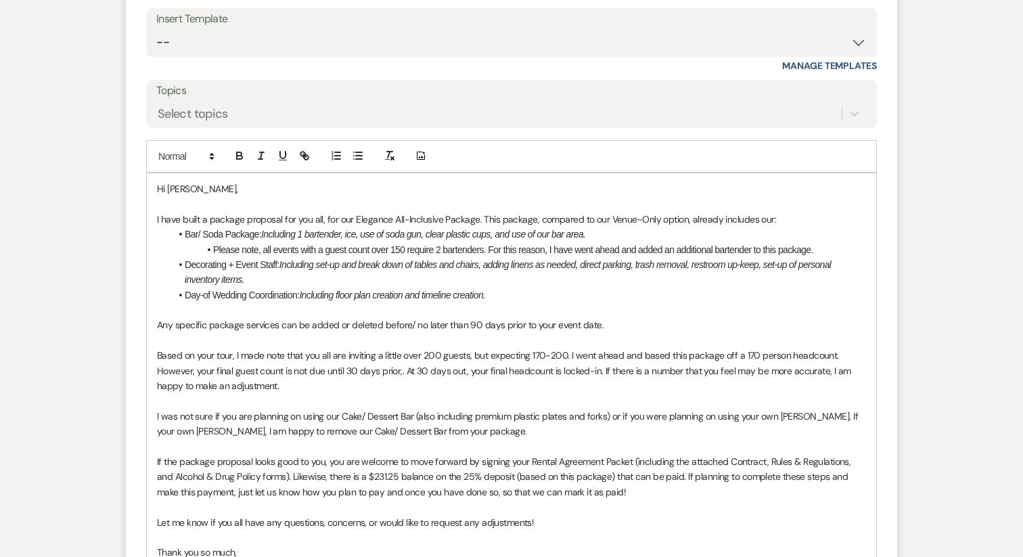
scroll to position [1054, 0]
drag, startPoint x: 355, startPoint y: 188, endPoint x: 475, endPoint y: 184, distance: 119.8
click at [475, 212] on p "I have built a package proposal for you all, for our Elegance All-Inclusive Pac…" at bounding box center [511, 219] width 709 height 15
click at [237, 156] on icon "button" at bounding box center [239, 157] width 5 height 3
click at [283, 150] on icon "button" at bounding box center [283, 156] width 12 height 12
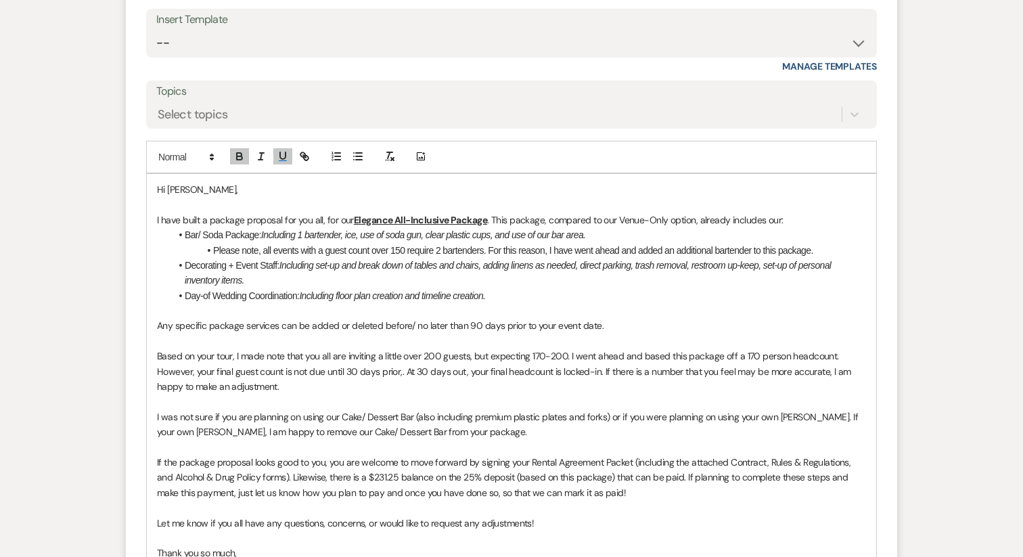
click at [357, 290] on em "Including floor plan creation and timeline creation." at bounding box center [392, 295] width 186 height 11
click at [667, 212] on p "I have built a package proposal for you all, for our Elegance All-Inclusive Pac…" at bounding box center [511, 219] width 709 height 15
click at [719, 212] on p "I have built a package proposal for you all, for our Elegance All-Inclusive Pac…" at bounding box center [511, 219] width 709 height 15
click at [366, 243] on li "Please note, all events with a guest count over 150 require 2 bartenders. For t…" at bounding box center [519, 250] width 696 height 15
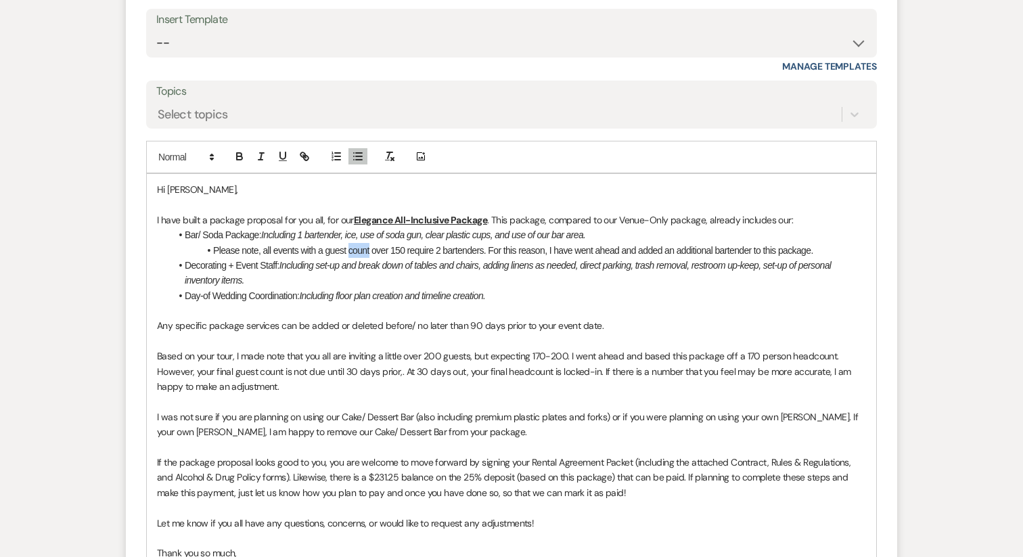
click at [366, 243] on li "Please note, all events with a guest count over 150 require 2 bartenders. For t…" at bounding box center [519, 250] width 696 height 15
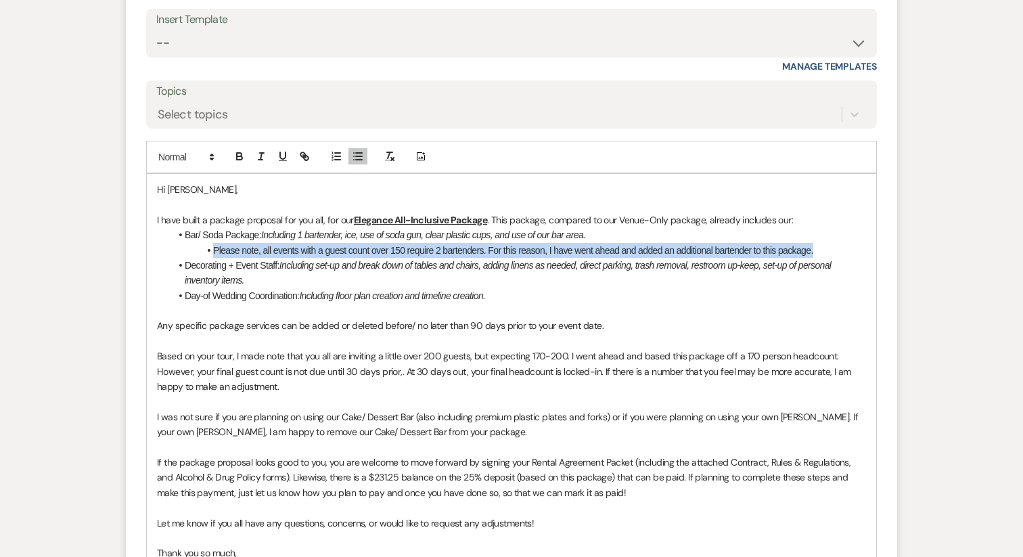
click at [366, 243] on li "Please note, all events with a guest count over 150 require 2 bartenders. For t…" at bounding box center [519, 250] width 696 height 15
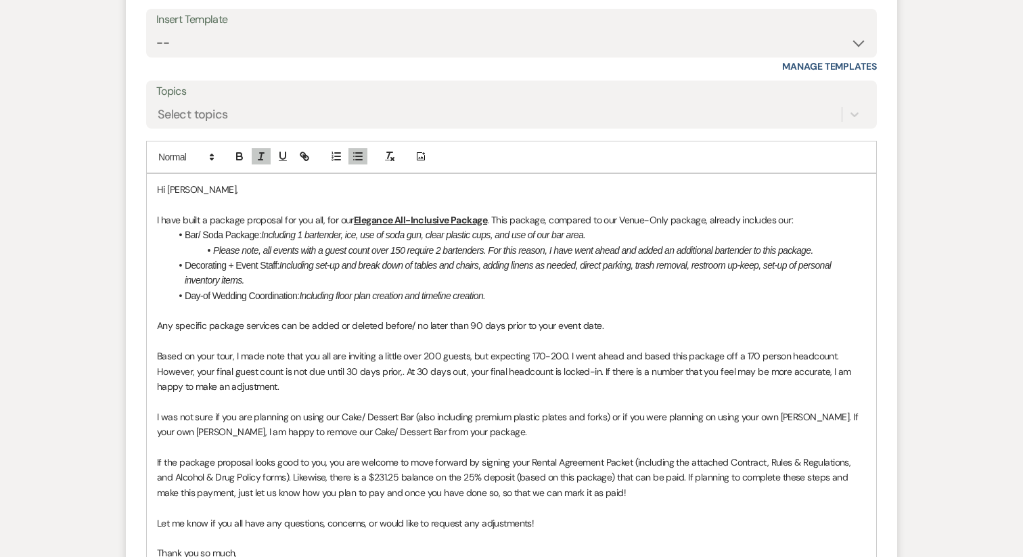
click at [296, 288] on li "Day-of Wedding Coordination: Including floor plan creation and timeline creatio…" at bounding box center [519, 295] width 696 height 15
click at [254, 243] on li "Please note, all events with a guest count over 150 require 2 bartenders. For t…" at bounding box center [519, 250] width 696 height 15
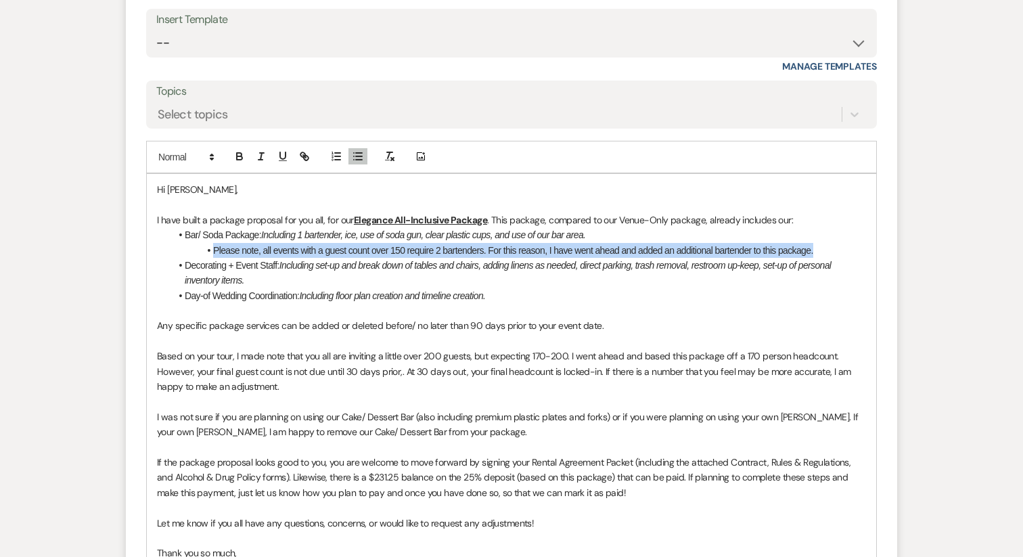
click at [254, 243] on li "Please note, all events with a guest count over 150 require 2 bartenders. For t…" at bounding box center [519, 250] width 696 height 15
click at [281, 150] on icon "button" at bounding box center [283, 156] width 12 height 12
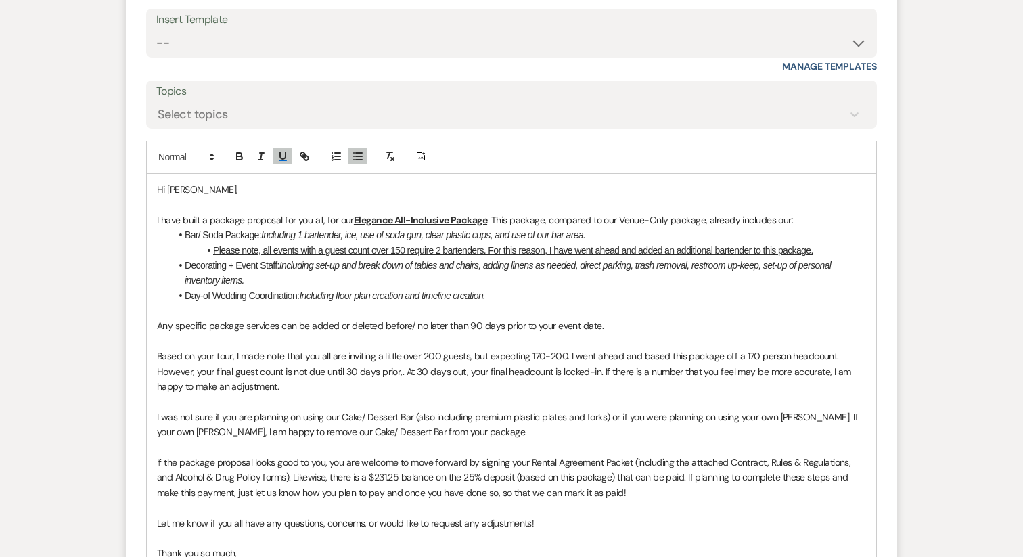
click at [326, 290] on em "Including floor plan creation and timeline creation." at bounding box center [392, 295] width 186 height 11
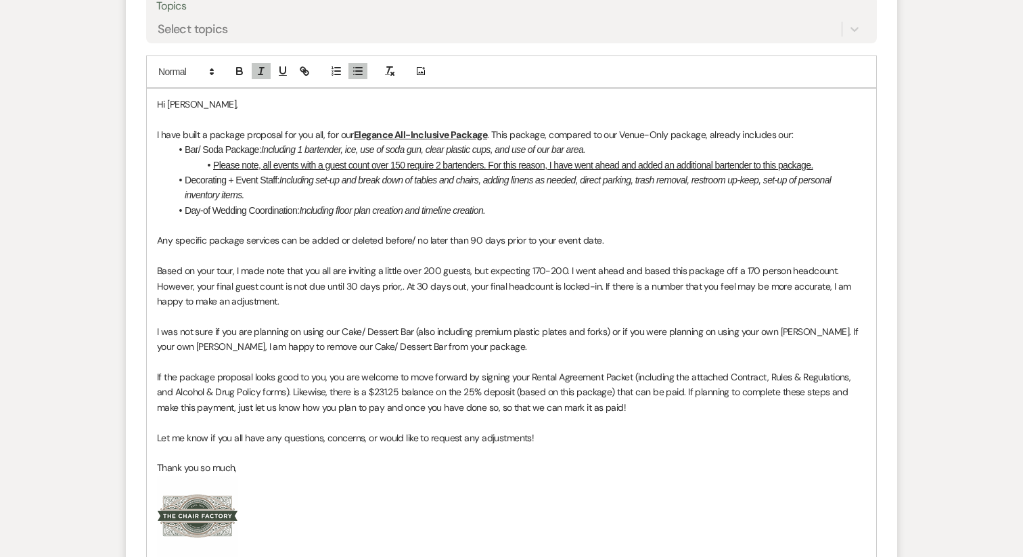
scroll to position [1146, 0]
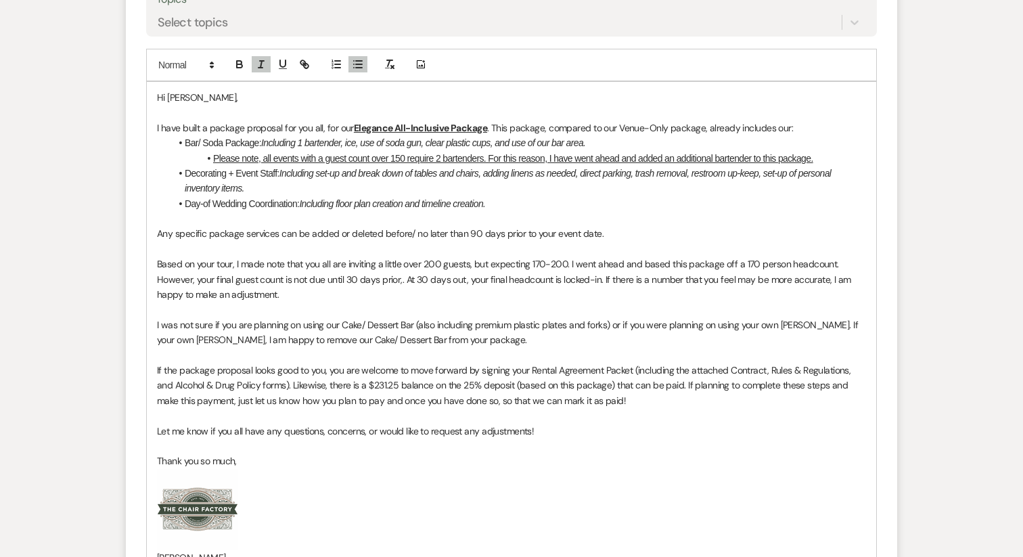
click at [403, 256] on p "Based on your tour, I made note that you all are inviting a little over 200 gue…" at bounding box center [511, 278] width 709 height 45
click at [600, 256] on p "Based on your tour, I made note that you all are inviting a little over 200 gue…" at bounding box center [511, 278] width 709 height 45
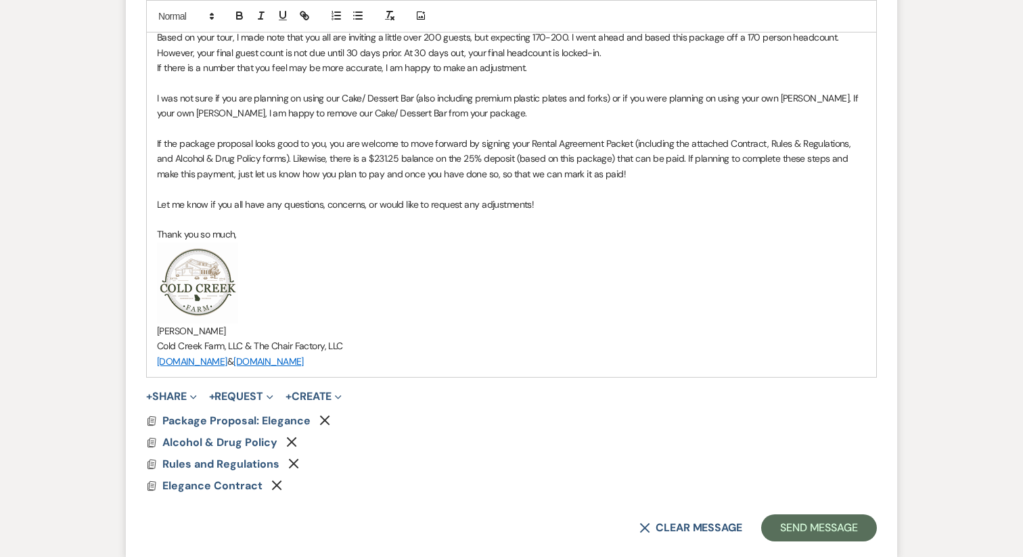
scroll to position [1374, 0]
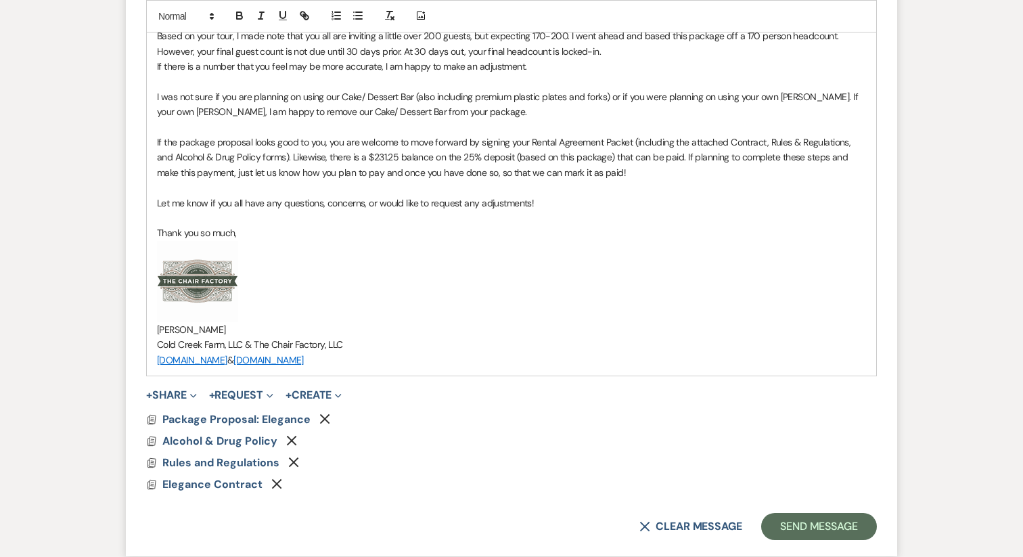
click at [442, 196] on p "Let me know if you all have any questions, concerns, or would like to request a…" at bounding box center [511, 203] width 709 height 15
click at [784, 513] on button "Send Message" at bounding box center [819, 526] width 116 height 27
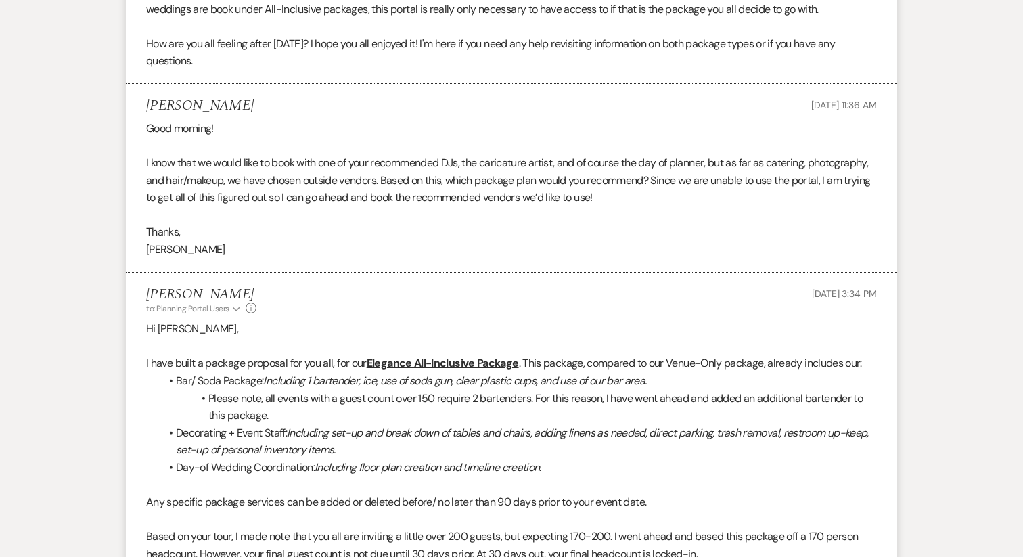
scroll to position [650, 0]
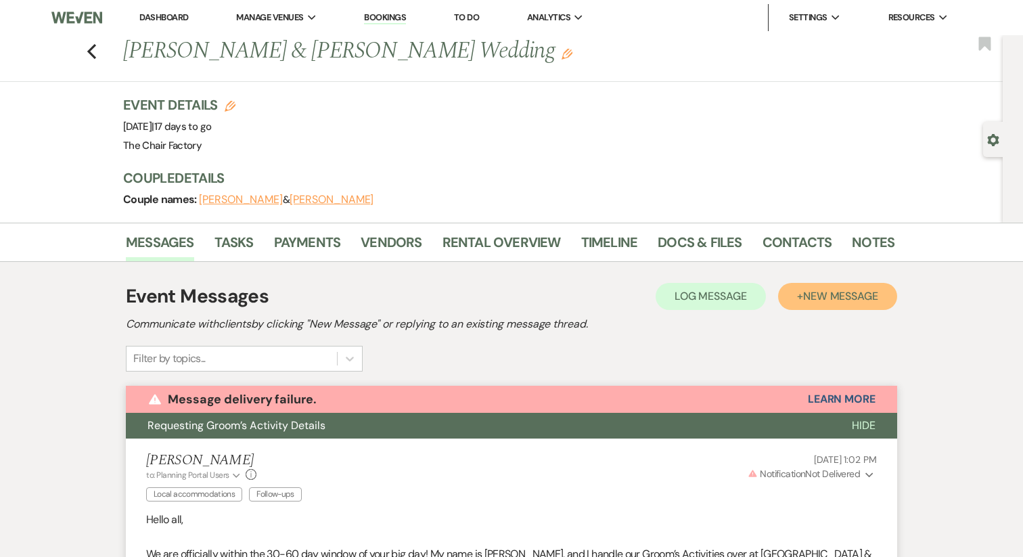
click at [813, 297] on span "New Message" at bounding box center [840, 296] width 75 height 14
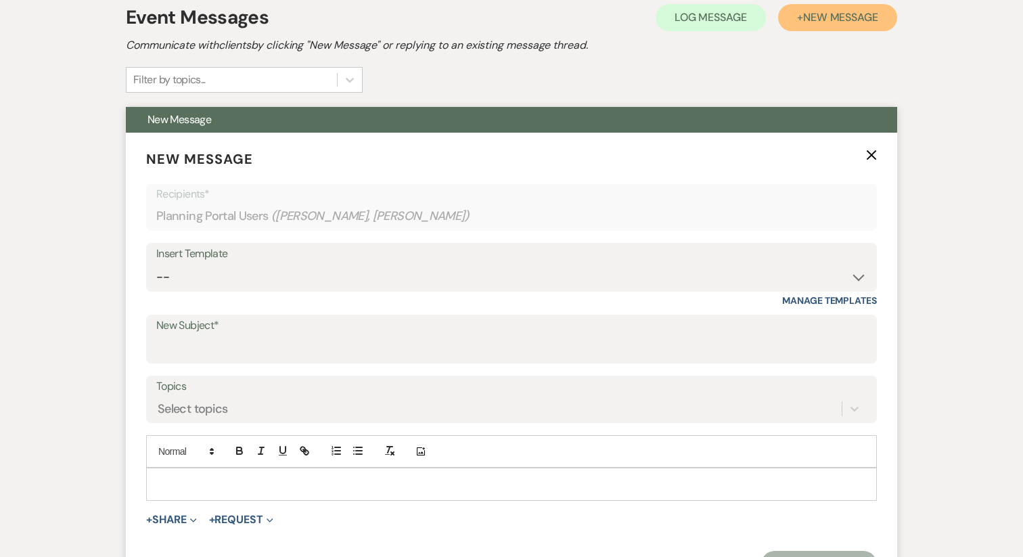
scroll to position [283, 0]
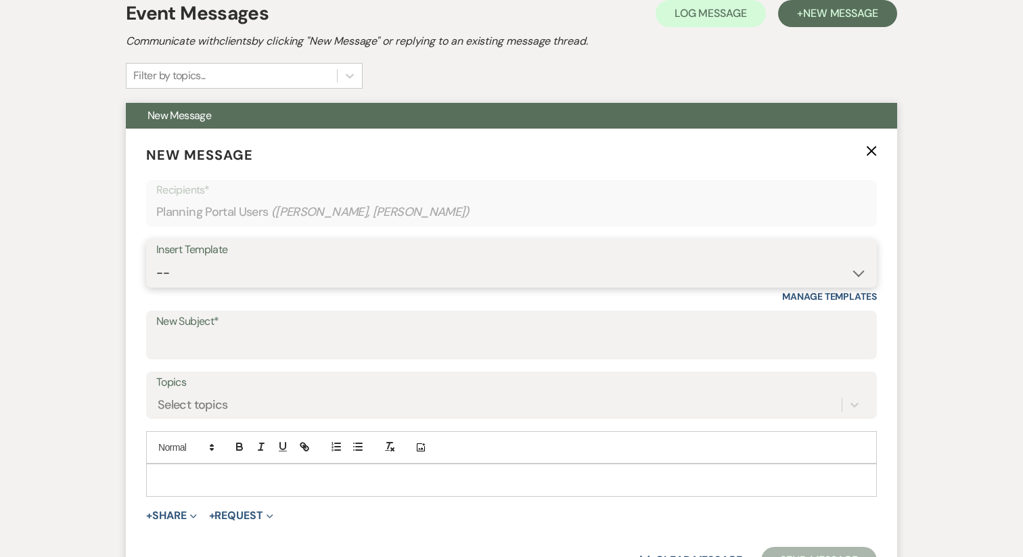
click at [230, 278] on select "-- Week of Reminders Getting You Booked - Groom's Activity Top Golf E-Gift Card…" at bounding box center [511, 273] width 711 height 26
select select "5676"
type input "Your Groom's Activity Has Been Booked... Details Inside!"
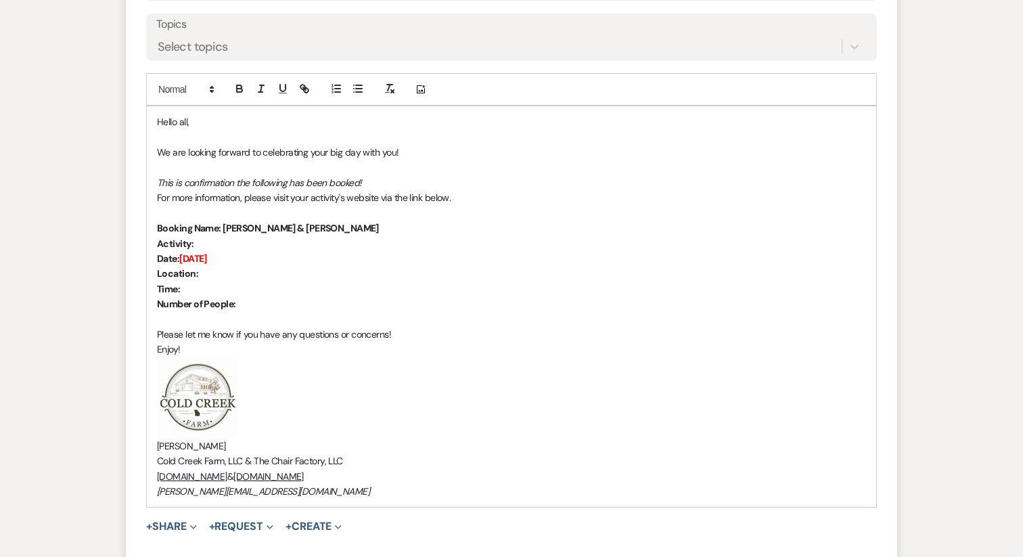
scroll to position [656, 0]
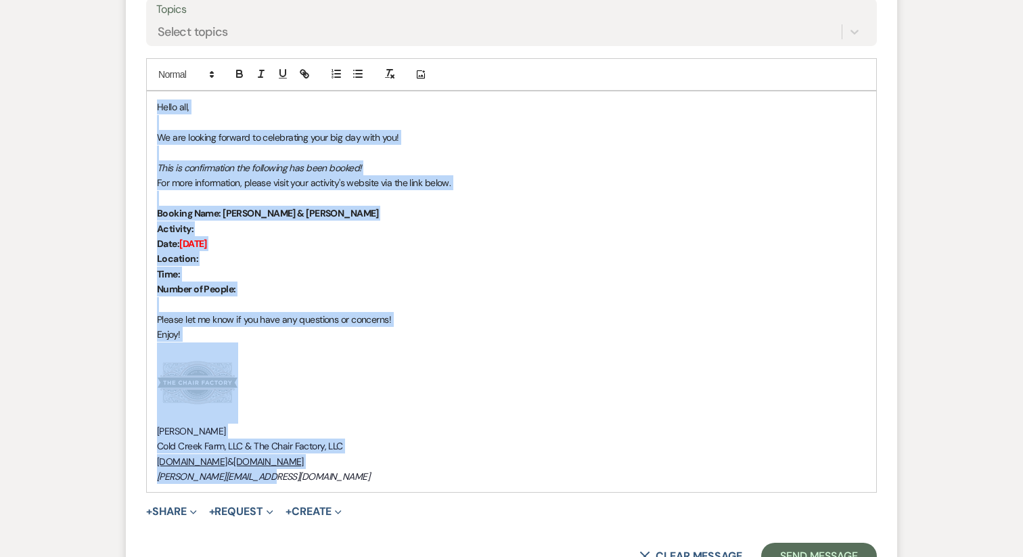
drag, startPoint x: 156, startPoint y: 110, endPoint x: 428, endPoint y: 480, distance: 459.8
click at [428, 480] on div "Hello all, We are looking forward to celebrating your big day with you! This is…" at bounding box center [511, 291] width 729 height 401
copy div "Hello all, We are looking forward to celebrating your big day with you! This is…"
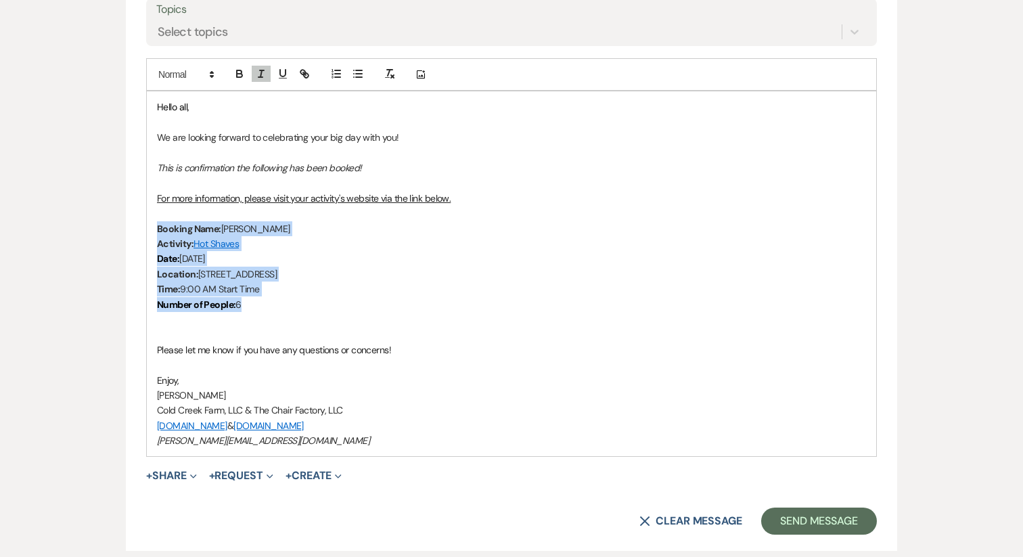
drag, startPoint x: 257, startPoint y: 303, endPoint x: 108, endPoint y: 227, distance: 167.1
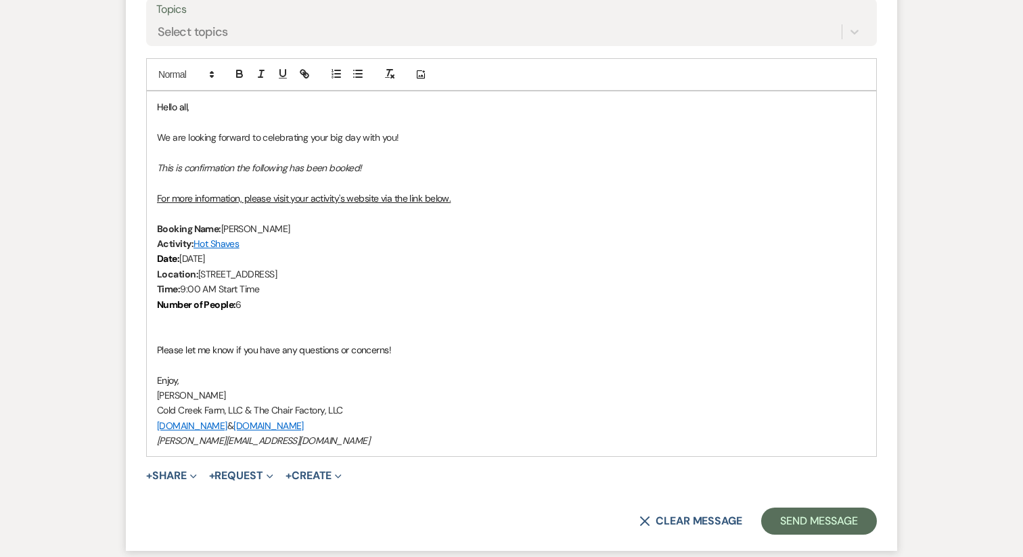
click at [263, 192] on u "For more information, please visit your activity's website via the link below." at bounding box center [304, 198] width 294 height 12
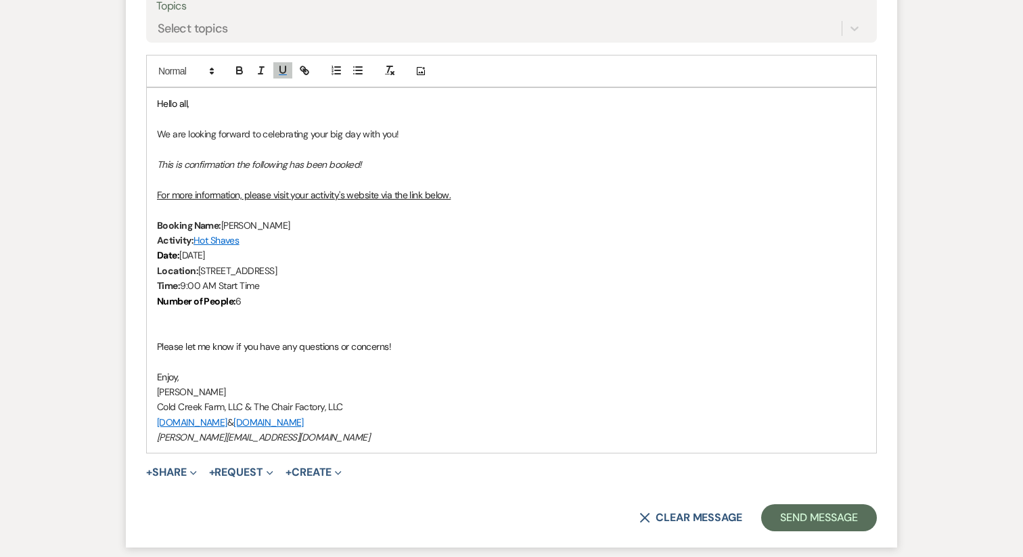
scroll to position [668, 0]
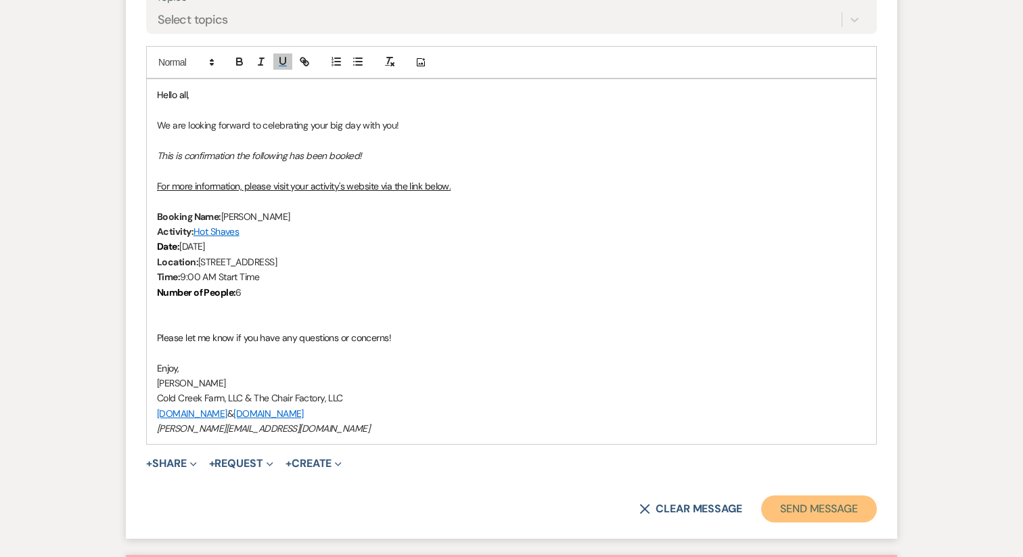
click at [782, 511] on button "Send Message" at bounding box center [819, 508] width 116 height 27
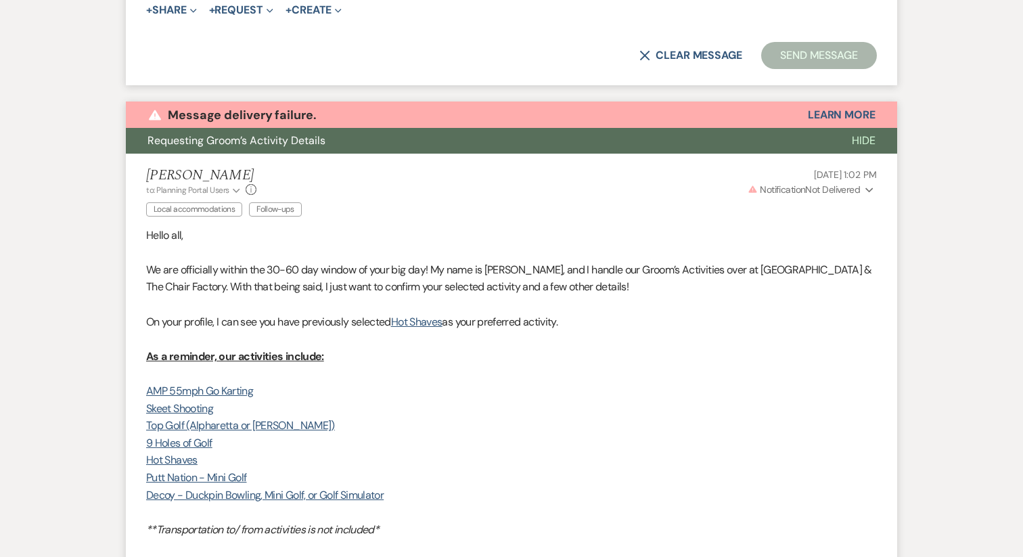
scroll to position [1132, 0]
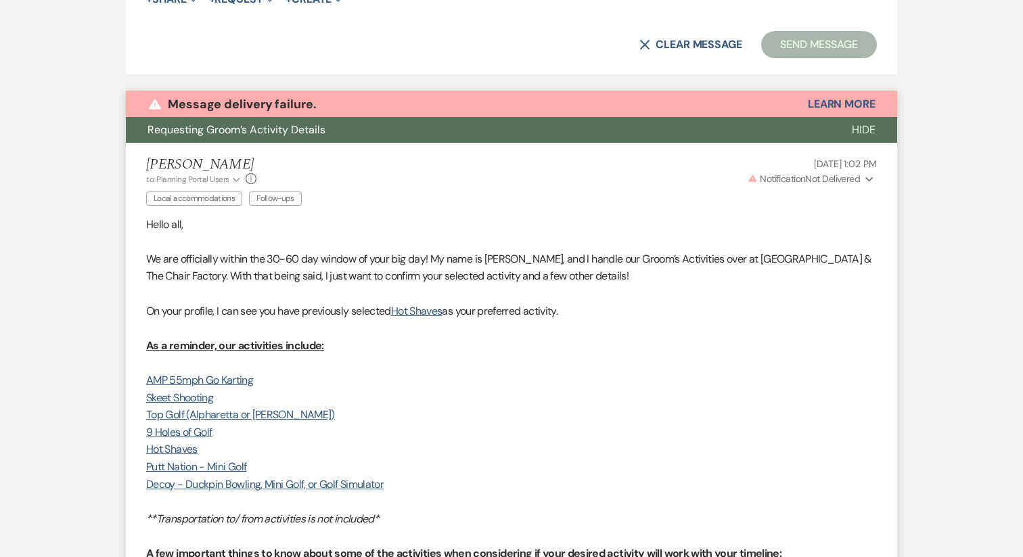
click at [856, 130] on span "Hide" at bounding box center [864, 129] width 24 height 14
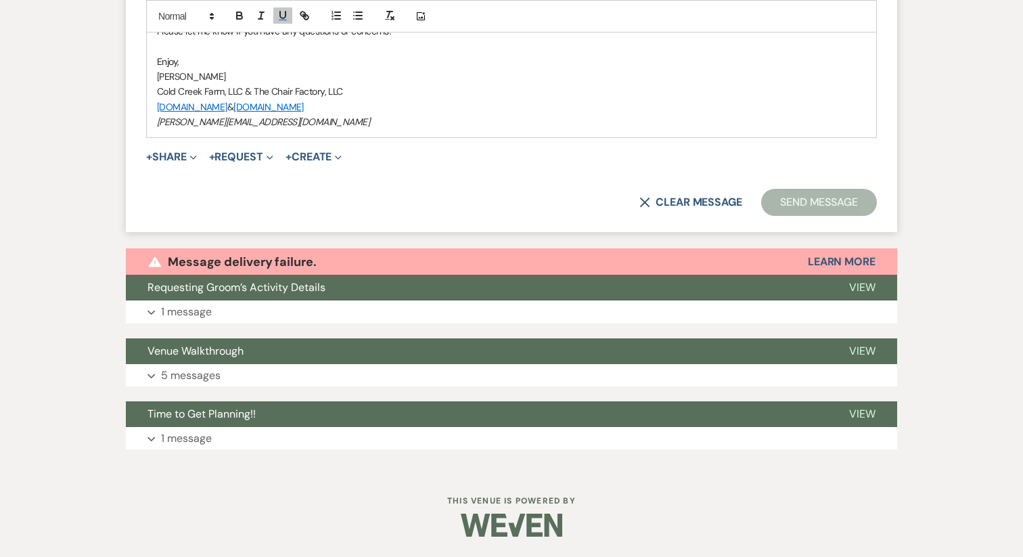
click at [826, 192] on button "Send Message" at bounding box center [819, 202] width 116 height 27
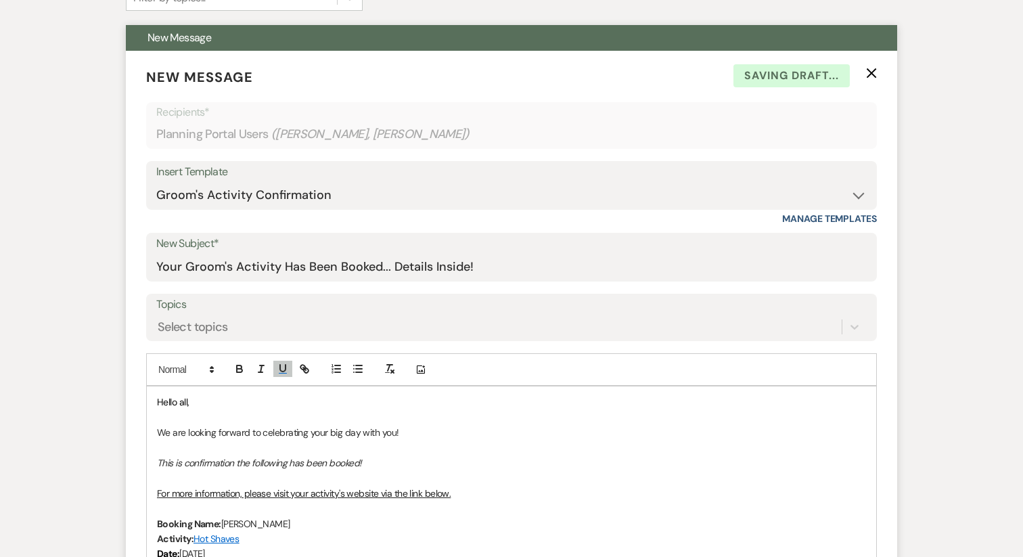
scroll to position [0, 0]
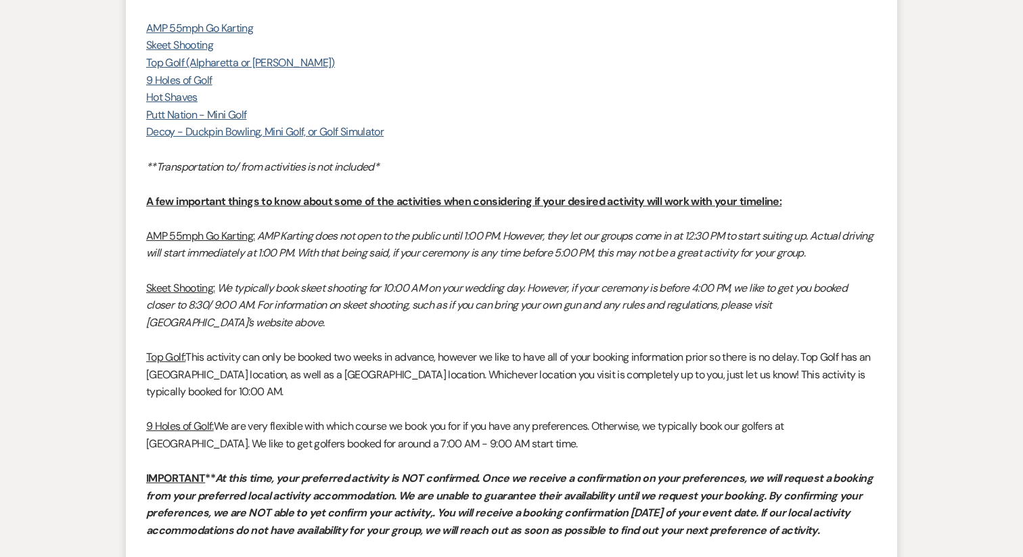
scroll to position [1610, 0]
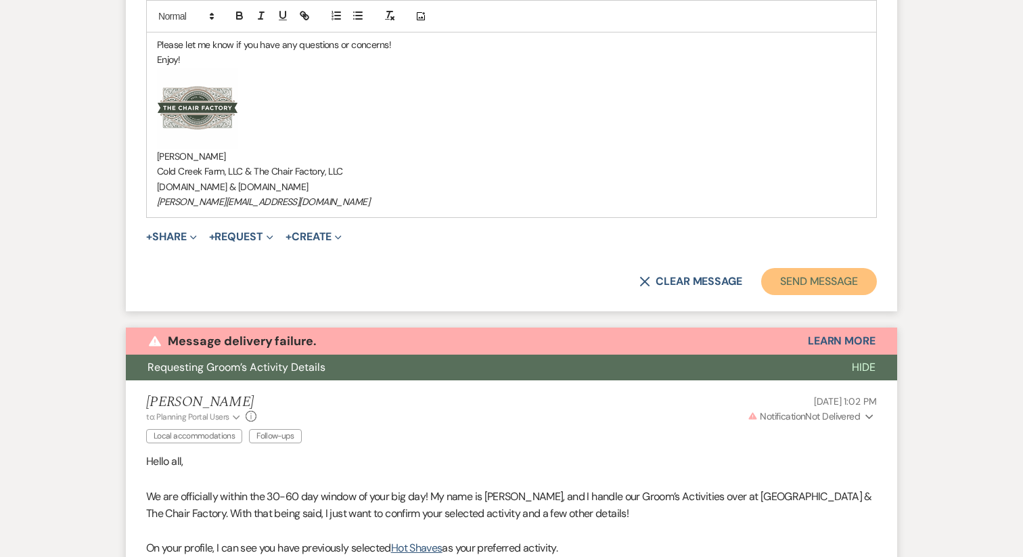
click at [838, 288] on button "Send Message" at bounding box center [819, 281] width 116 height 27
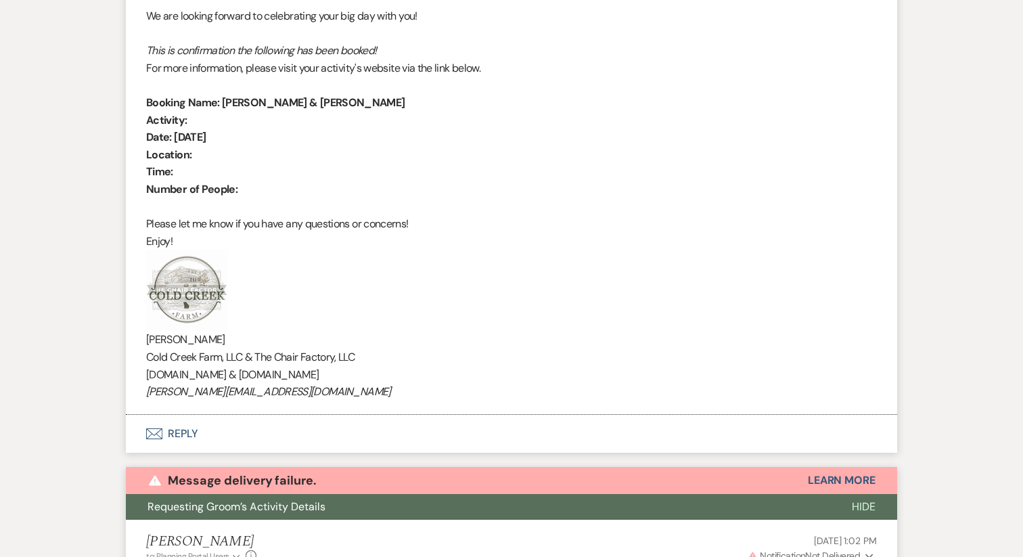
scroll to position [512, 0]
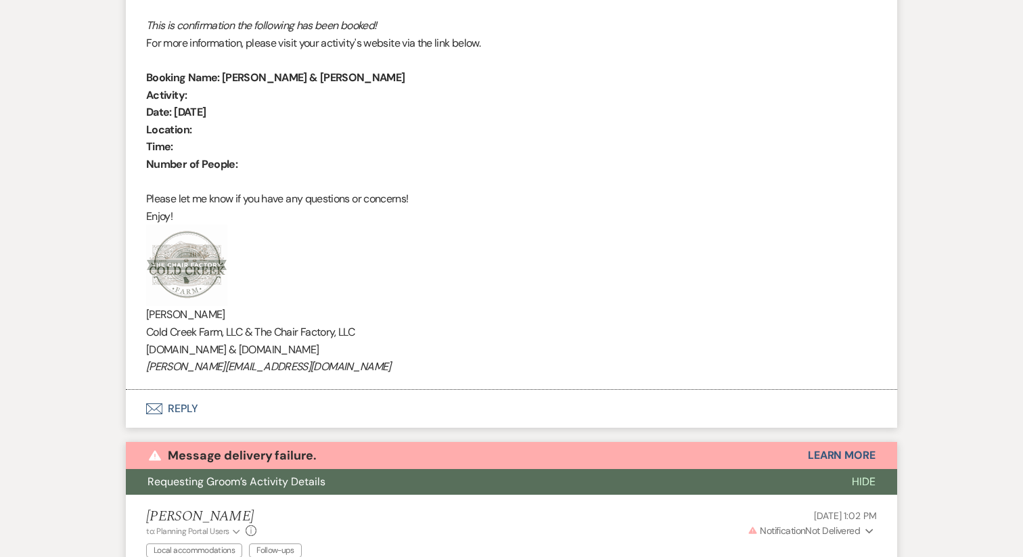
click at [177, 413] on button "Envelope Reply" at bounding box center [511, 409] width 771 height 38
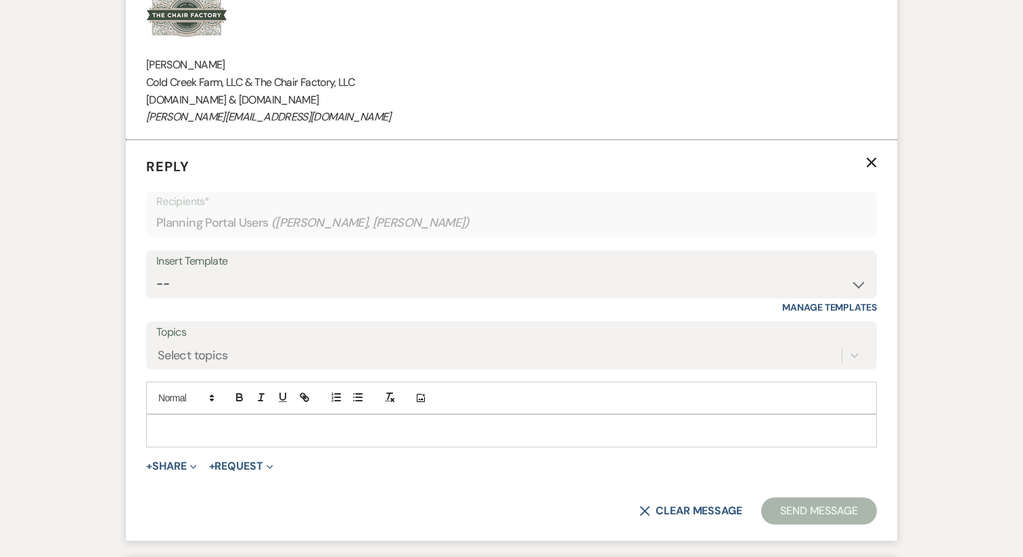
scroll to position [823, 0]
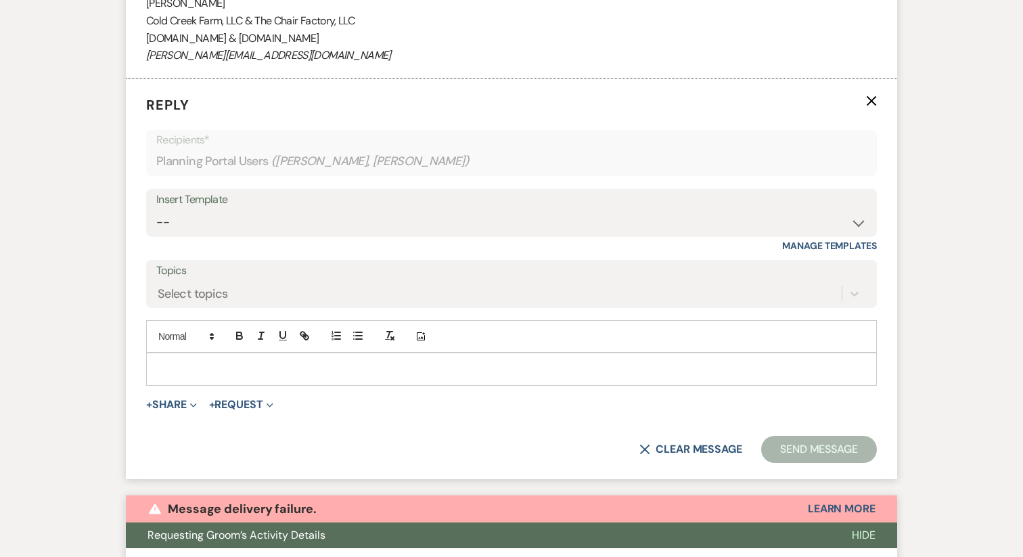
click at [242, 373] on p at bounding box center [511, 368] width 709 height 15
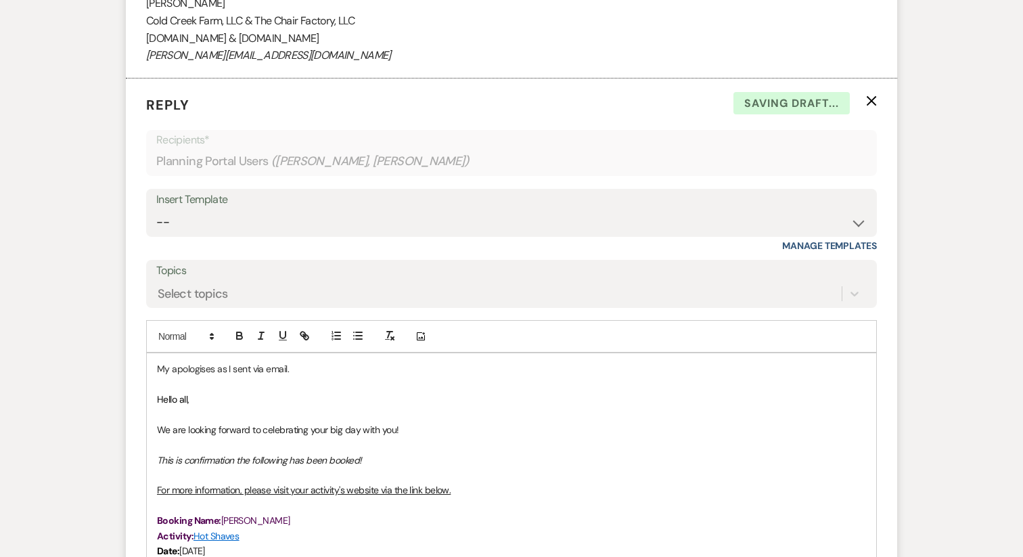
click at [196, 366] on p "My apologises as I sent via email." at bounding box center [511, 368] width 709 height 15
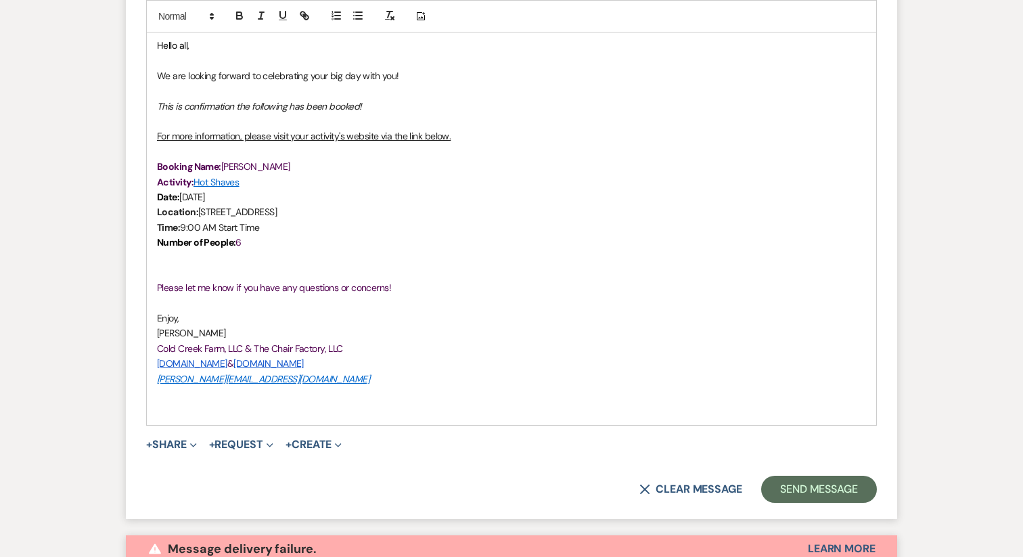
scroll to position [1178, 0]
click at [213, 413] on p at bounding box center [511, 407] width 709 height 15
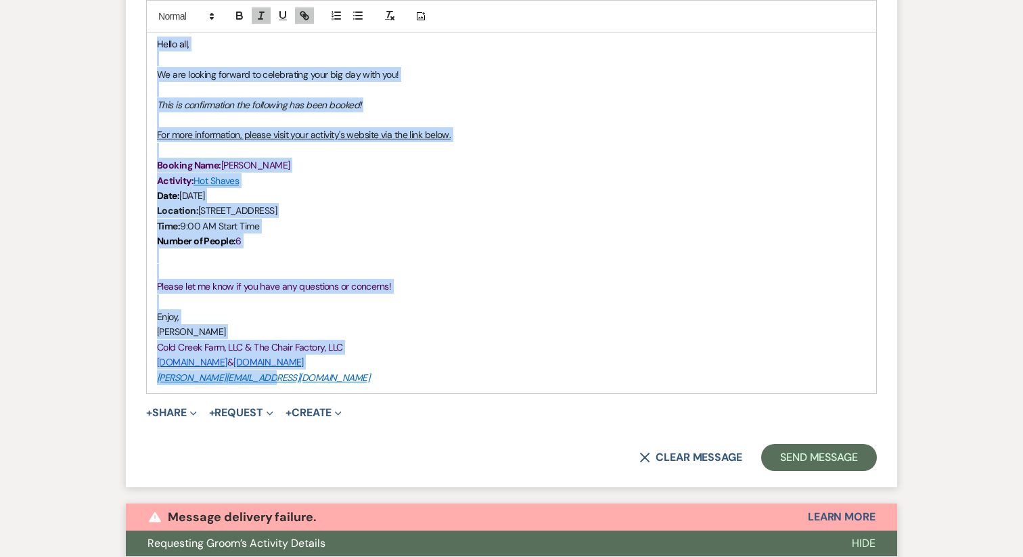
drag, startPoint x: 292, startPoint y: 382, endPoint x: 129, endPoint y: 39, distance: 379.0
click at [129, 39] on form "Reply X Draft saved! Recipients* Planning Portal Users ( [PERSON_NAME], [PERSON…" at bounding box center [511, 105] width 771 height 764
click at [388, 18] on icon "button" at bounding box center [390, 15] width 12 height 12
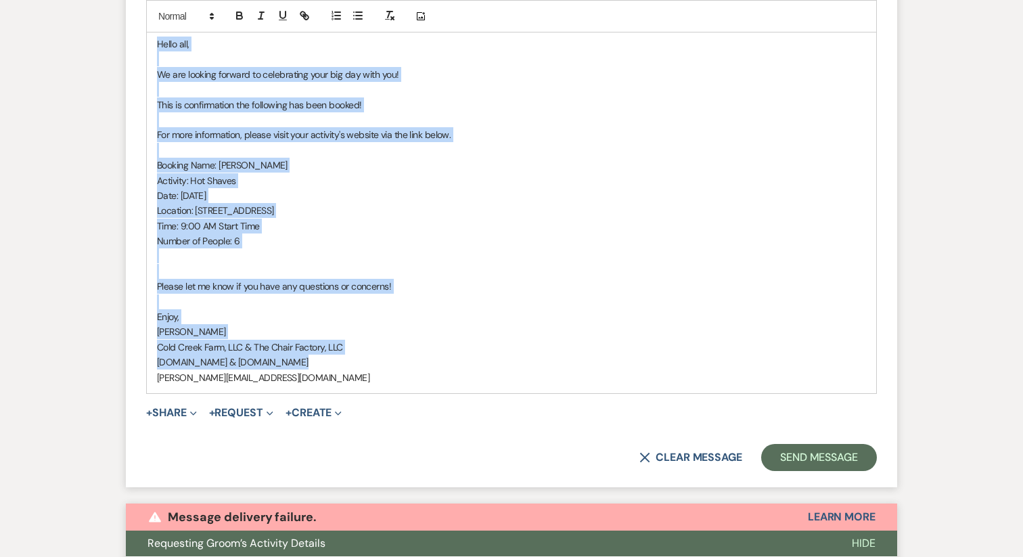
click at [217, 210] on p "Location: [STREET_ADDRESS]" at bounding box center [511, 210] width 709 height 15
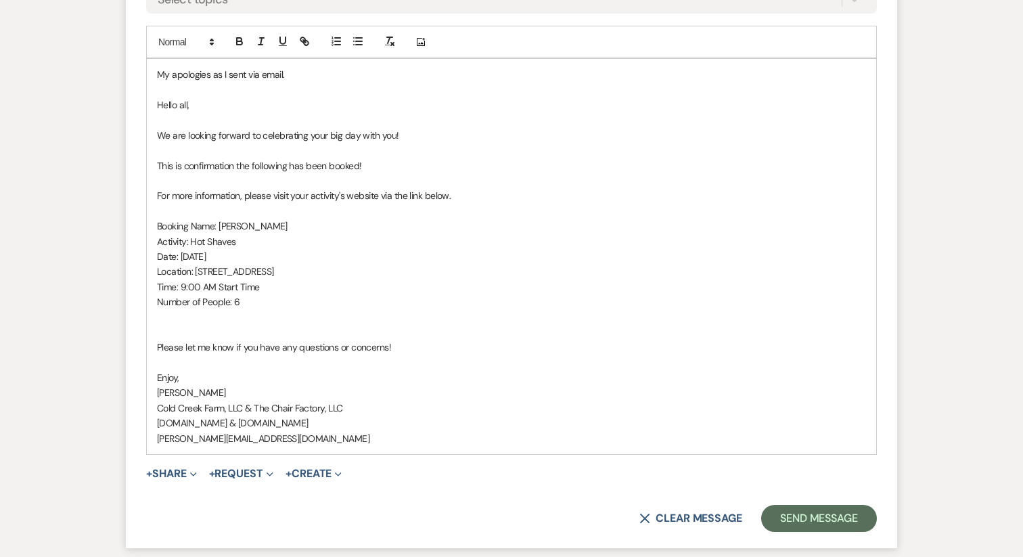
scroll to position [1113, 0]
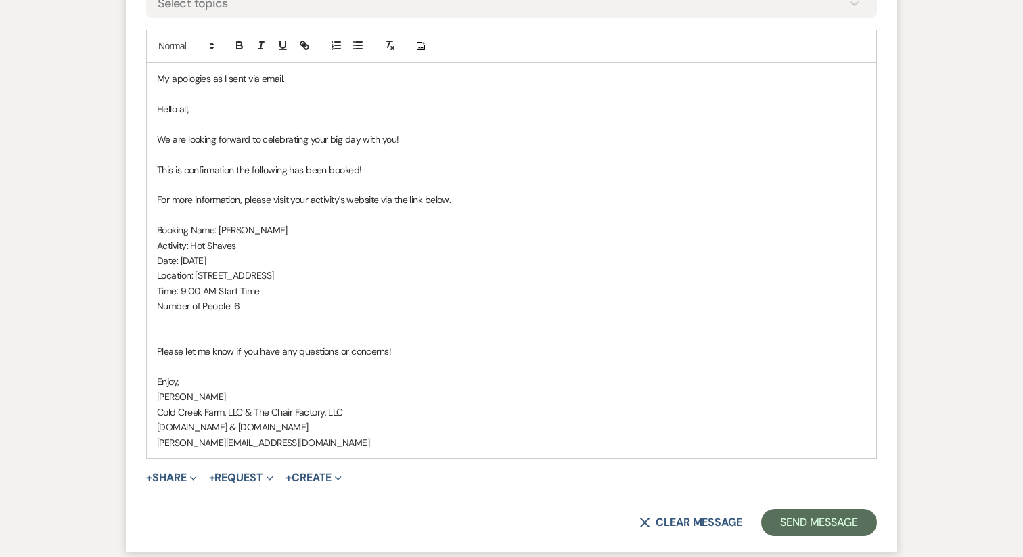
click at [196, 335] on p at bounding box center [511, 336] width 709 height 15
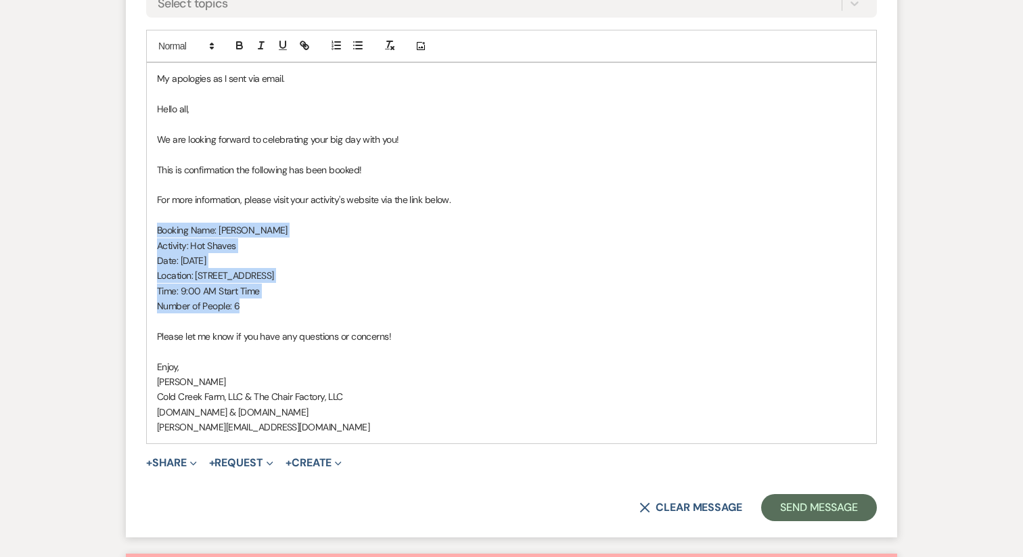
drag, startPoint x: 261, startPoint y: 302, endPoint x: 118, endPoint y: 224, distance: 162.6
click at [118, 224] on div "Messages Tasks Payments Vendors Rental Overview Timeline Docs & Files Contacts …" at bounding box center [511, 562] width 1023 height 2907
click at [245, 41] on icon "button" at bounding box center [239, 45] width 12 height 12
click at [278, 294] on p "Time: 9:00 AM Start Time" at bounding box center [511, 291] width 709 height 15
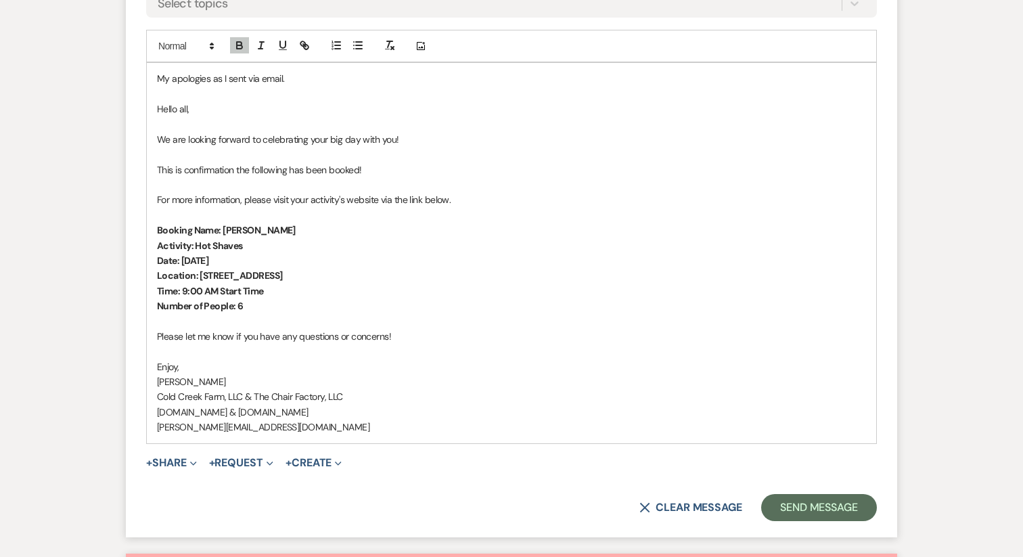
click at [216, 204] on p "For more information, please visit your activity's website via the link below." at bounding box center [511, 199] width 709 height 15
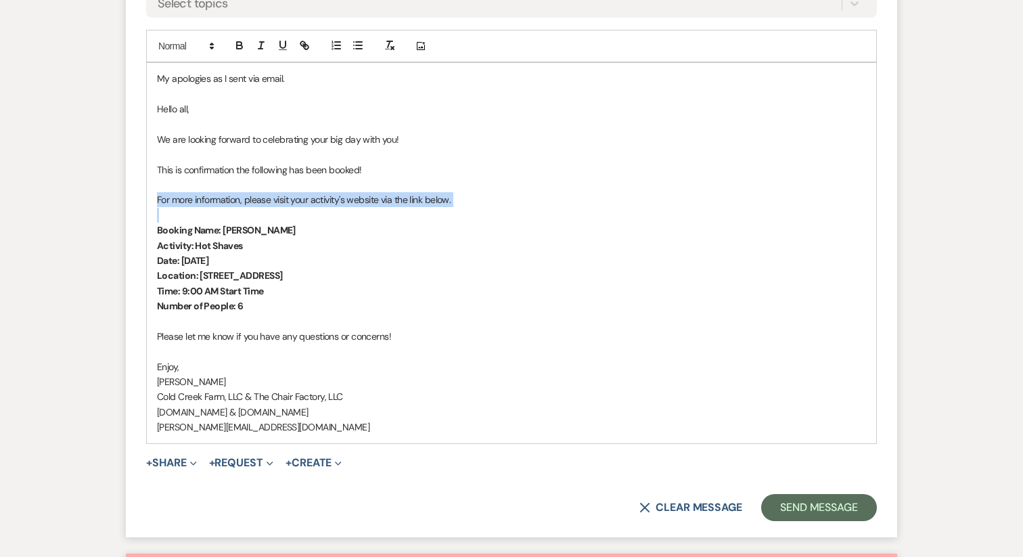
click at [216, 204] on p "For more information, please visit your activity's website via the link below." at bounding box center [511, 199] width 709 height 15
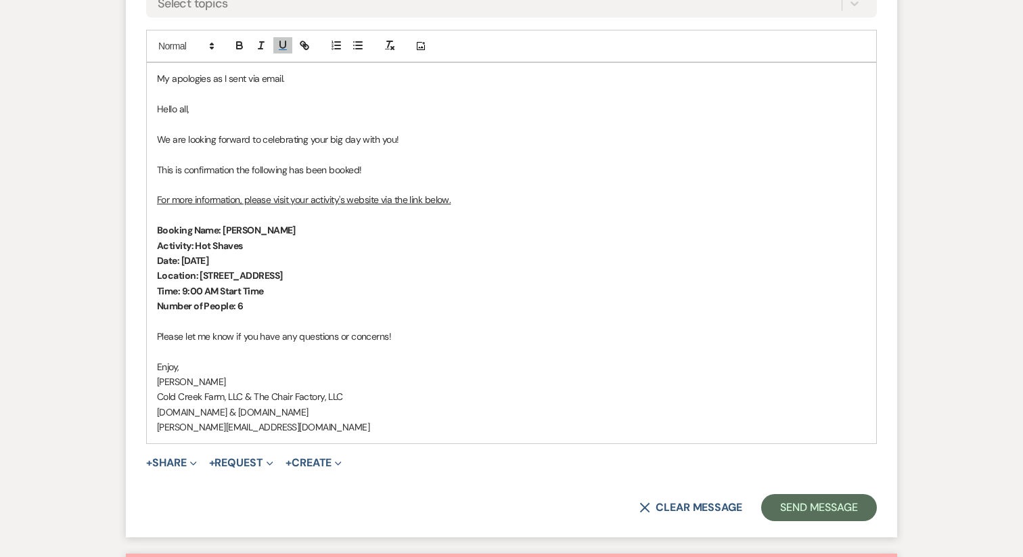
click at [201, 169] on p "This is confirmation the following has been booked!" at bounding box center [511, 169] width 709 height 15
click at [788, 509] on button "Send Message" at bounding box center [819, 507] width 116 height 27
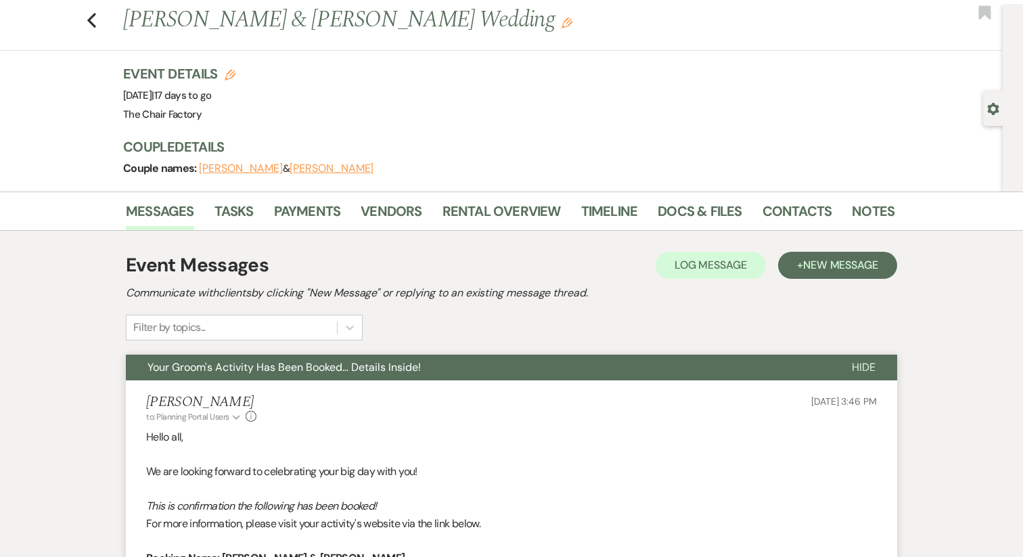
scroll to position [0, 0]
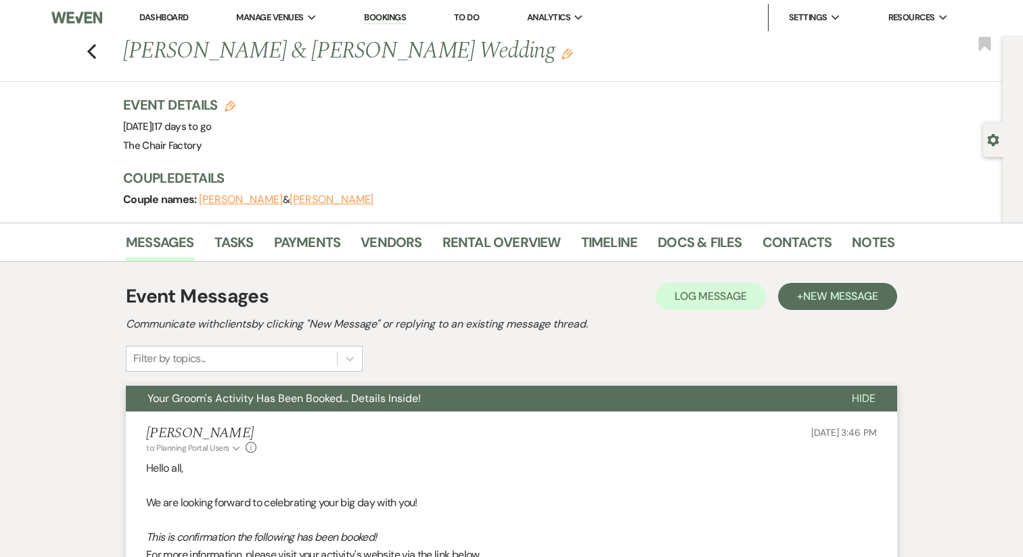
click at [643, 389] on button "Your Groom's Activity Has Been Booked... Details Inside!" at bounding box center [478, 399] width 704 height 26
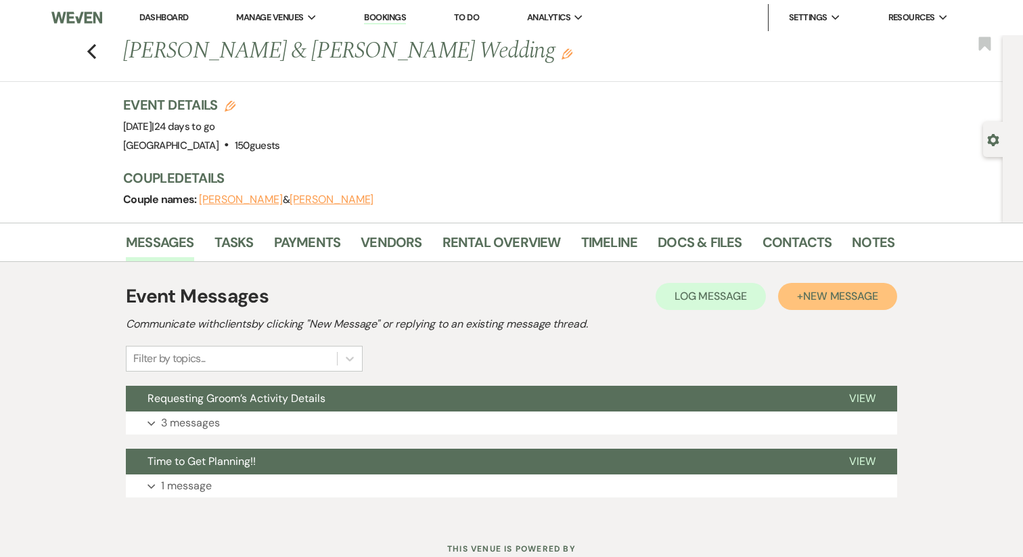
click at [808, 294] on span "New Message" at bounding box center [840, 296] width 75 height 14
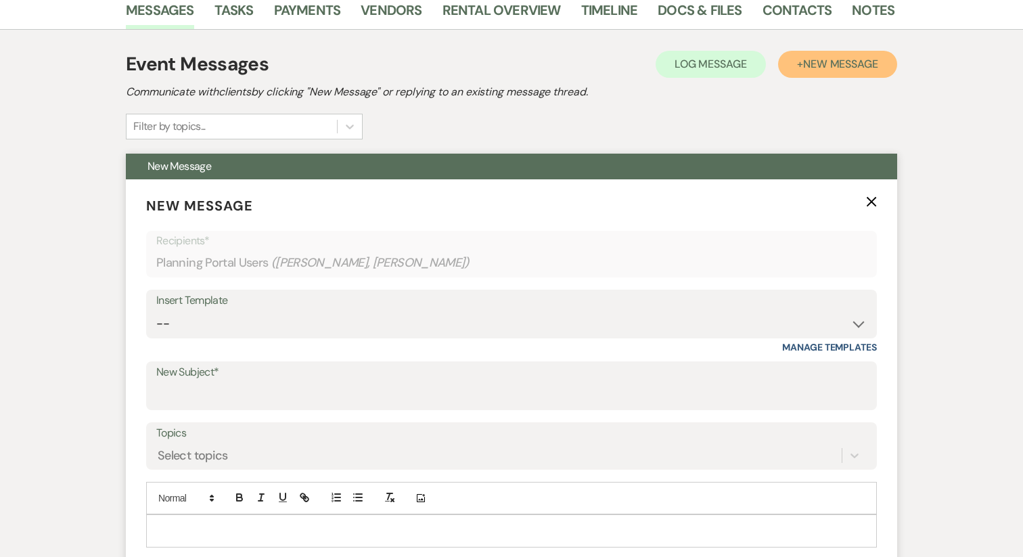
scroll to position [239, 0]
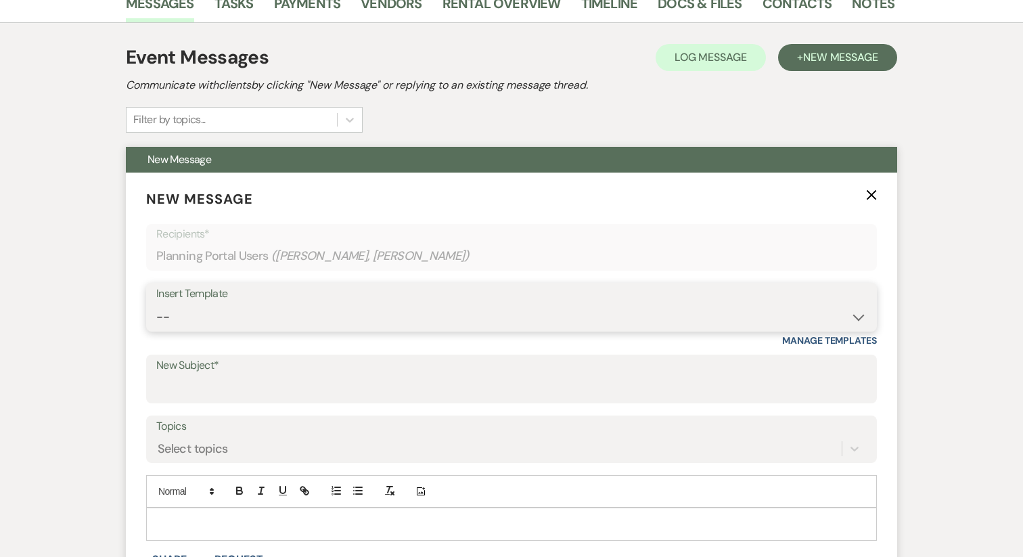
click at [215, 318] on select "-- Vendor Meetings for The Year Week of Reminders Getting You Booked - Groom's …" at bounding box center [511, 317] width 711 height 26
select select "5691"
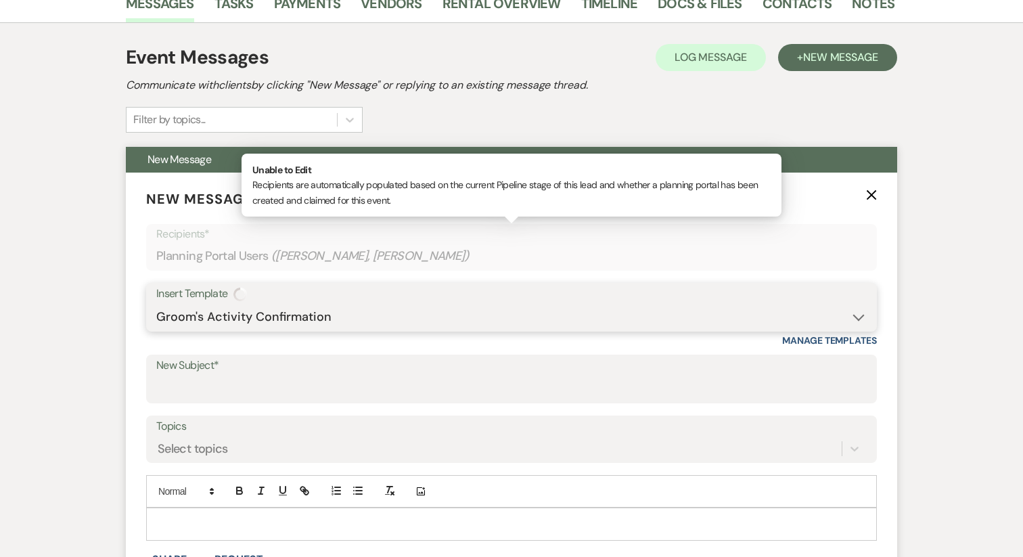
type input "Your Groom's Activity Has Been Booked... Details Inside!"
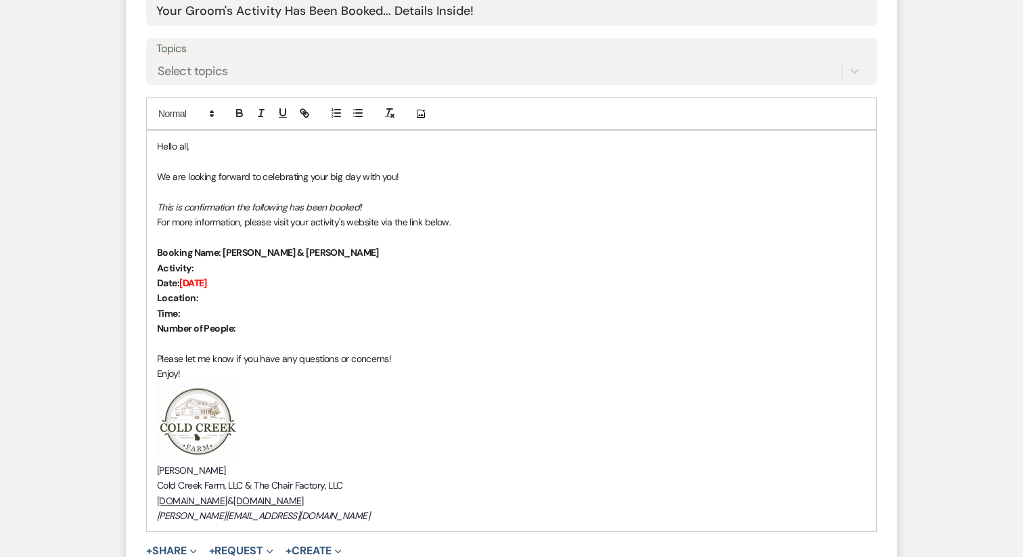
scroll to position [618, 0]
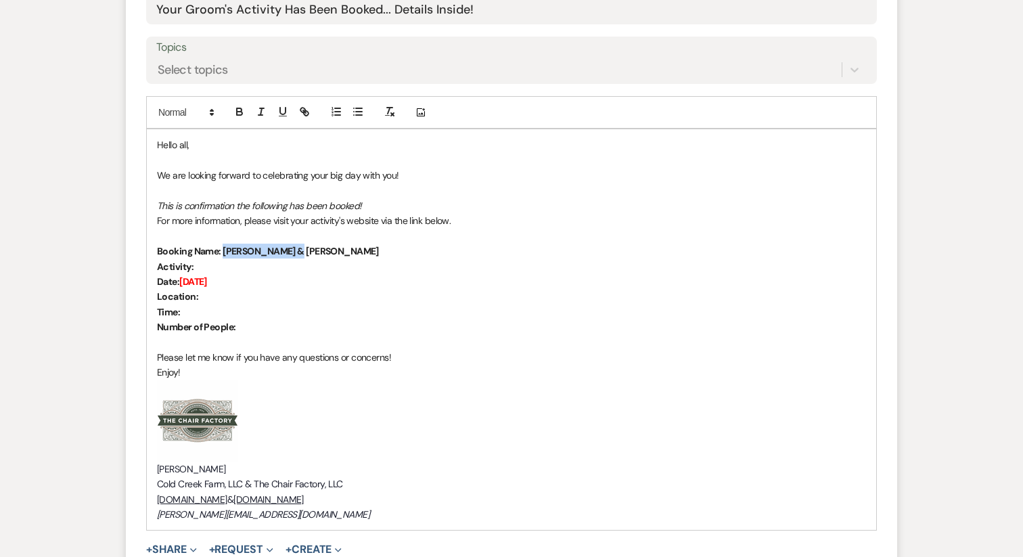
drag, startPoint x: 300, startPoint y: 251, endPoint x: 225, endPoint y: 251, distance: 75.1
click at [225, 251] on strong "Booking Name: [PERSON_NAME] & [PERSON_NAME]" at bounding box center [268, 251] width 222 height 12
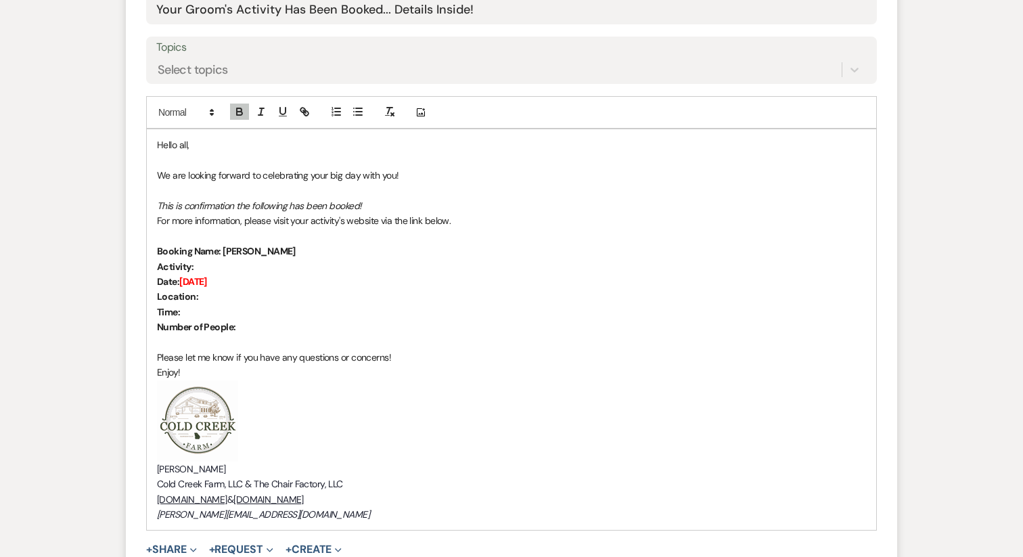
click at [211, 218] on span "For more information, please visit your activity's website via the link below." at bounding box center [304, 221] width 294 height 12
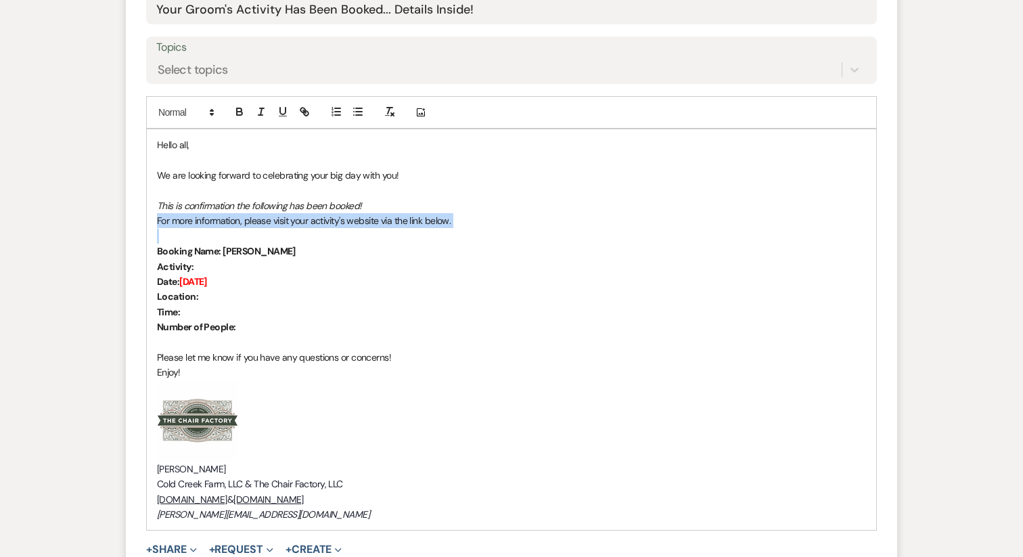
click at [211, 218] on span "For more information, please visit your activity's website via the link below." at bounding box center [304, 221] width 294 height 12
click at [155, 217] on div "Hello all, We are looking forward to celebrating your big day with you! This is…" at bounding box center [511, 329] width 729 height 401
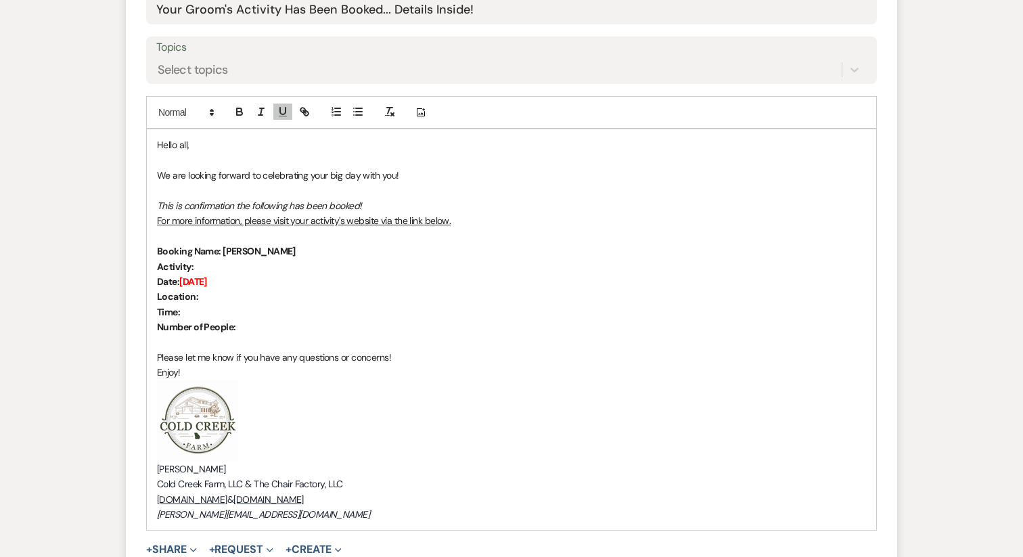
click at [154, 208] on div "Hello all, We are looking forward to celebrating your big day with you! This is…" at bounding box center [511, 329] width 729 height 401
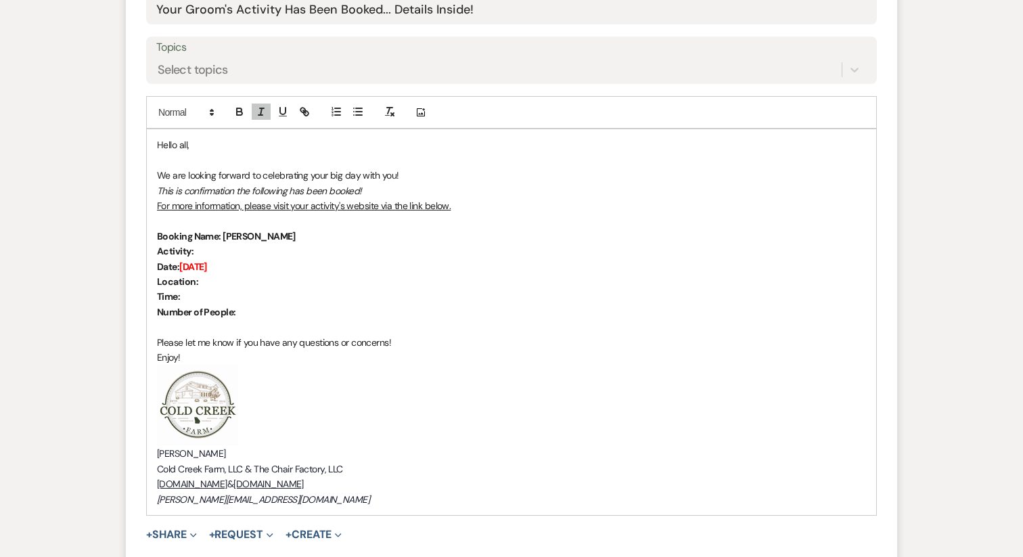
click at [215, 255] on p "Activity:" at bounding box center [511, 251] width 709 height 15
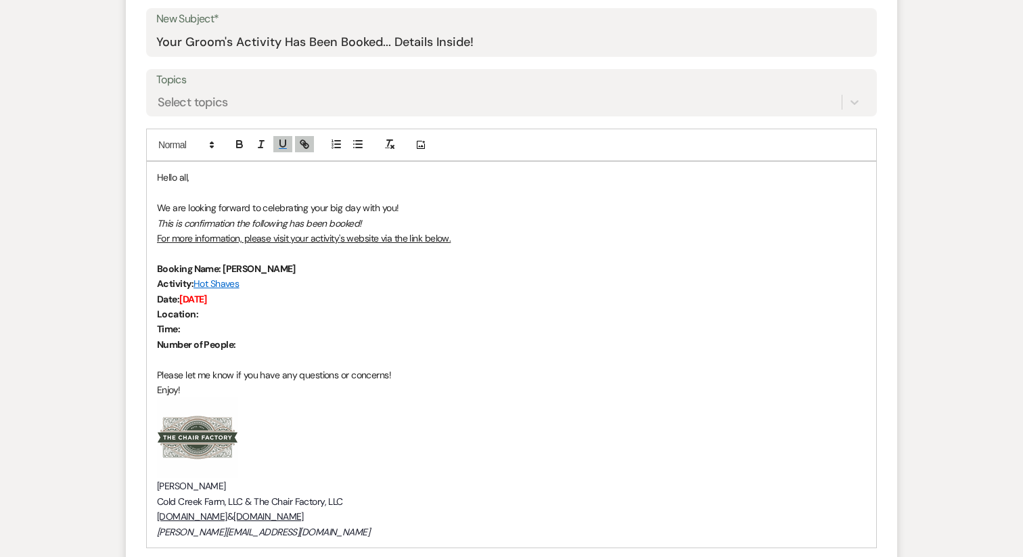
scroll to position [734, 0]
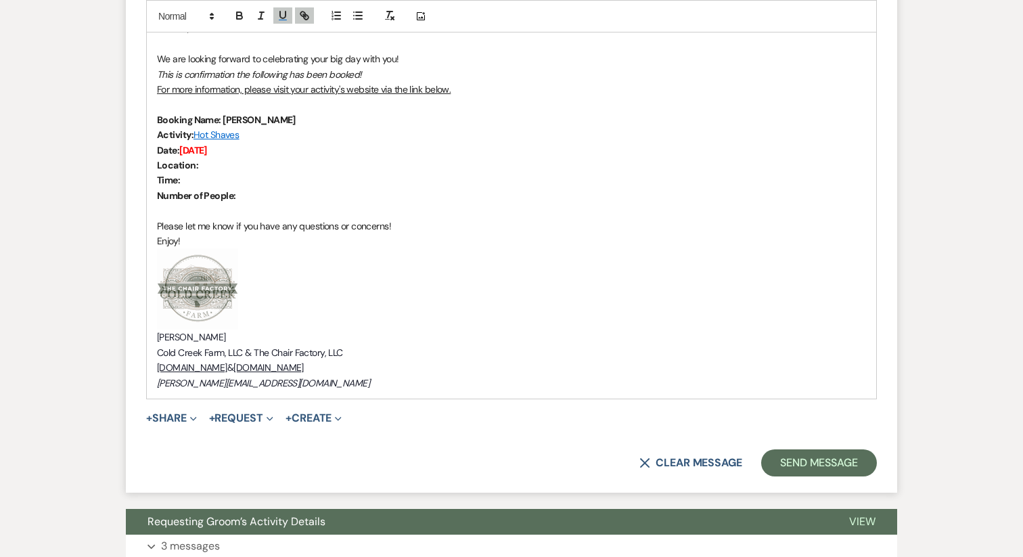
drag, startPoint x: 223, startPoint y: 151, endPoint x: 182, endPoint y: 151, distance: 41.3
click at [182, 151] on p "Date: [DATE]" at bounding box center [511, 150] width 709 height 15
paste div
click at [205, 152] on span "[DATE]" at bounding box center [192, 150] width 26 height 12
click at [263, 170] on p "Location:" at bounding box center [511, 165] width 709 height 15
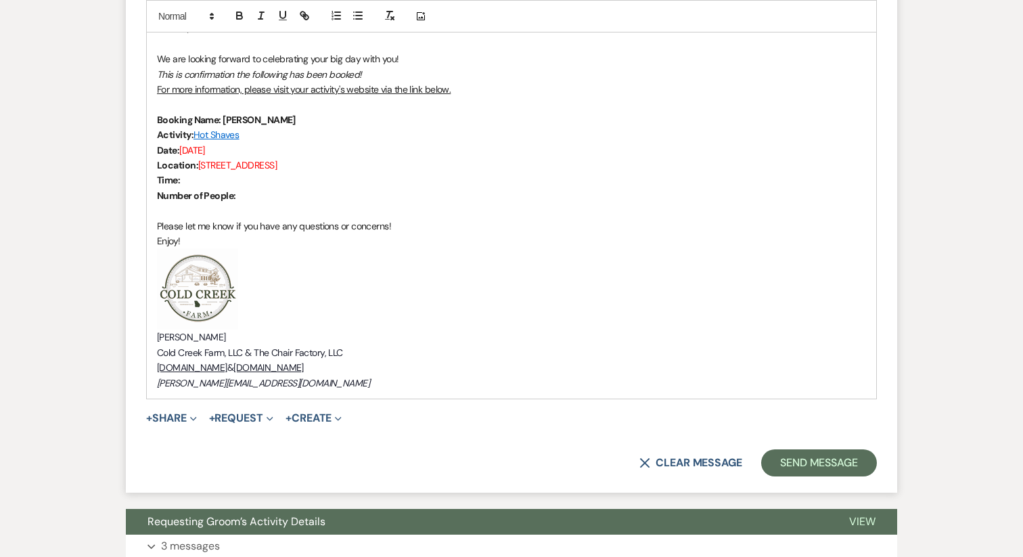
click at [201, 181] on p "Time:" at bounding box center [511, 180] width 709 height 15
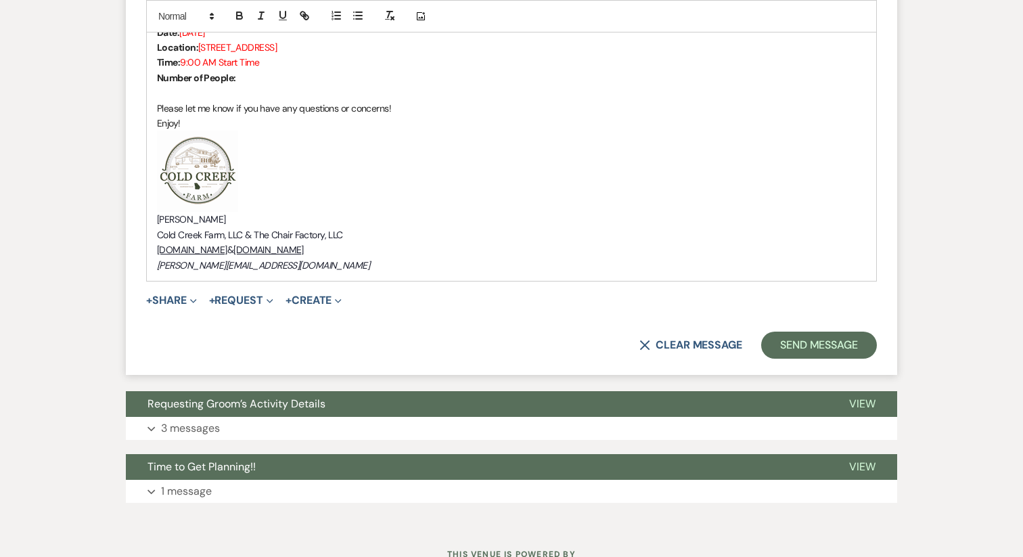
scroll to position [905, 0]
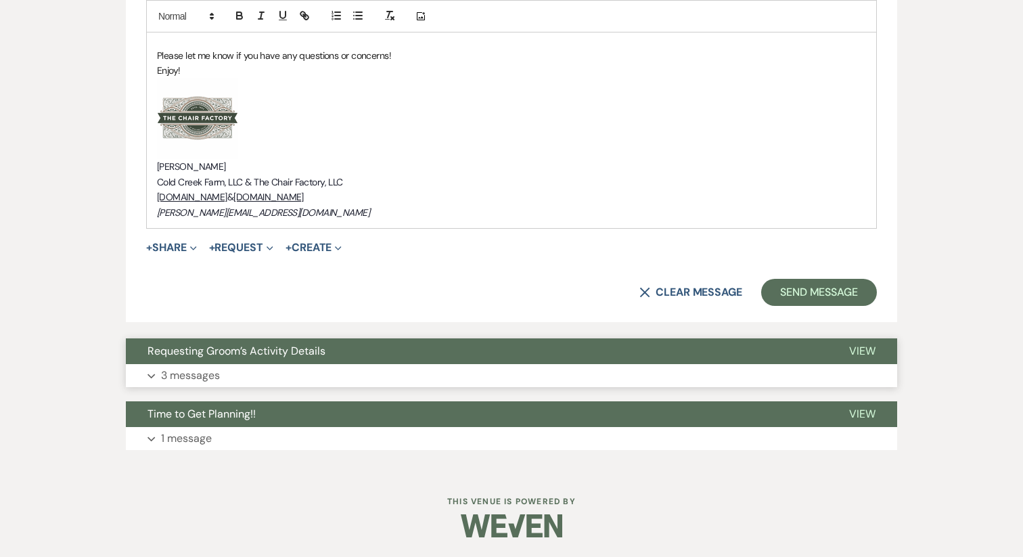
click at [270, 369] on button "Expand 3 messages" at bounding box center [511, 375] width 771 height 23
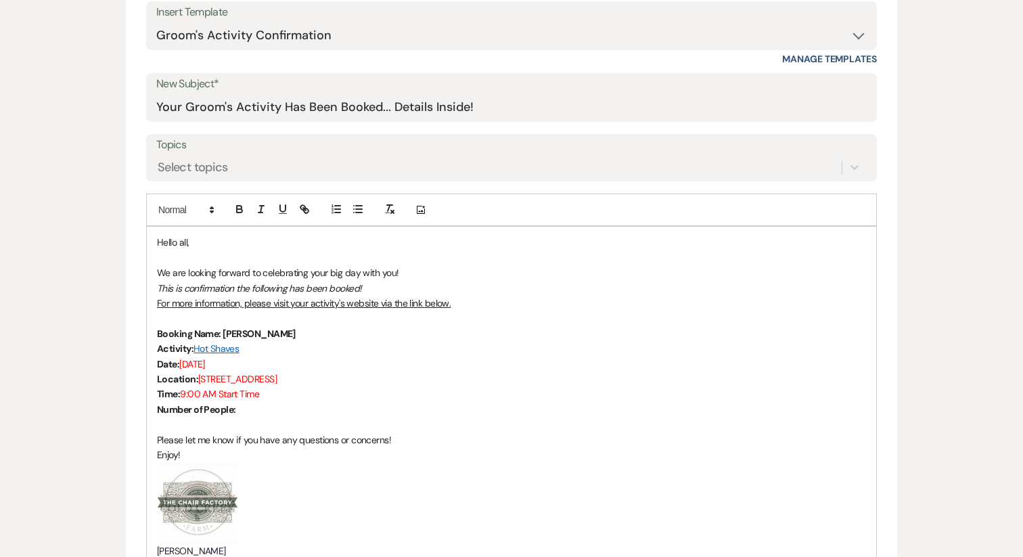
scroll to position [539, 0]
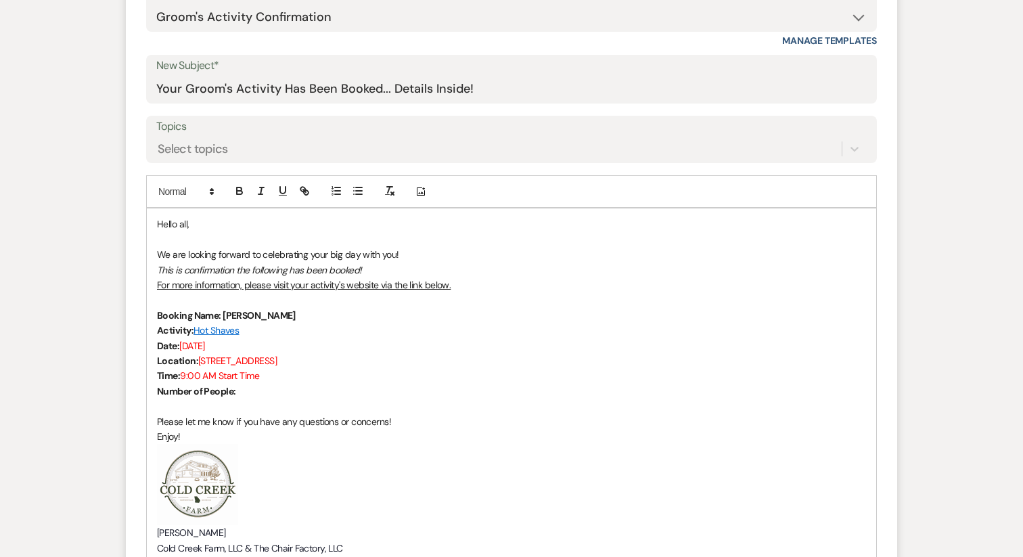
click at [265, 390] on p "Number of People:" at bounding box center [511, 391] width 709 height 15
click at [241, 394] on span "6" at bounding box center [237, 391] width 5 height 12
drag, startPoint x: 277, startPoint y: 313, endPoint x: 225, endPoint y: 313, distance: 52.1
click at [225, 313] on p "Booking Name: [PERSON_NAME]" at bounding box center [511, 315] width 709 height 15
drag, startPoint x: 223, startPoint y: 316, endPoint x: 275, endPoint y: 315, distance: 51.4
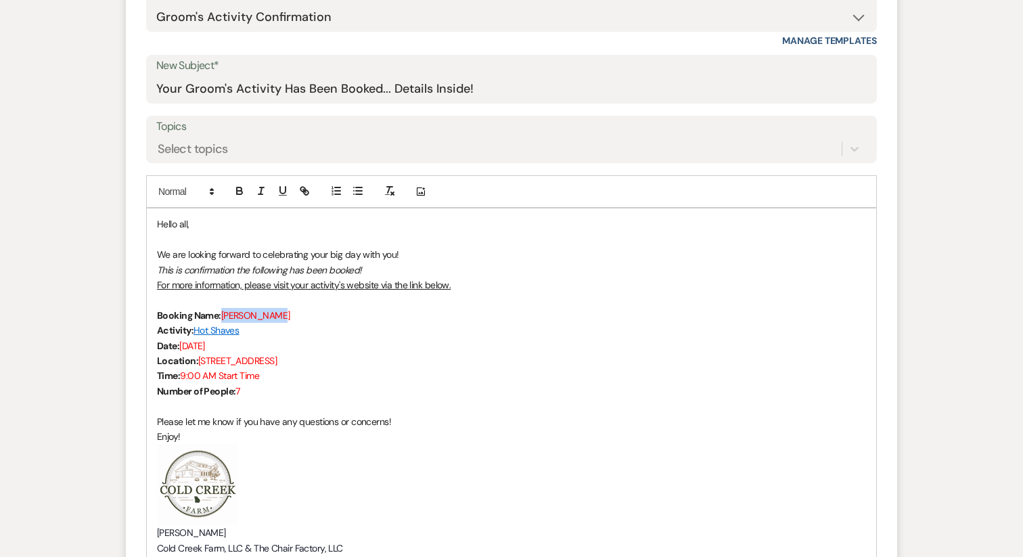
click at [275, 315] on span "[PERSON_NAME]" at bounding box center [255, 315] width 69 height 12
click at [332, 392] on p "Number of People: 7" at bounding box center [511, 391] width 709 height 15
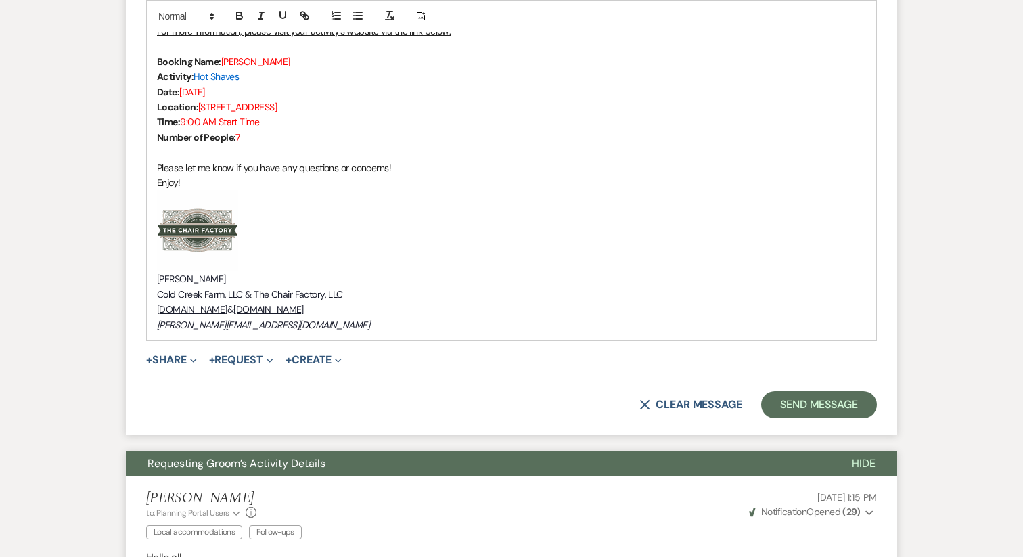
scroll to position [792, 0]
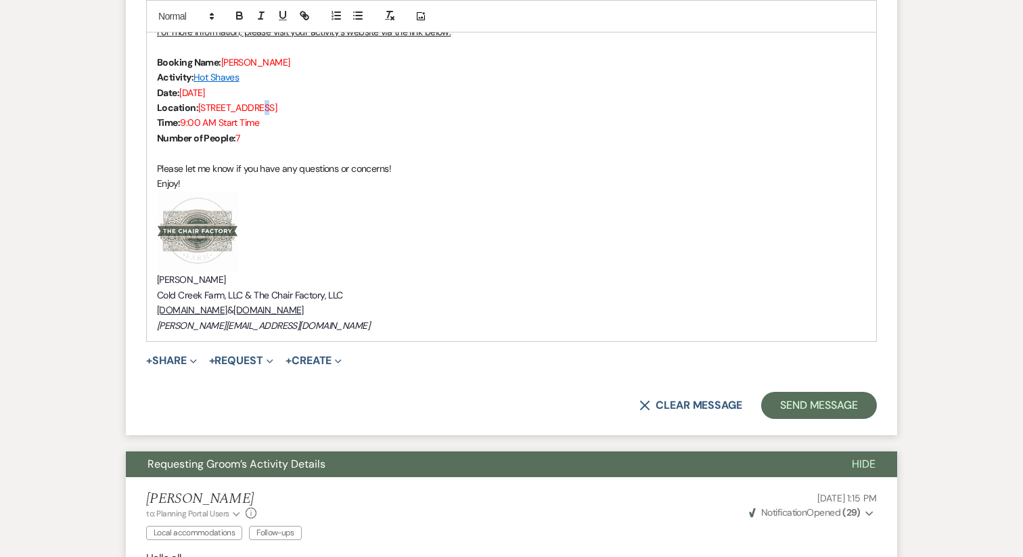
click at [246, 110] on span "[STREET_ADDRESS]" at bounding box center [237, 108] width 78 height 12
click at [257, 110] on span "[STREET_ADDRESS]" at bounding box center [237, 108] width 78 height 12
click at [820, 405] on button "Send Message" at bounding box center [819, 405] width 116 height 27
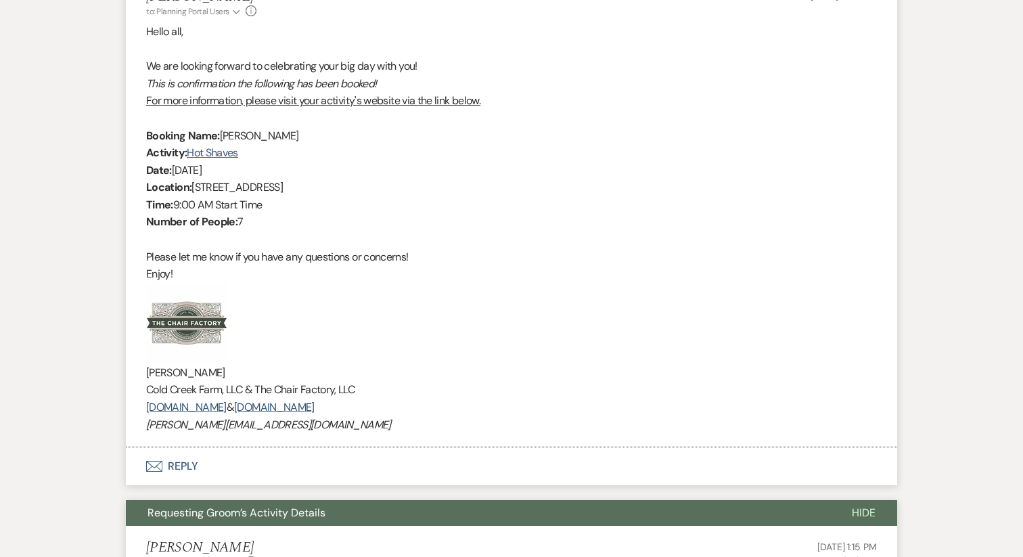
scroll to position [446, 0]
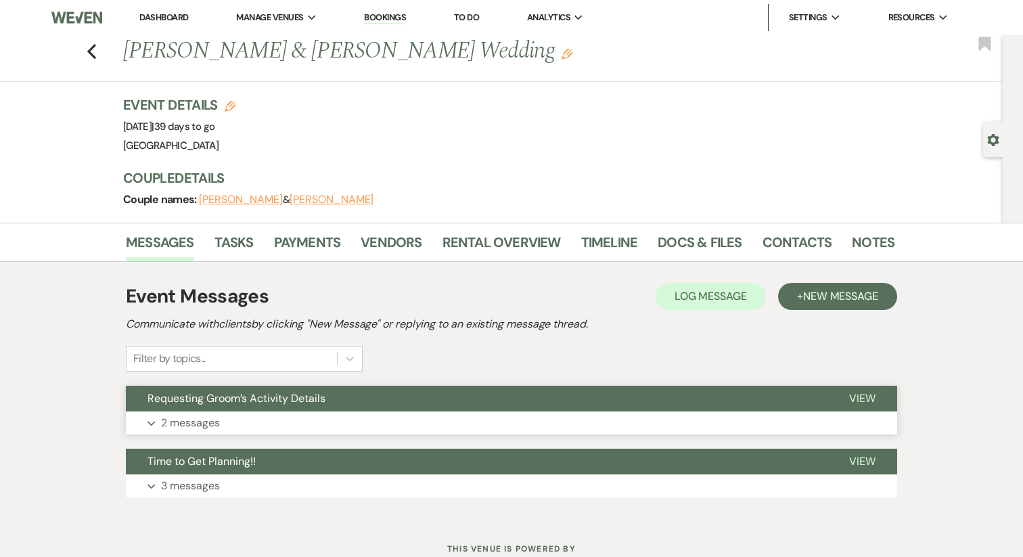
click at [237, 415] on button "Expand 2 messages" at bounding box center [511, 422] width 771 height 23
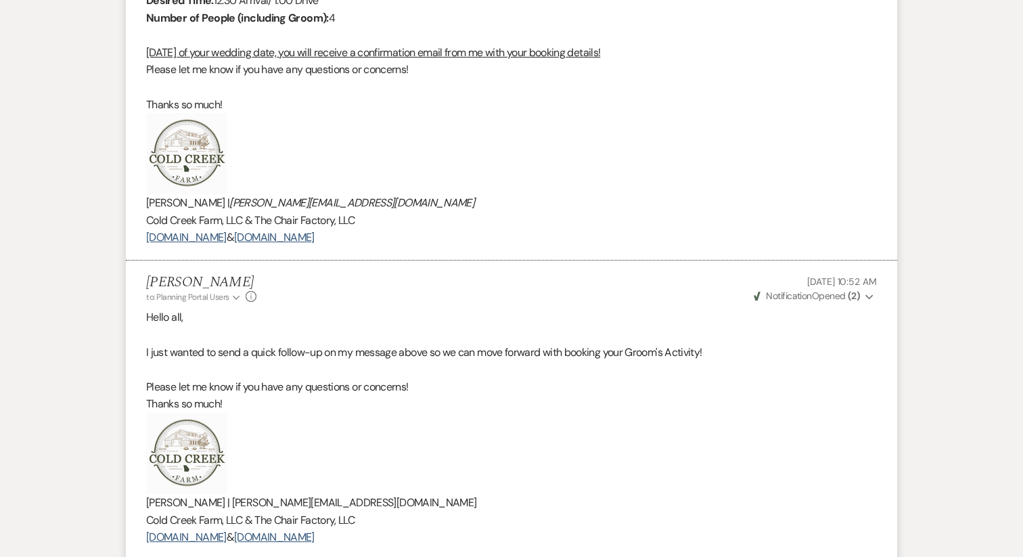
scroll to position [1569, 0]
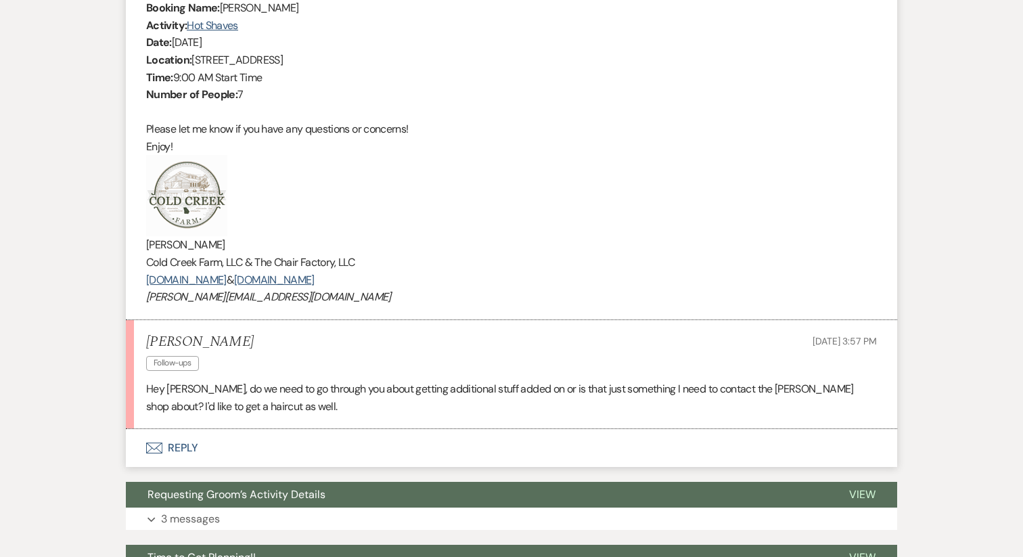
scroll to position [580, 0]
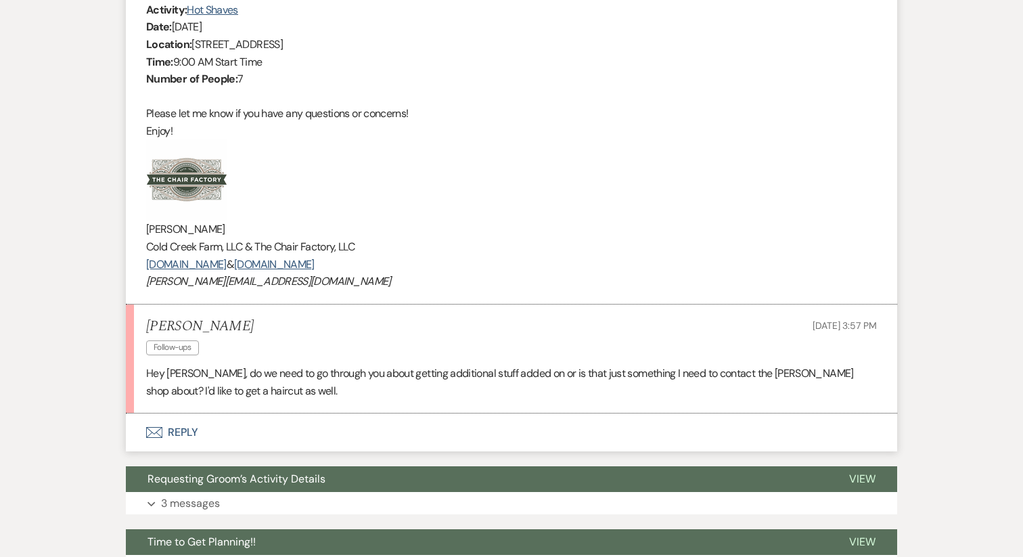
click at [180, 433] on button "Envelope Reply" at bounding box center [511, 432] width 771 height 38
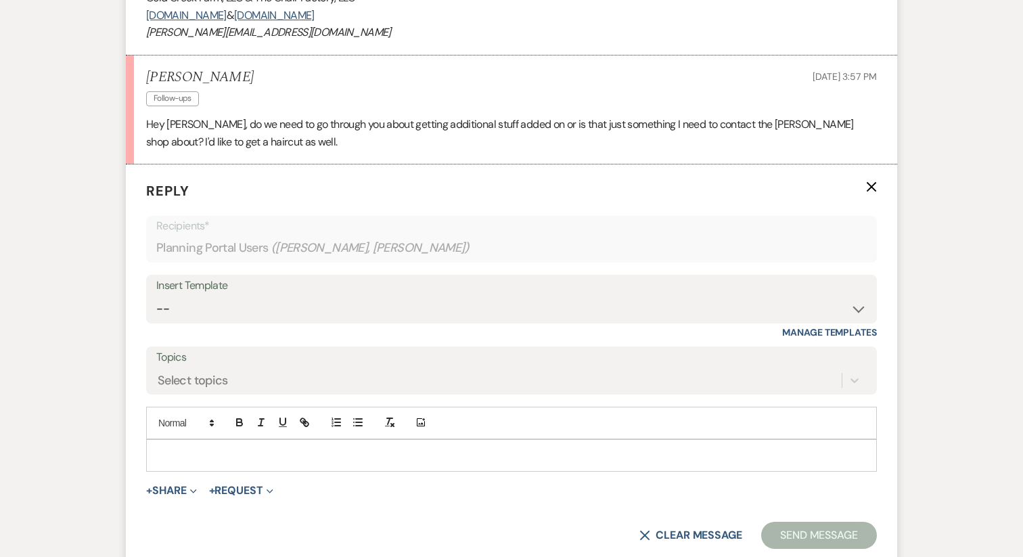
scroll to position [838, 0]
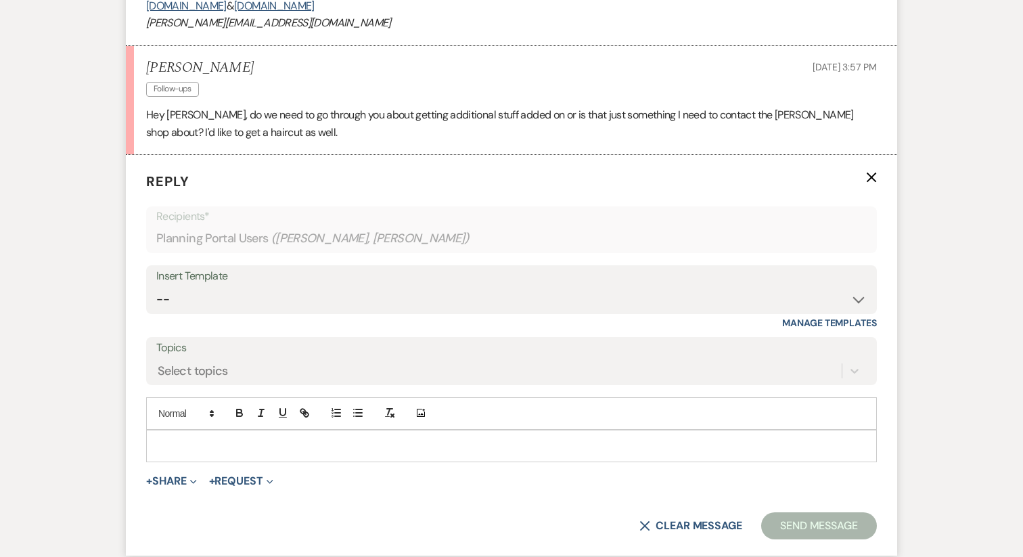
click at [185, 451] on p at bounding box center [511, 446] width 709 height 15
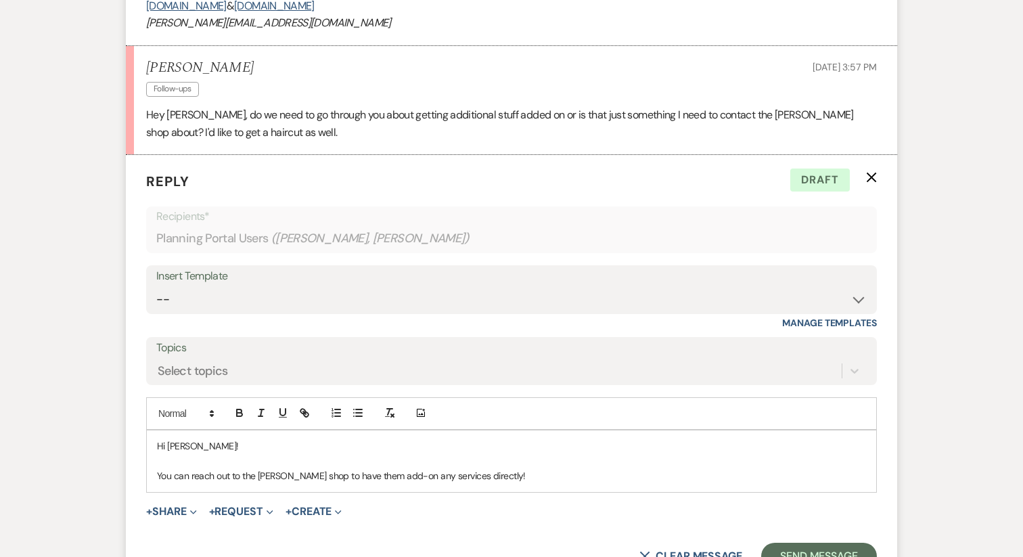
click at [189, 482] on p "You can reach out to the [PERSON_NAME] shop to have them add-on any services di…" at bounding box center [511, 475] width 709 height 15
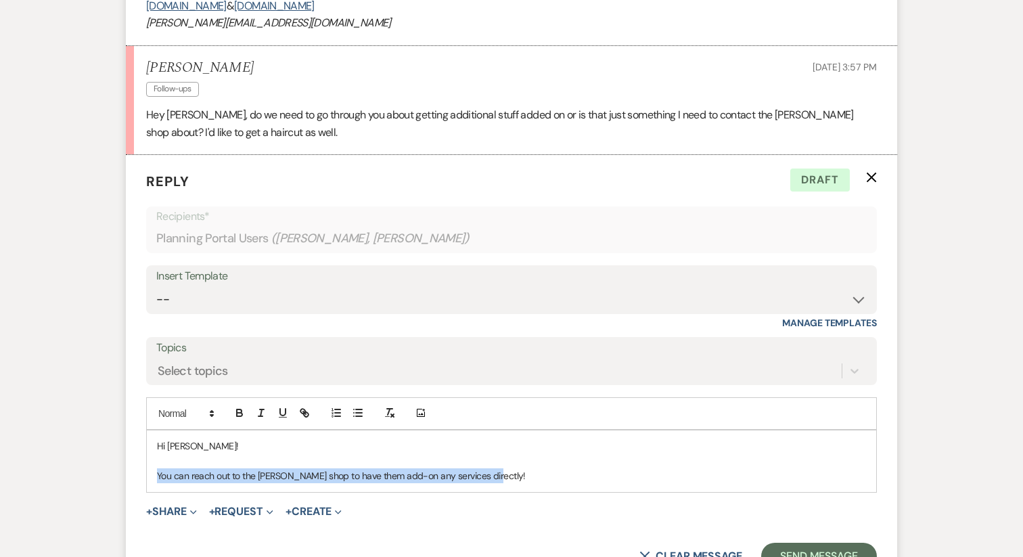
click at [189, 482] on p "You can reach out to the [PERSON_NAME] shop to have them add-on any services di…" at bounding box center [511, 475] width 709 height 15
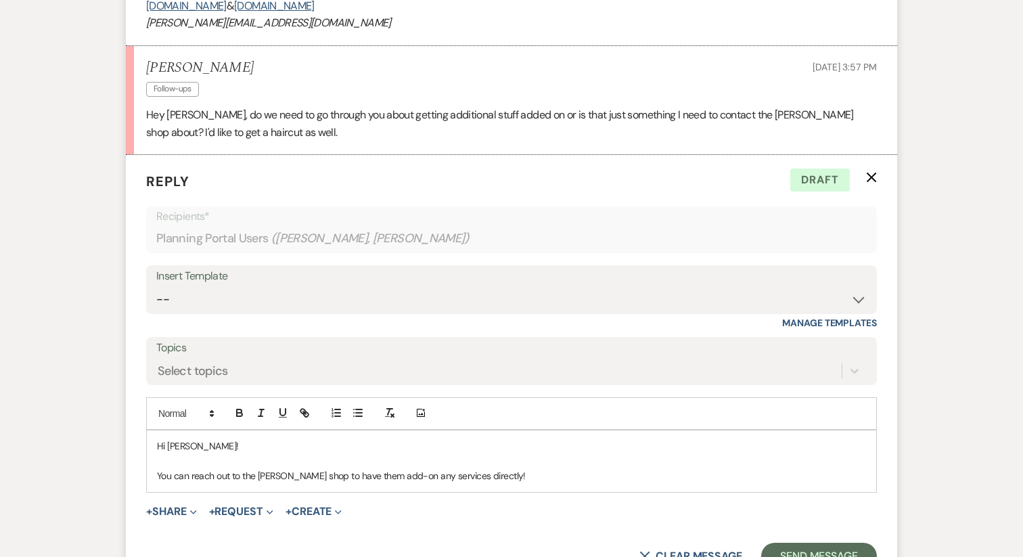
click at [18, 175] on div "Messages Tasks Payments Vendors Rental Overview Timeline Docs & Files Contacts …" at bounding box center [511, 59] width 1023 height 1350
